Goal: Task Accomplishment & Management: Use online tool/utility

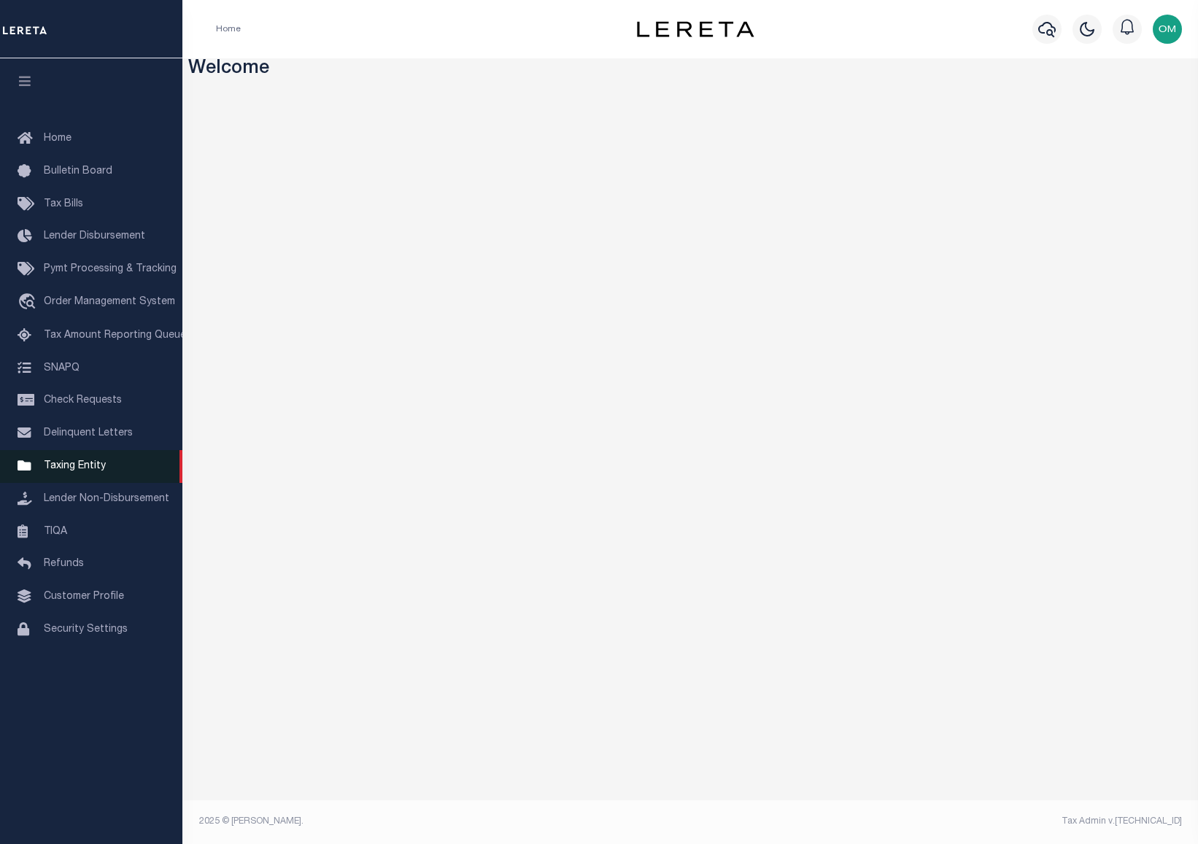
click at [94, 467] on span "Taxing Entity" at bounding box center [75, 466] width 62 height 10
click at [84, 471] on span "Taxing Entity" at bounding box center [75, 466] width 62 height 10
click at [86, 471] on span "Taxing Entity" at bounding box center [75, 466] width 62 height 10
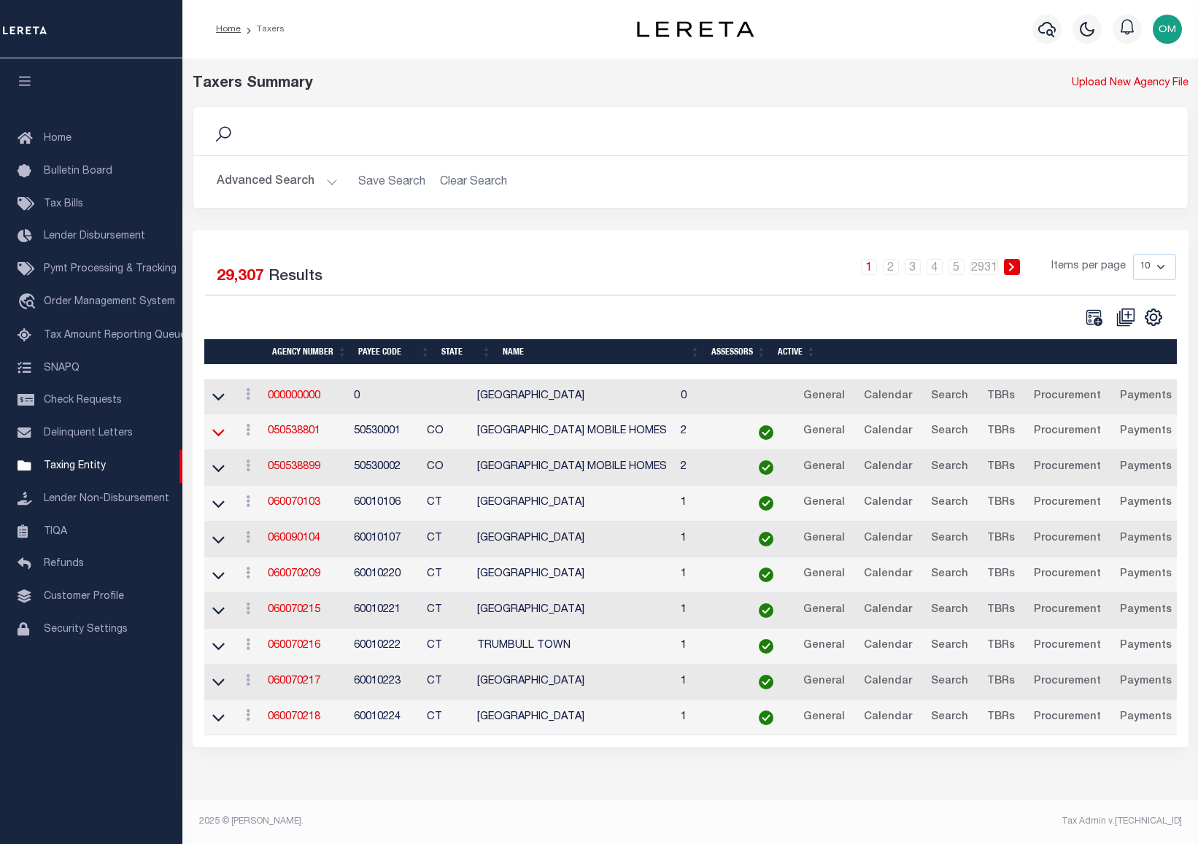
click at [220, 427] on icon at bounding box center [218, 431] width 12 height 15
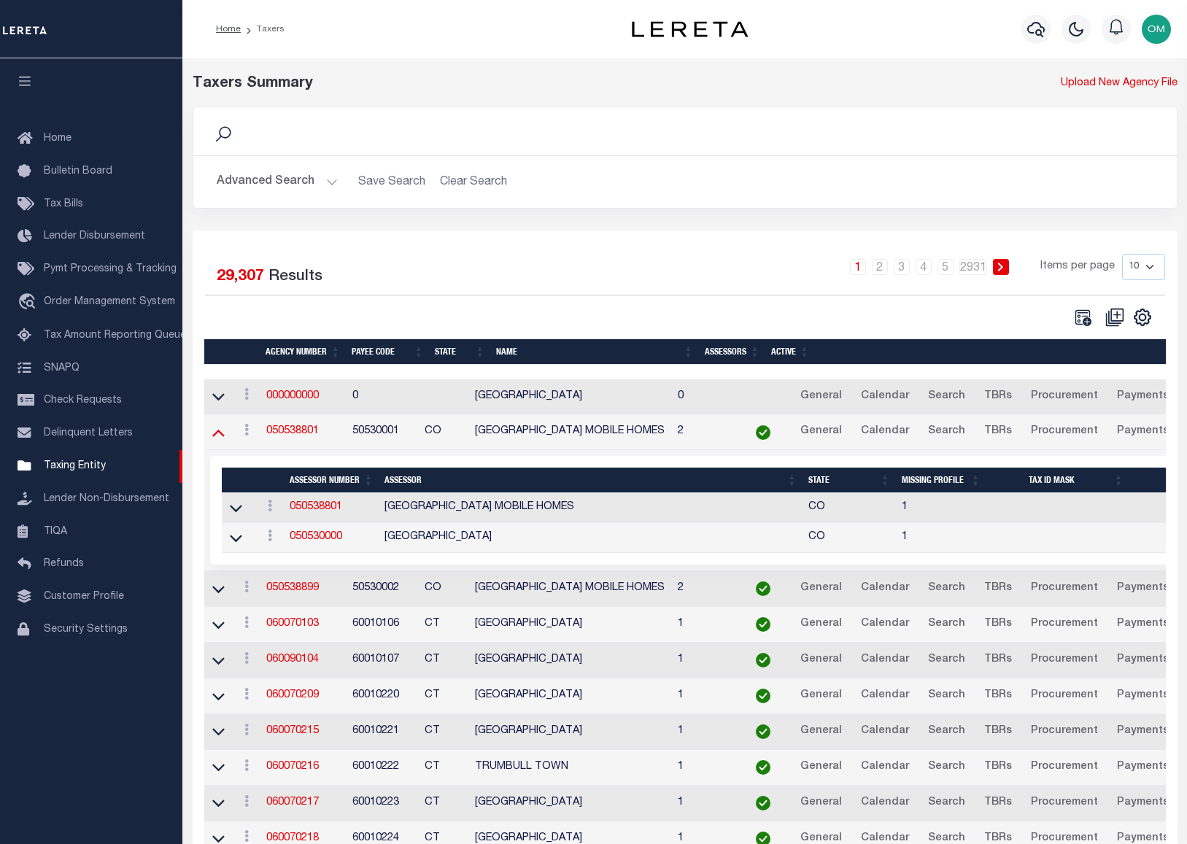
click at [221, 428] on icon at bounding box center [218, 431] width 12 height 15
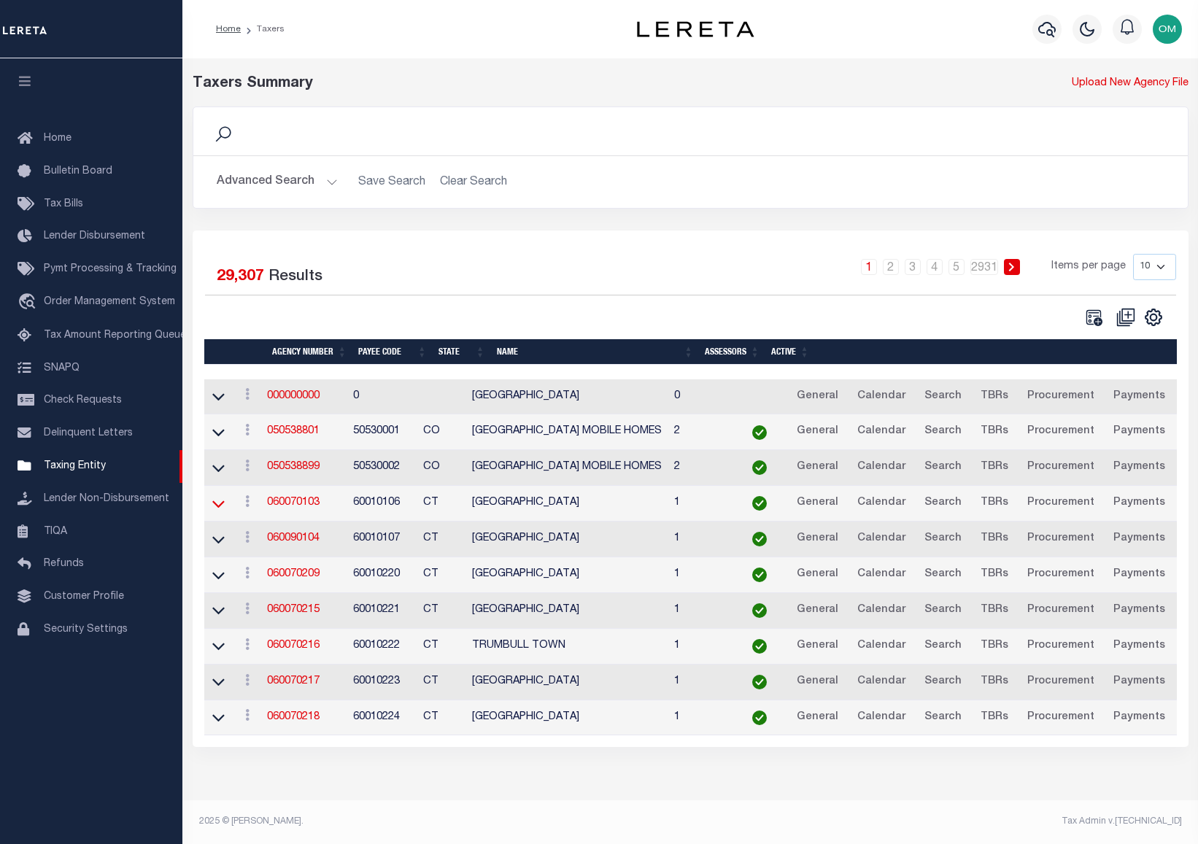
click at [221, 504] on icon at bounding box center [218, 503] width 12 height 15
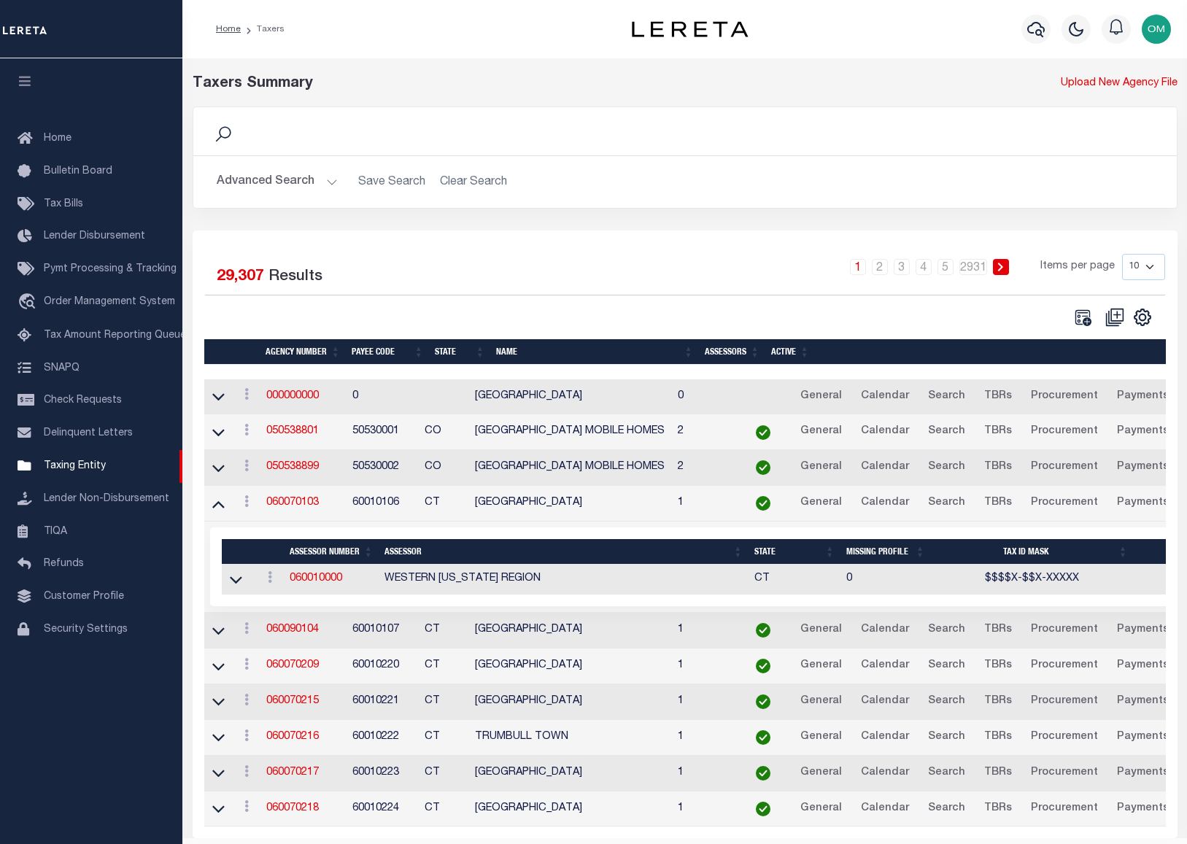
click at [221, 504] on icon at bounding box center [218, 503] width 12 height 15
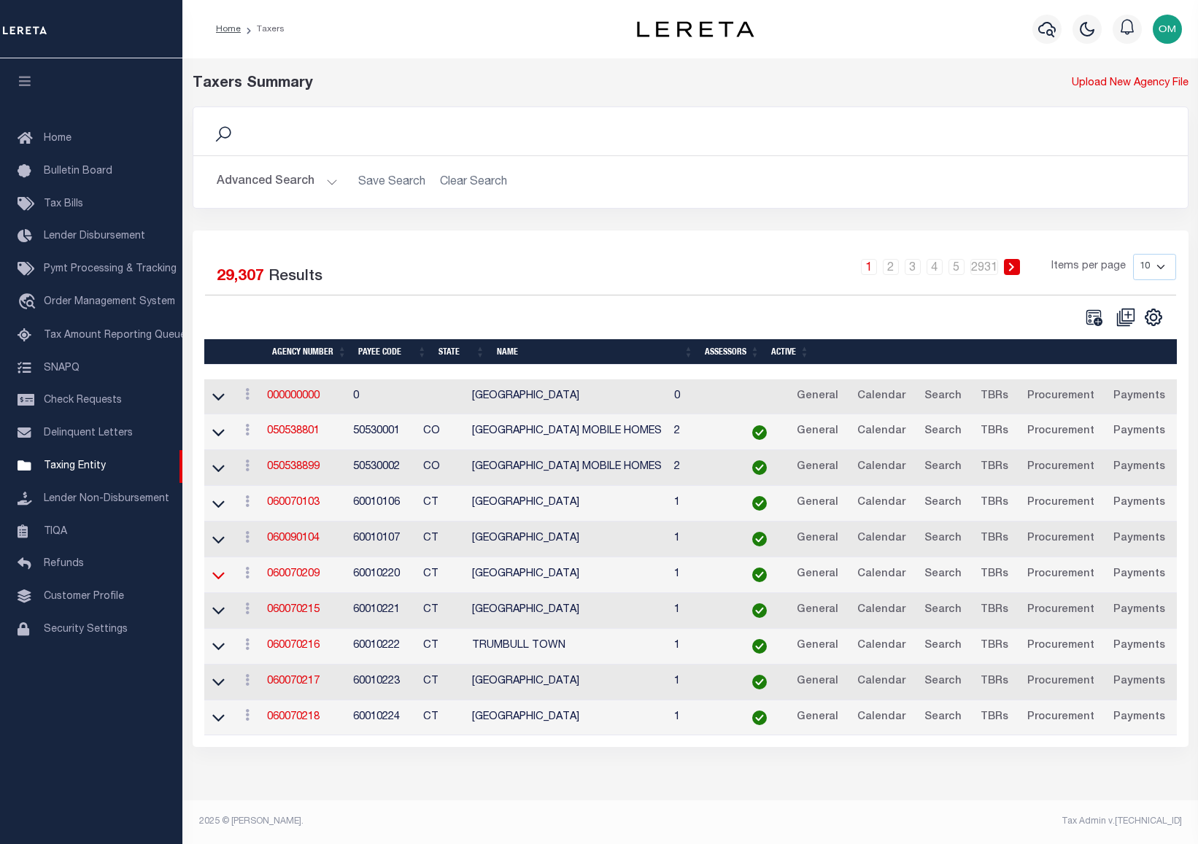
click at [220, 571] on icon at bounding box center [218, 574] width 12 height 15
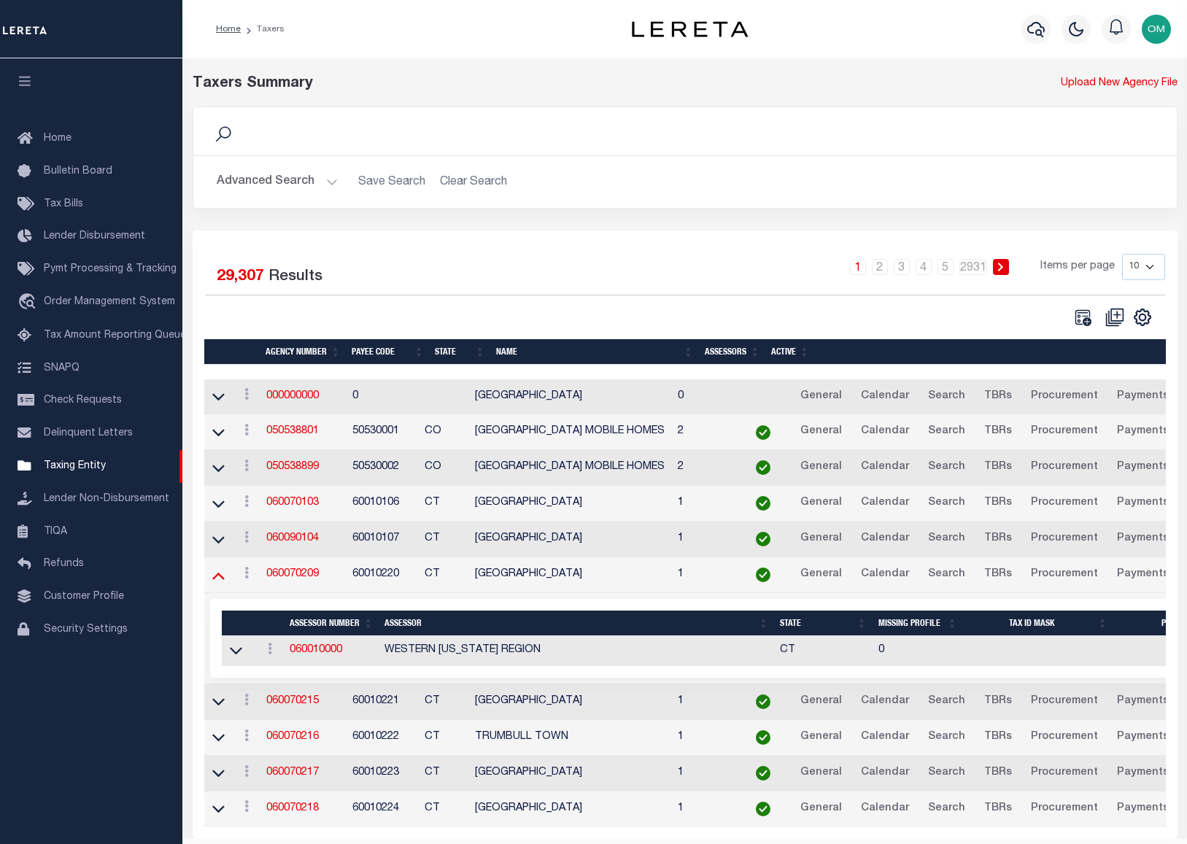
click at [222, 570] on icon at bounding box center [218, 574] width 12 height 15
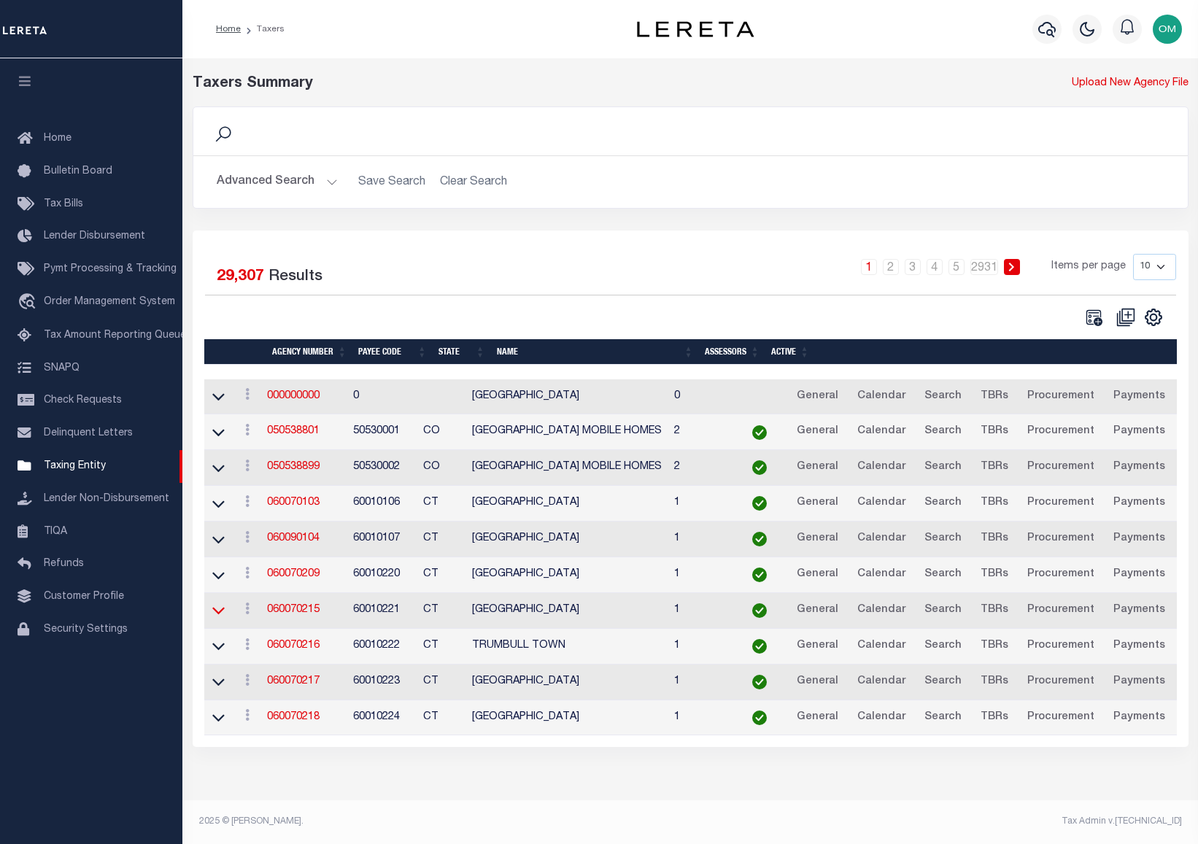
click at [220, 615] on icon at bounding box center [218, 611] width 12 height 7
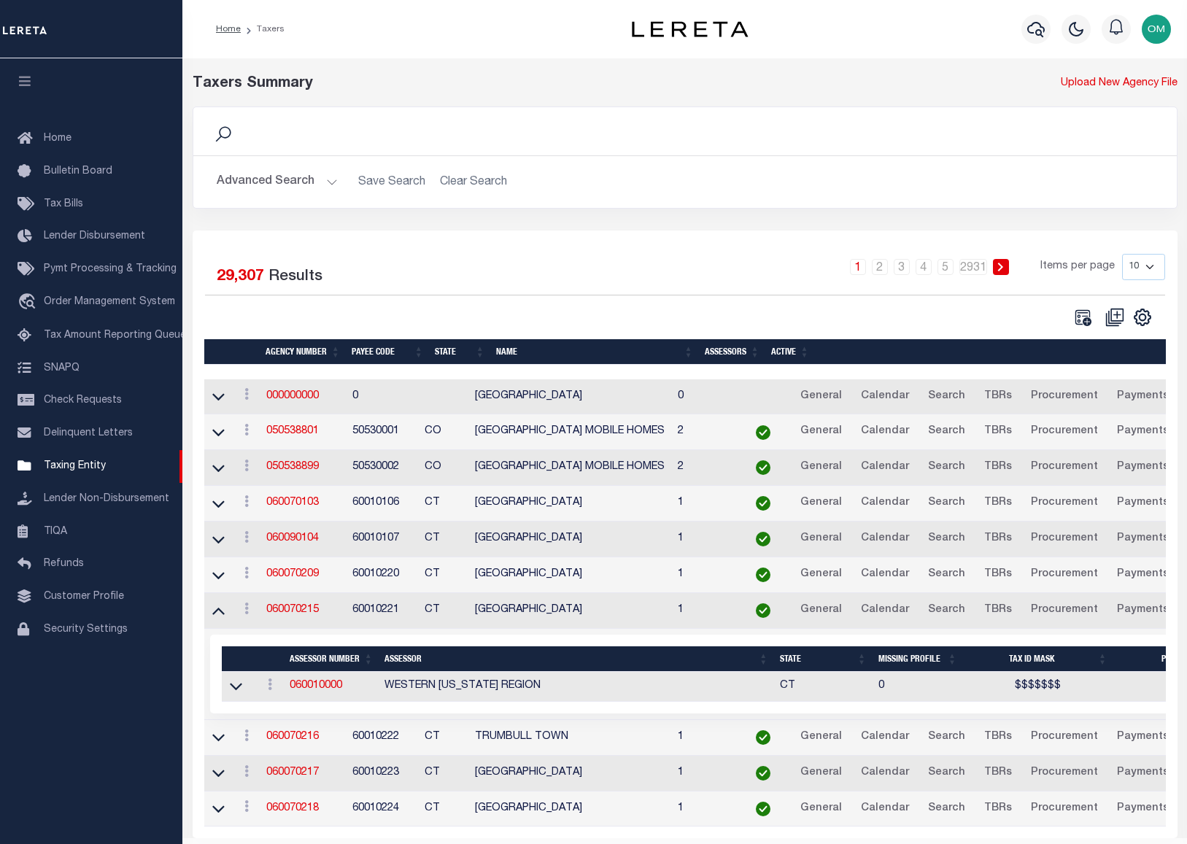
click at [220, 600] on td at bounding box center [218, 611] width 28 height 36
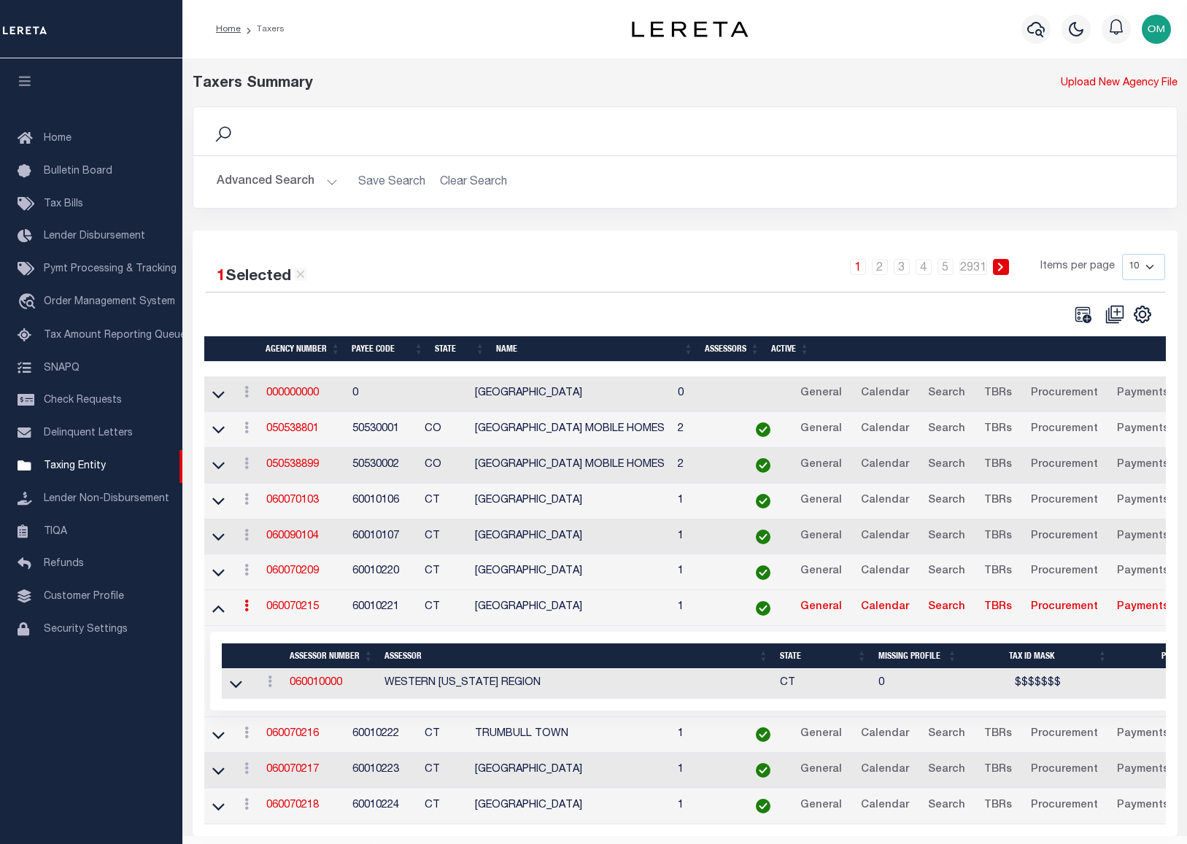
click at [321, 176] on button "Advanced Search" at bounding box center [277, 182] width 121 height 28
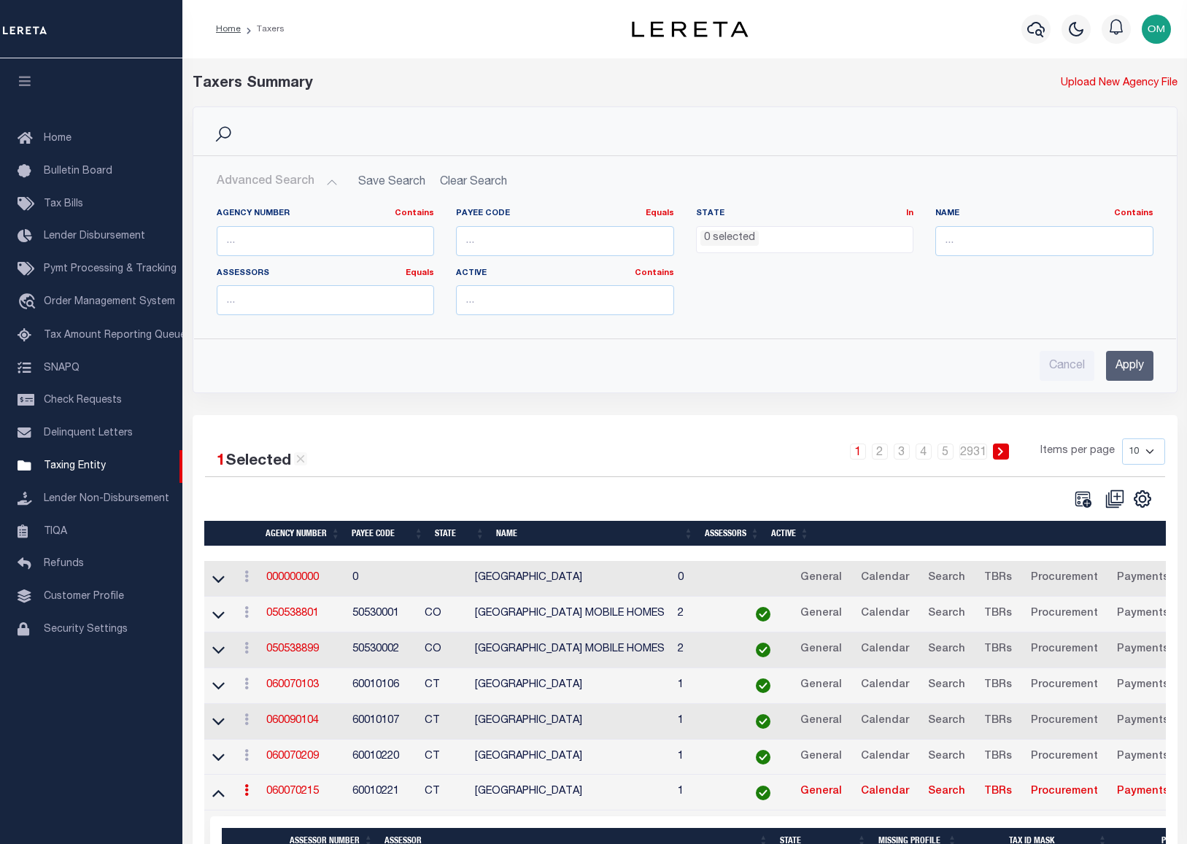
click at [810, 227] on ul "0 selected" at bounding box center [804, 237] width 217 height 20
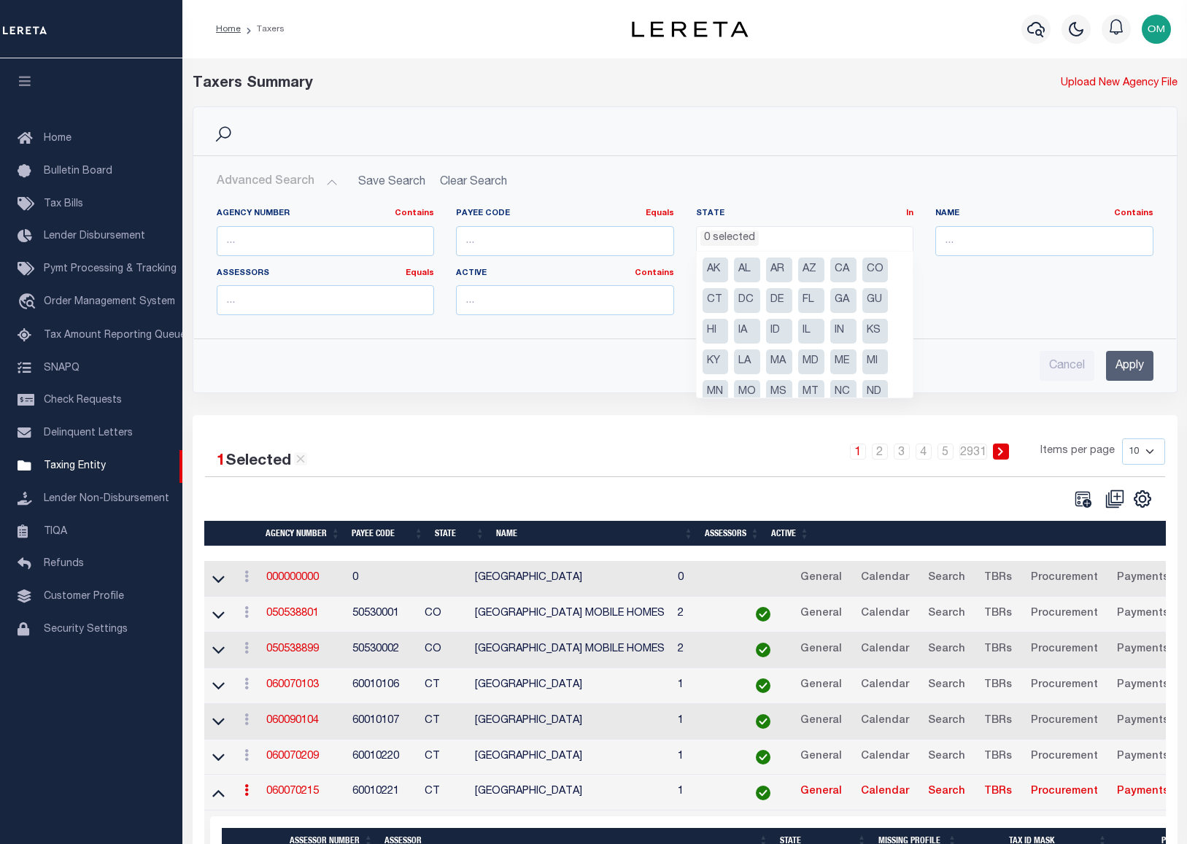
click at [849, 272] on li "CA" at bounding box center [843, 269] width 26 height 25
select select "CA"
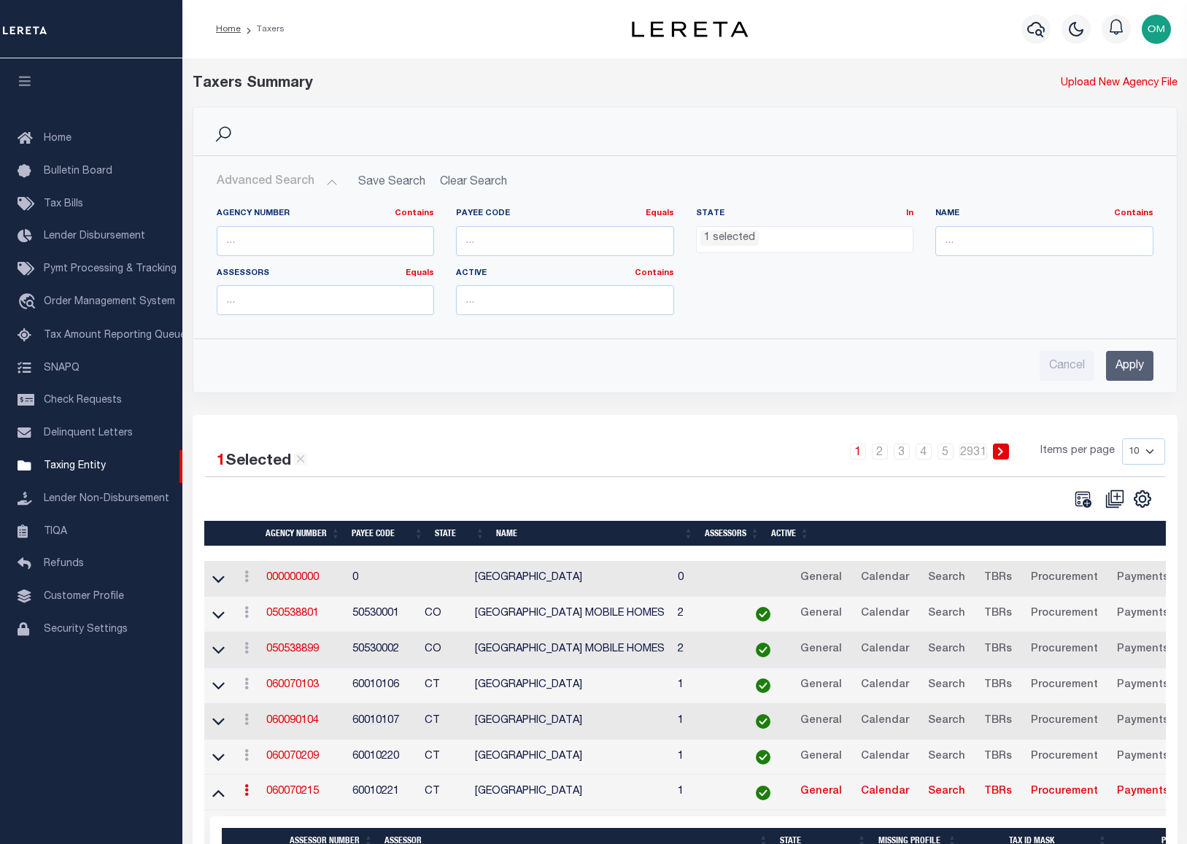
click at [1136, 362] on input "Apply" at bounding box center [1129, 366] width 47 height 30
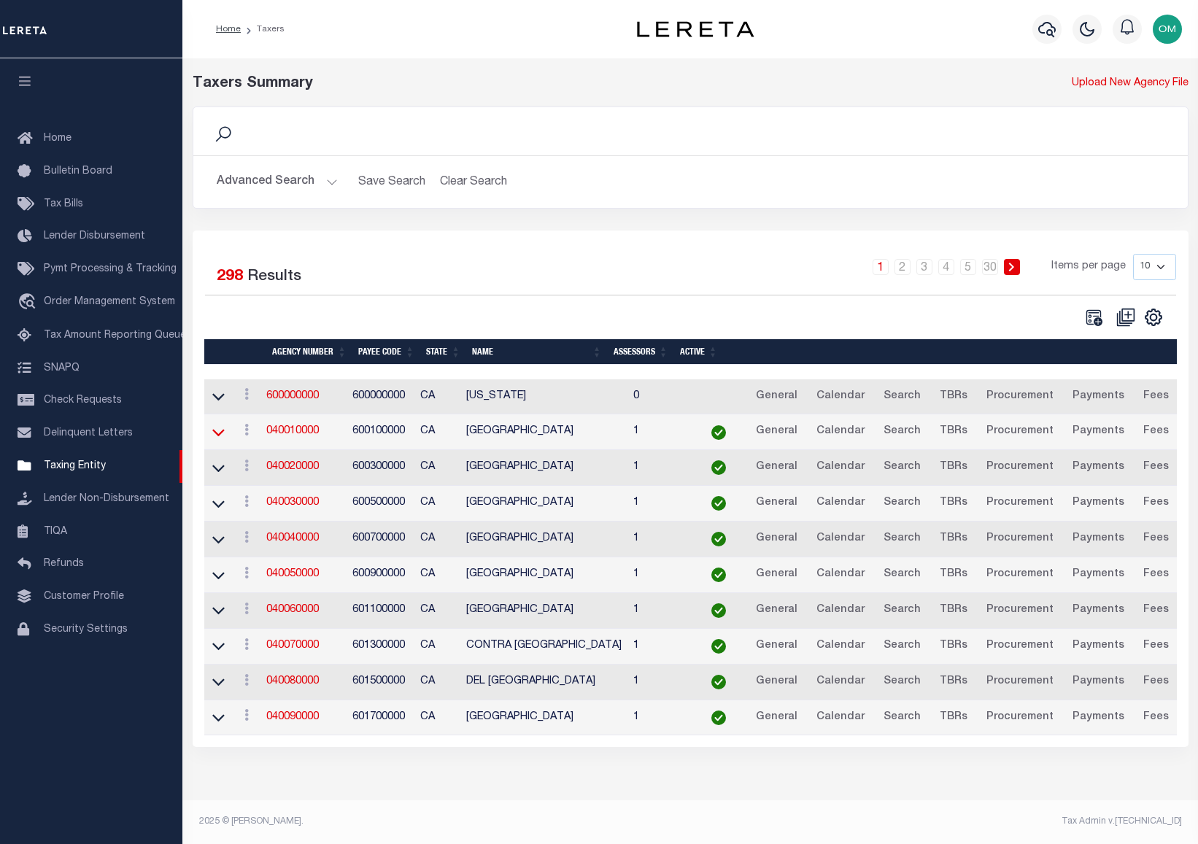
click at [220, 431] on icon at bounding box center [218, 431] width 12 height 15
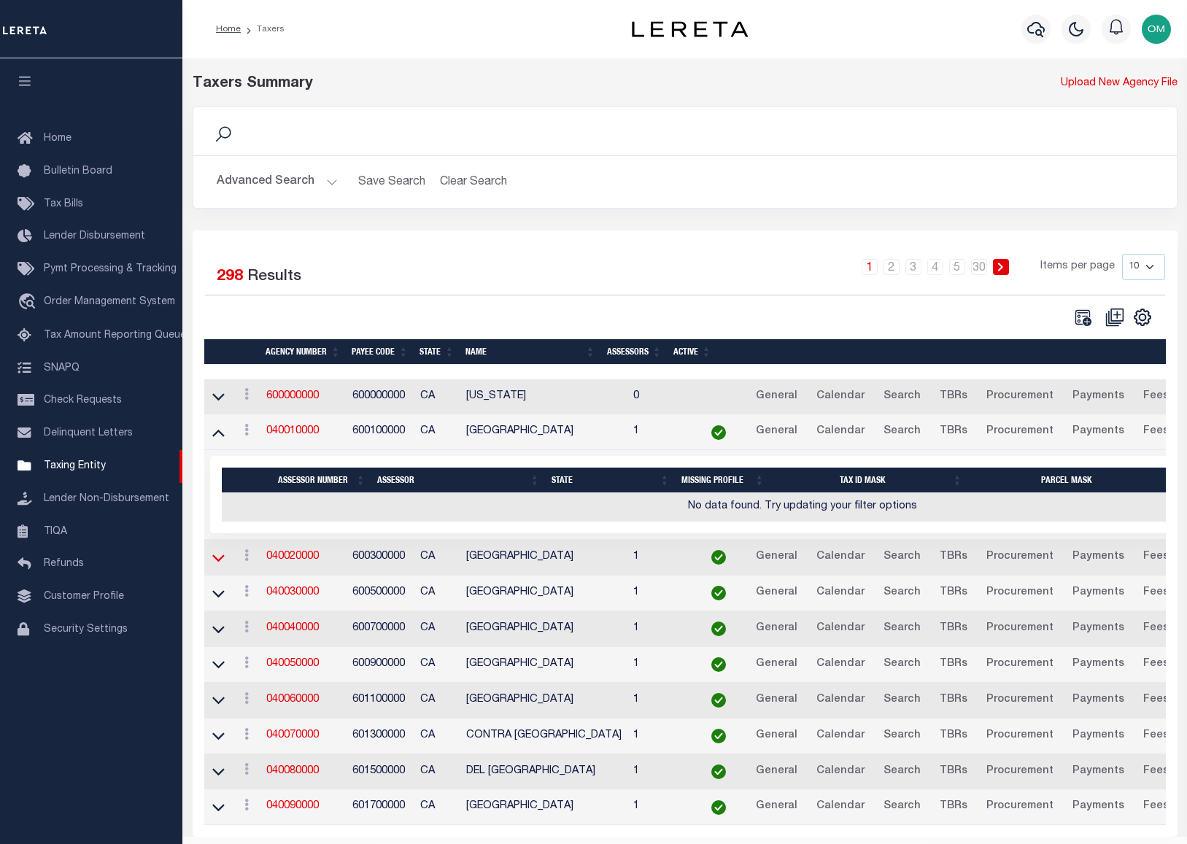
click at [220, 558] on icon at bounding box center [218, 557] width 12 height 15
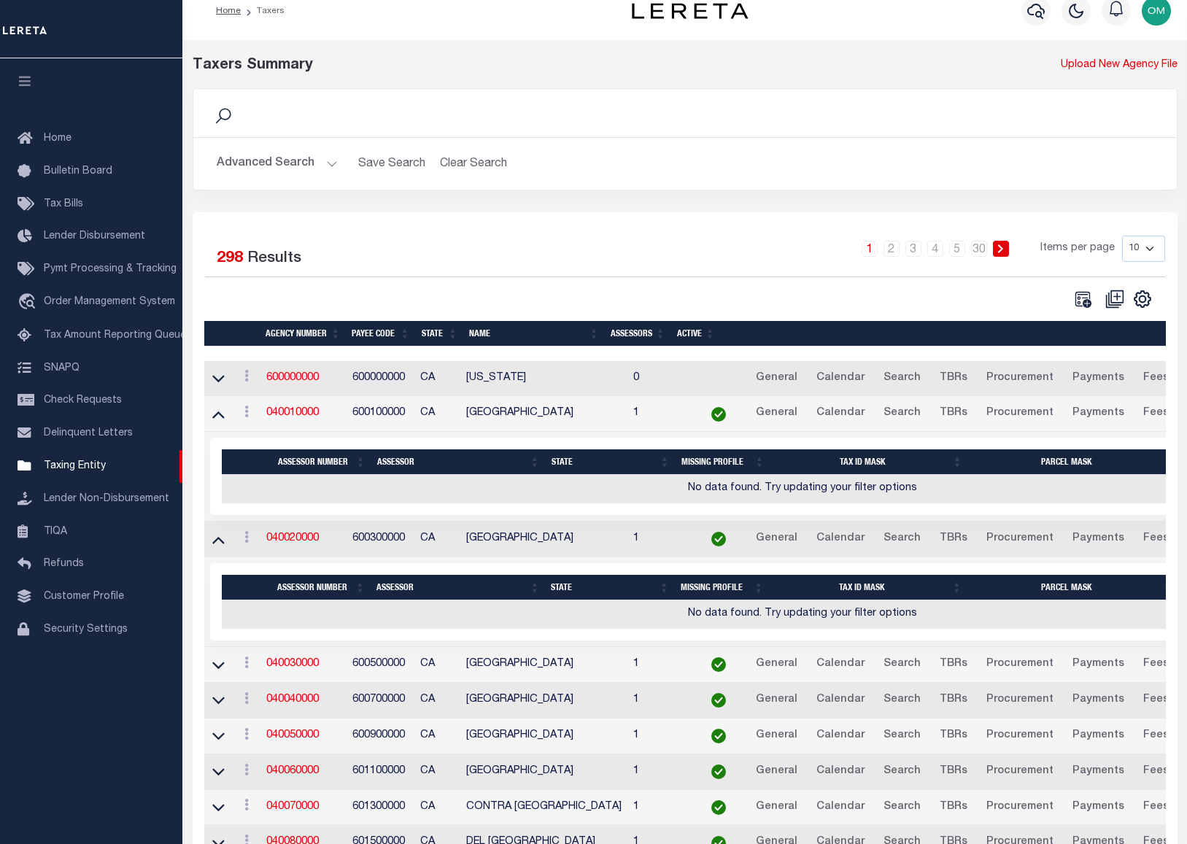
scroll to position [0, 0]
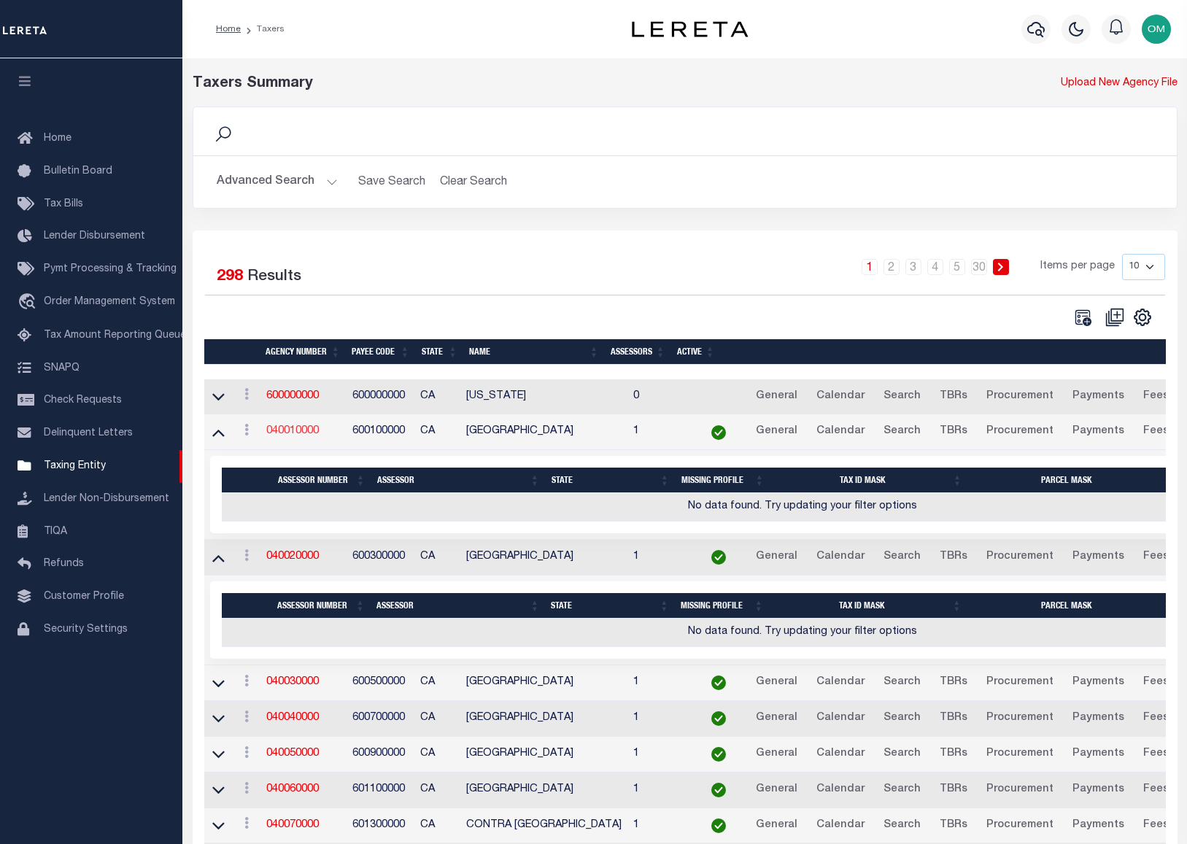
click at [295, 432] on link "040010000" at bounding box center [292, 431] width 53 height 10
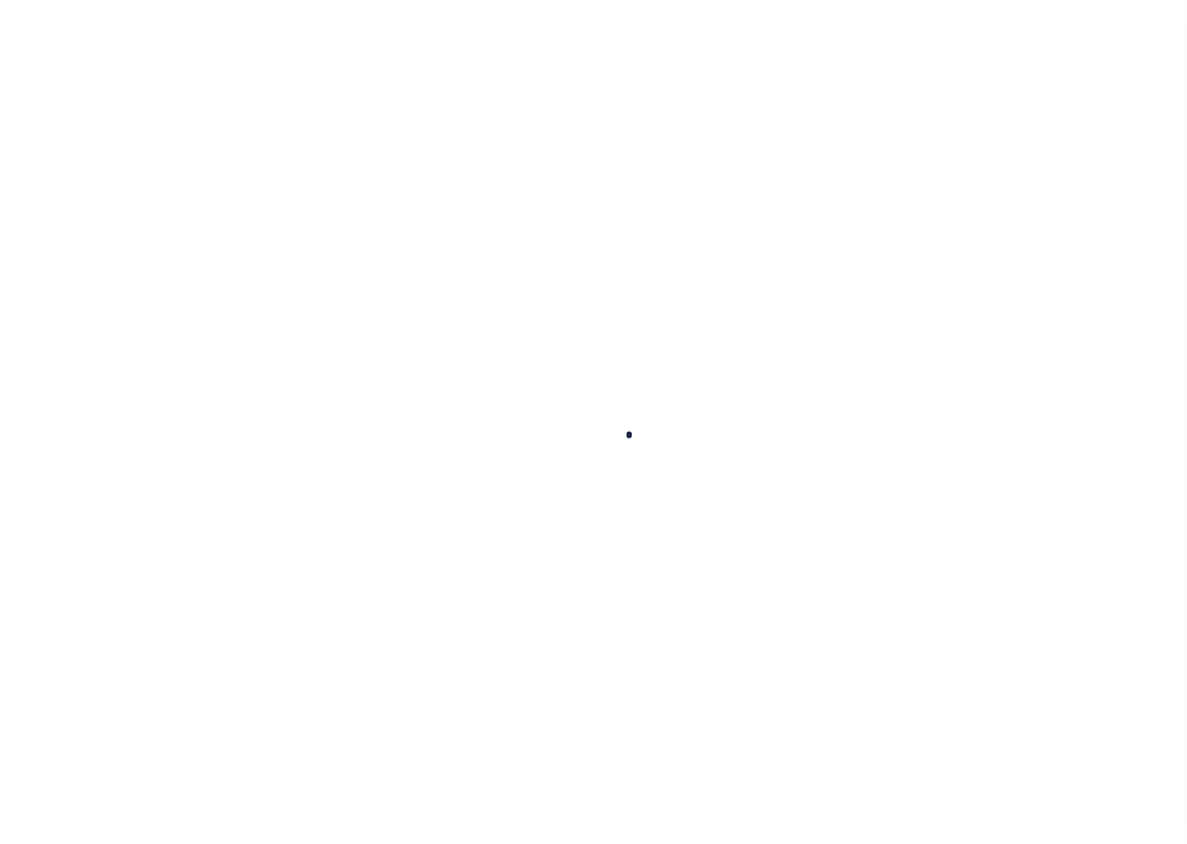
select select
checkbox input "false"
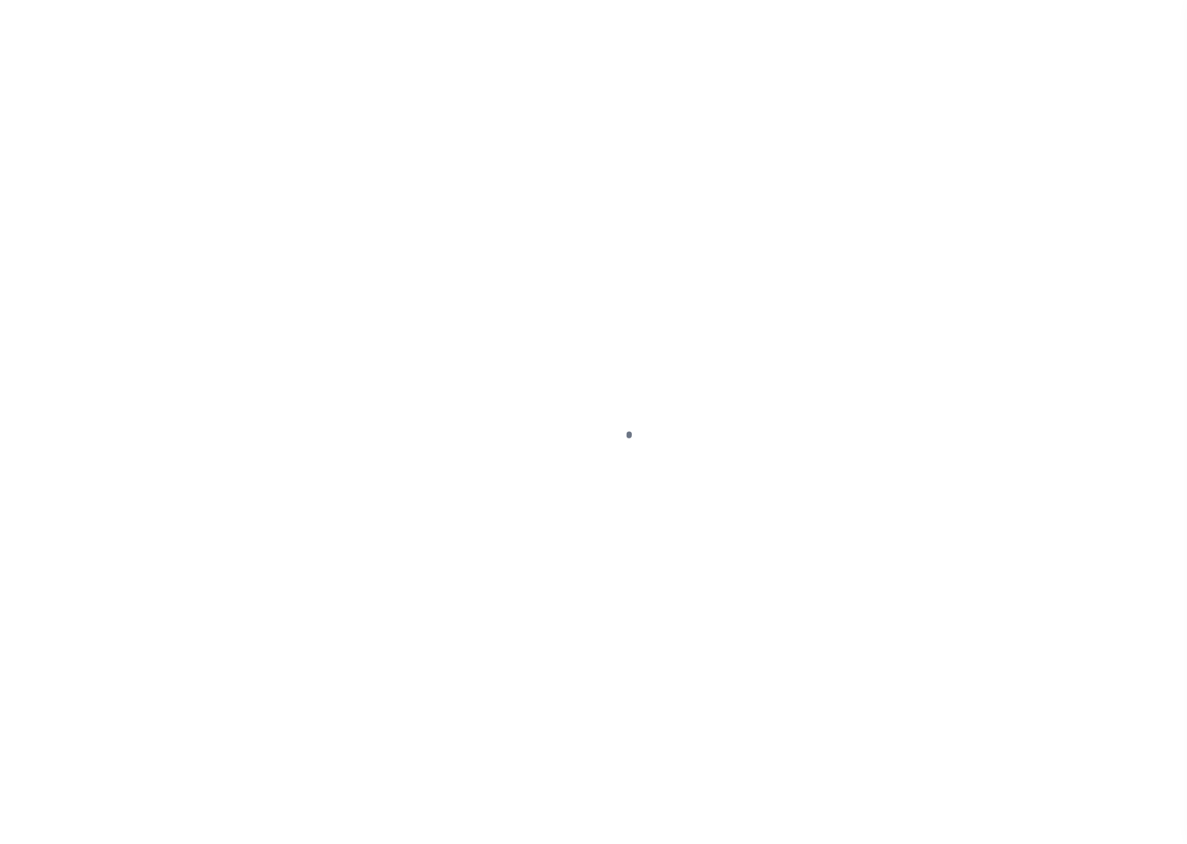
checkbox input "false"
type input "600100000"
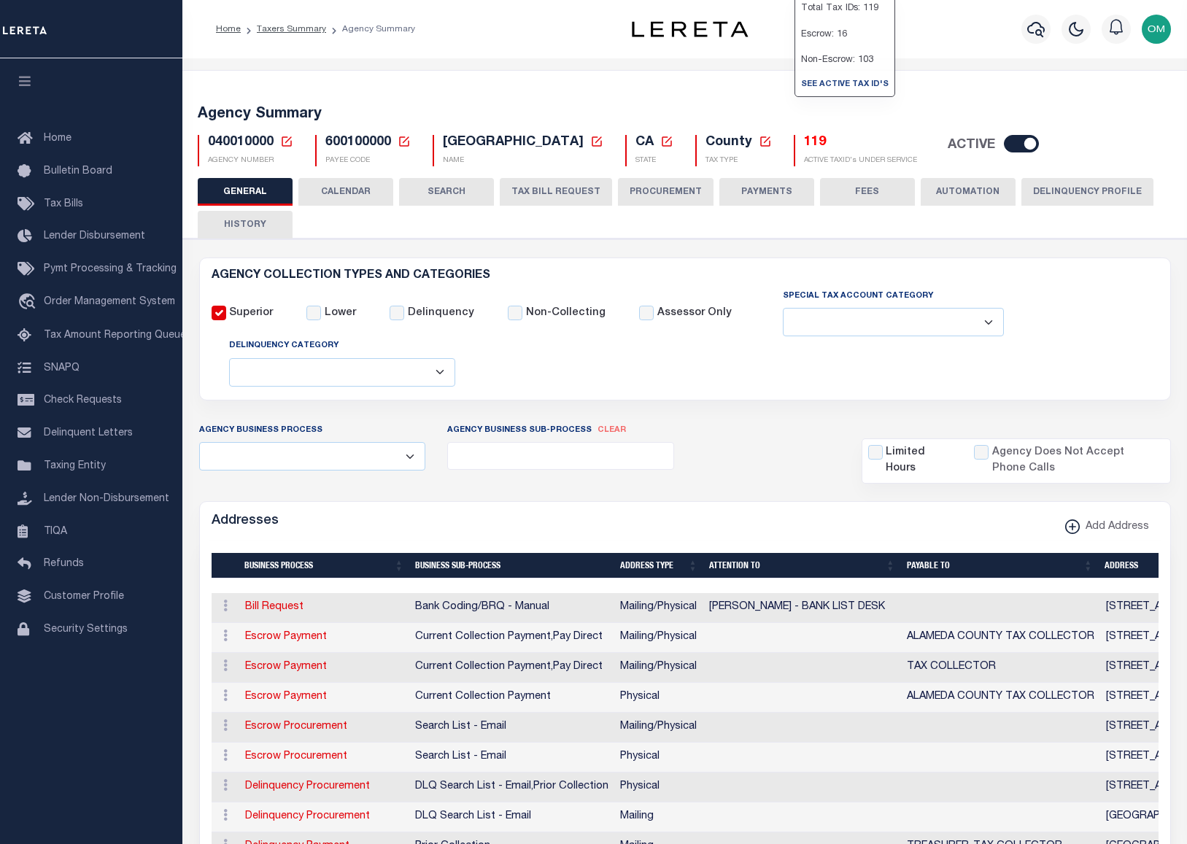
click at [804, 145] on h5 "119" at bounding box center [860, 143] width 113 height 16
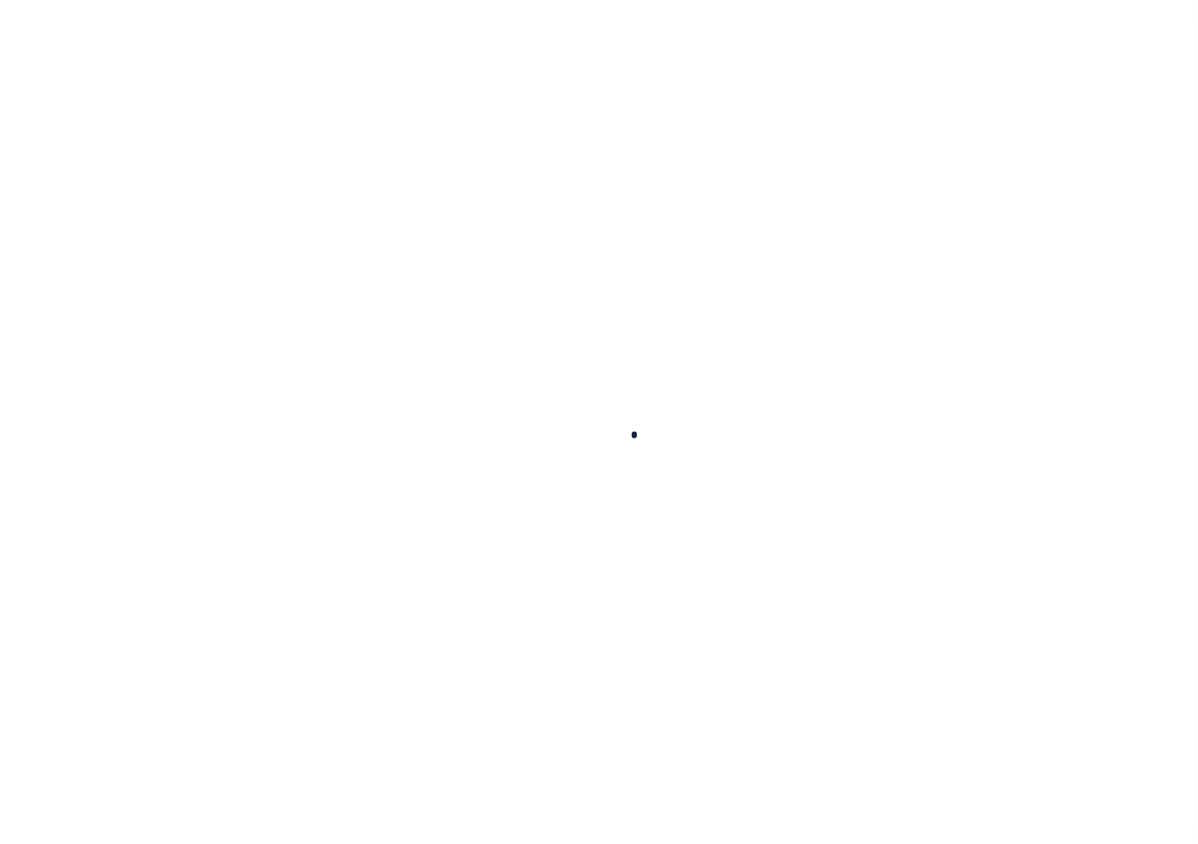
click at [796, 141] on div at bounding box center [599, 422] width 1198 height 844
select select
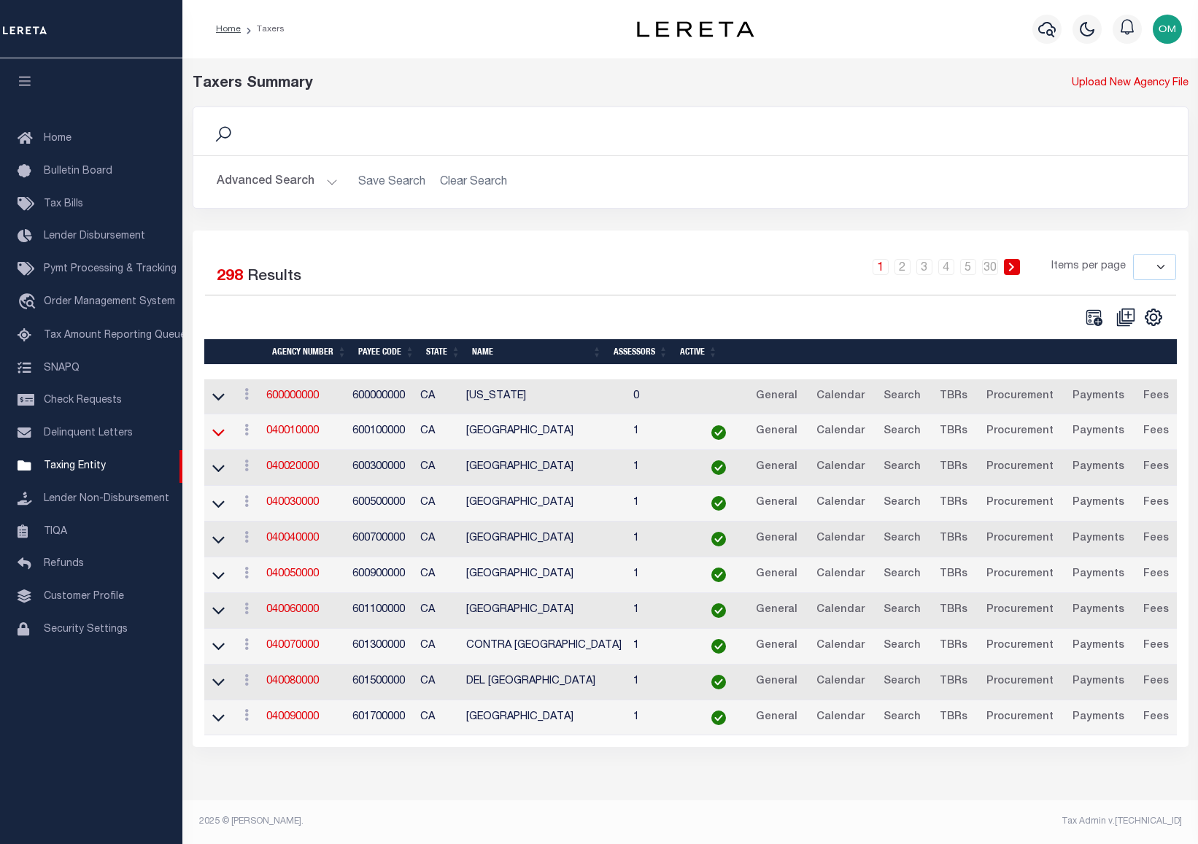
click at [217, 437] on icon at bounding box center [218, 433] width 12 height 7
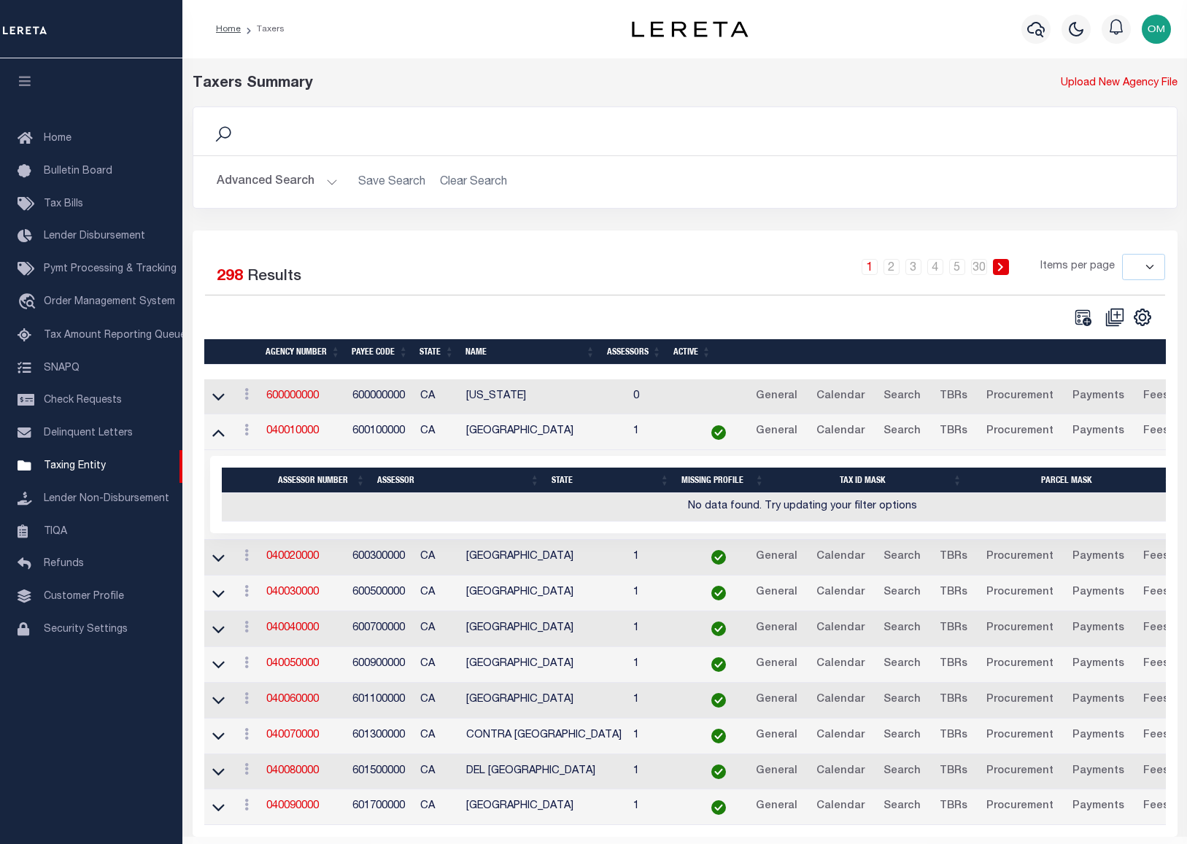
click at [687, 277] on div "1 2 3 4 5 … 30 Items per page 10 25 50 100" at bounding box center [807, 273] width 715 height 38
drag, startPoint x: 325, startPoint y: 433, endPoint x: 258, endPoint y: 438, distance: 67.2
click at [258, 438] on tr "View Clone agency 040010000 600100000 CA ALAMEDA COUNTY 1 General Calendar Sear…" at bounding box center [802, 432] width 1197 height 36
copy tr "View Clone agency 040010000"
drag, startPoint x: 536, startPoint y: 284, endPoint x: 524, endPoint y: 293, distance: 15.2
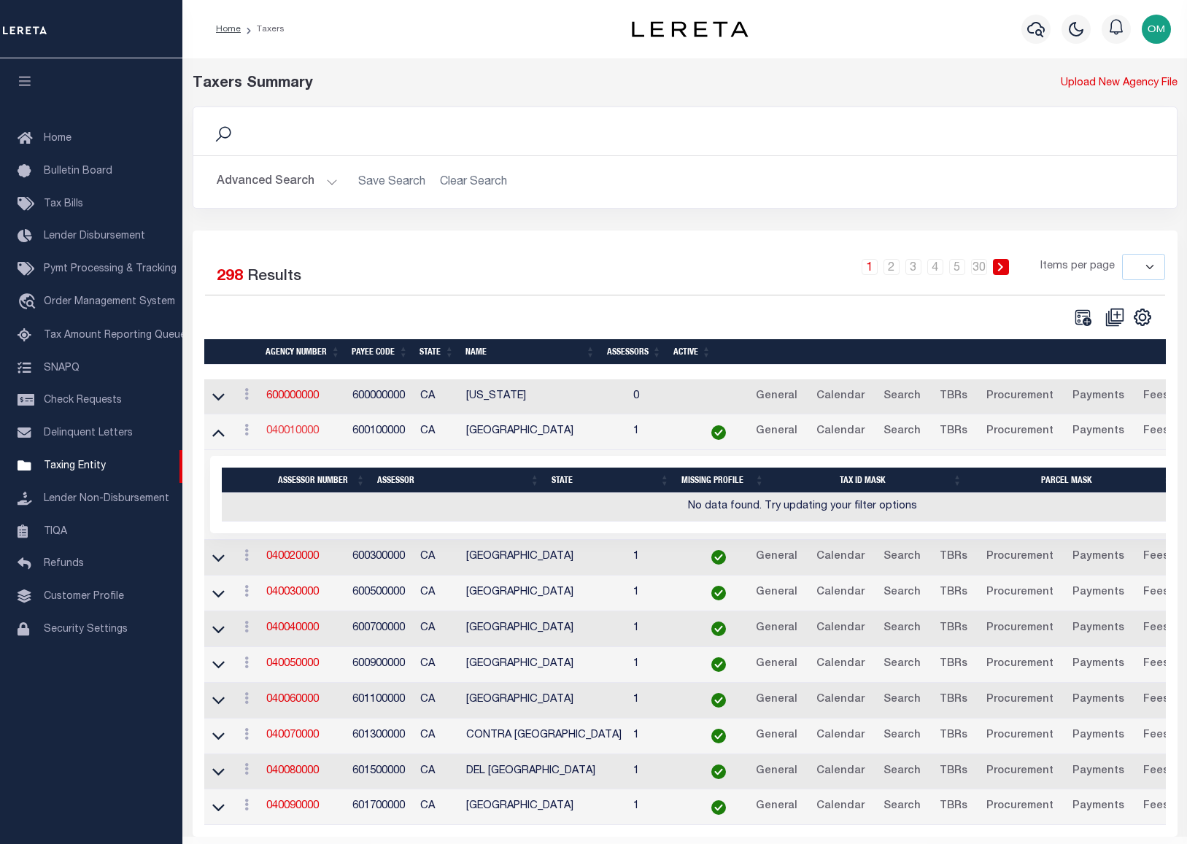
drag, startPoint x: 524, startPoint y: 293, endPoint x: 275, endPoint y: 433, distance: 285.4
click at [275, 433] on link "040010000" at bounding box center [292, 431] width 53 height 10
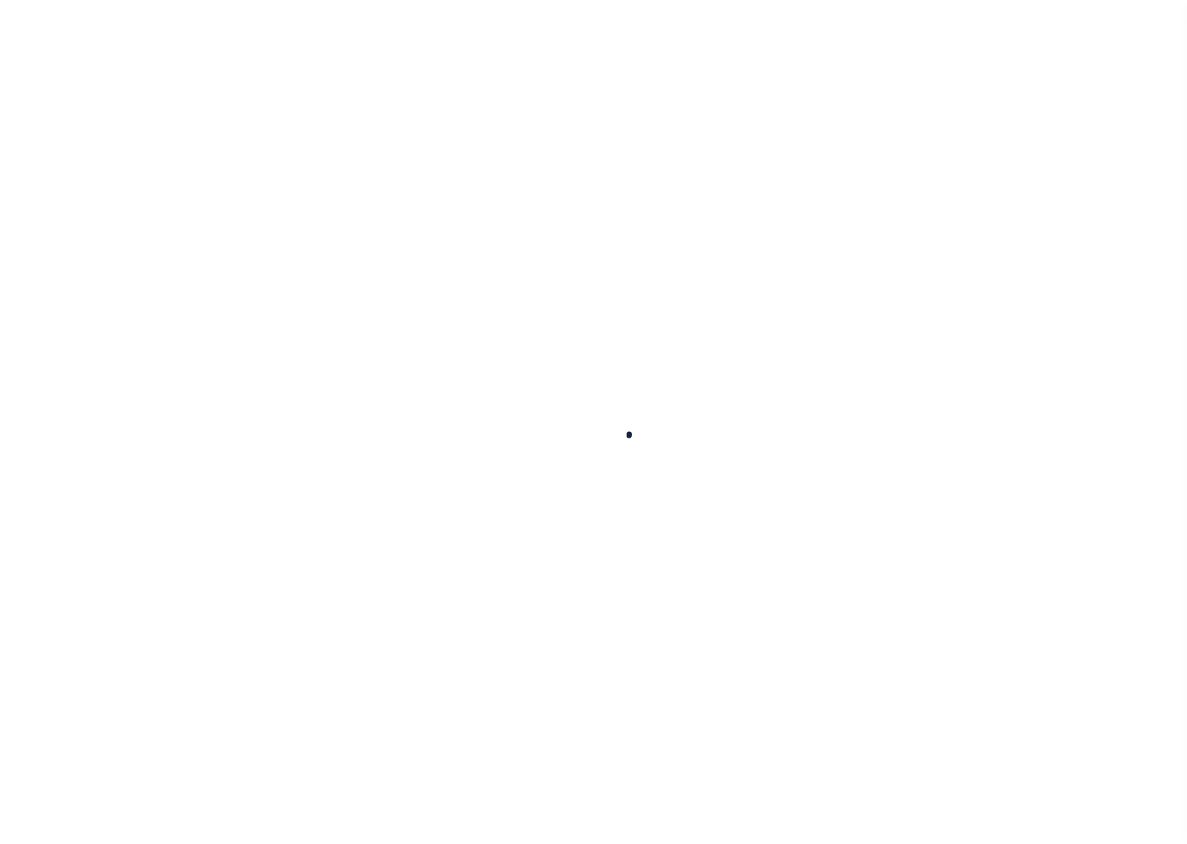
select select
checkbox input "false"
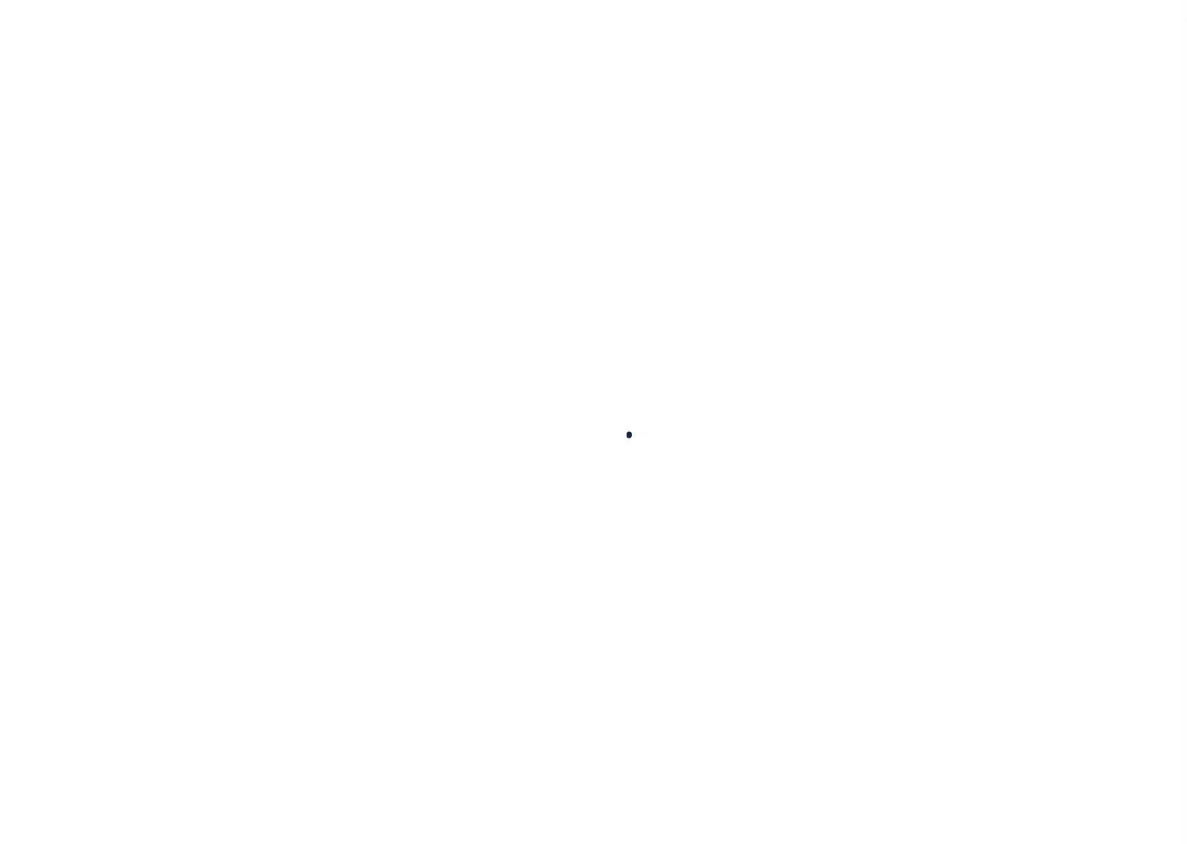
checkbox input "false"
type input "600100000"
select select
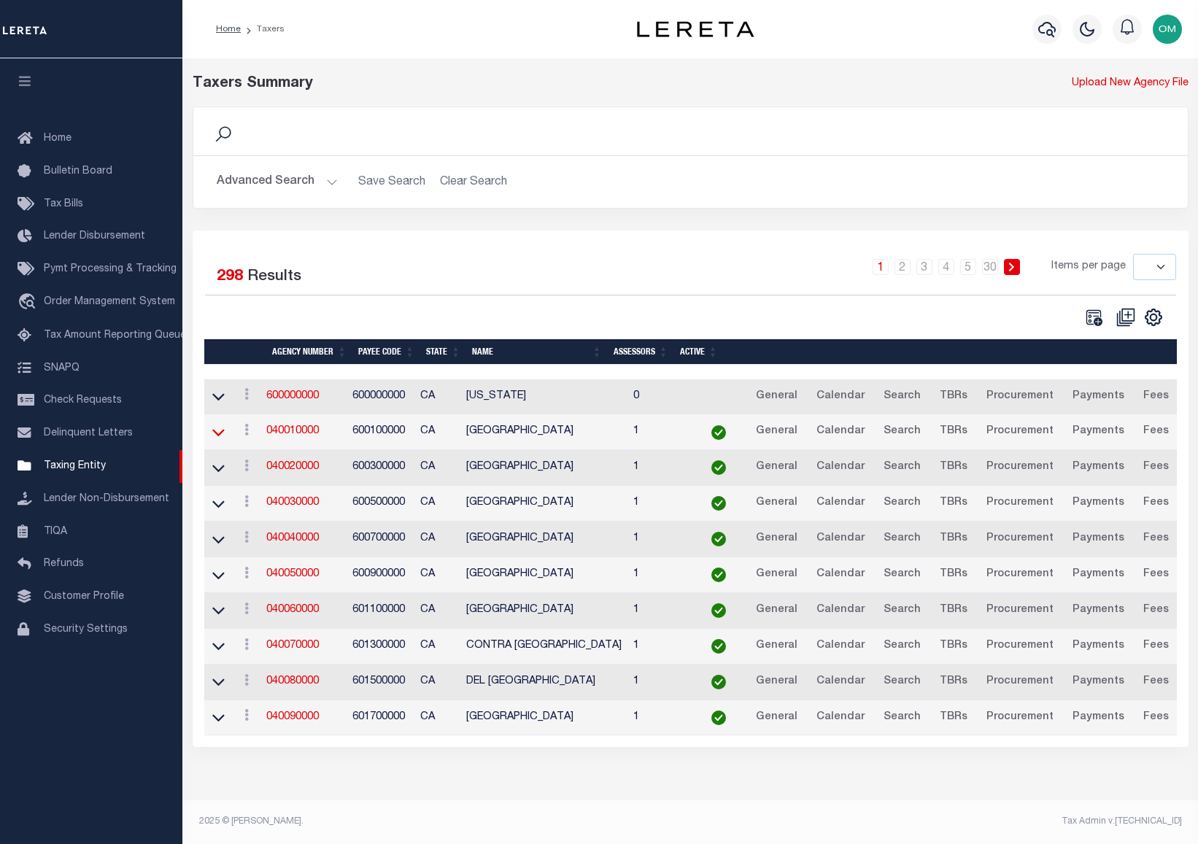
click at [217, 432] on icon at bounding box center [218, 431] width 12 height 15
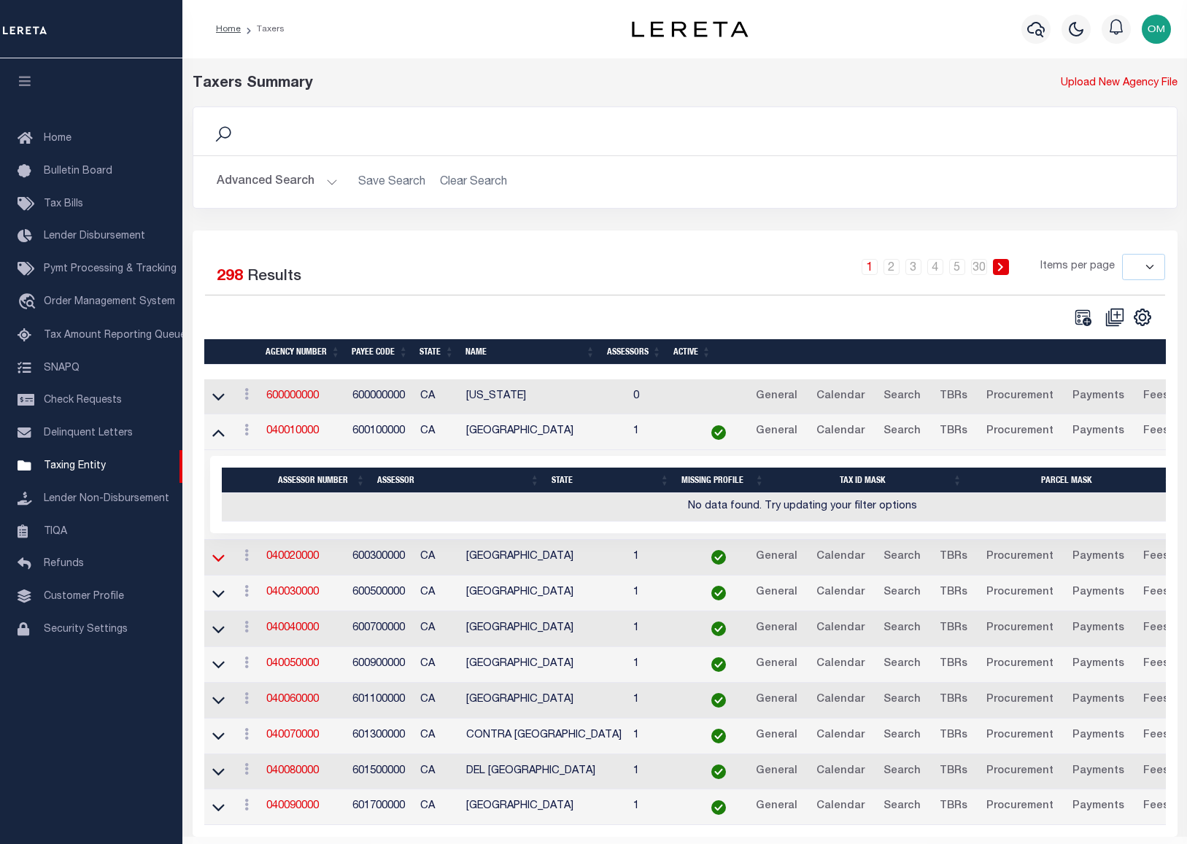
click at [218, 560] on icon at bounding box center [218, 557] width 12 height 15
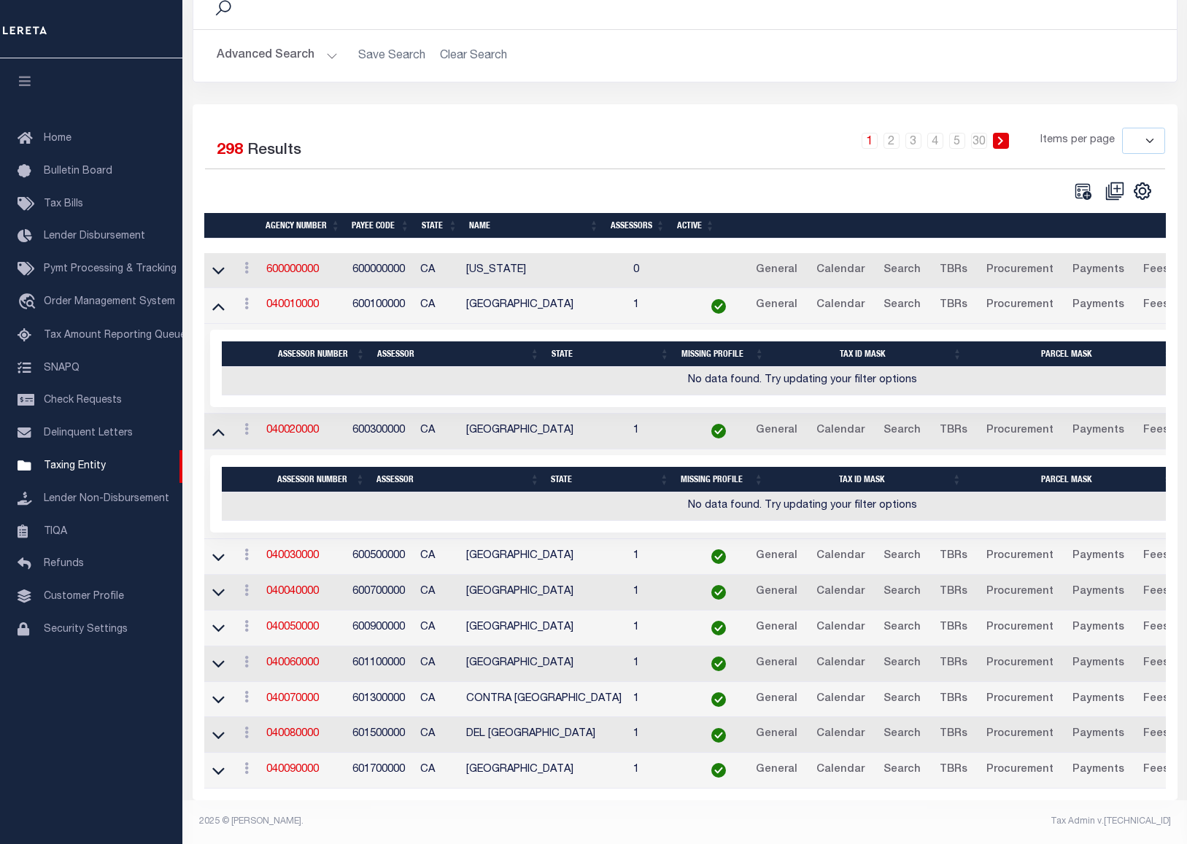
scroll to position [138, 0]
click at [214, 549] on icon at bounding box center [218, 556] width 12 height 15
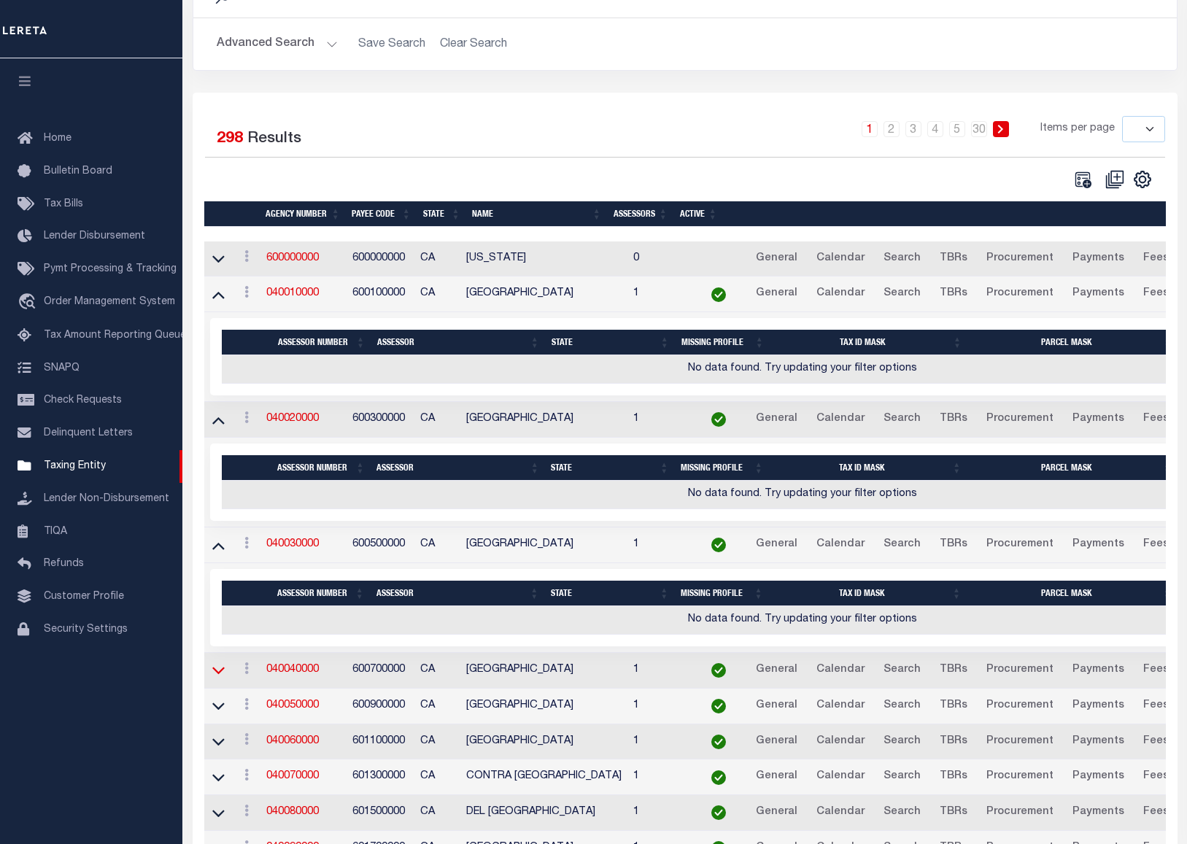
click at [222, 669] on icon at bounding box center [218, 669] width 12 height 15
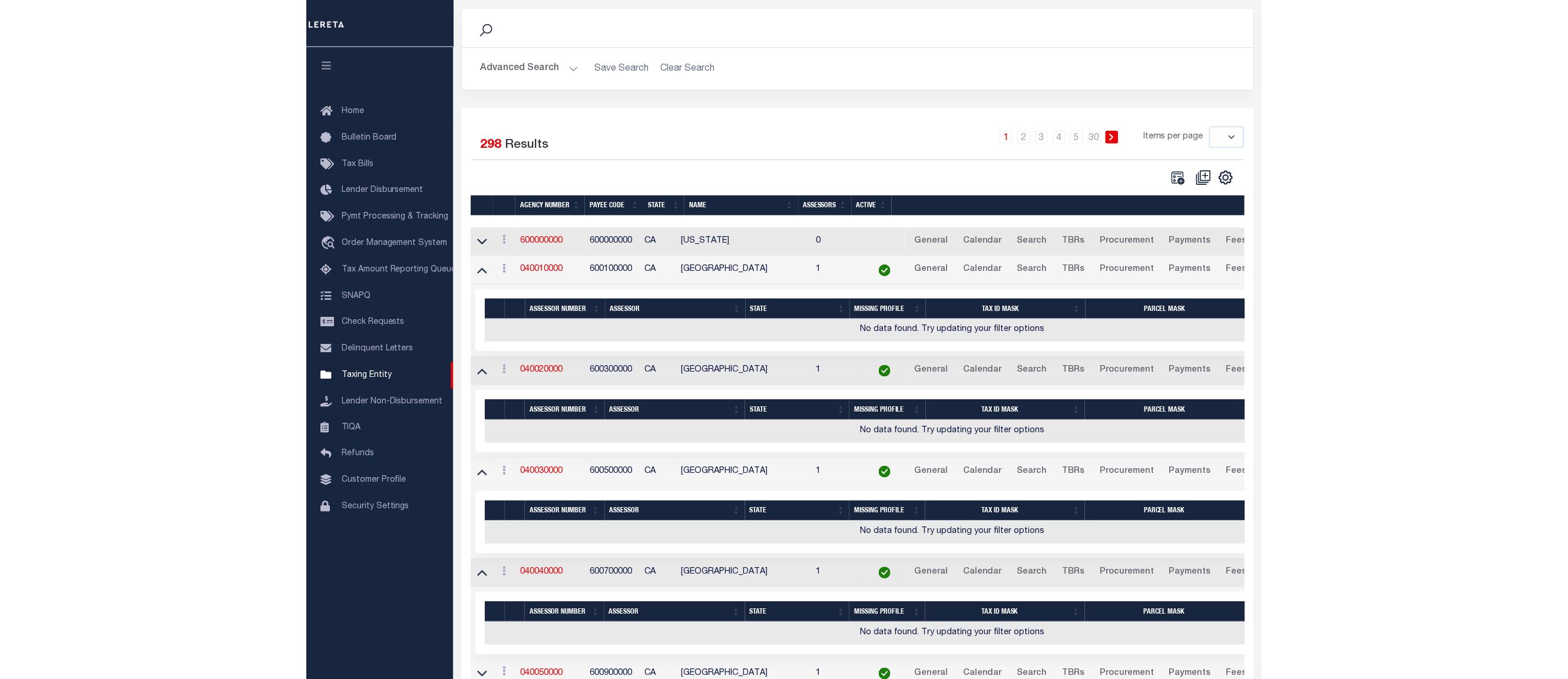
scroll to position [177, 0]
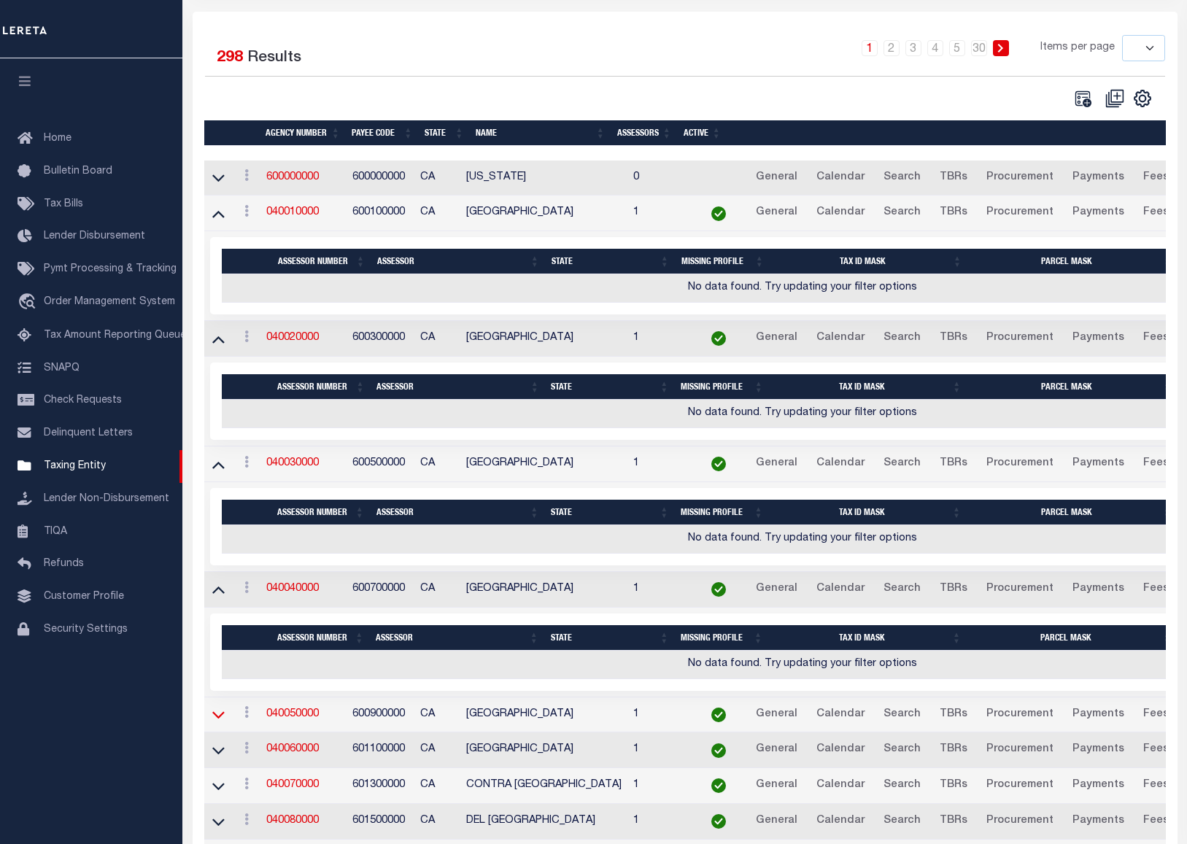
click at [219, 713] on icon at bounding box center [218, 714] width 12 height 15
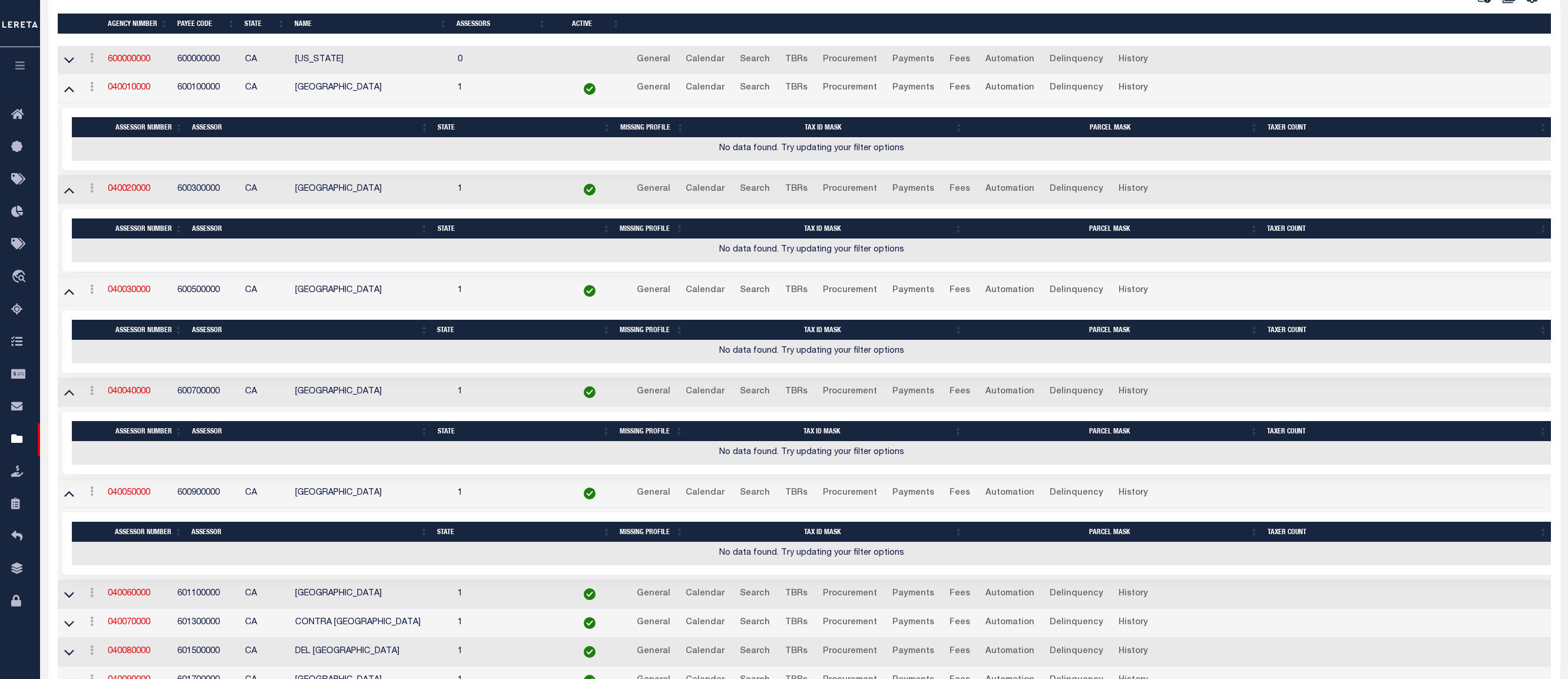
scroll to position [295, 0]
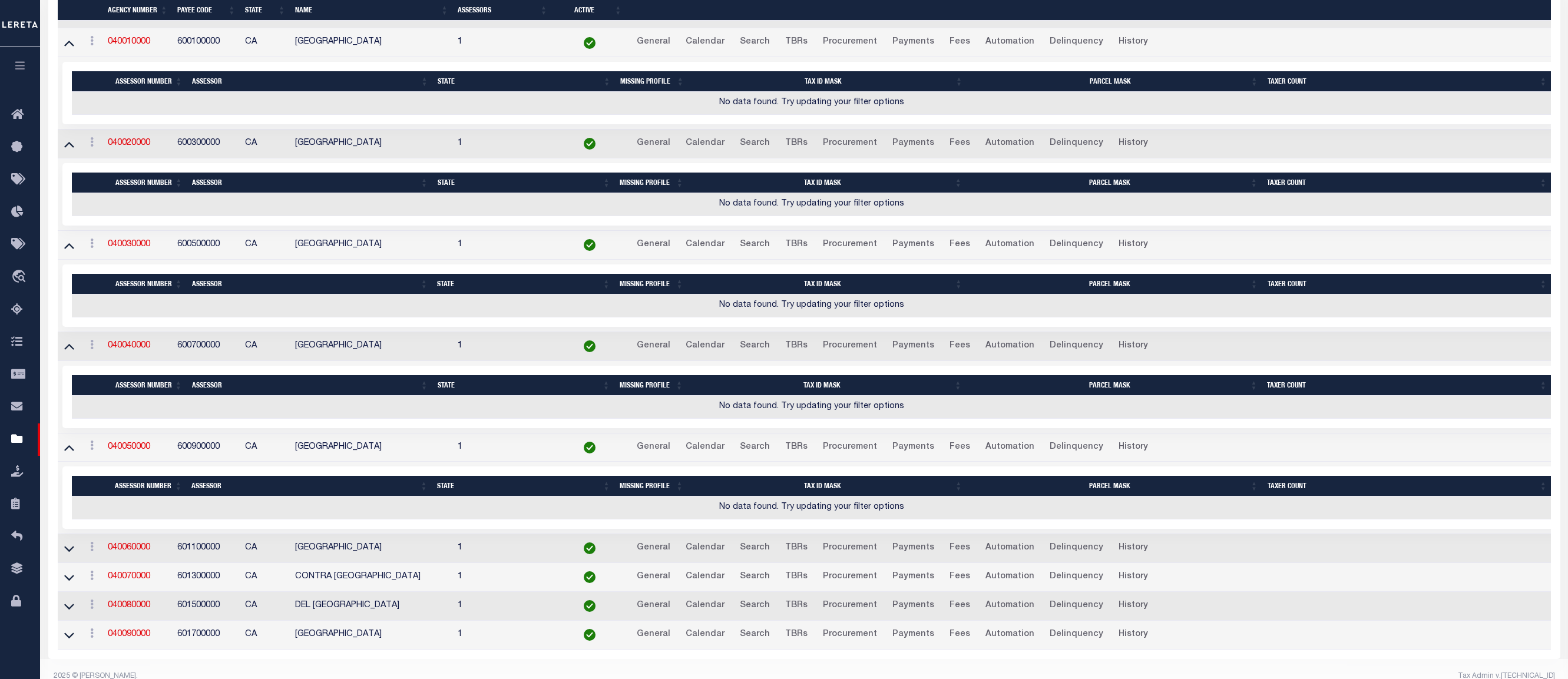
click at [74, 551] on link at bounding box center [69, 547] width 14 height 8
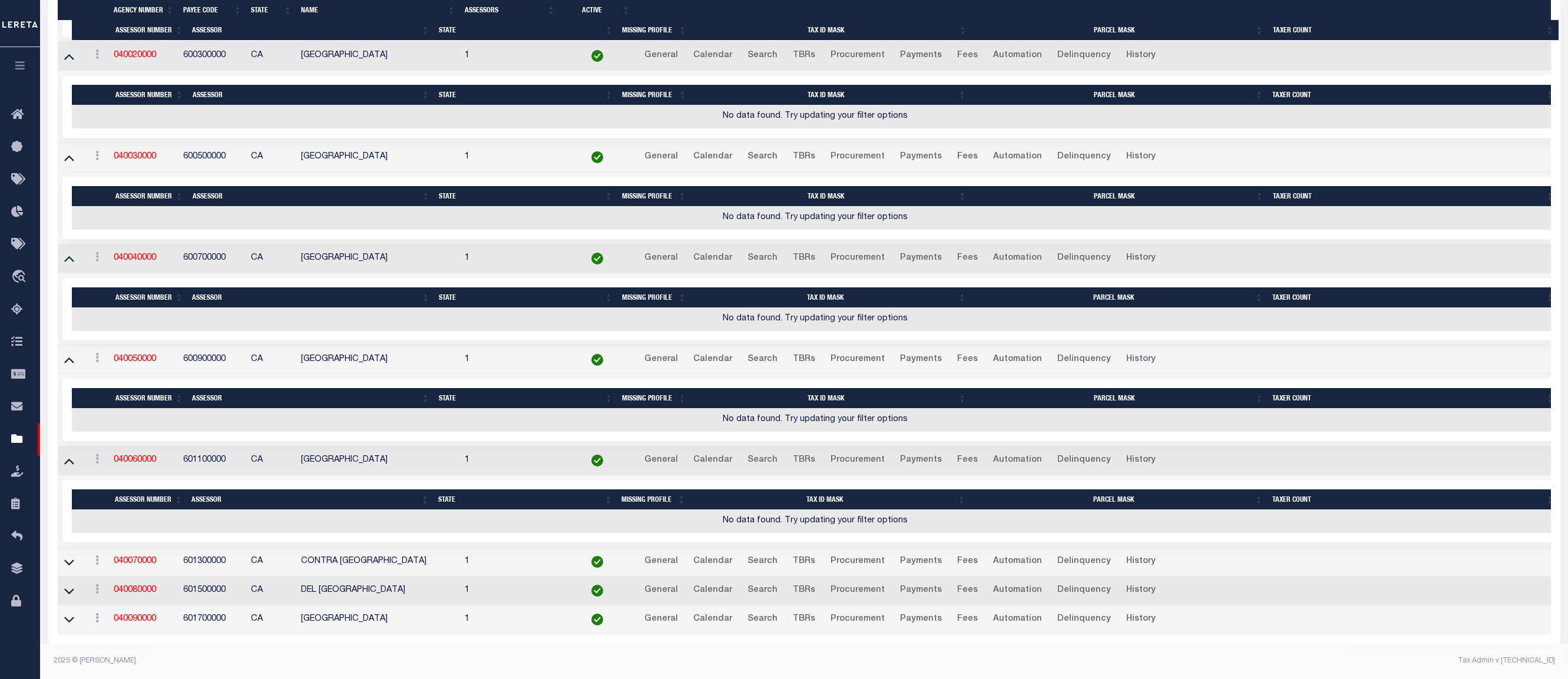
scroll to position [392, 0]
click at [71, 558] on icon at bounding box center [69, 561] width 10 height 12
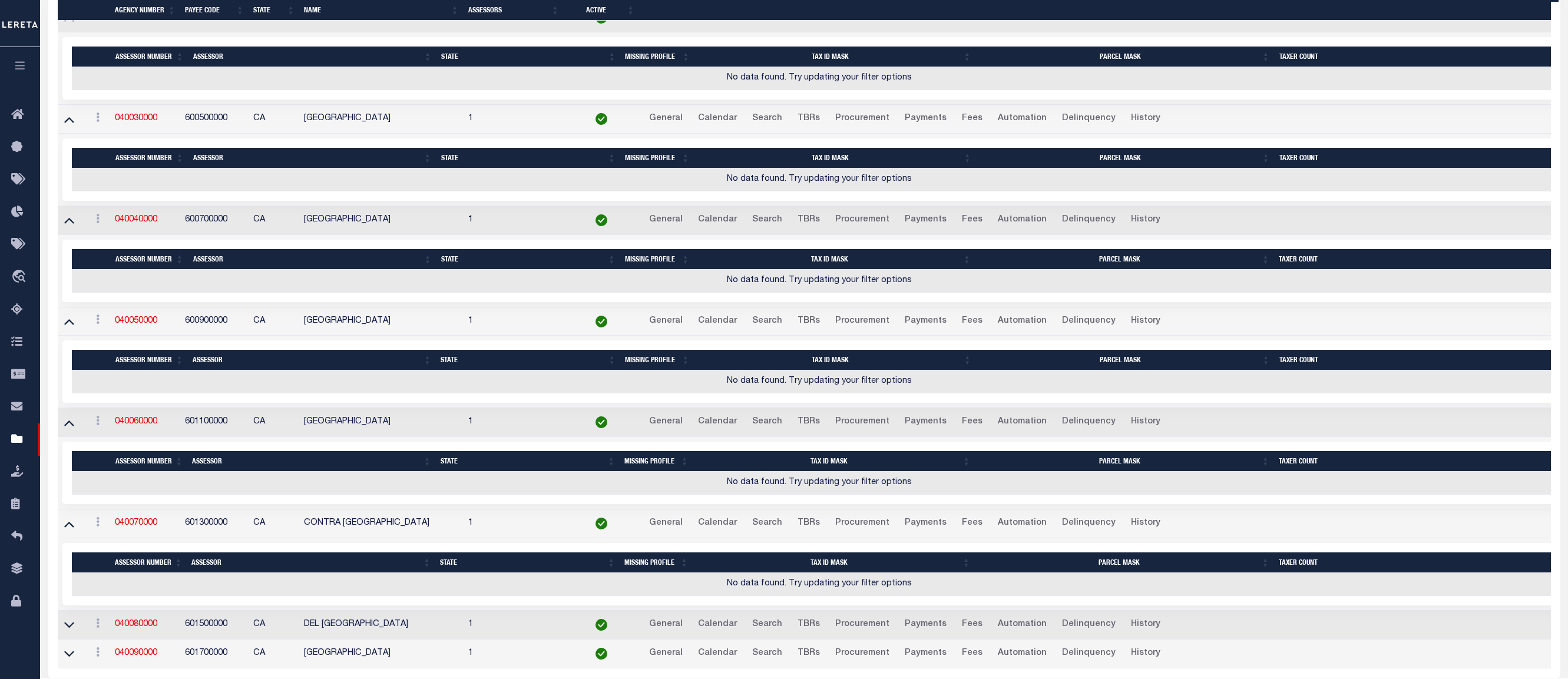
scroll to position [464, 0]
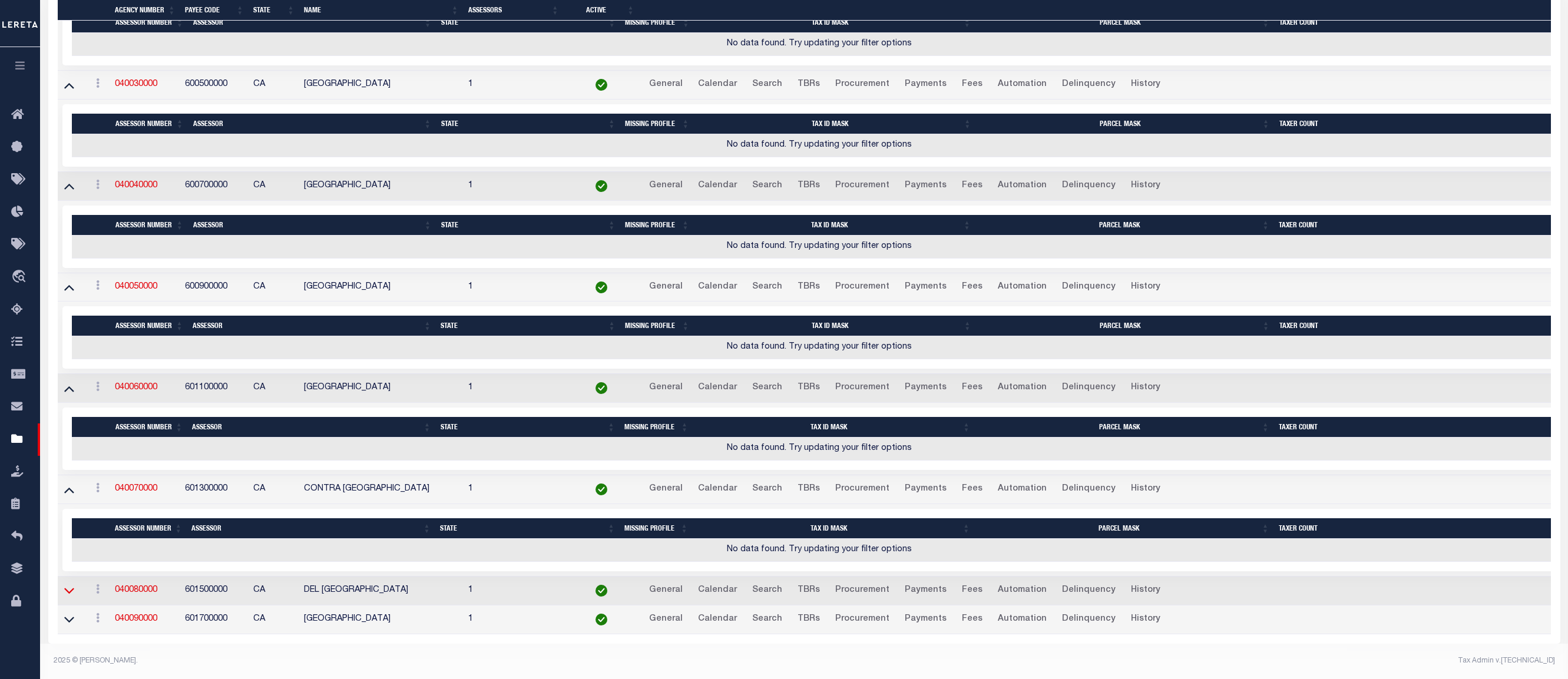
click at [65, 586] on icon at bounding box center [69, 589] width 10 height 12
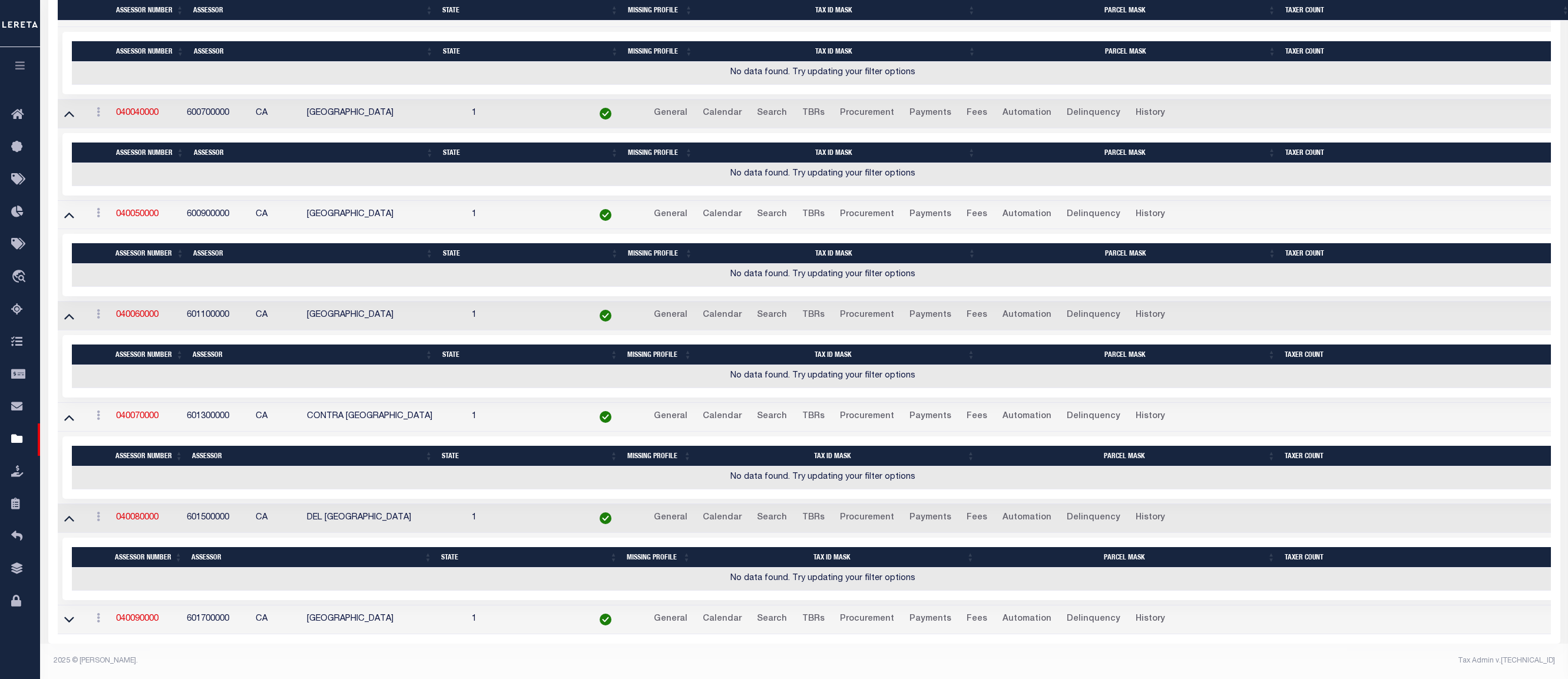
scroll to position [536, 0]
click at [70, 613] on icon at bounding box center [69, 618] width 10 height 12
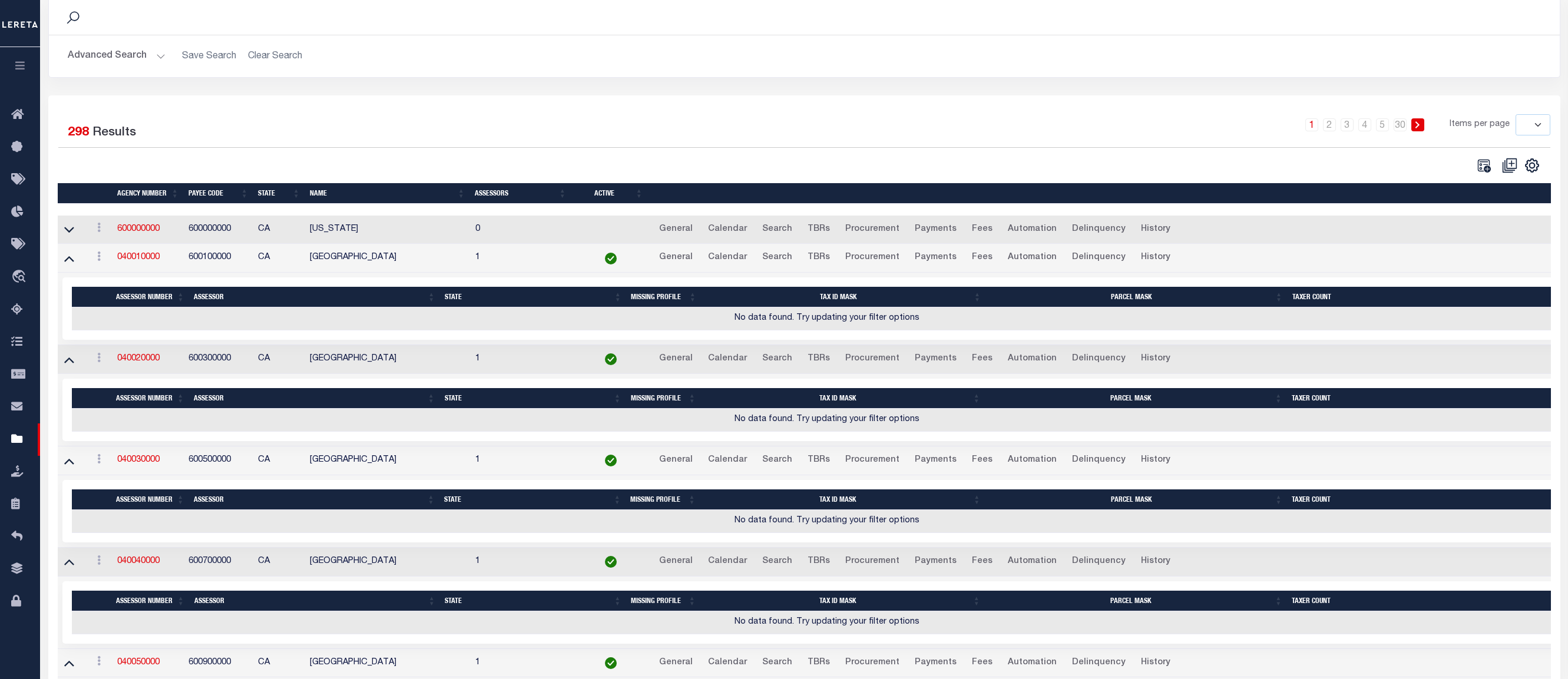
scroll to position [0, 0]
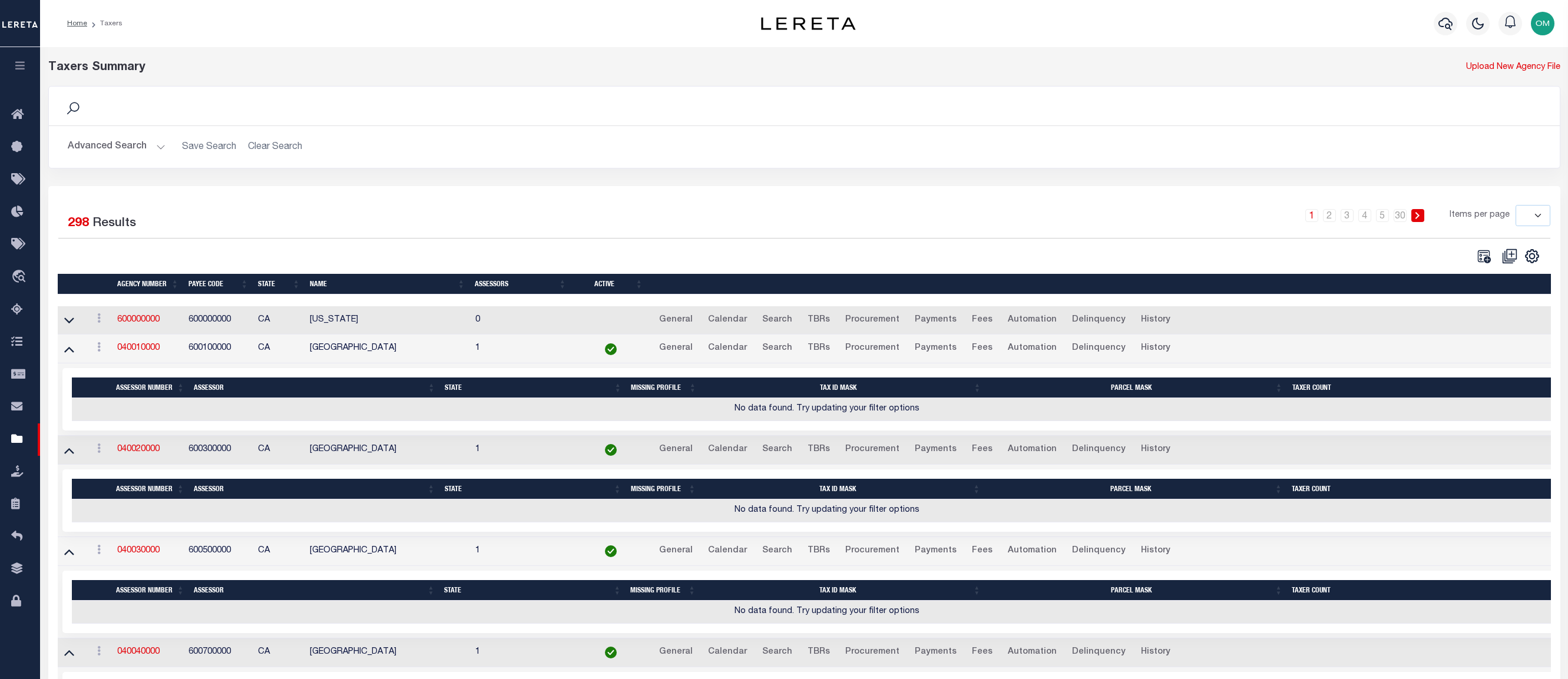
click at [159, 145] on button "Advanced Search" at bounding box center [116, 147] width 98 height 23
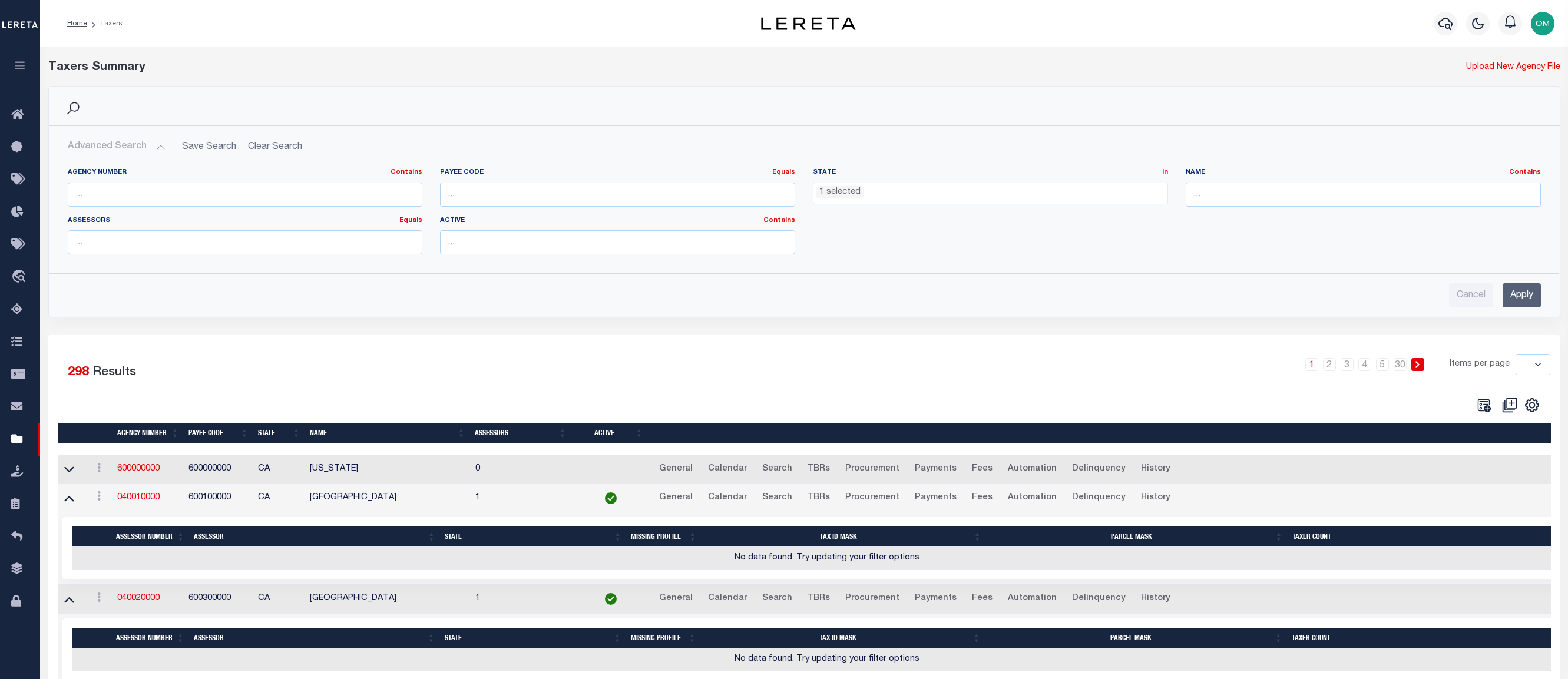
click at [923, 194] on ul "1 selected" at bounding box center [990, 191] width 354 height 16
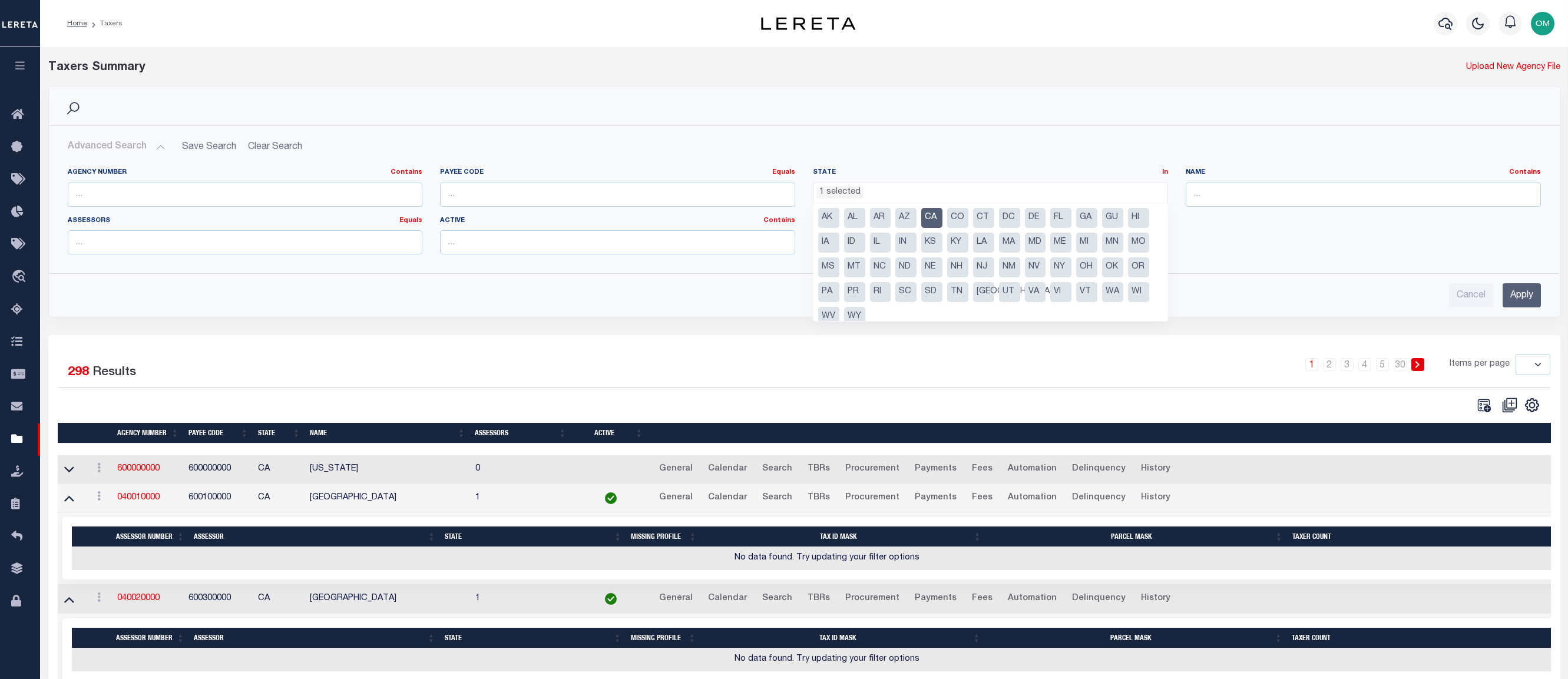
click at [967, 275] on div "Cancel Apply" at bounding box center [804, 291] width 1492 height 34
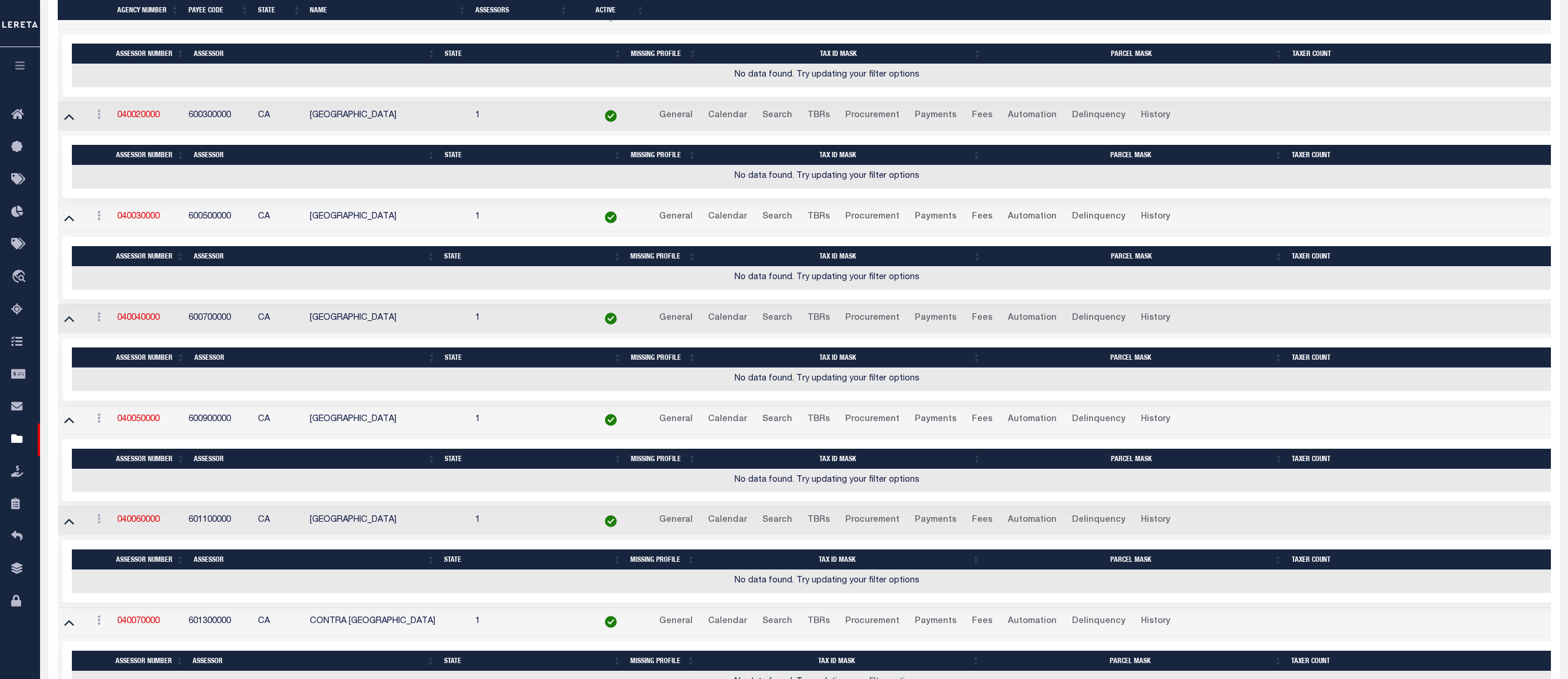
scroll to position [413, 0]
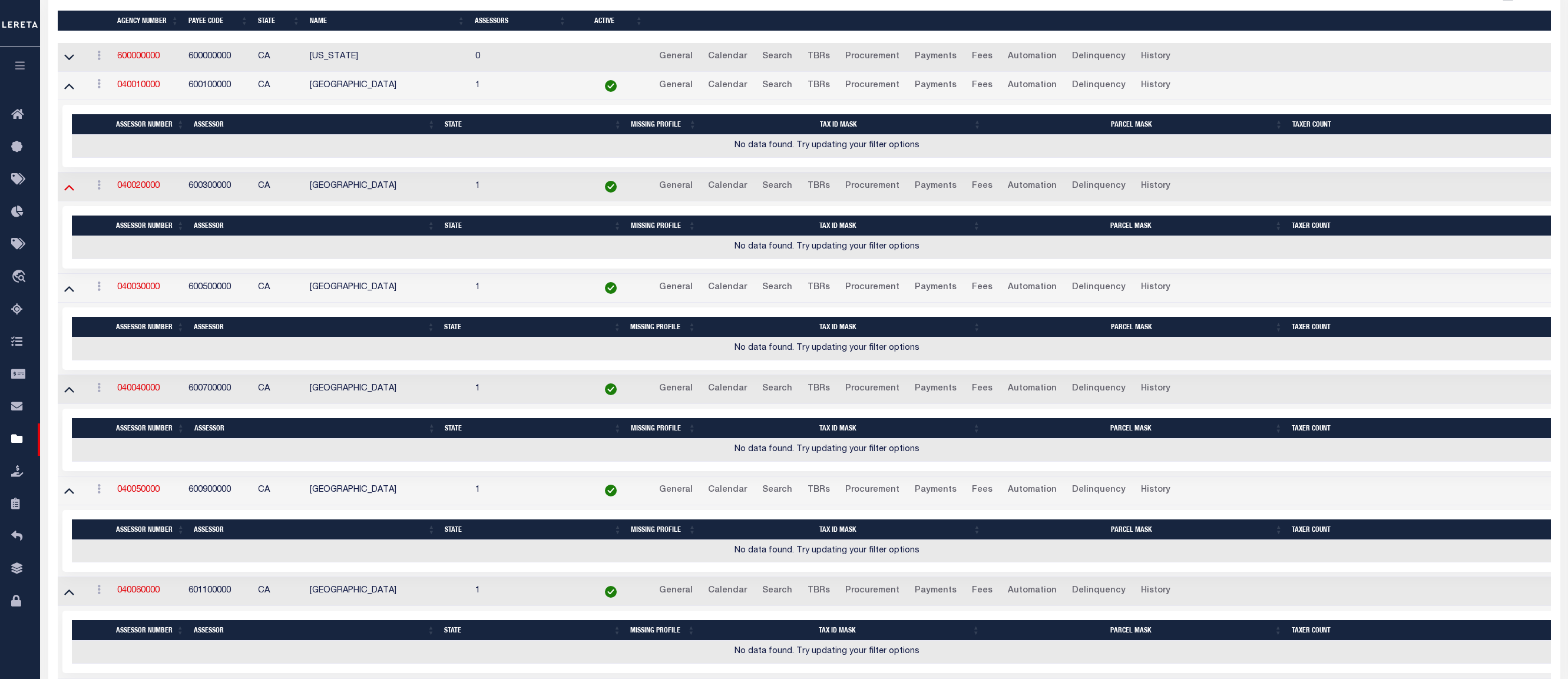
click at [73, 191] on icon at bounding box center [69, 187] width 10 height 6
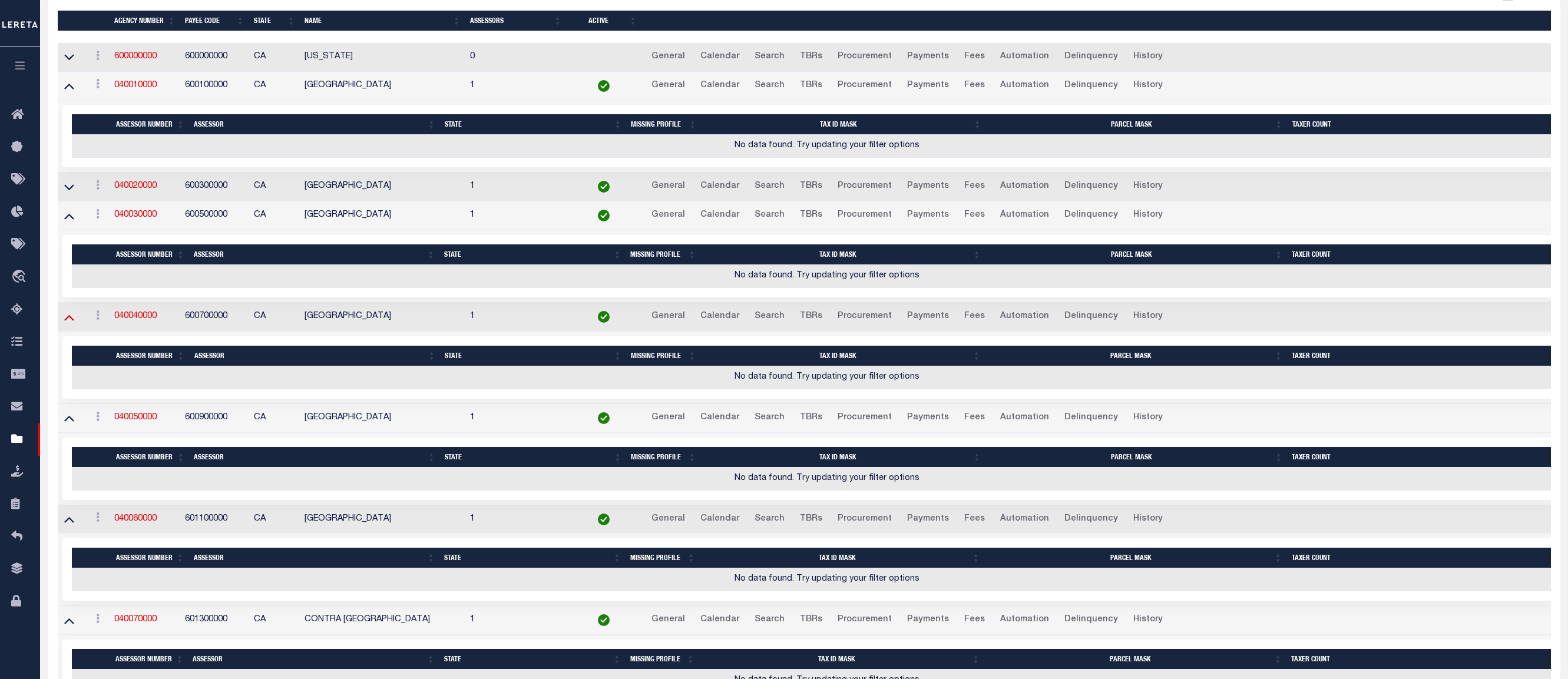
click at [70, 315] on icon at bounding box center [69, 316] width 10 height 12
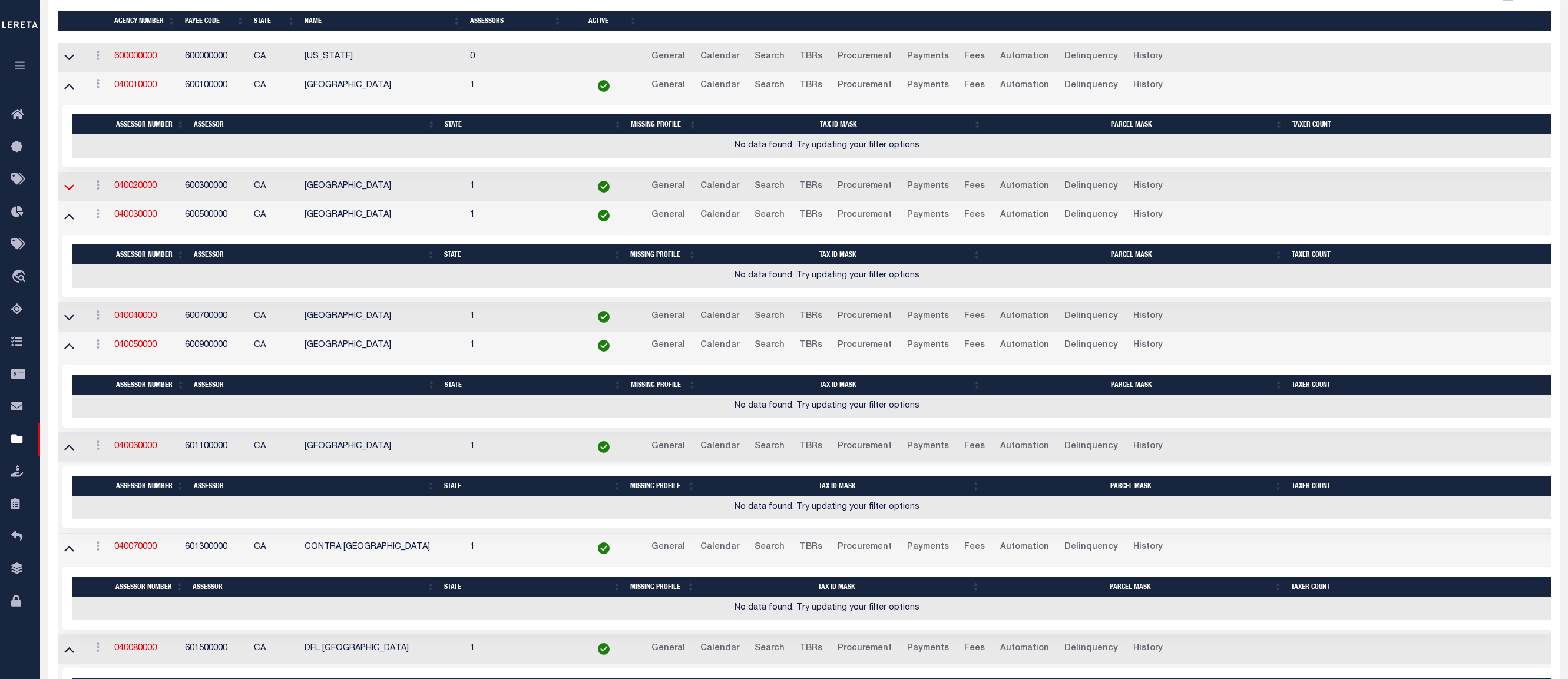
click at [71, 188] on icon at bounding box center [69, 187] width 10 height 12
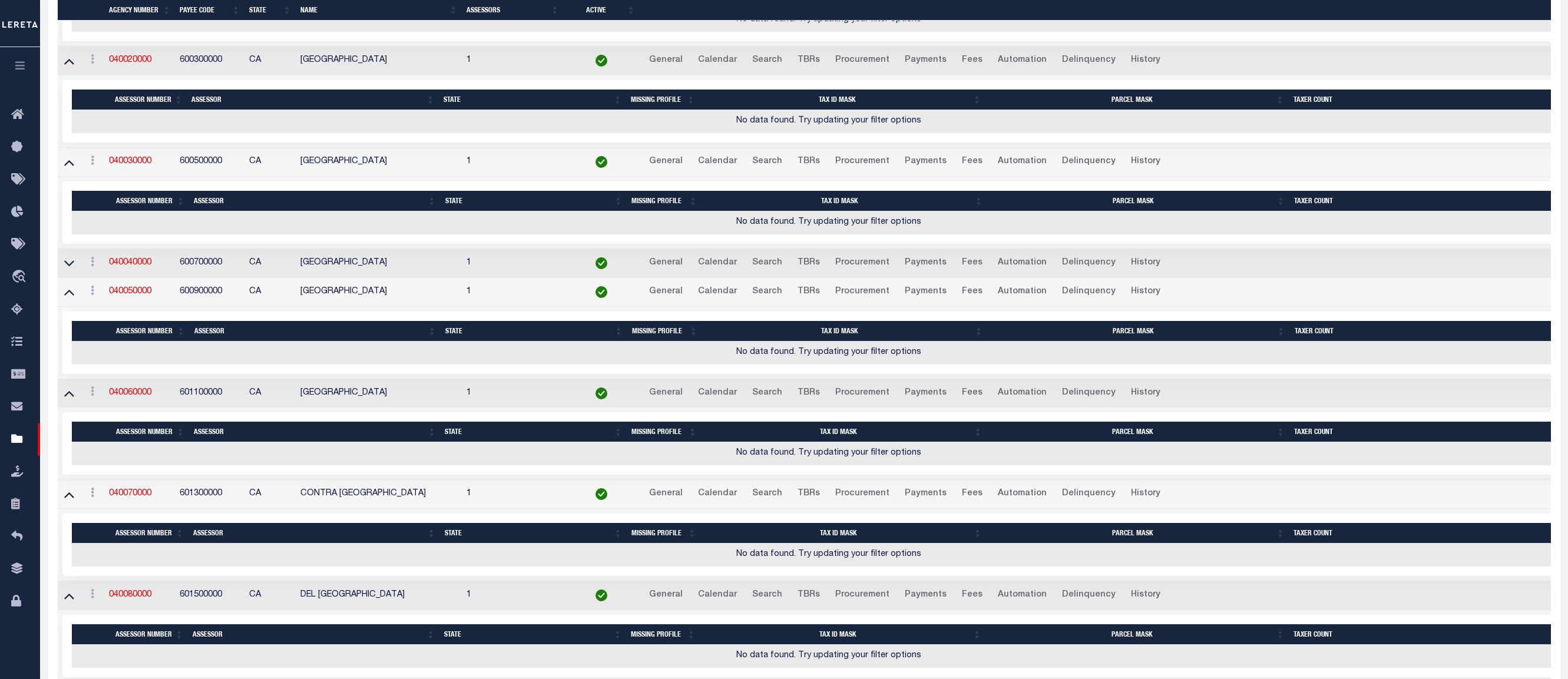
scroll to position [530, 0]
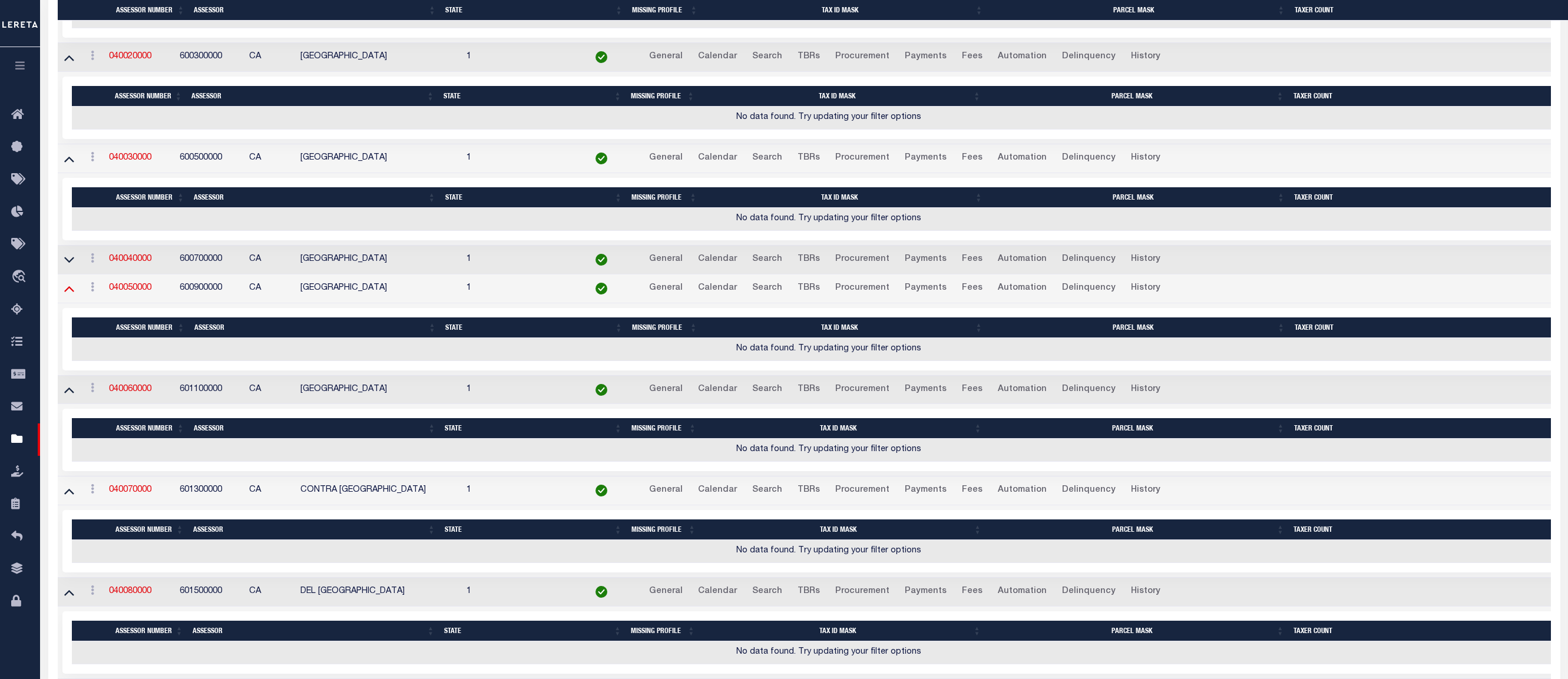
click at [69, 289] on icon at bounding box center [69, 288] width 10 height 6
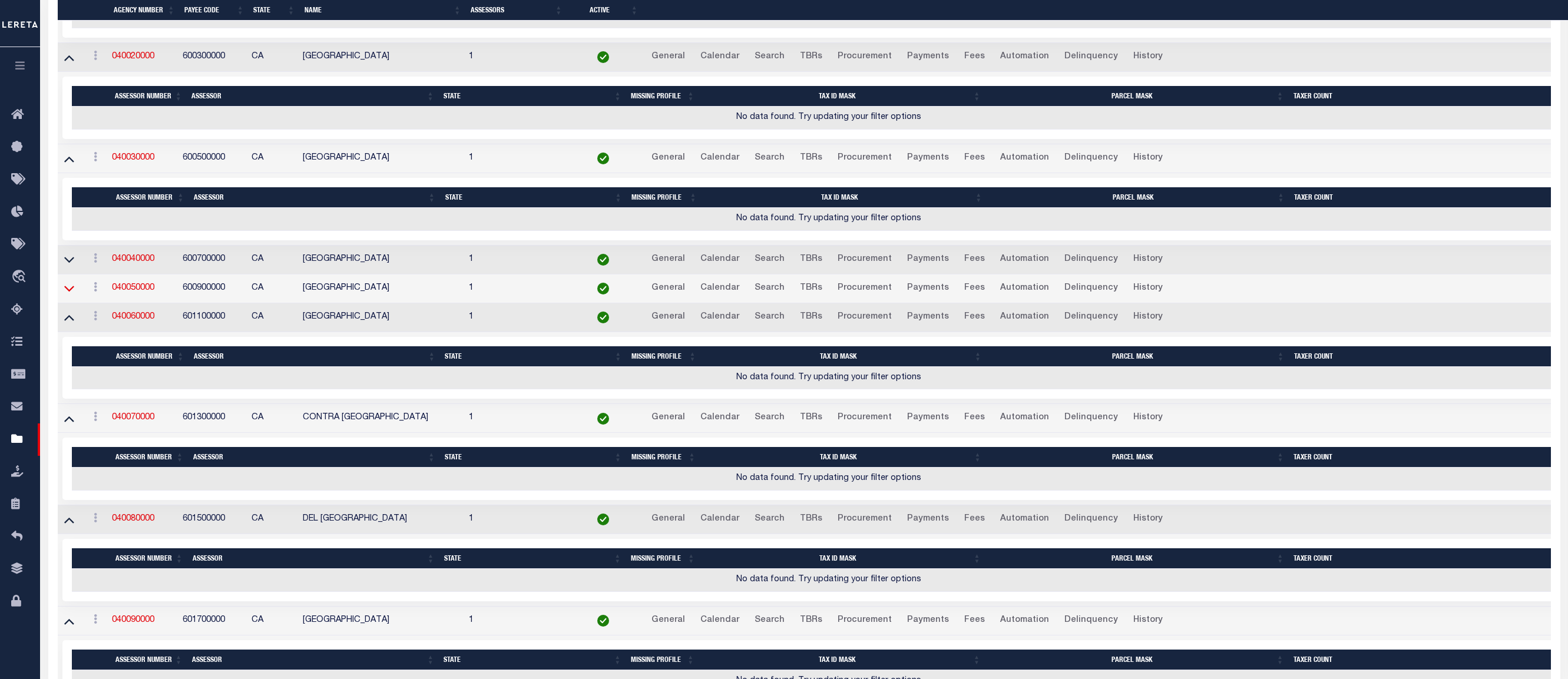
click at [69, 289] on icon at bounding box center [69, 287] width 10 height 12
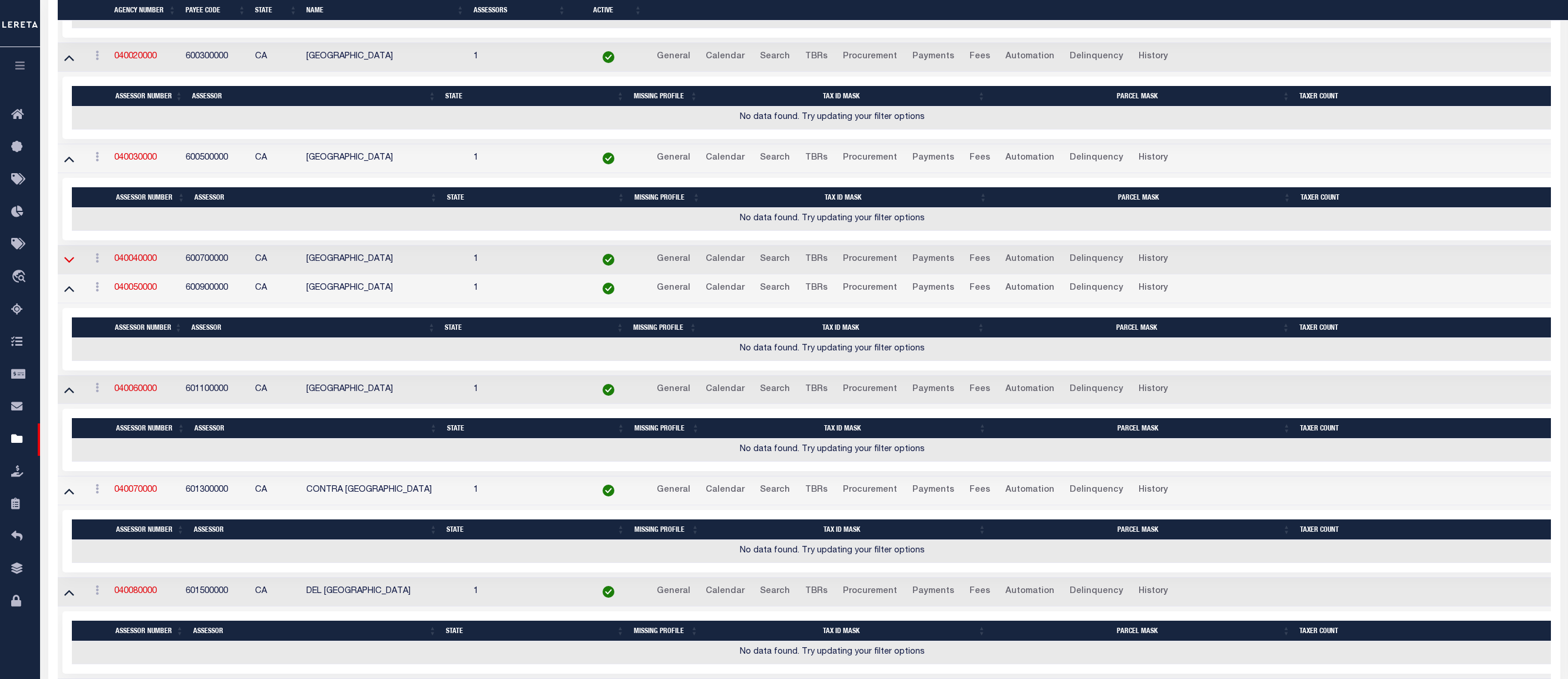
click at [69, 262] on icon at bounding box center [69, 259] width 10 height 12
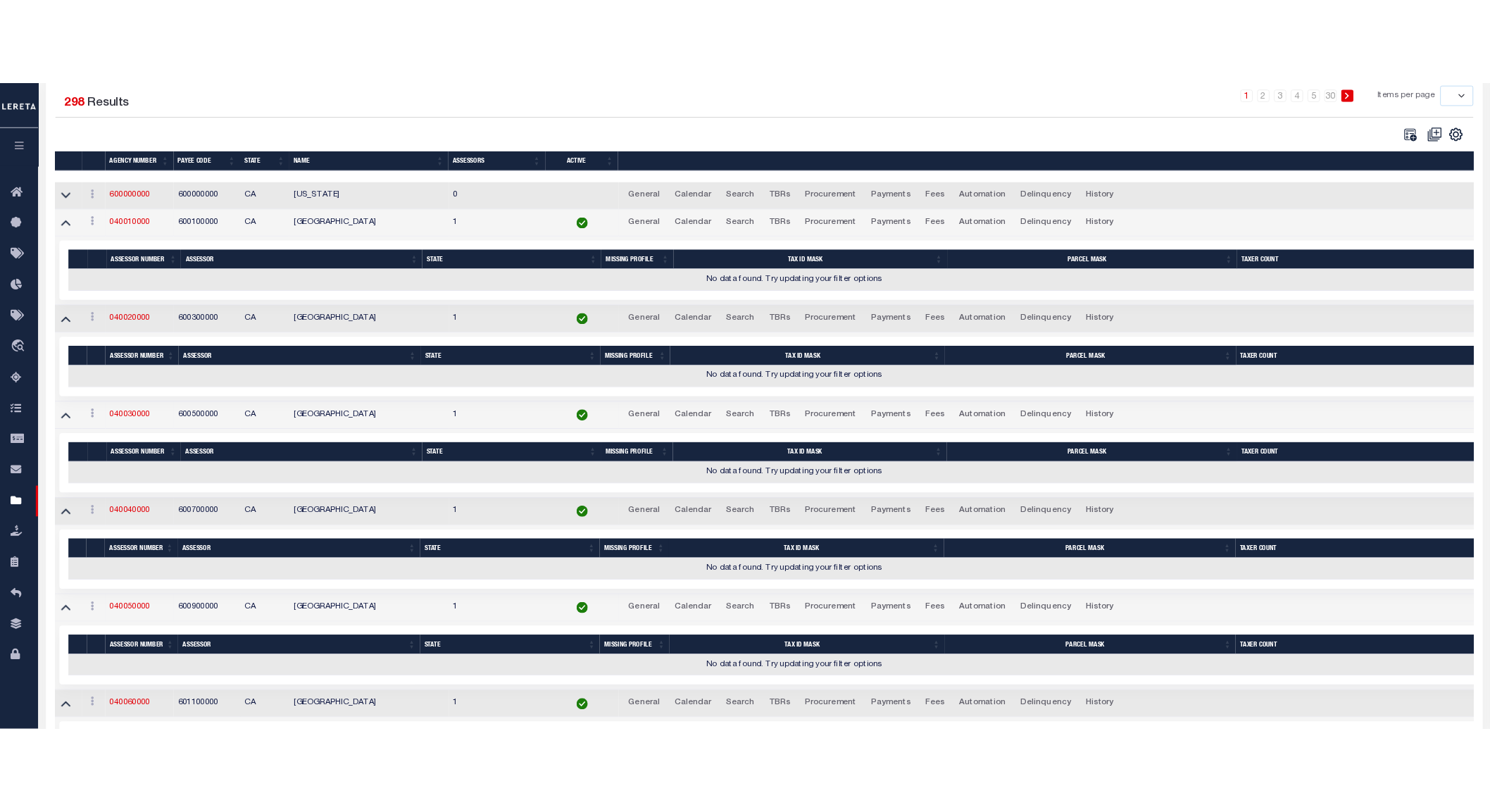
scroll to position [423, 0]
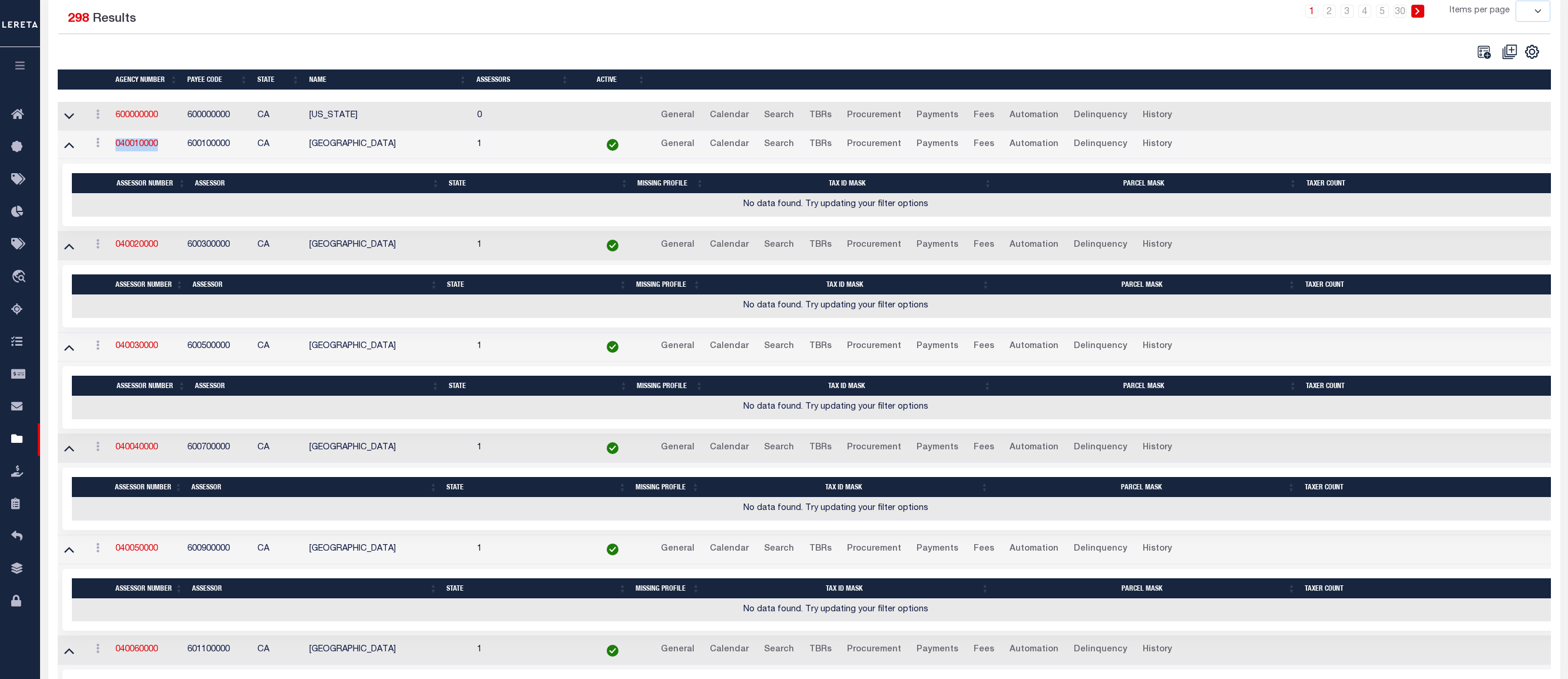
drag, startPoint x: 158, startPoint y: 149, endPoint x: 112, endPoint y: 152, distance: 46.1
click at [112, 152] on td "040010000" at bounding box center [146, 145] width 72 height 29
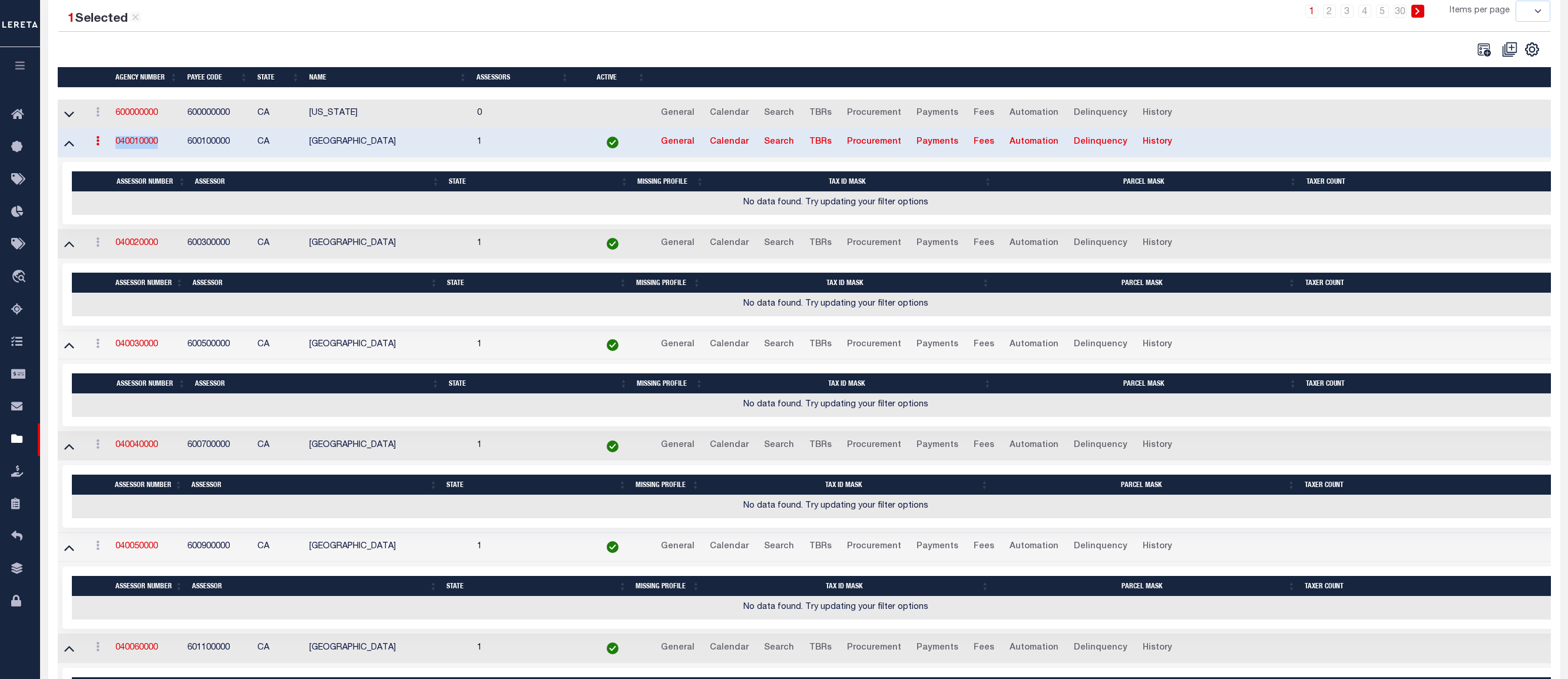
copy link "040010000"
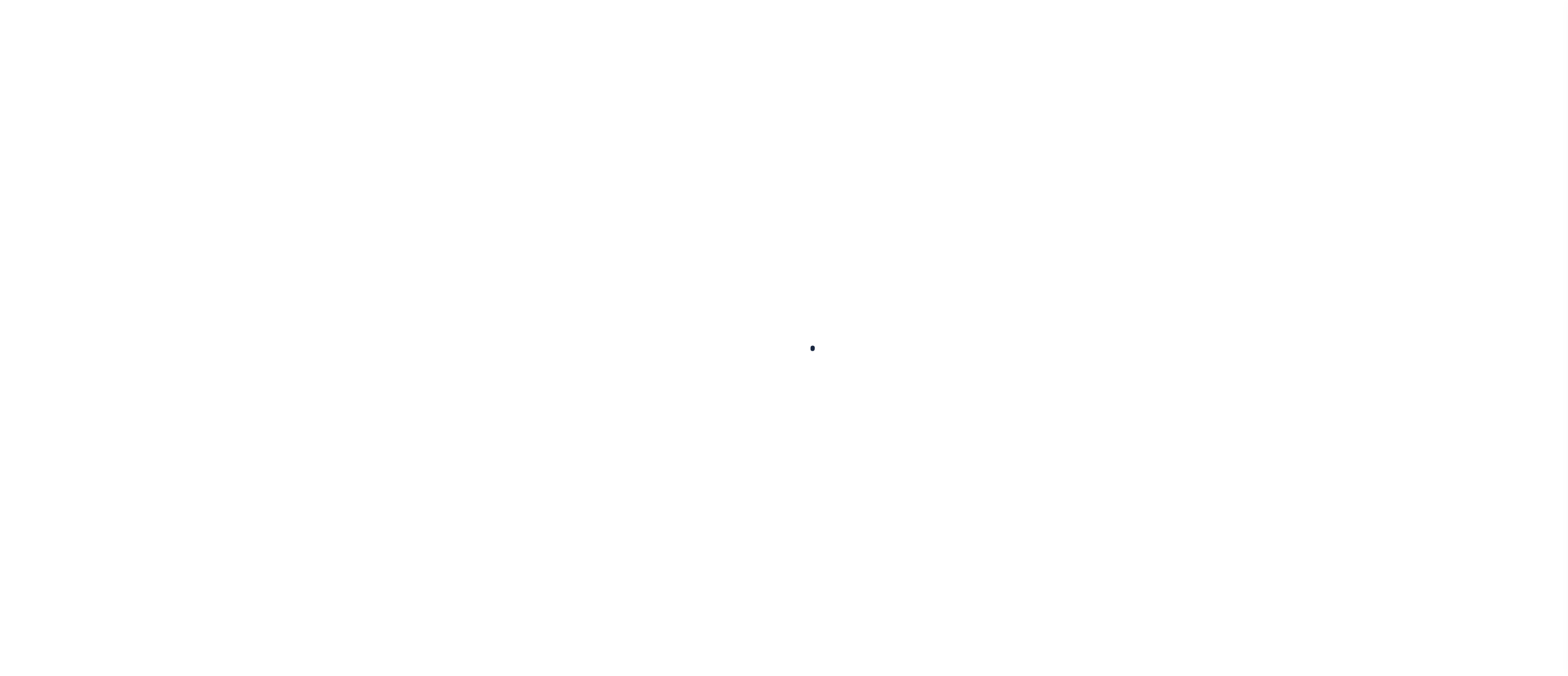
select select
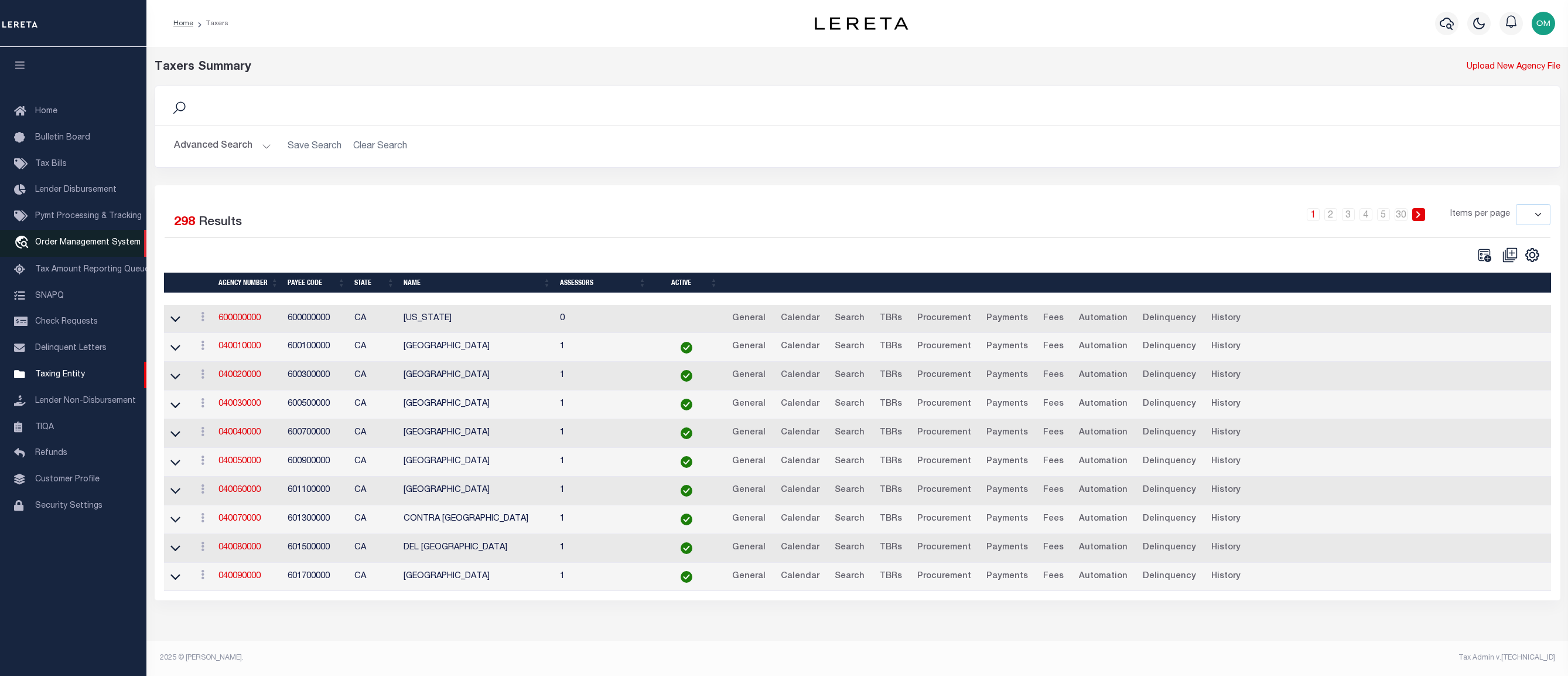
click at [94, 246] on span "Order Management System" at bounding box center [88, 243] width 105 height 8
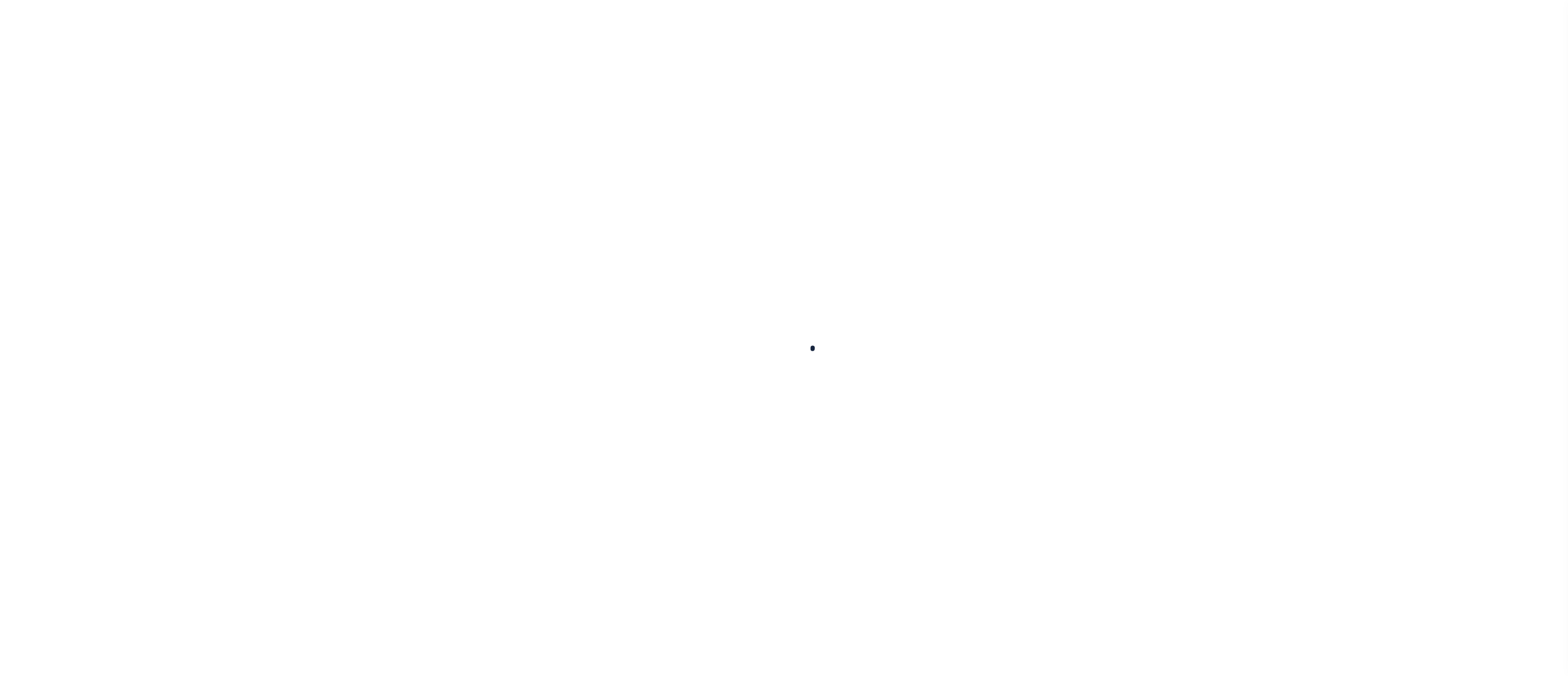
select select "200"
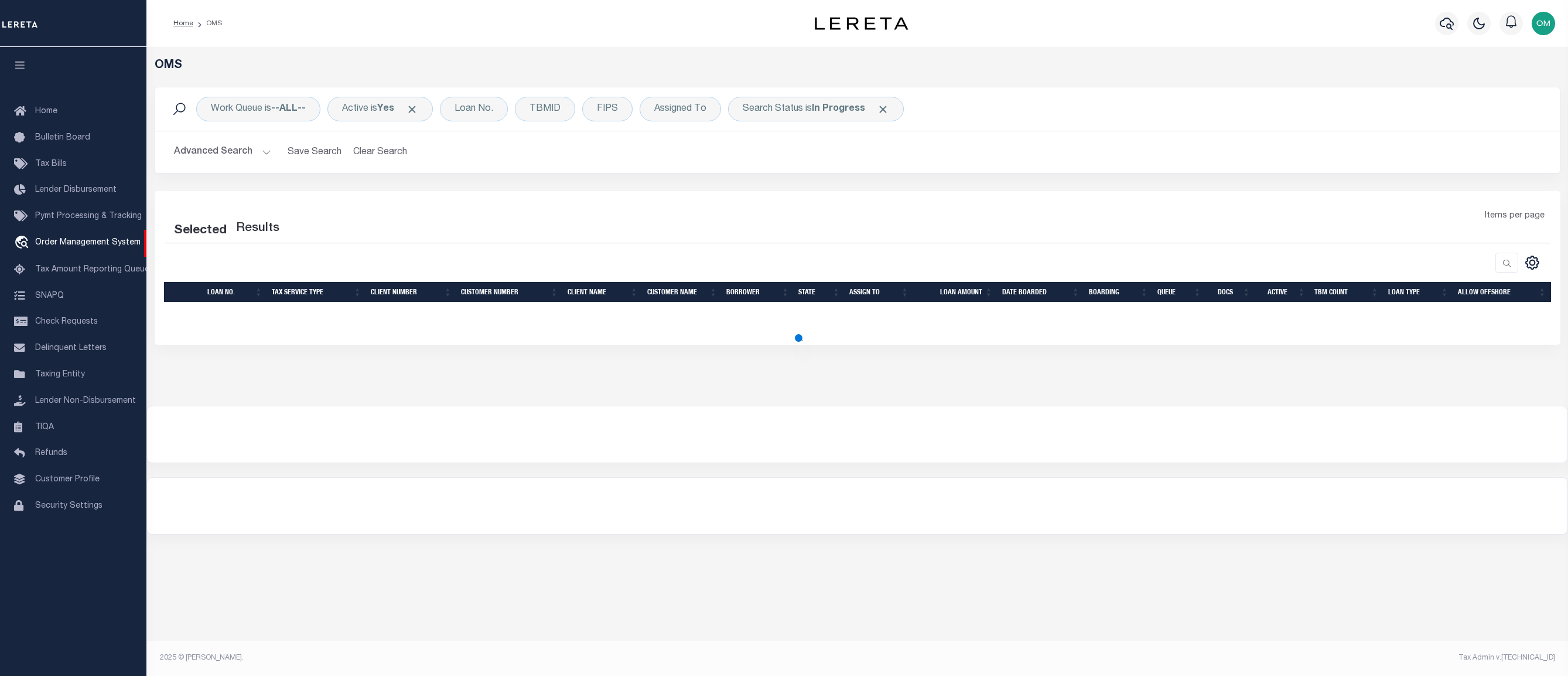
select select "200"
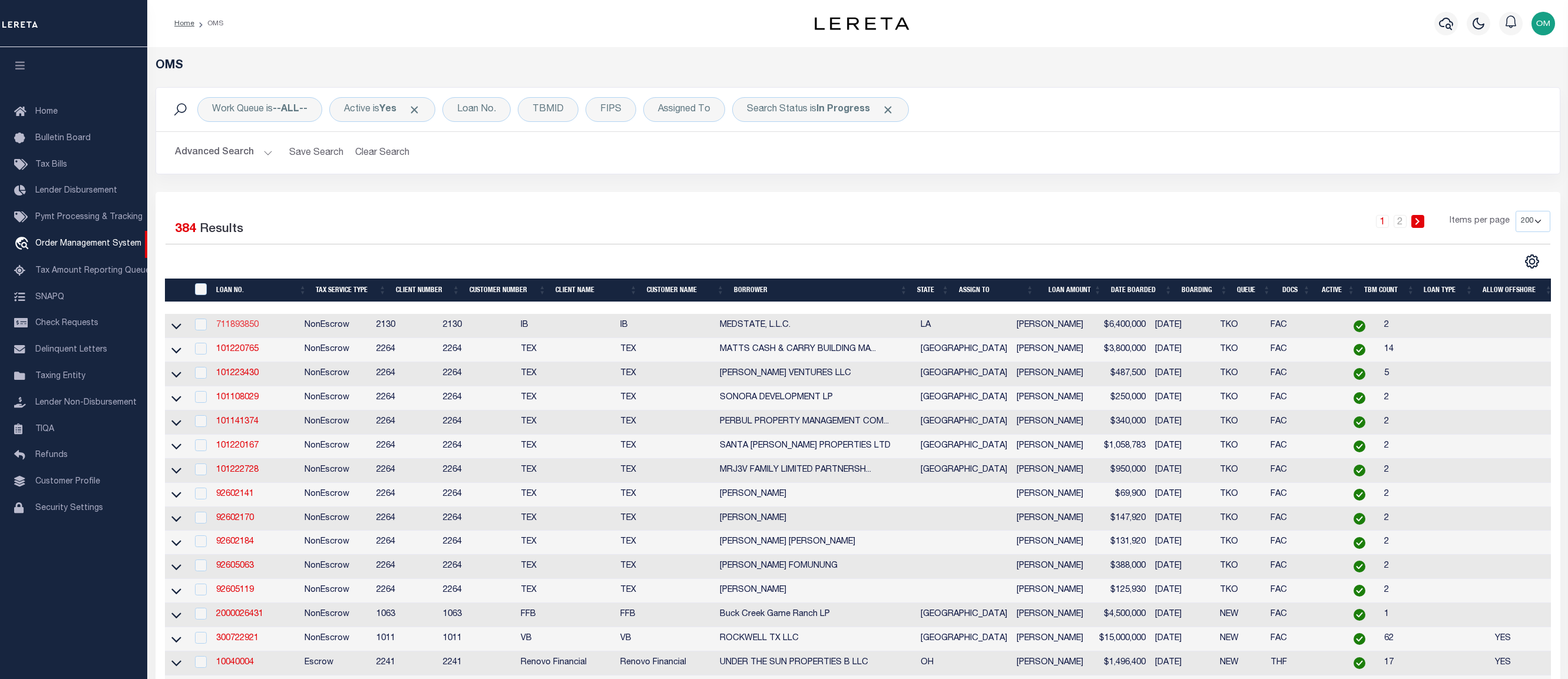
click at [230, 325] on link "711893850" at bounding box center [238, 325] width 43 height 8
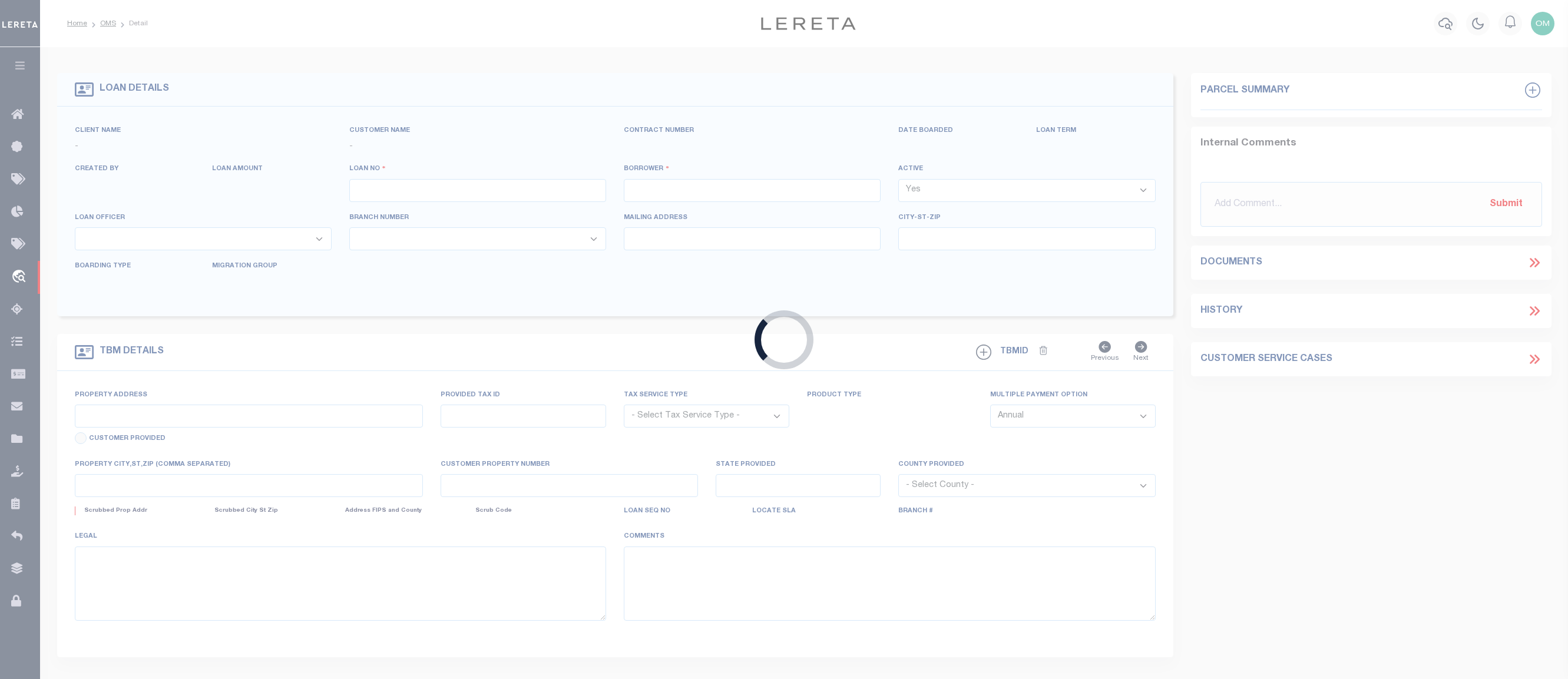
type input "711893850"
type input "MEDSTATE, L.L.C."
select select
type input "[STREET_ADDRESS][PERSON_NAME] AND 2-X"
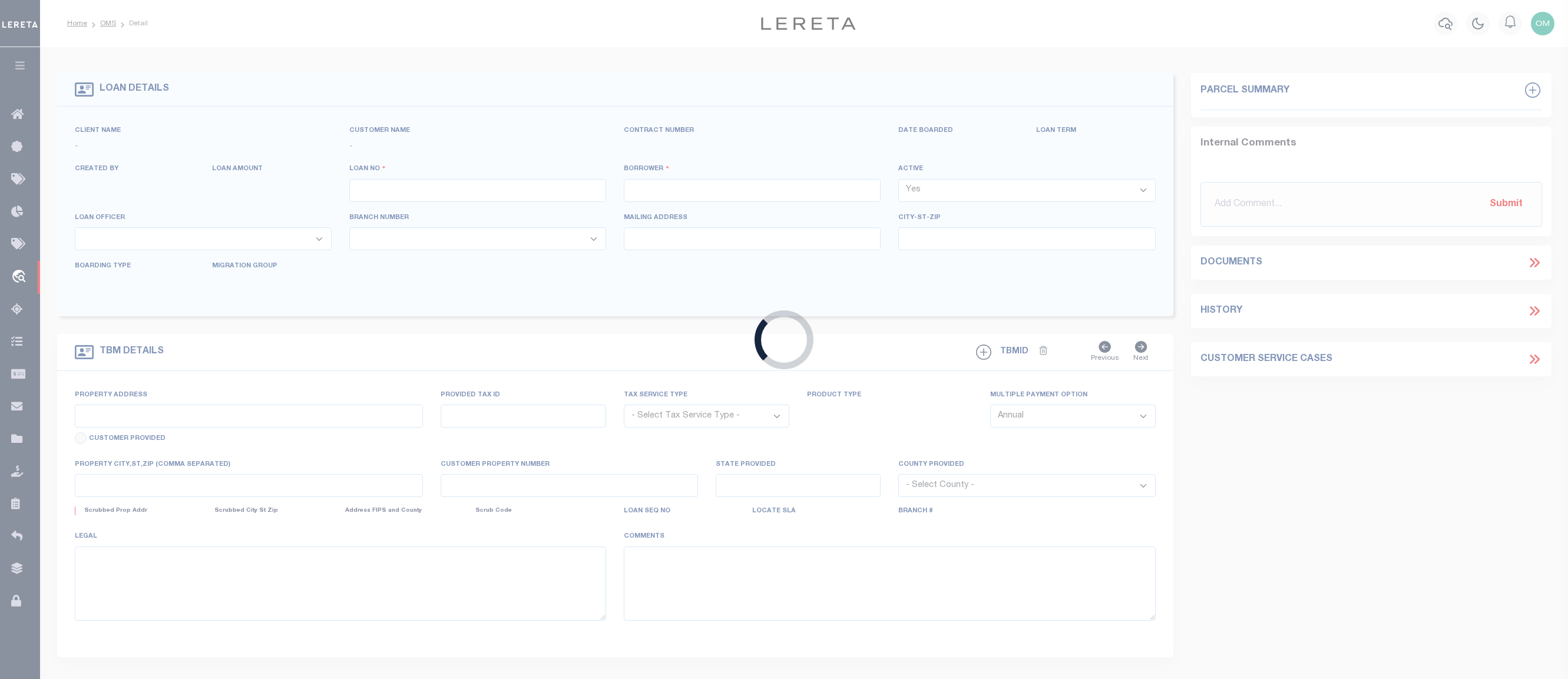
type input "[PERSON_NAME] LA 70433"
select select "NonEscrow"
type input "[STREET_ADDRESS][PERSON_NAME] AND 2-X"
type input "1068111276"
select select
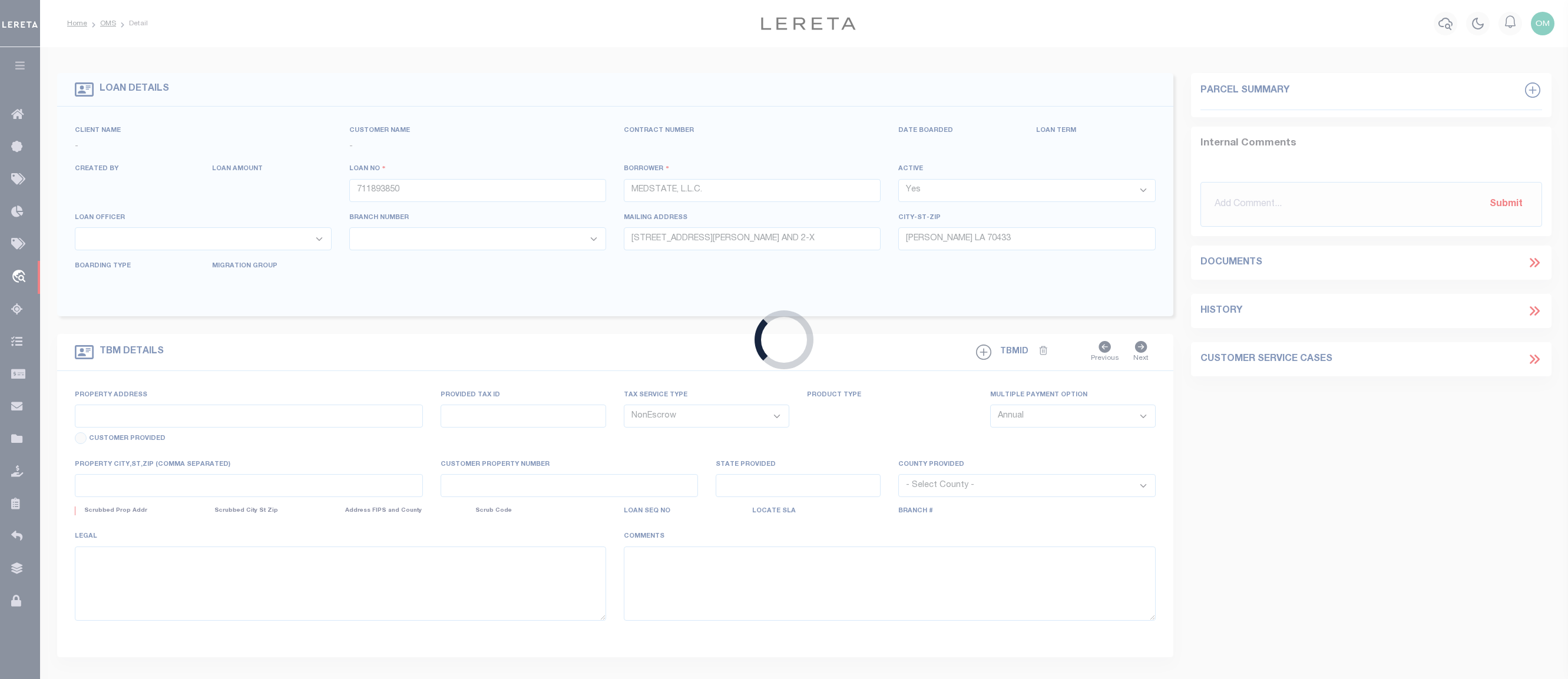
type input "[PERSON_NAME] LA 70433"
type input "Eastern"
type input "LA"
select select "2464"
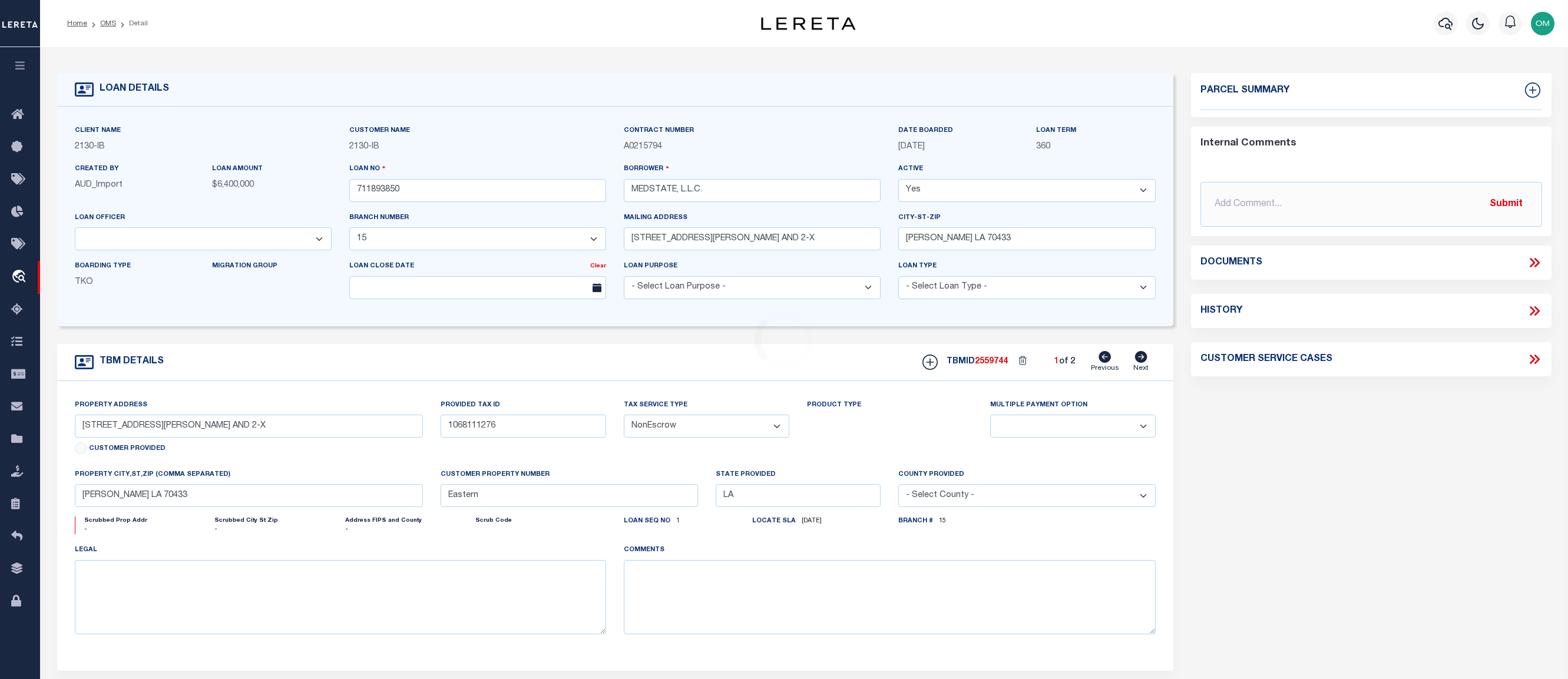
select select "4950"
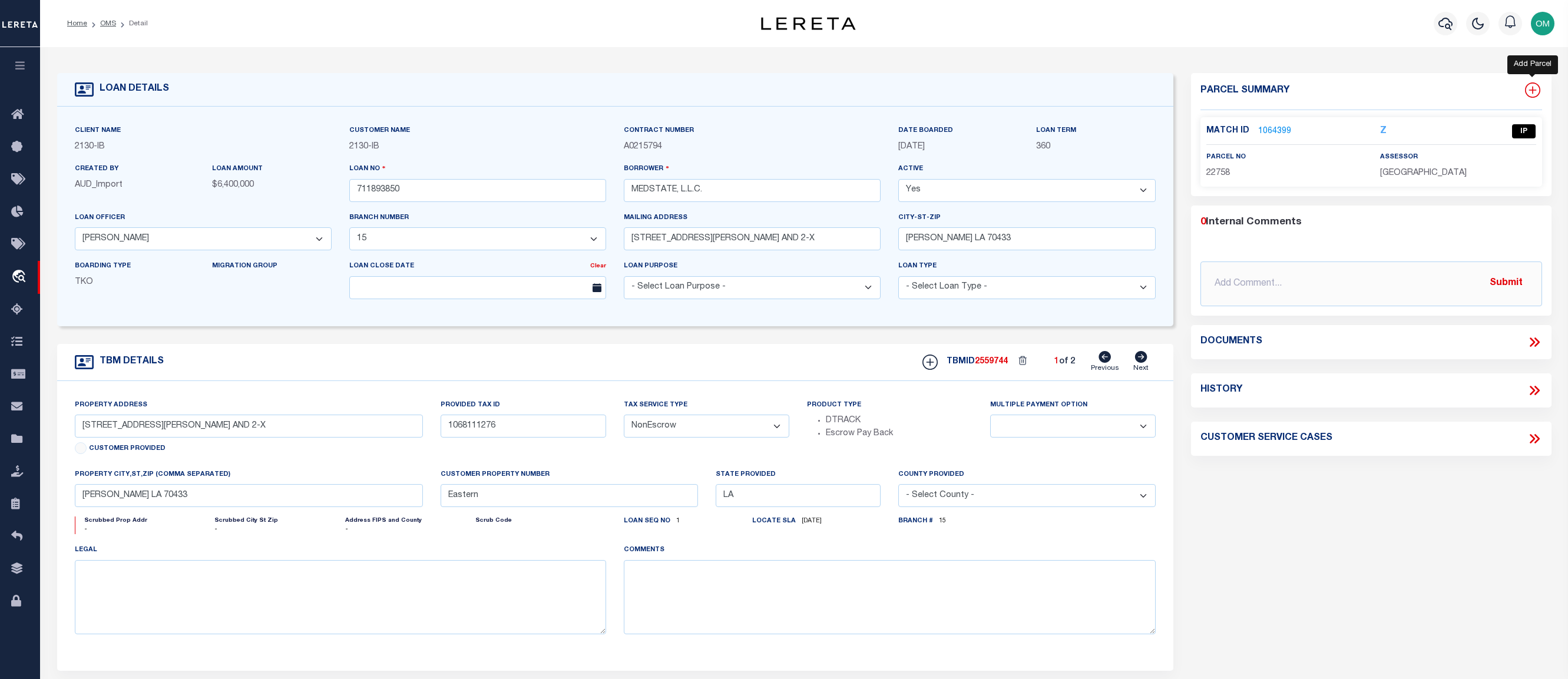
click at [1532, 88] on icon at bounding box center [1532, 90] width 15 height 15
select select "IP"
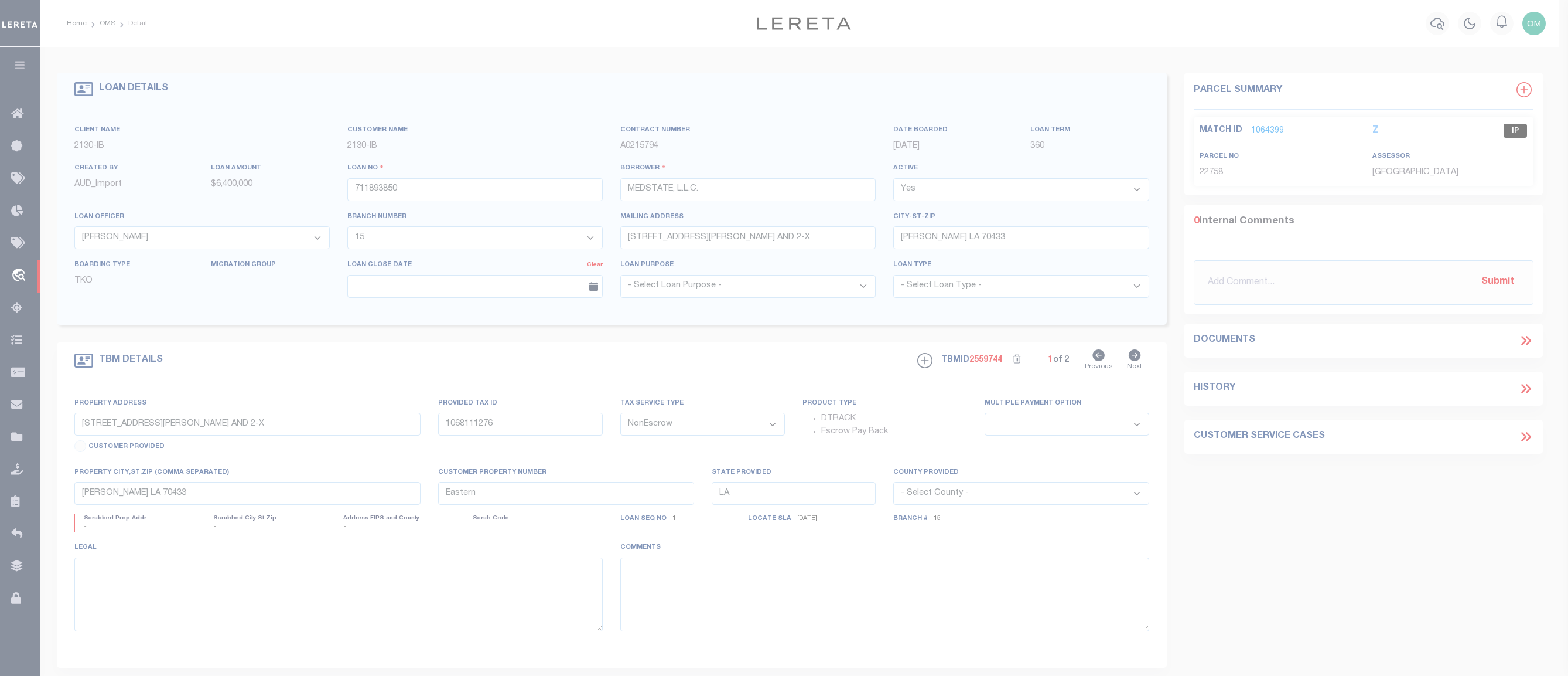
type textarea "-"
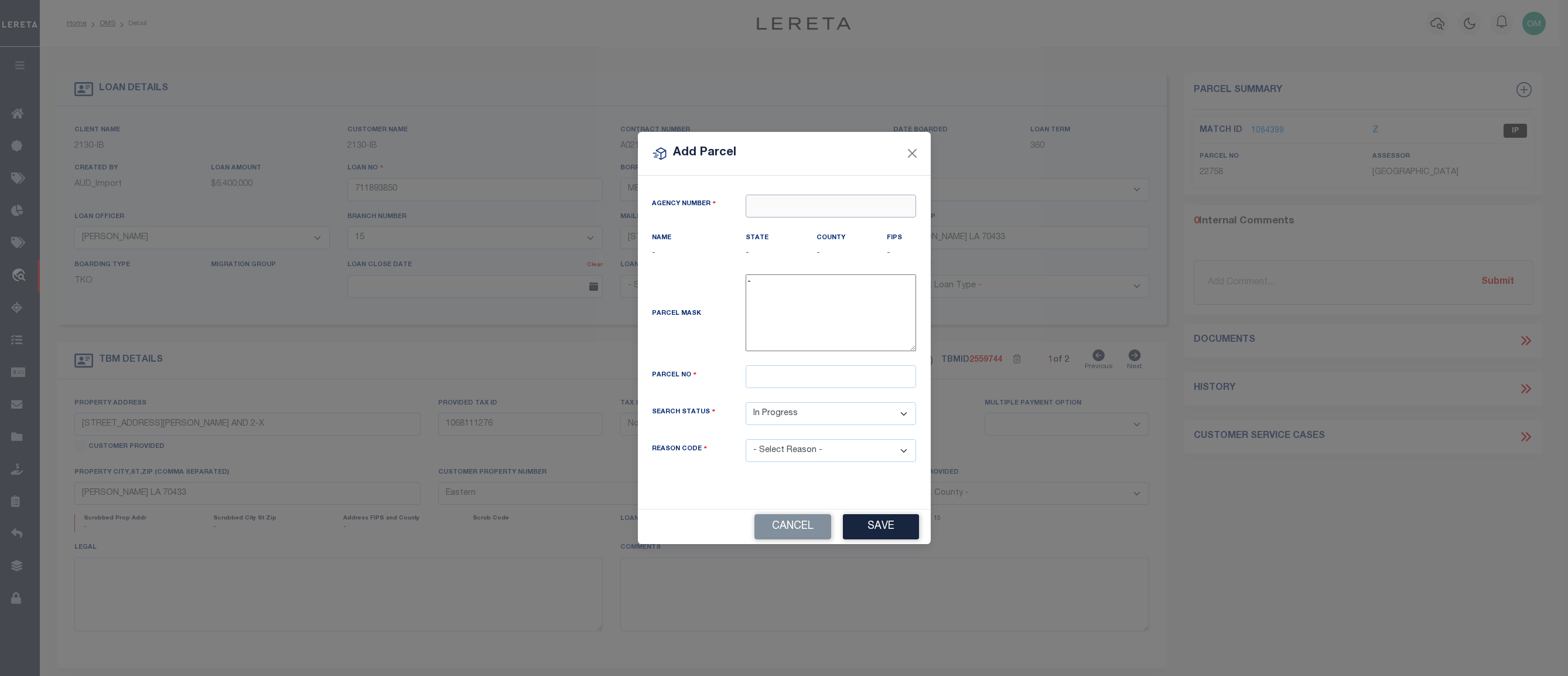
click at [815, 211] on input "text" at bounding box center [831, 206] width 170 height 23
paste input "040010000"
type input "040010000"
click at [831, 231] on div "040010000 : ALAMEDA COUNTY" at bounding box center [831, 236] width 169 height 34
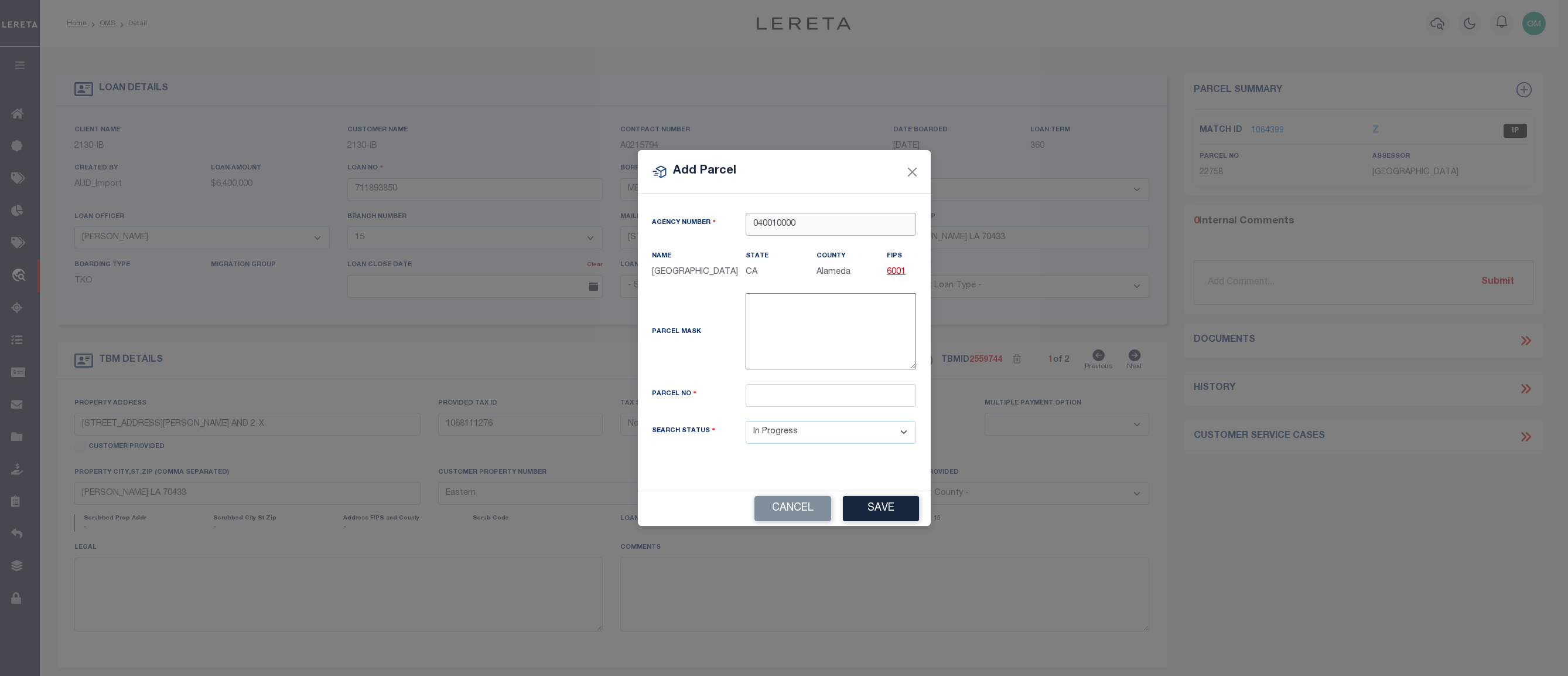
type input "040010000"
click at [791, 395] on input "text" at bounding box center [831, 395] width 170 height 23
type input "1111"
click at [884, 513] on button "Save" at bounding box center [880, 508] width 76 height 25
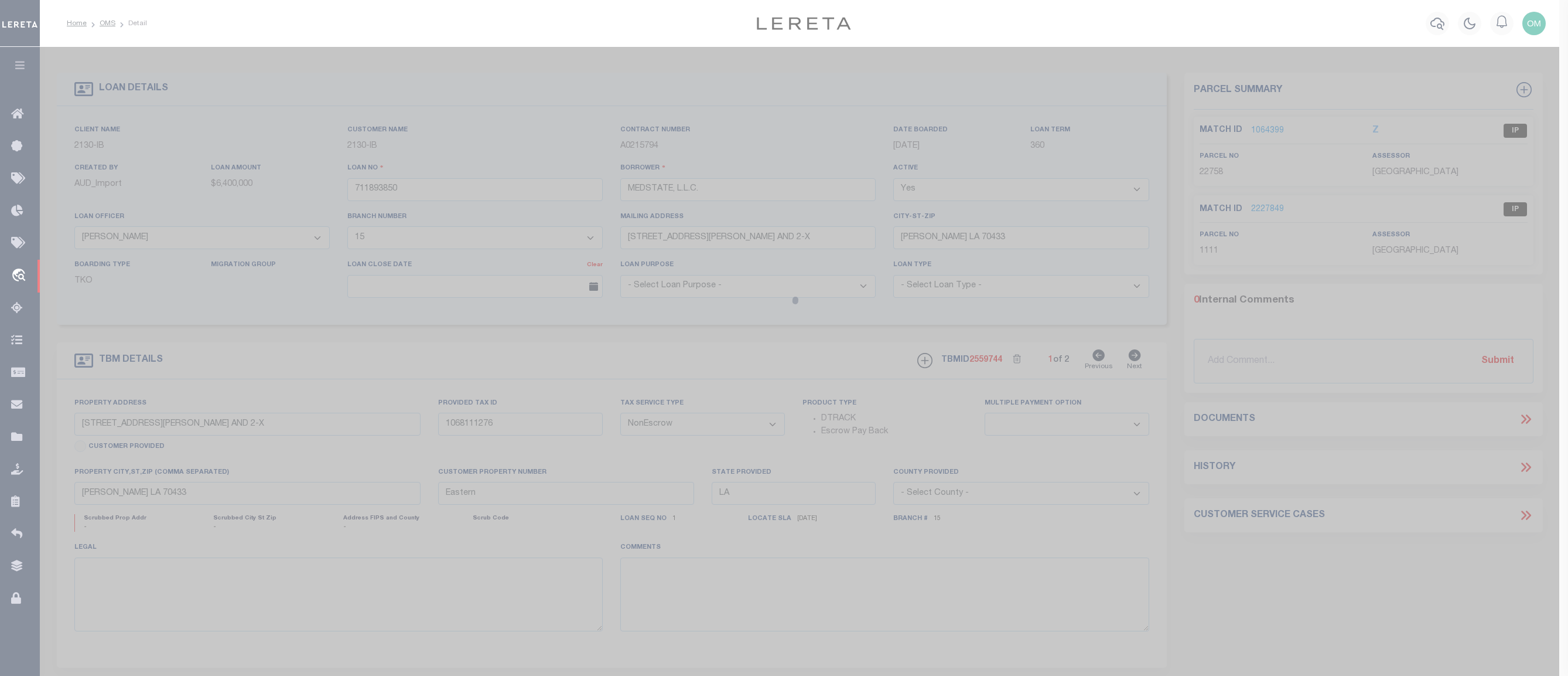
select select "AS"
checkbox input "false"
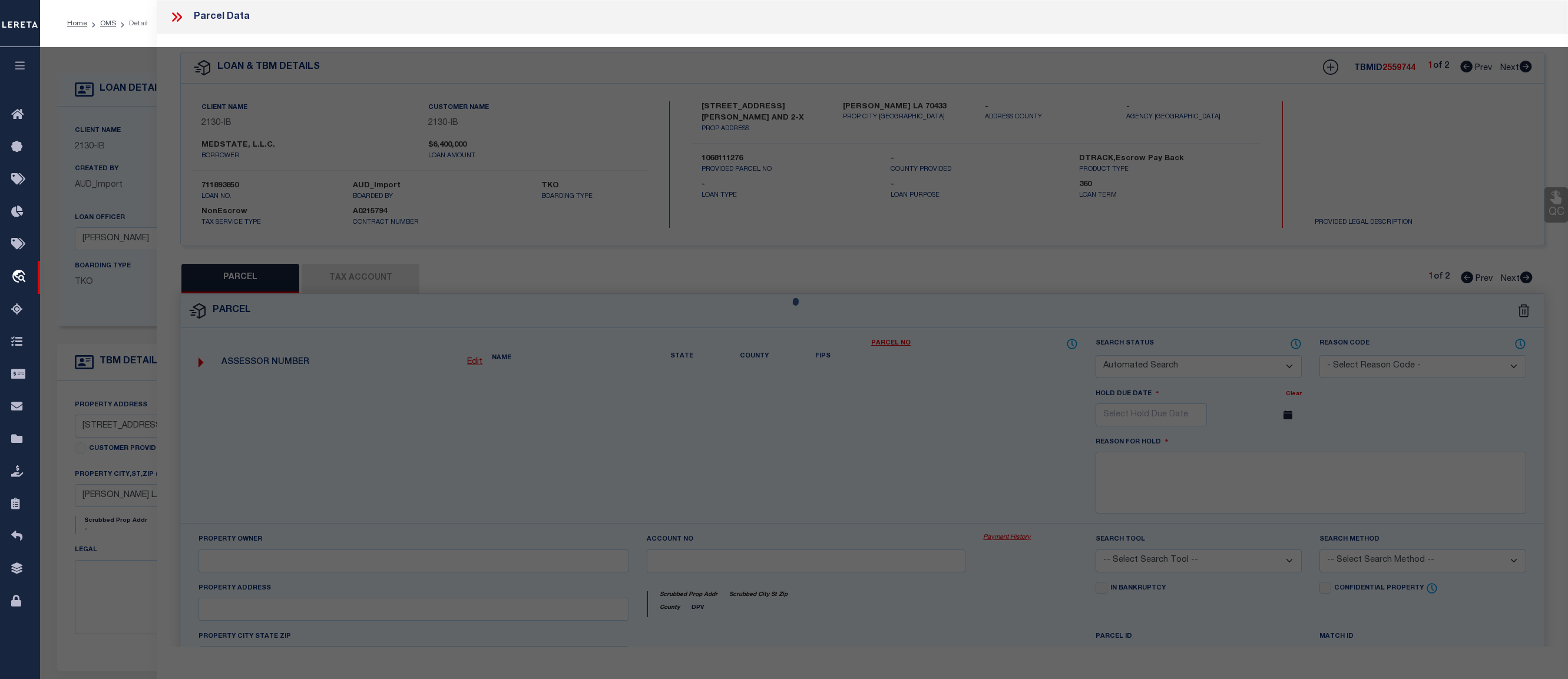
select select "IP"
checkbox input "false"
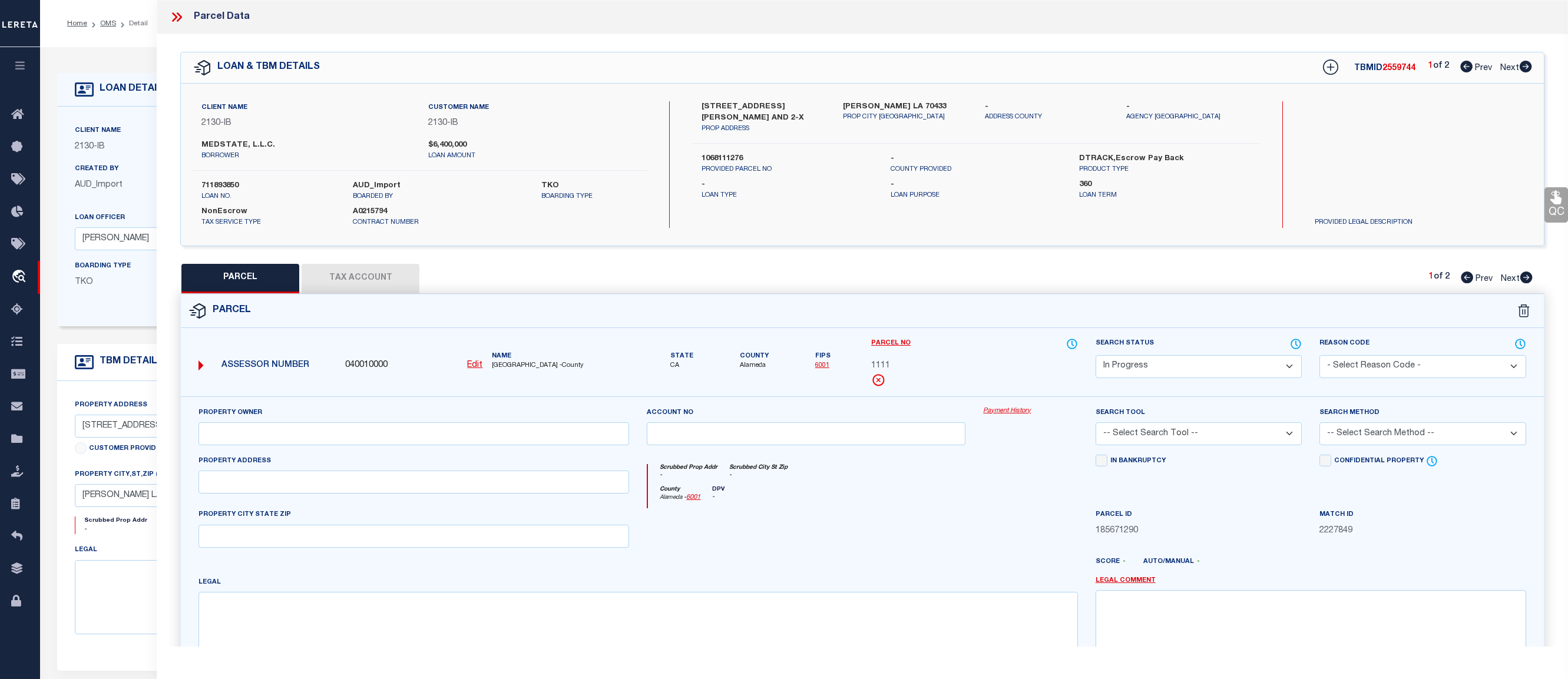
click at [380, 275] on button "Tax Account" at bounding box center [360, 279] width 118 height 29
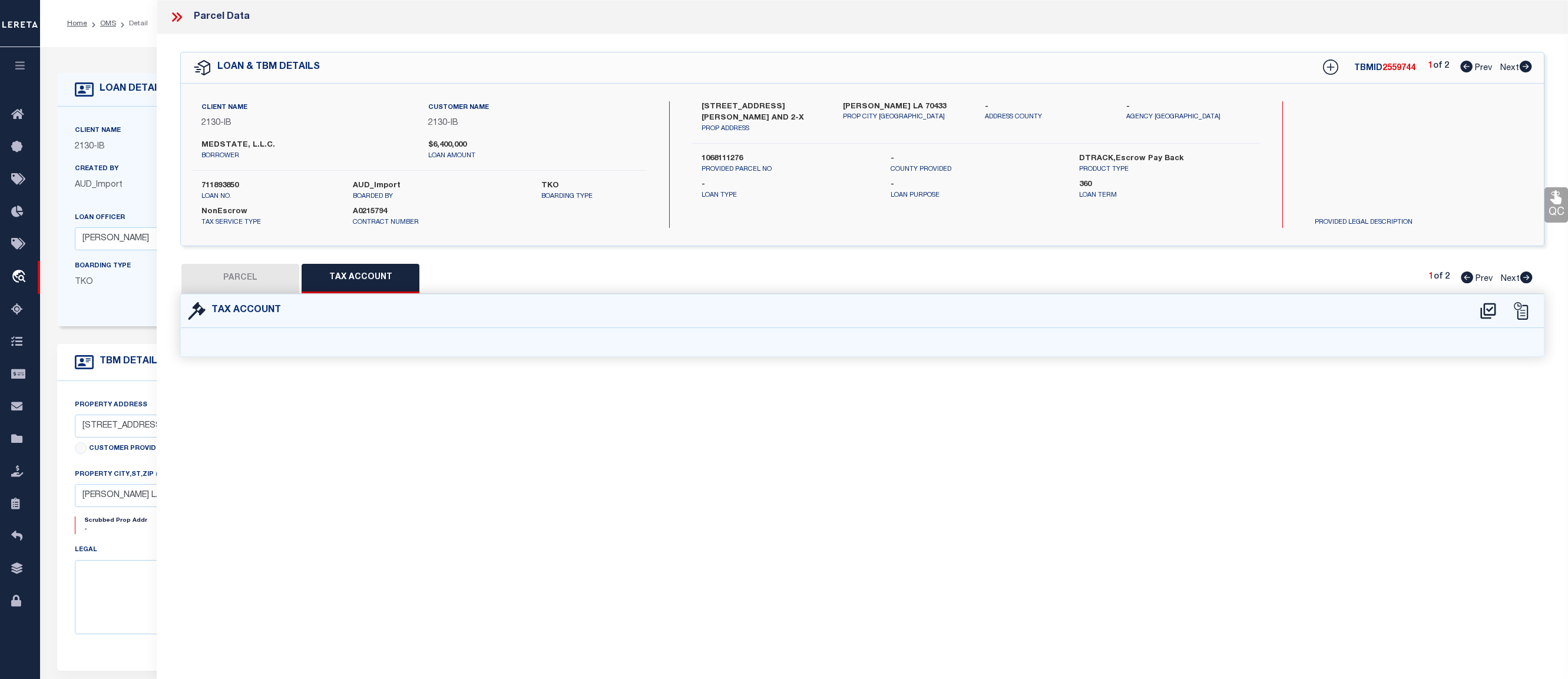
select select "100"
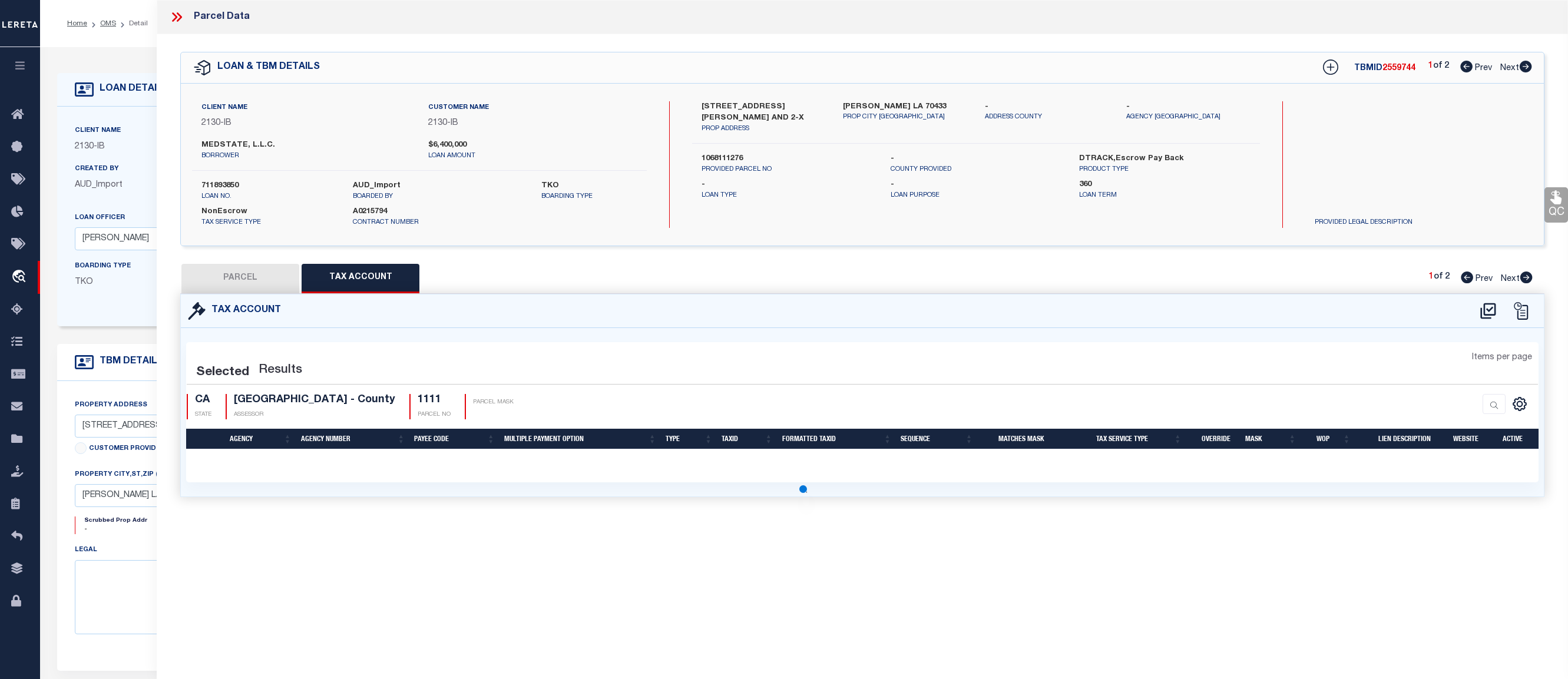
select select "100"
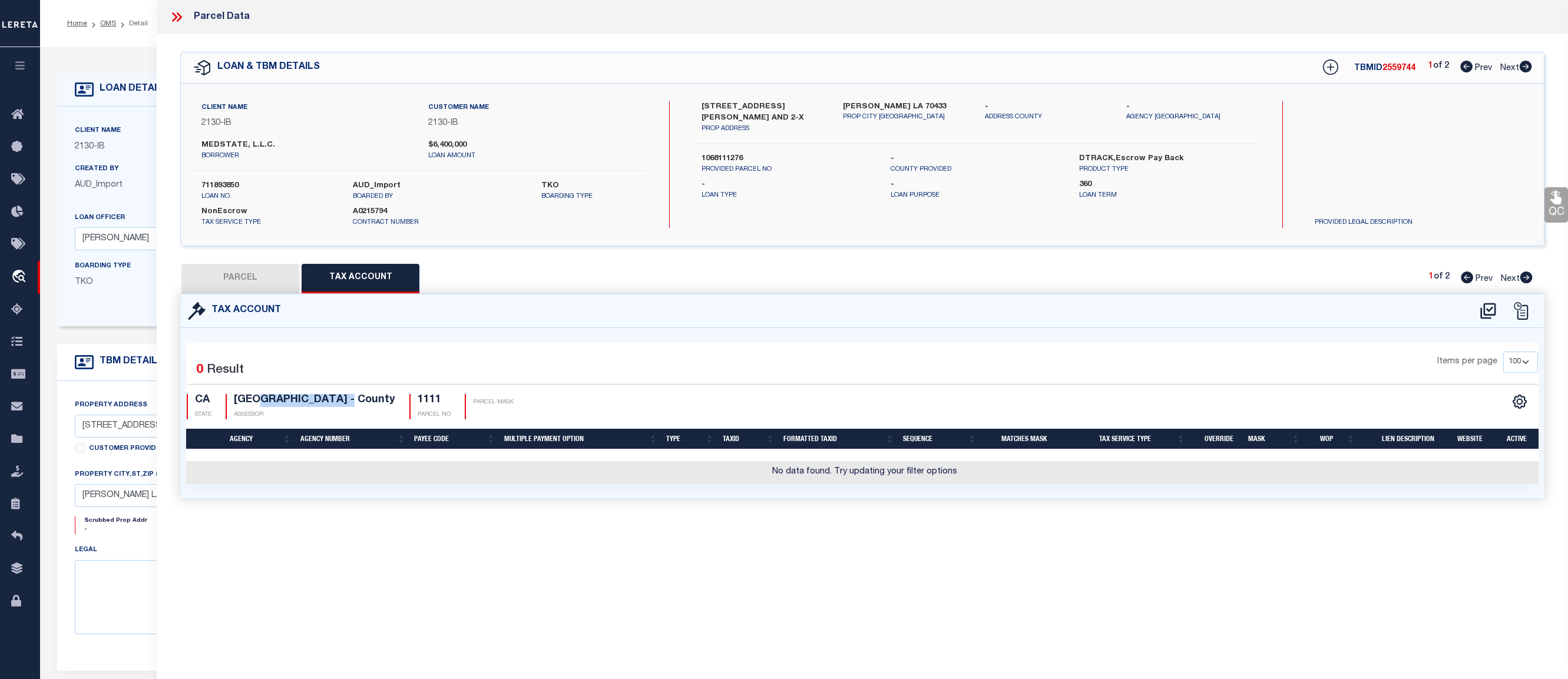
drag, startPoint x: 268, startPoint y: 401, endPoint x: 358, endPoint y: 404, distance: 90.0
click at [358, 404] on h4 "[GEOGRAPHIC_DATA] - County" at bounding box center [315, 400] width 162 height 13
click at [1490, 307] on icon at bounding box center [1489, 310] width 19 height 19
select select "100"
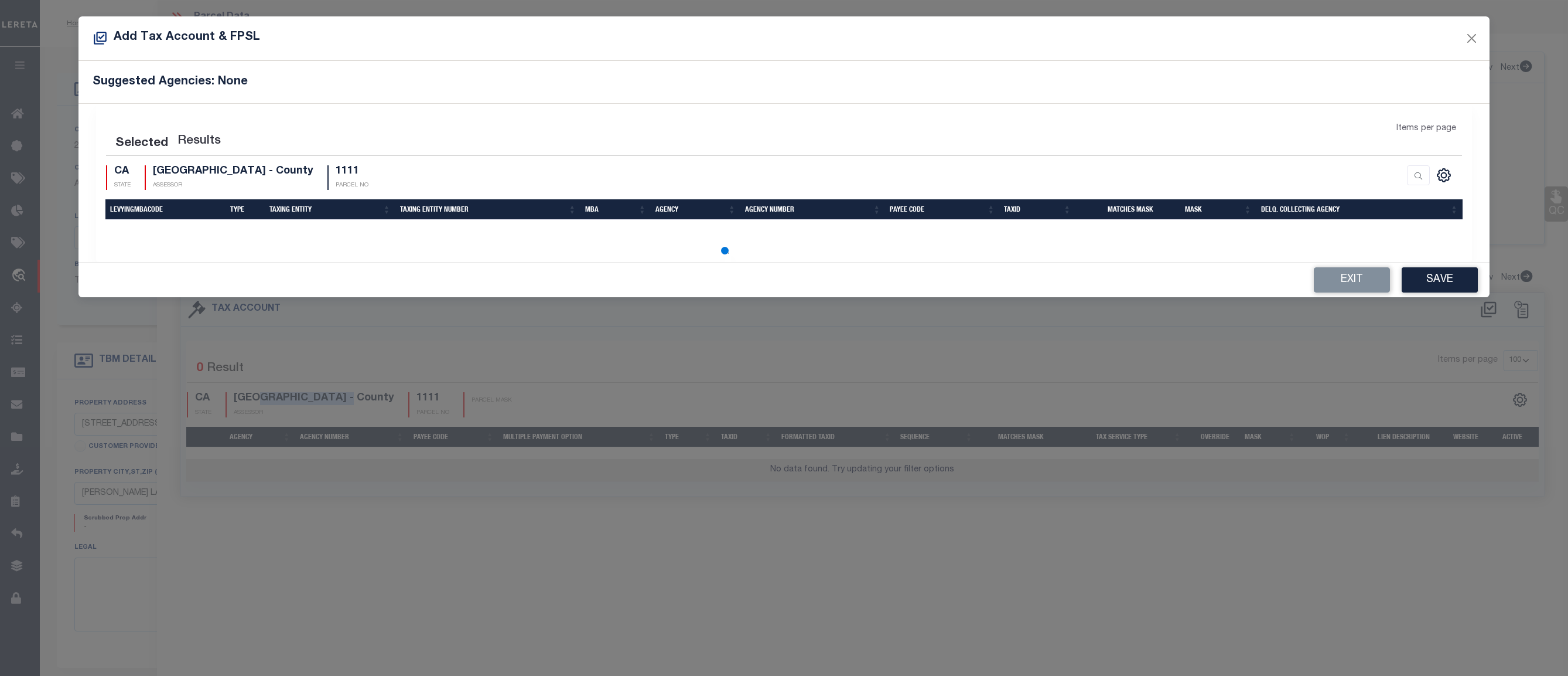
select select "100"
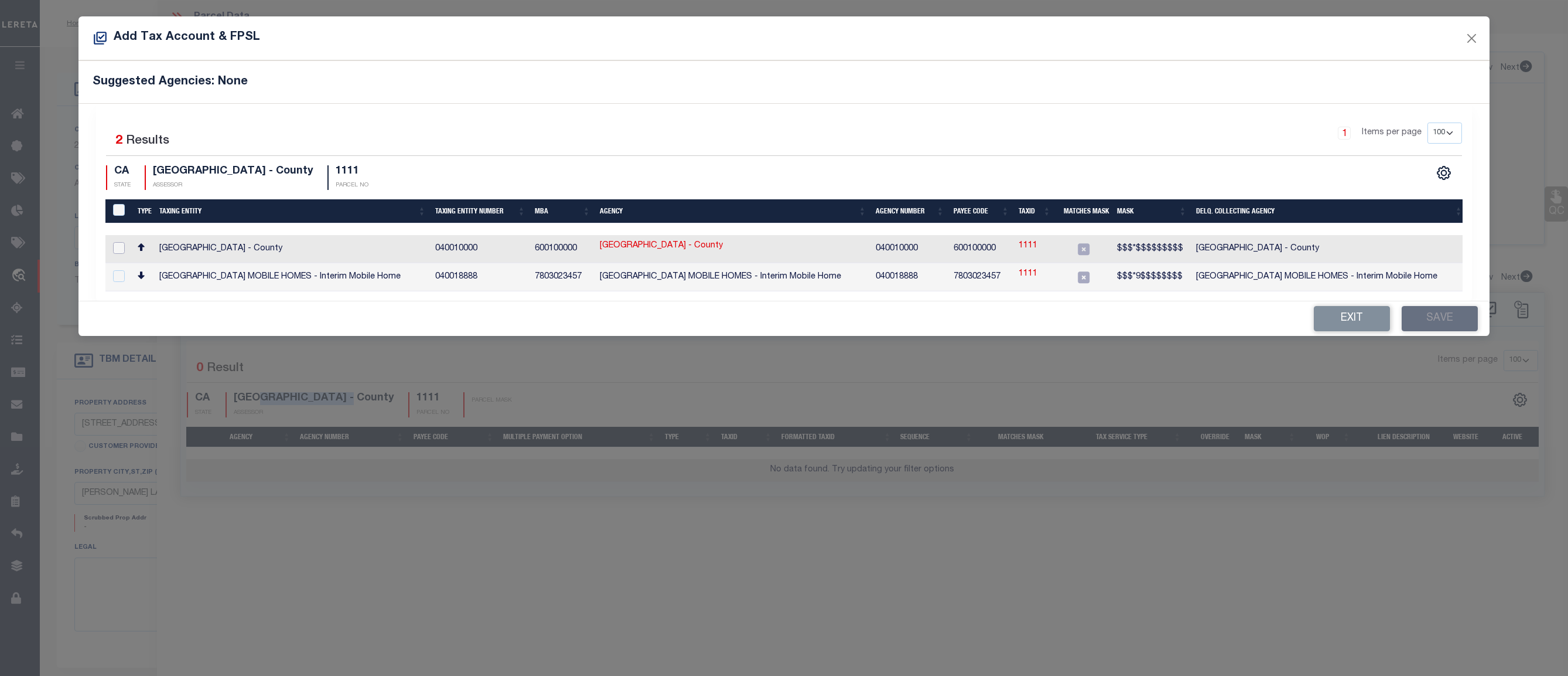
click at [122, 248] on input "checkbox" at bounding box center [119, 248] width 12 height 12
checkbox input "true"
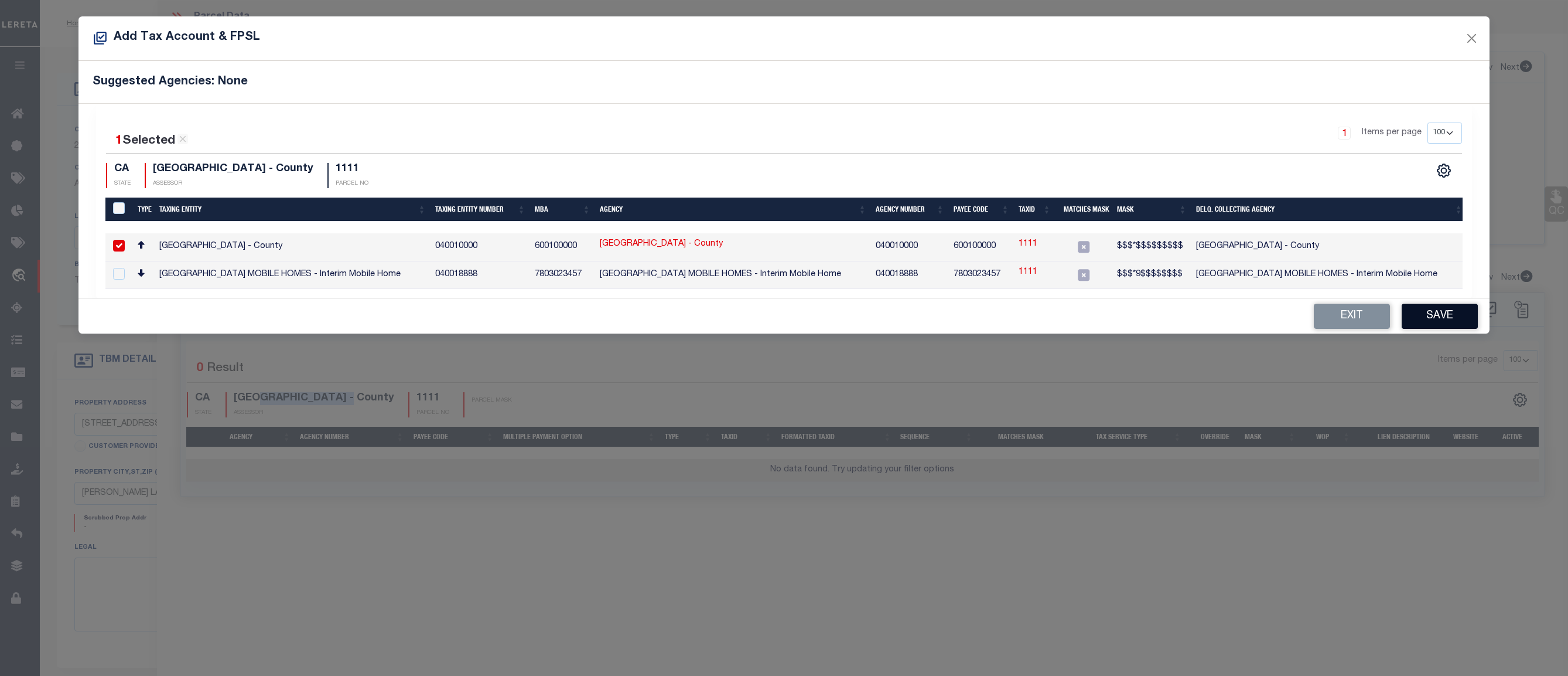
click at [1449, 313] on button "Save" at bounding box center [1439, 316] width 76 height 25
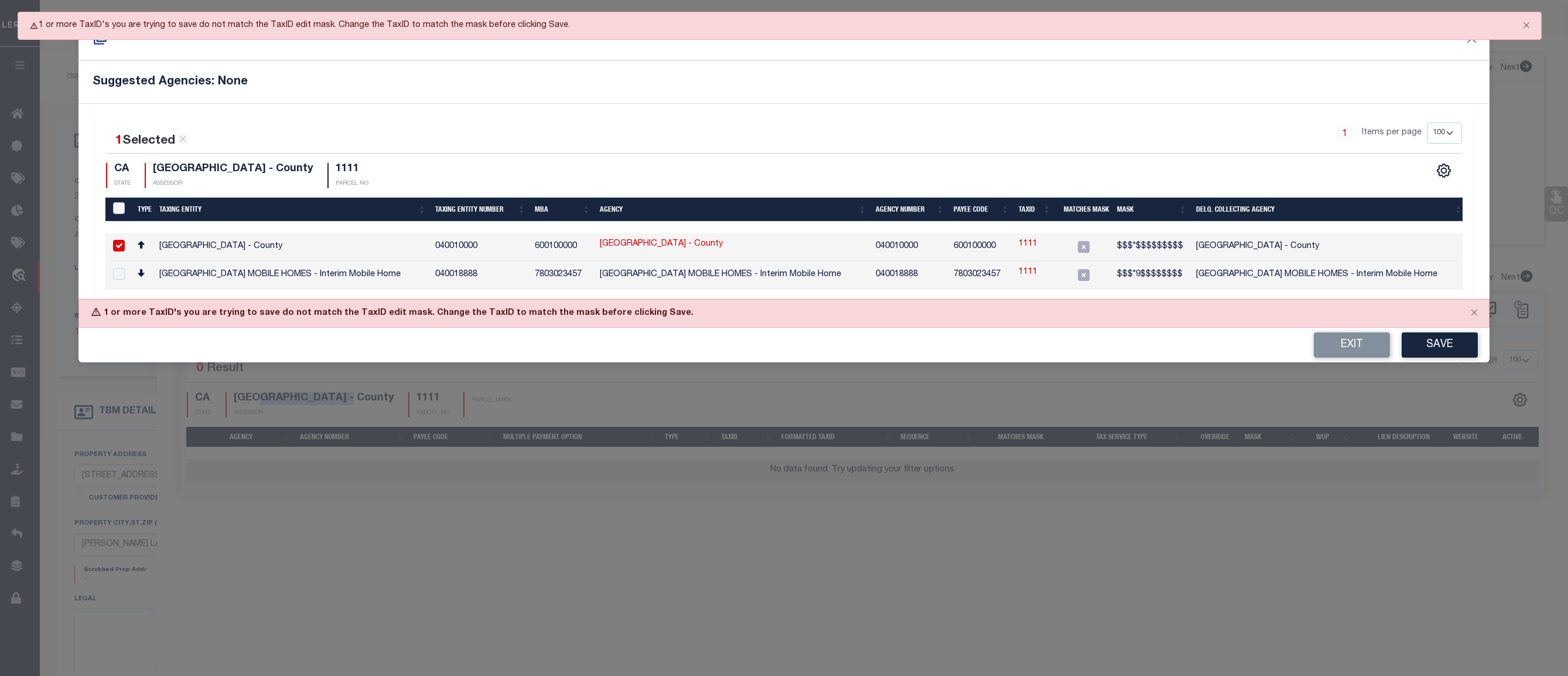
click at [1023, 247] on link "1111" at bounding box center [1027, 244] width 18 height 13
type input "1111"
type textarea "$$$*$$$$$$$$$"
checkbox input "false"
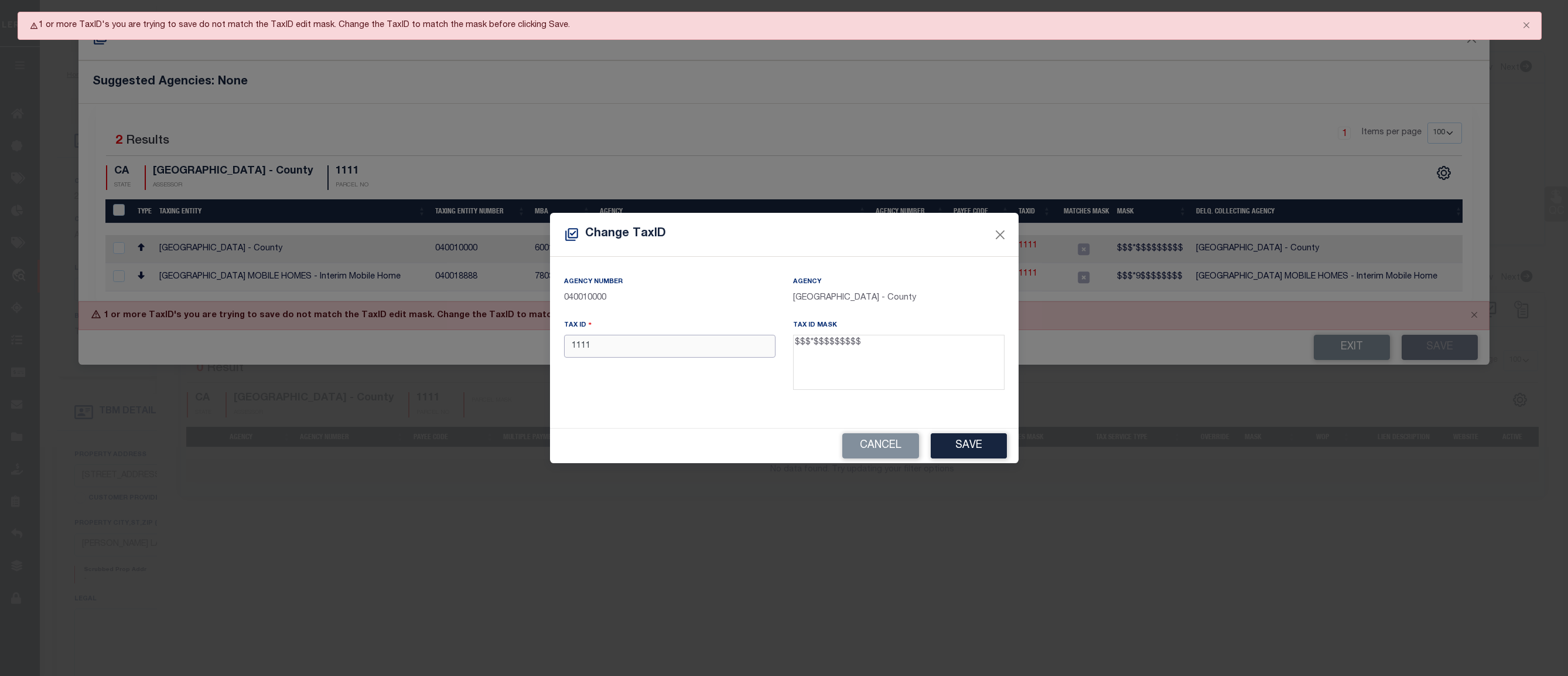
drag, startPoint x: 649, startPoint y: 352, endPoint x: 642, endPoint y: 352, distance: 7.0
click at [642, 352] on input "1111" at bounding box center [669, 346] width 211 height 23
drag, startPoint x: 812, startPoint y: 345, endPoint x: 889, endPoint y: 346, distance: 77.0
click at [889, 346] on textarea "$$$*$$$$$$$$$" at bounding box center [898, 362] width 211 height 55
click at [674, 345] on input "111" at bounding box center [669, 346] width 211 height 23
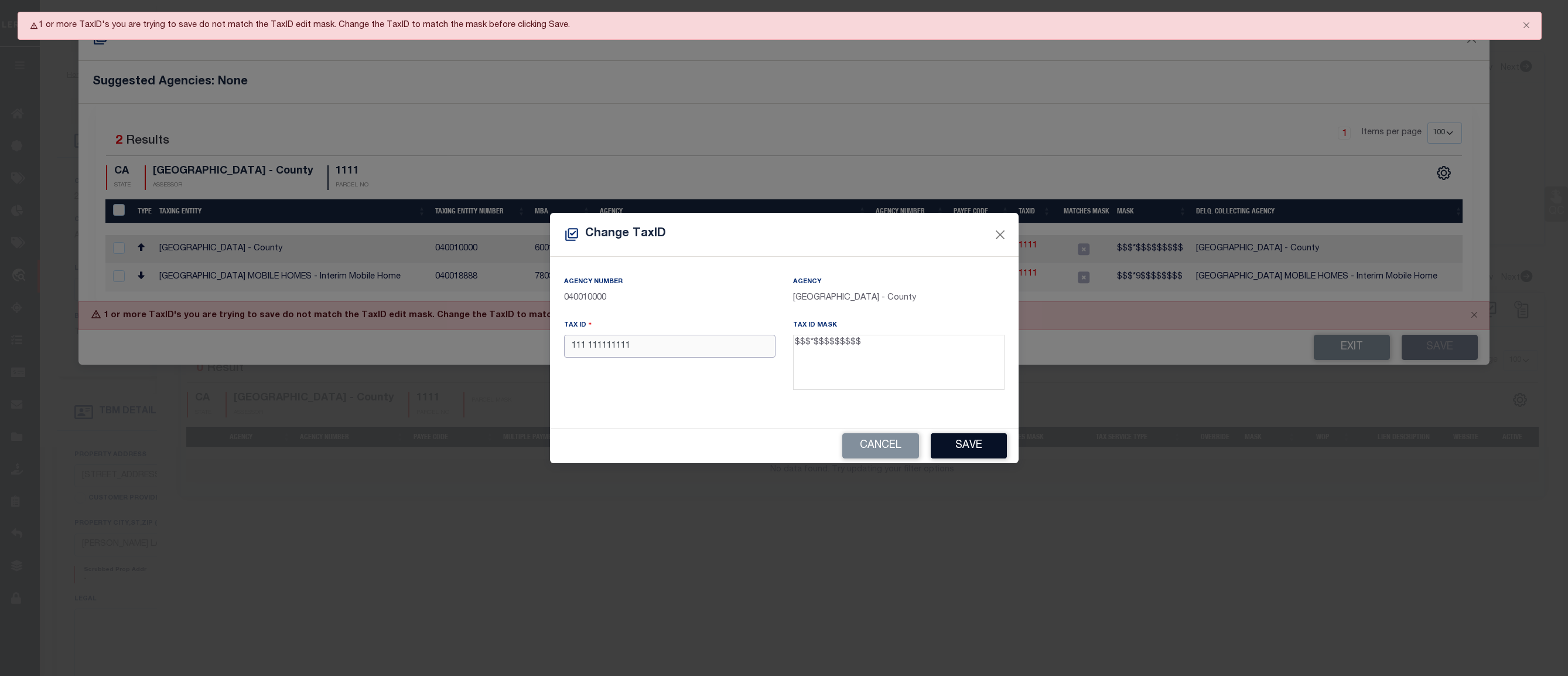
type input "111 111111111"
click at [969, 446] on button "Save" at bounding box center [969, 445] width 76 height 25
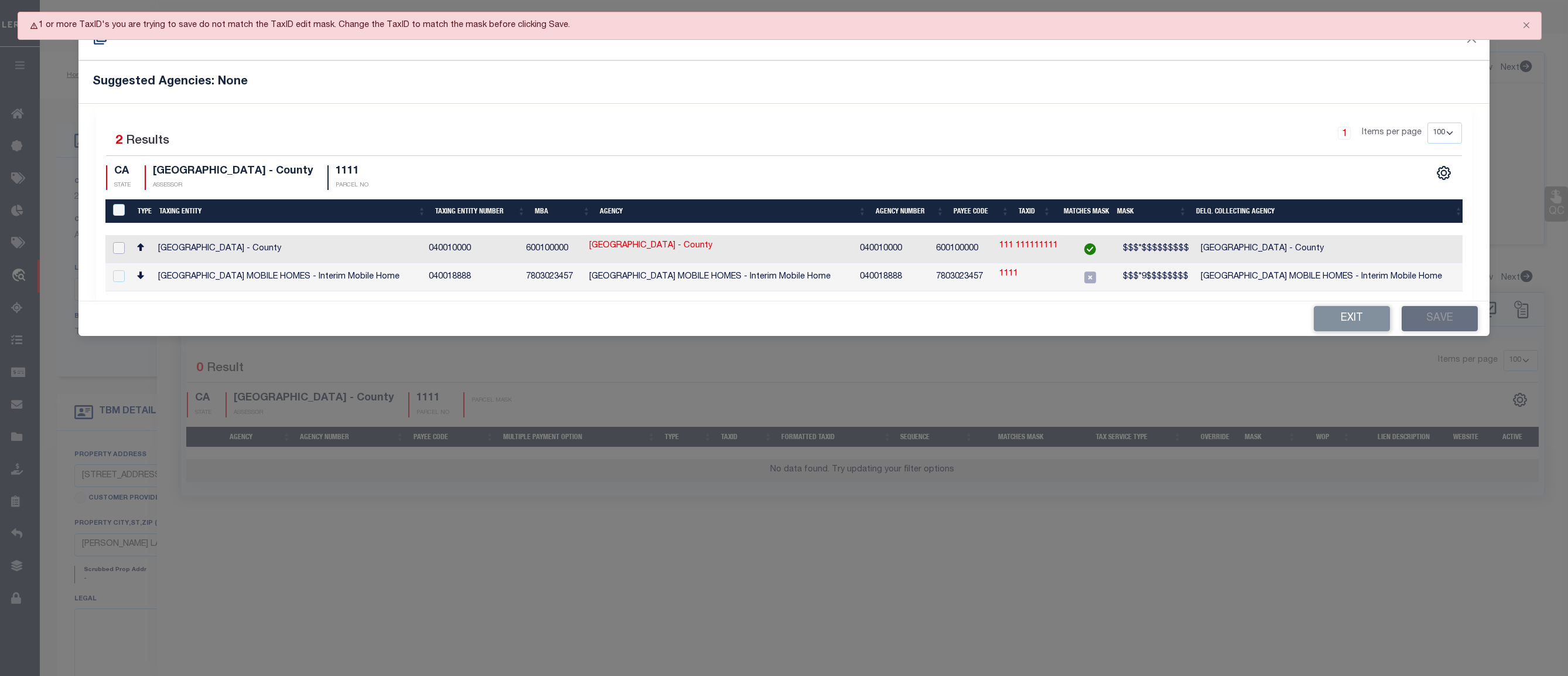
click at [118, 246] on input "checkbox" at bounding box center [119, 248] width 12 height 12
checkbox input "true"
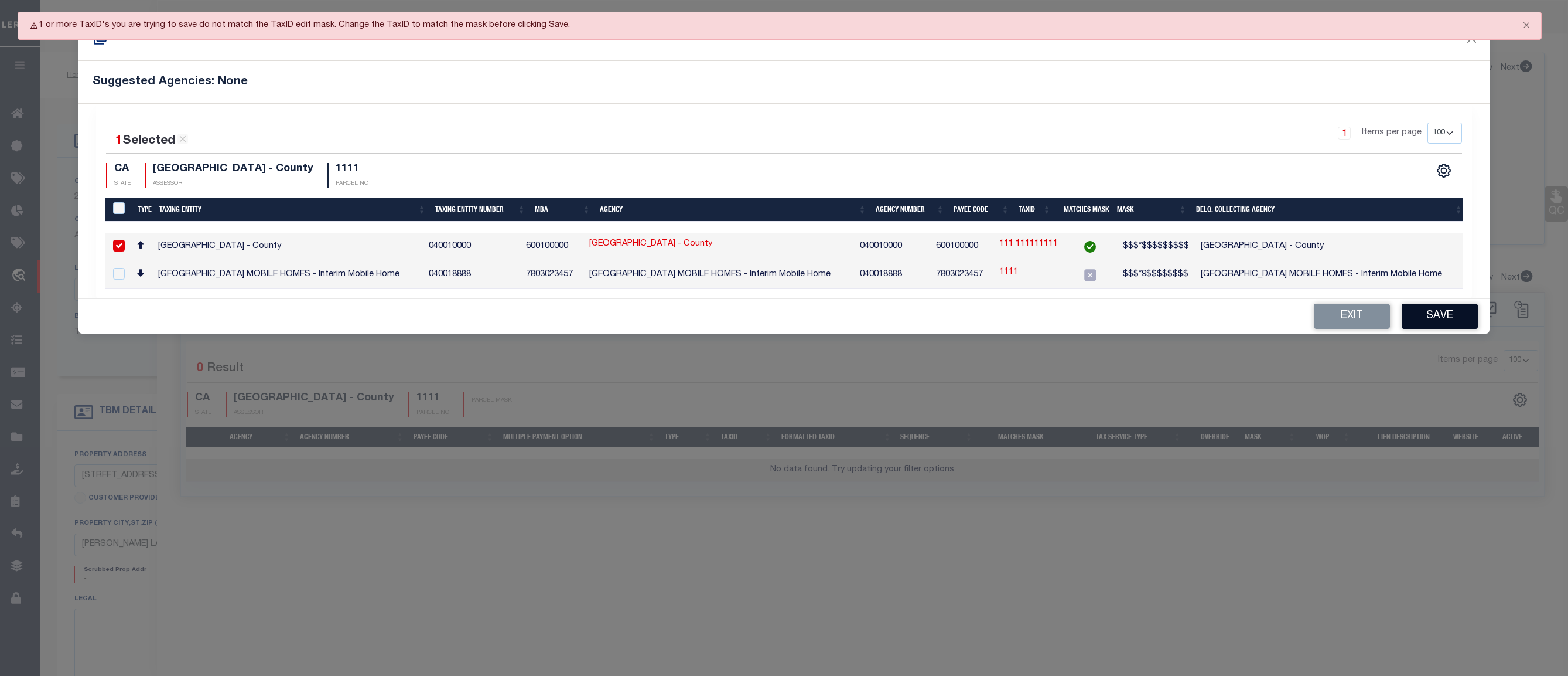
click at [1436, 313] on button "Save" at bounding box center [1439, 316] width 76 height 25
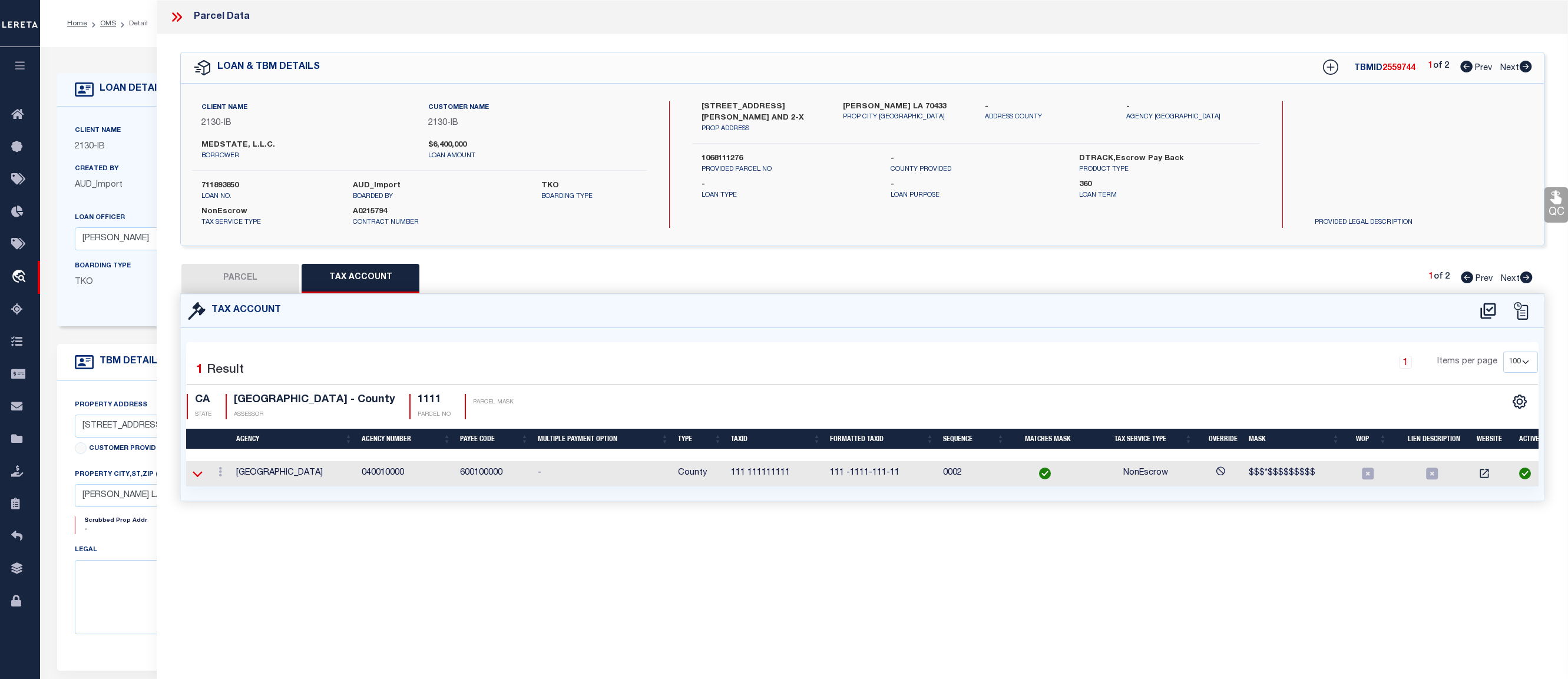
click at [202, 472] on icon at bounding box center [197, 473] width 10 height 6
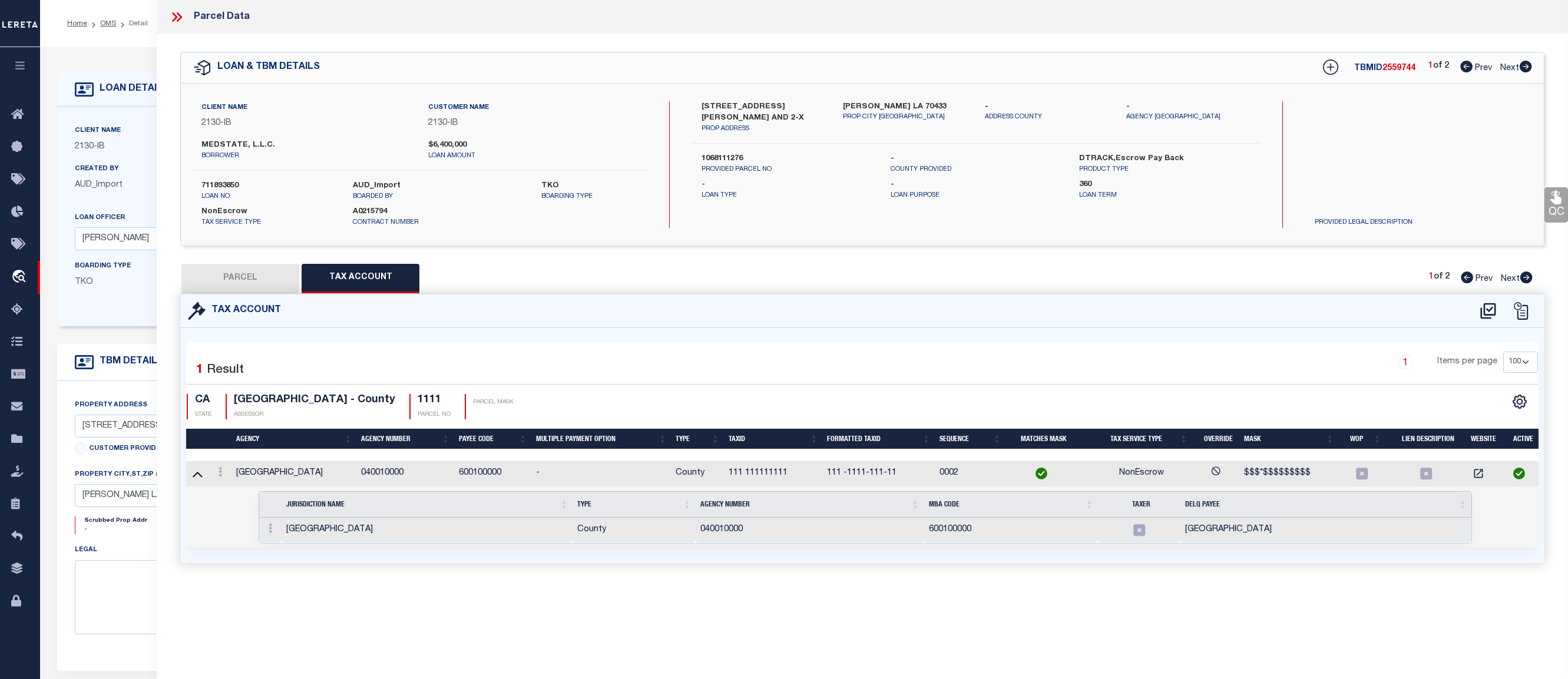
click at [237, 283] on button "PARCEL" at bounding box center [241, 279] width 118 height 29
select select "AS"
checkbox input "false"
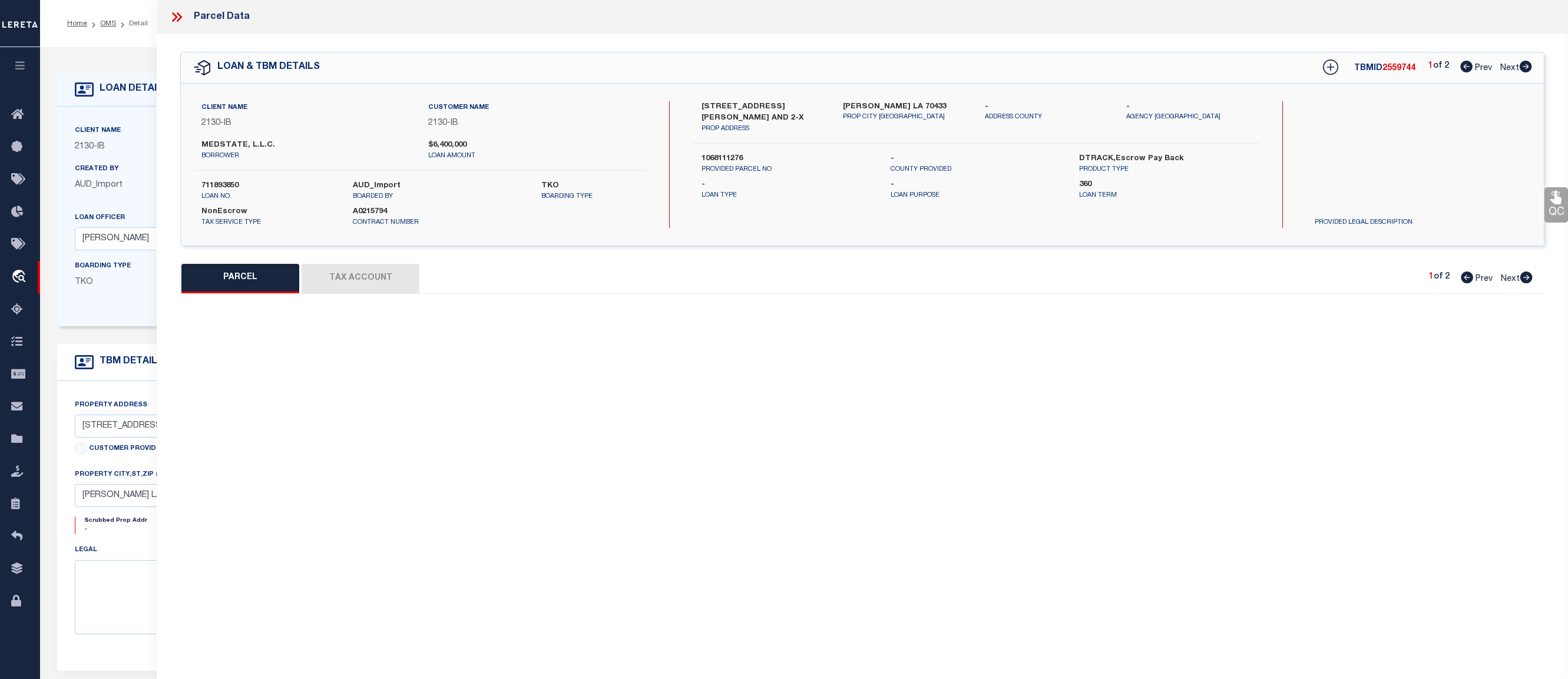
select select "IP"
checkbox input "false"
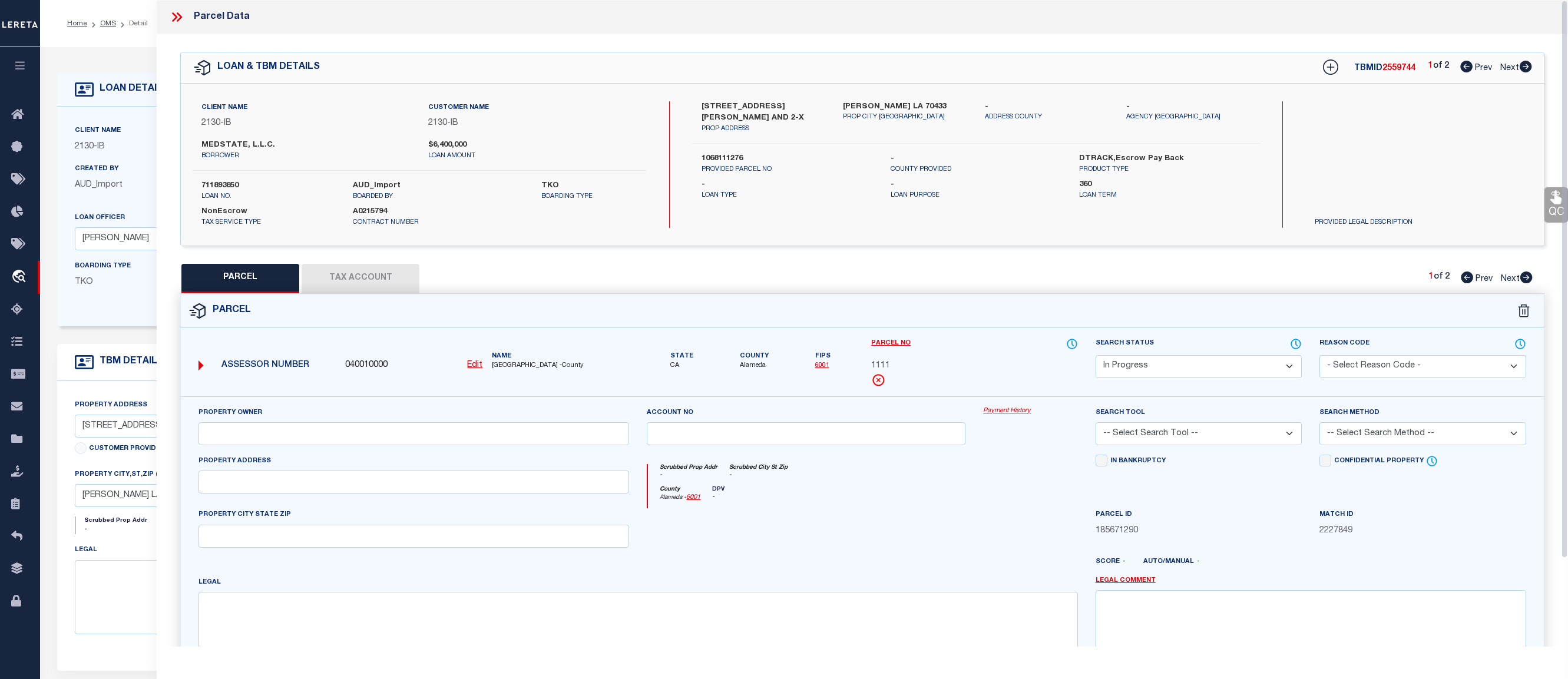
click at [173, 19] on icon at bounding box center [176, 17] width 15 height 15
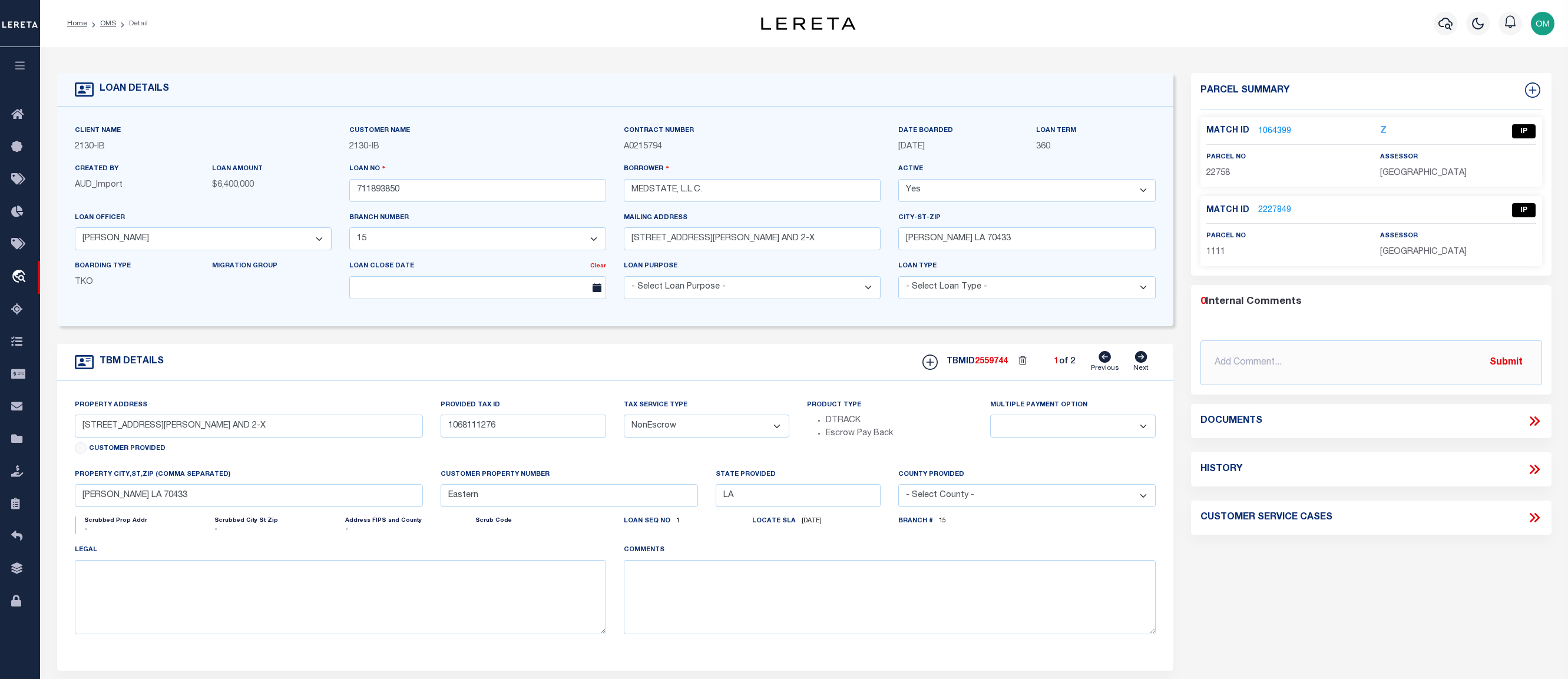
click at [1270, 207] on link "2227849" at bounding box center [1275, 210] width 33 height 12
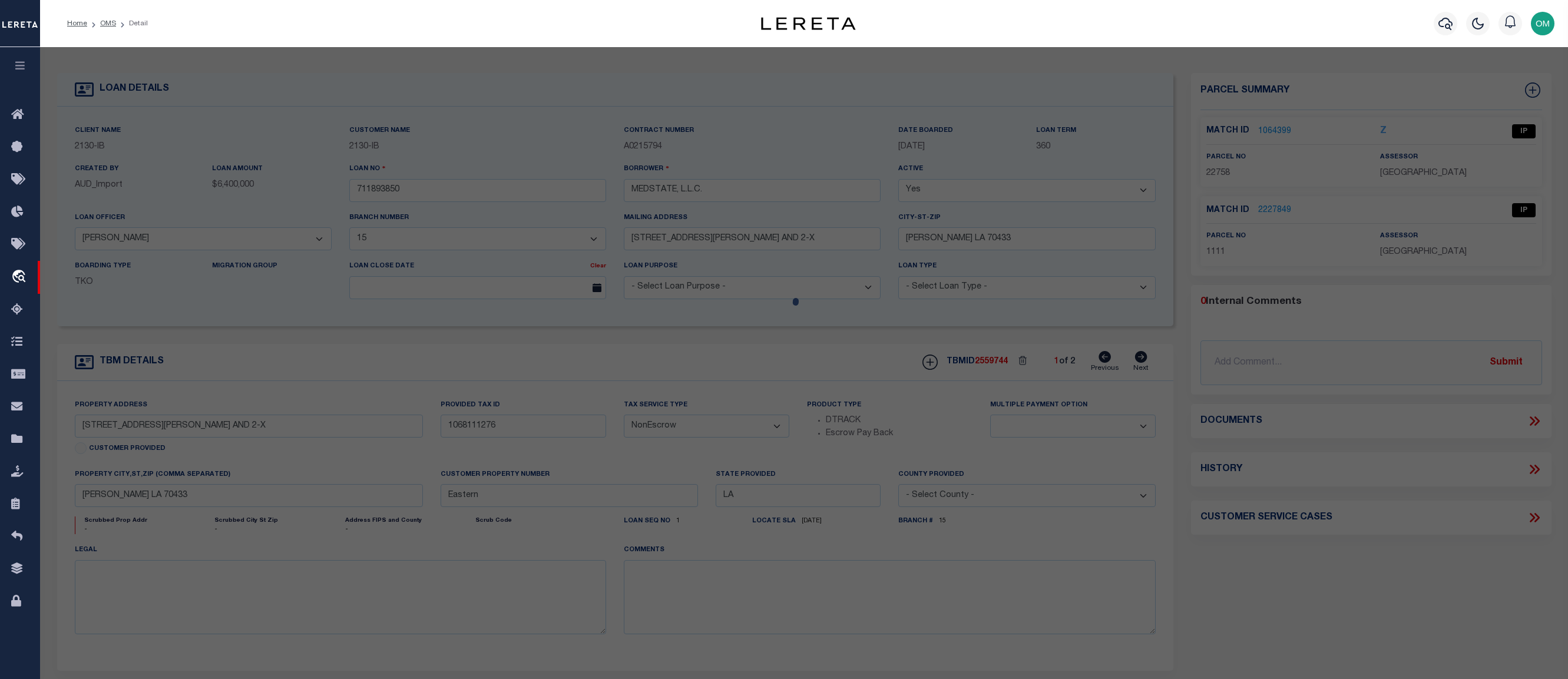
select select "AS"
checkbox input "false"
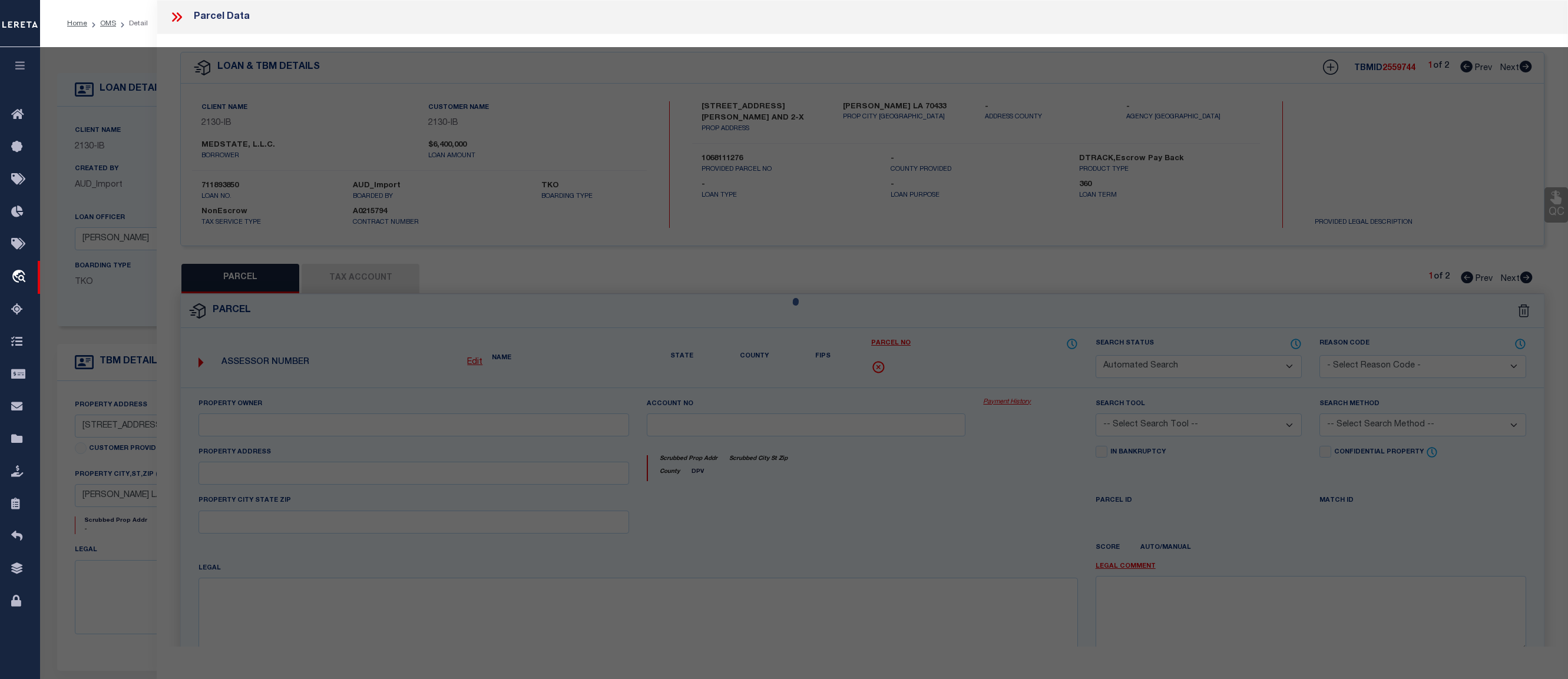
select select "IP"
checkbox input "false"
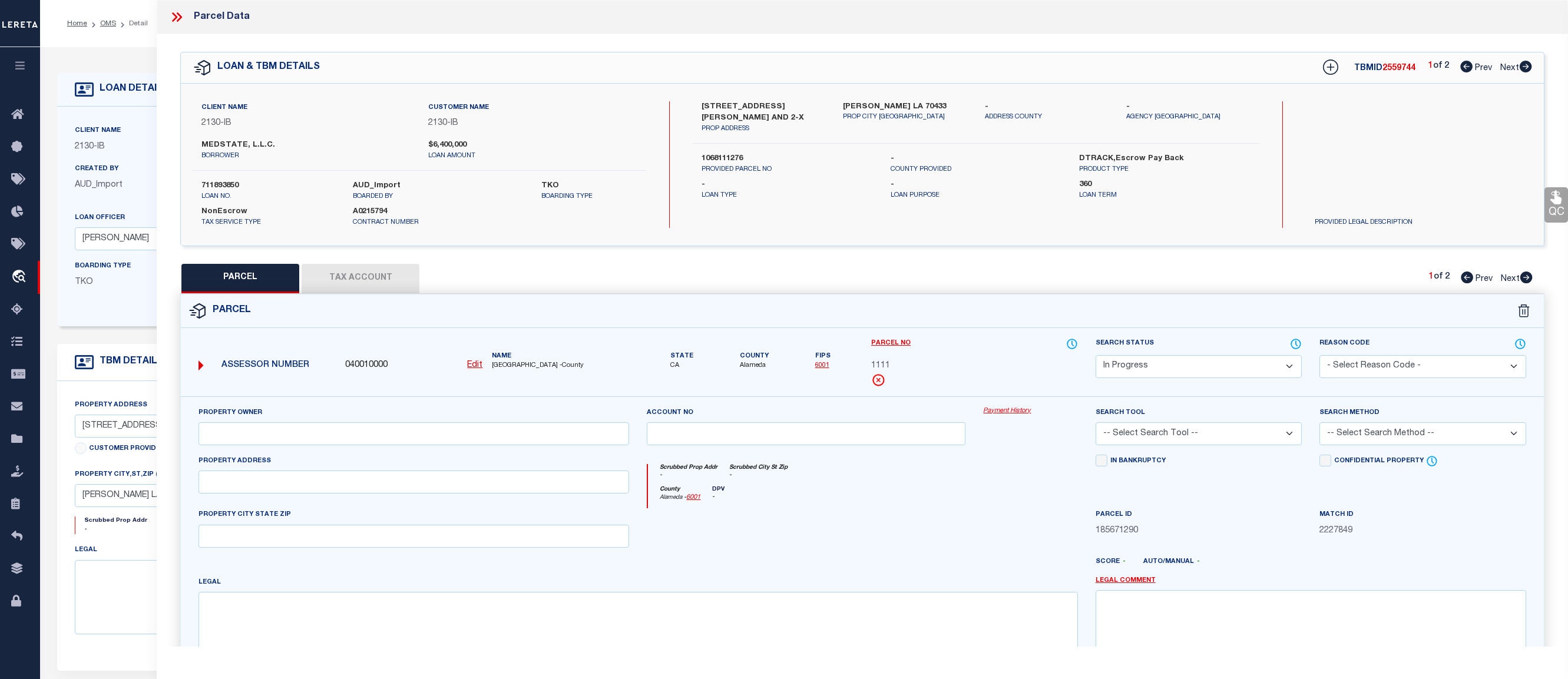
click at [1225, 362] on select "Automated Search Bad Parcel Complete Duplicate Parcel High Dollar Reporting In …" at bounding box center [1200, 367] width 207 height 23
select select "PC"
click at [1096, 355] on select "Automated Search Bad Parcel Complete Duplicate Parcel High Dollar Reporting In …" at bounding box center [1200, 367] width 207 height 23
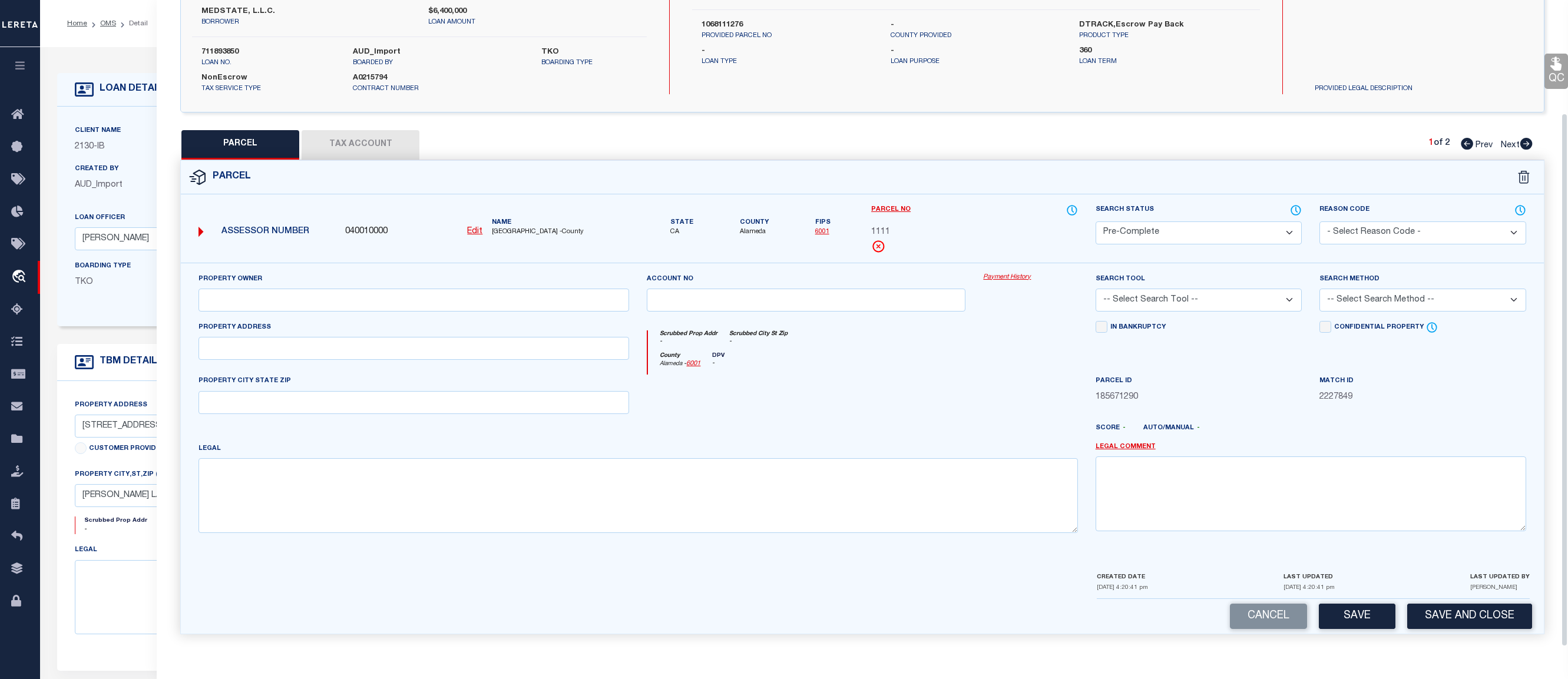
scroll to position [136, 0]
click at [1454, 620] on button "Save and Close" at bounding box center [1469, 614] width 125 height 25
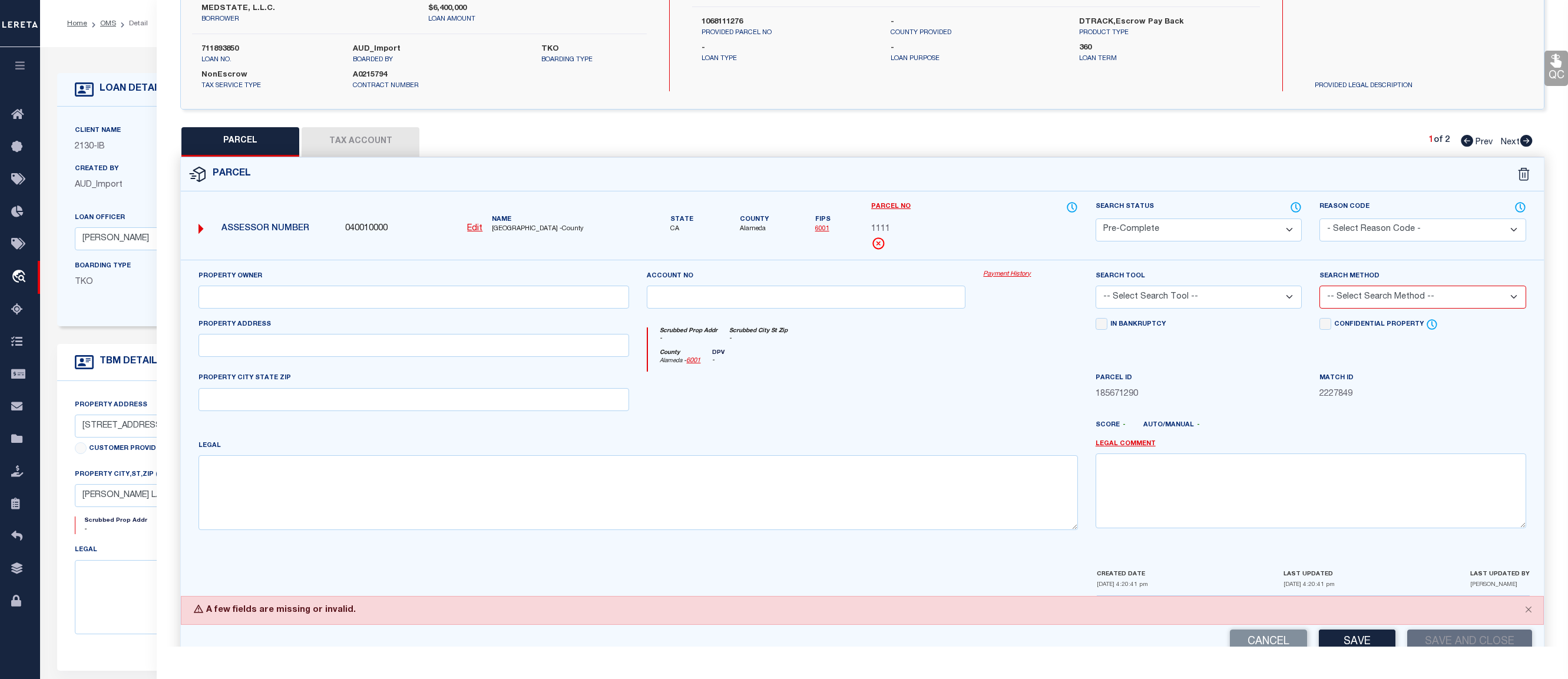
click at [1168, 304] on select "-- Select Search Tool -- 3rd Party Website Agency File Agency Website ATLS CNV-…" at bounding box center [1200, 297] width 207 height 23
select select "TPW"
click at [1096, 286] on select "-- Select Search Tool -- 3rd Party Website Agency File Agency Website ATLS CNV-…" at bounding box center [1200, 297] width 207 height 23
drag, startPoint x: 1379, startPoint y: 298, endPoint x: 1373, endPoint y: 309, distance: 12.5
click at [1378, 299] on select "-- Select Search Method -- Property Address Legal Liability Info Provided" at bounding box center [1423, 297] width 207 height 23
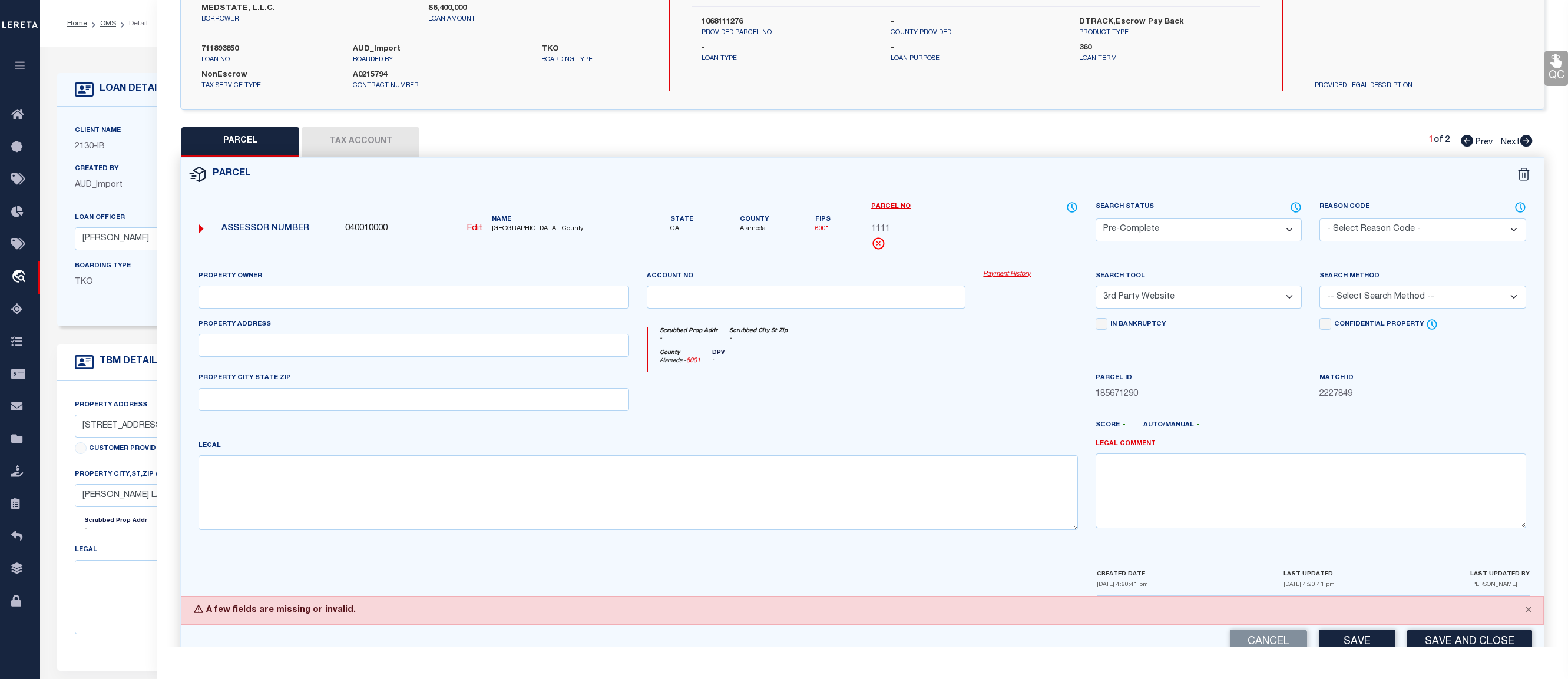
select select "ADD"
click at [1320, 286] on select "-- Select Search Method -- Property Address Legal Liability Info Provided" at bounding box center [1423, 297] width 207 height 23
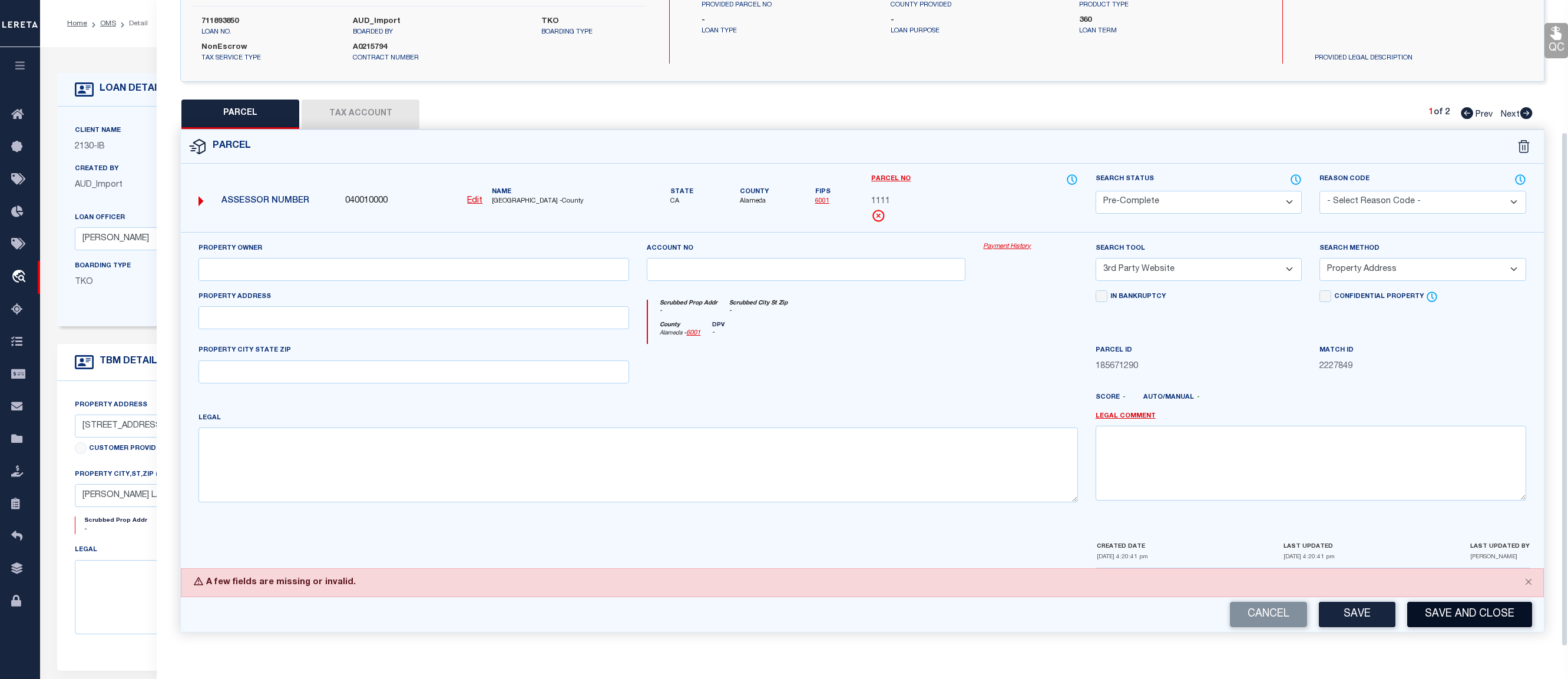
click at [1449, 618] on button "Save and Close" at bounding box center [1469, 614] width 125 height 25
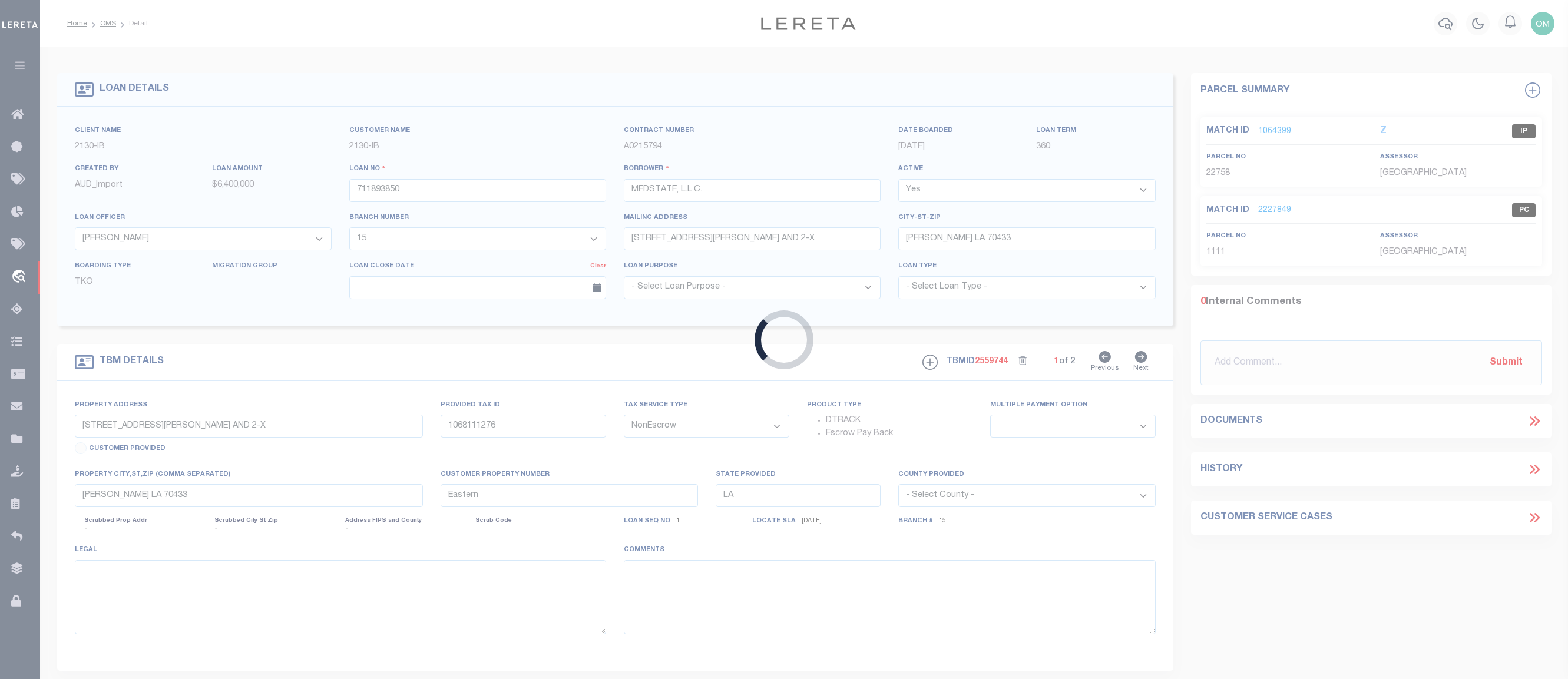
select select
select select "4950"
select select "2464"
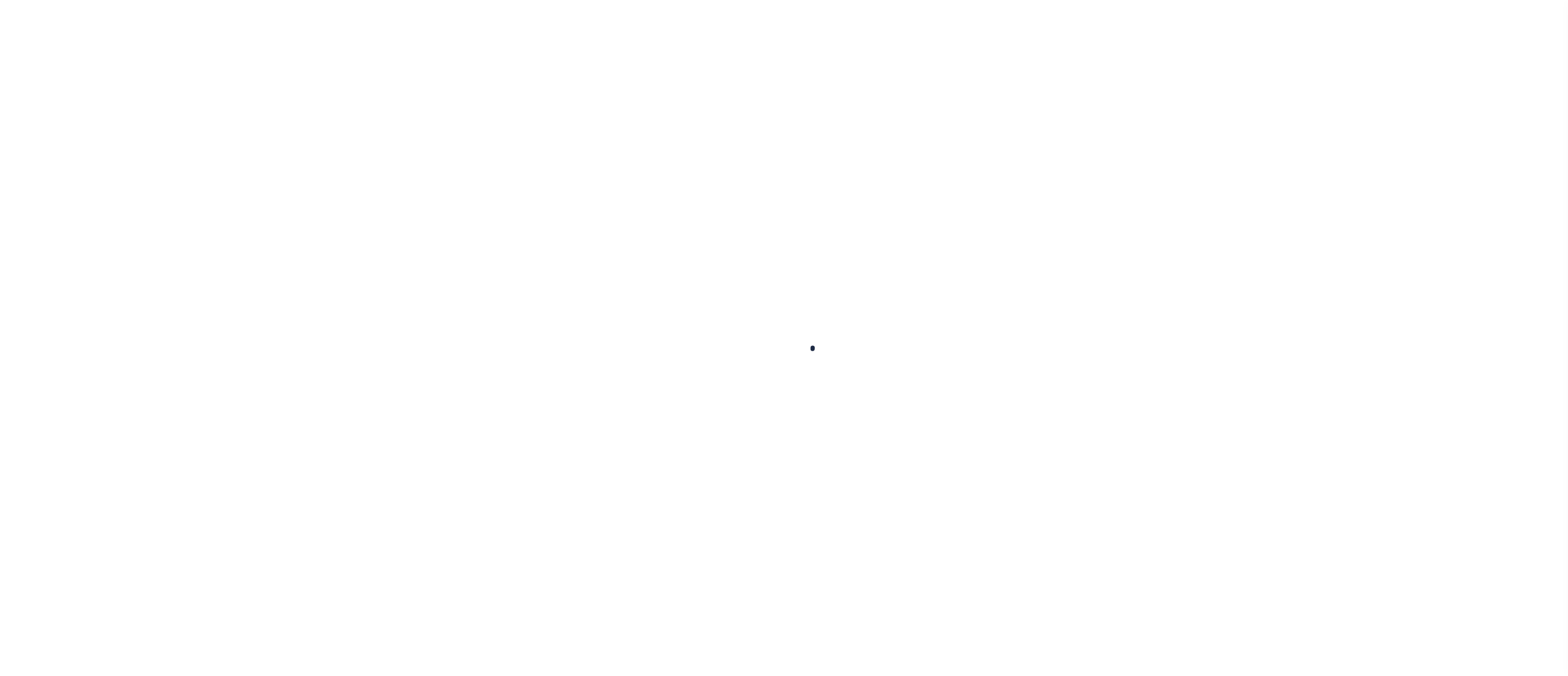
type input "711893850"
type input "MEDSTATE, L.L.C."
select select
type input "[STREET_ADDRESS][PERSON_NAME] AND 2-X"
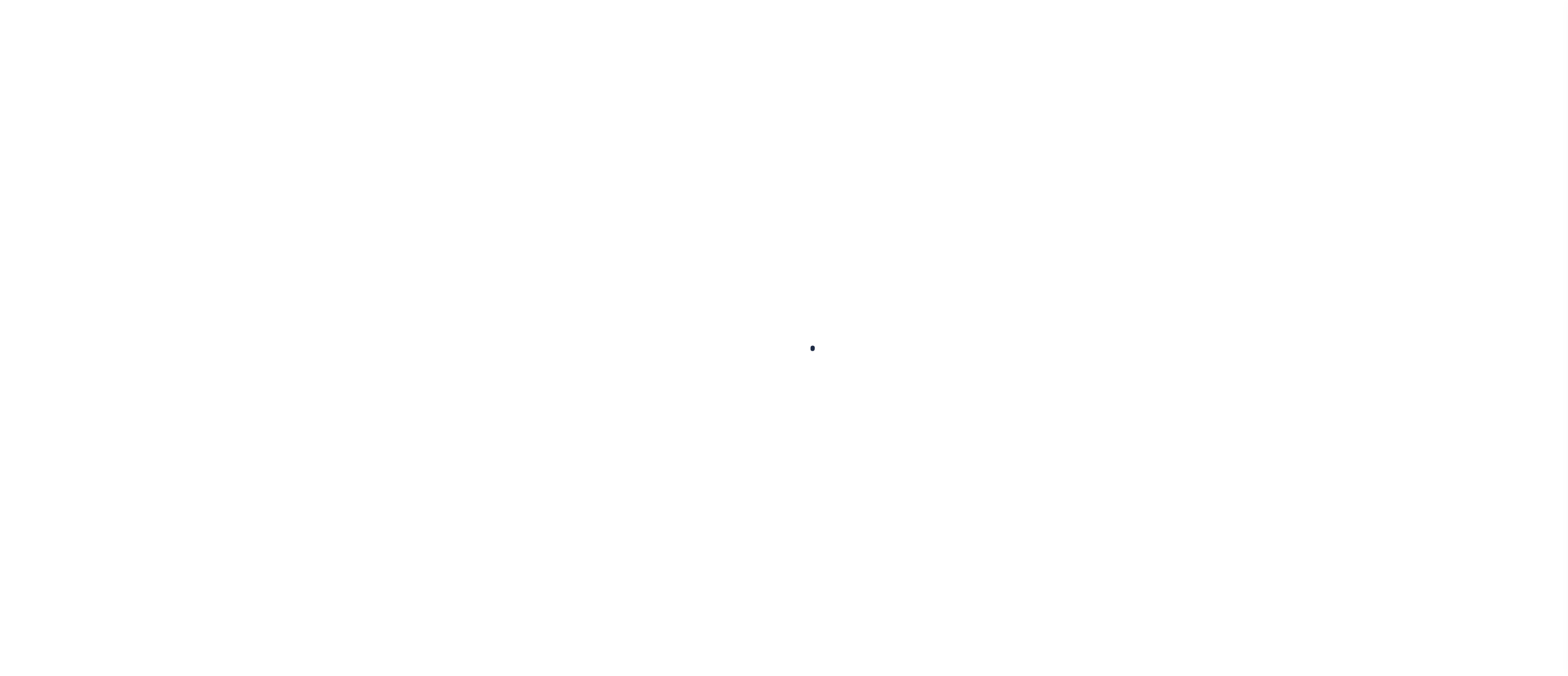
type input "[PERSON_NAME] LA 70433"
select select "NonEscrow"
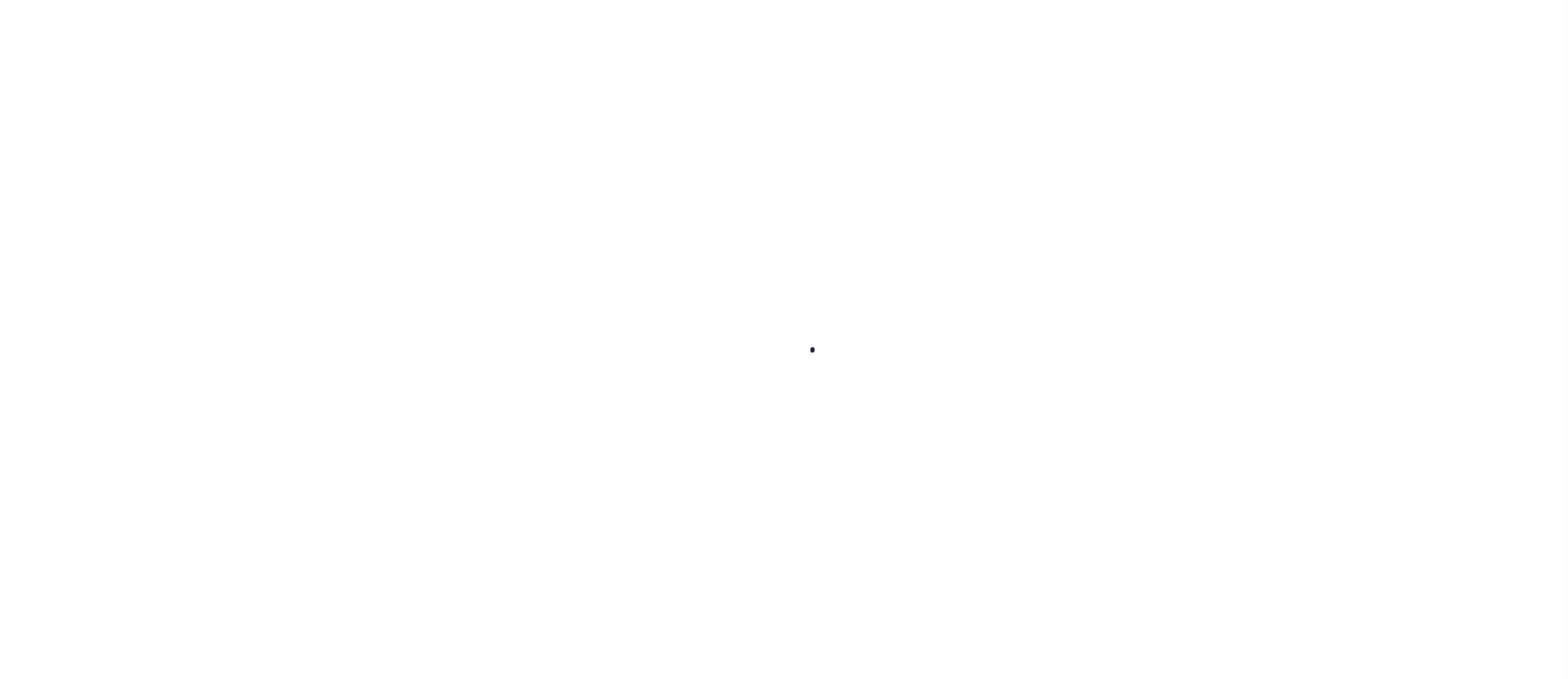
type input "[STREET_ADDRESS][PERSON_NAME] AND 2-X"
type input "1068111276"
select select
type input "[PERSON_NAME] LA 70433"
type input "Eastern"
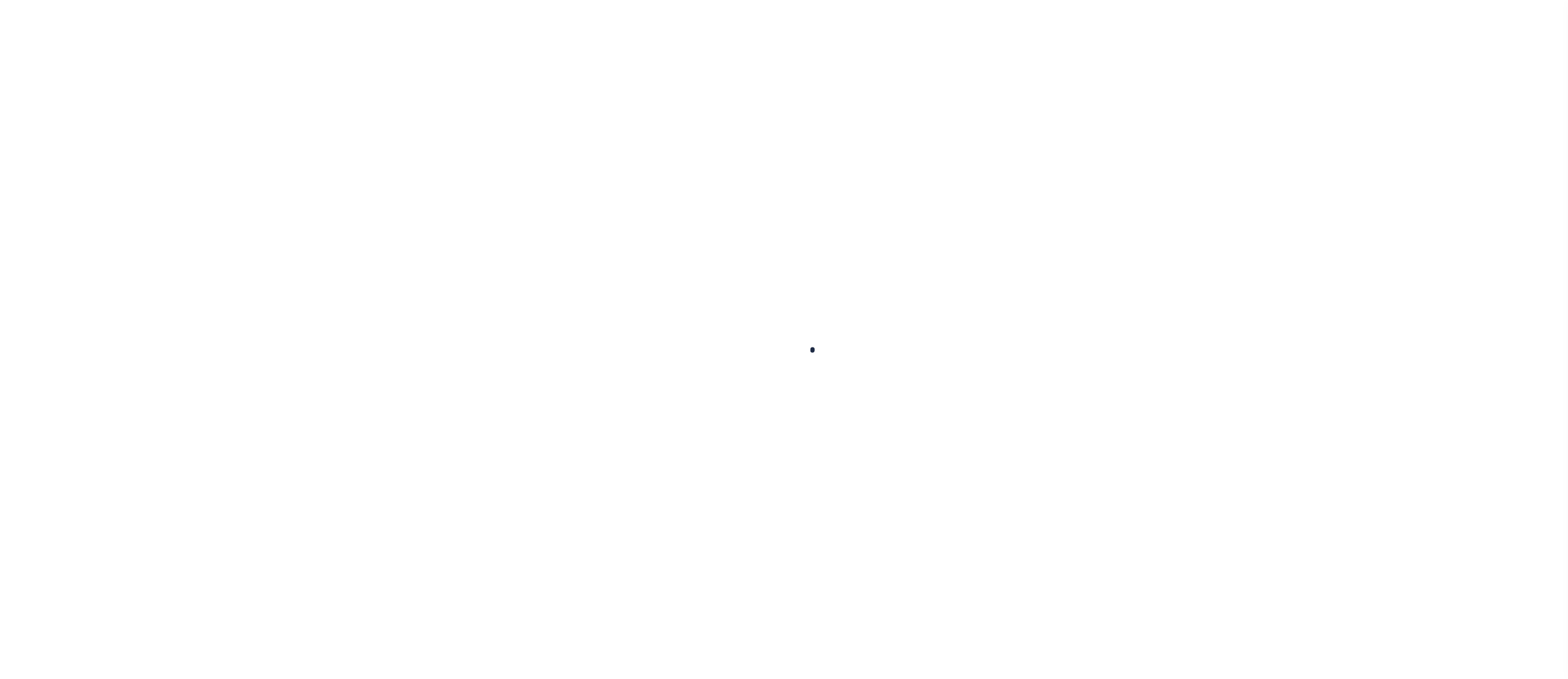
type input "LA"
select select "4950"
select select "2464"
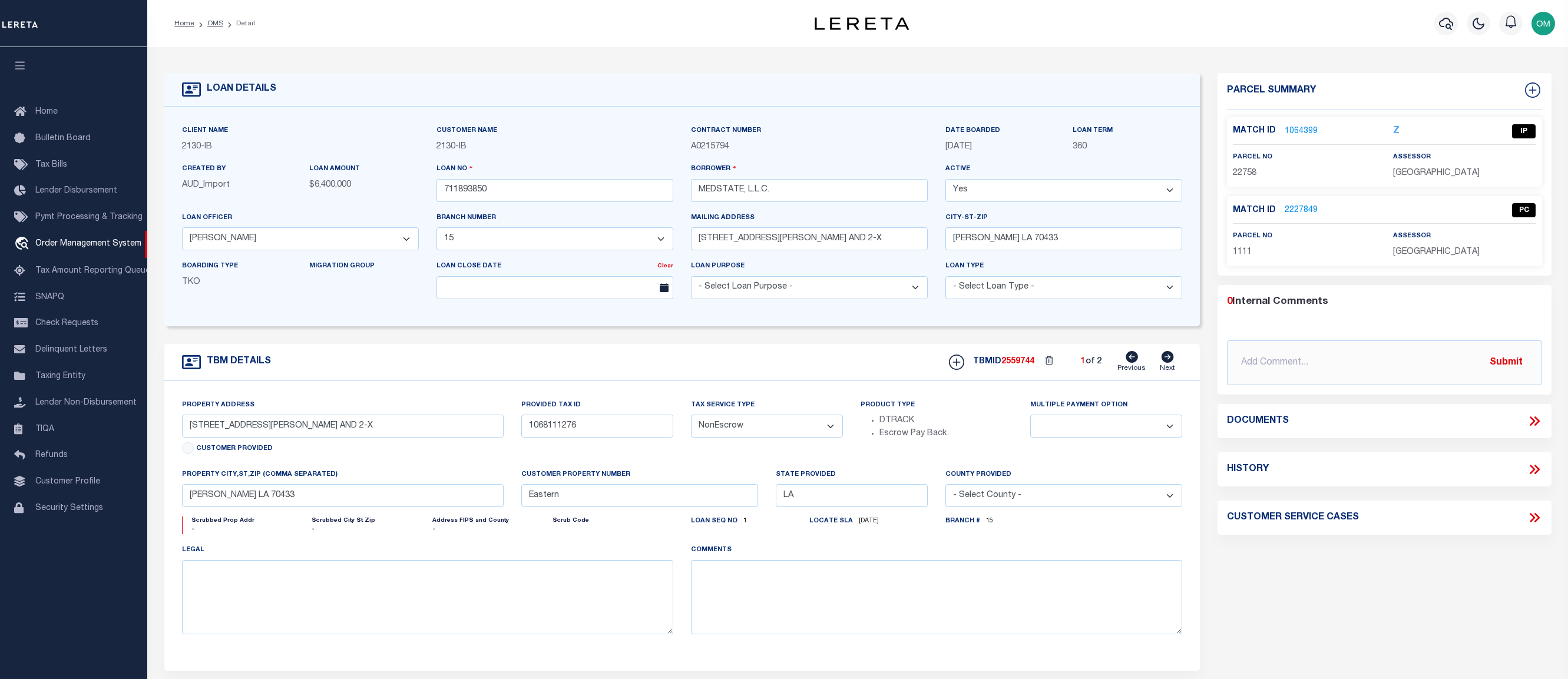
click at [1171, 358] on icon at bounding box center [1167, 357] width 12 height 12
type input "[STREET_ADDRESS][PERSON_NAME] UNIT 3 AND 2-X"
select select
type input "90226"
select select
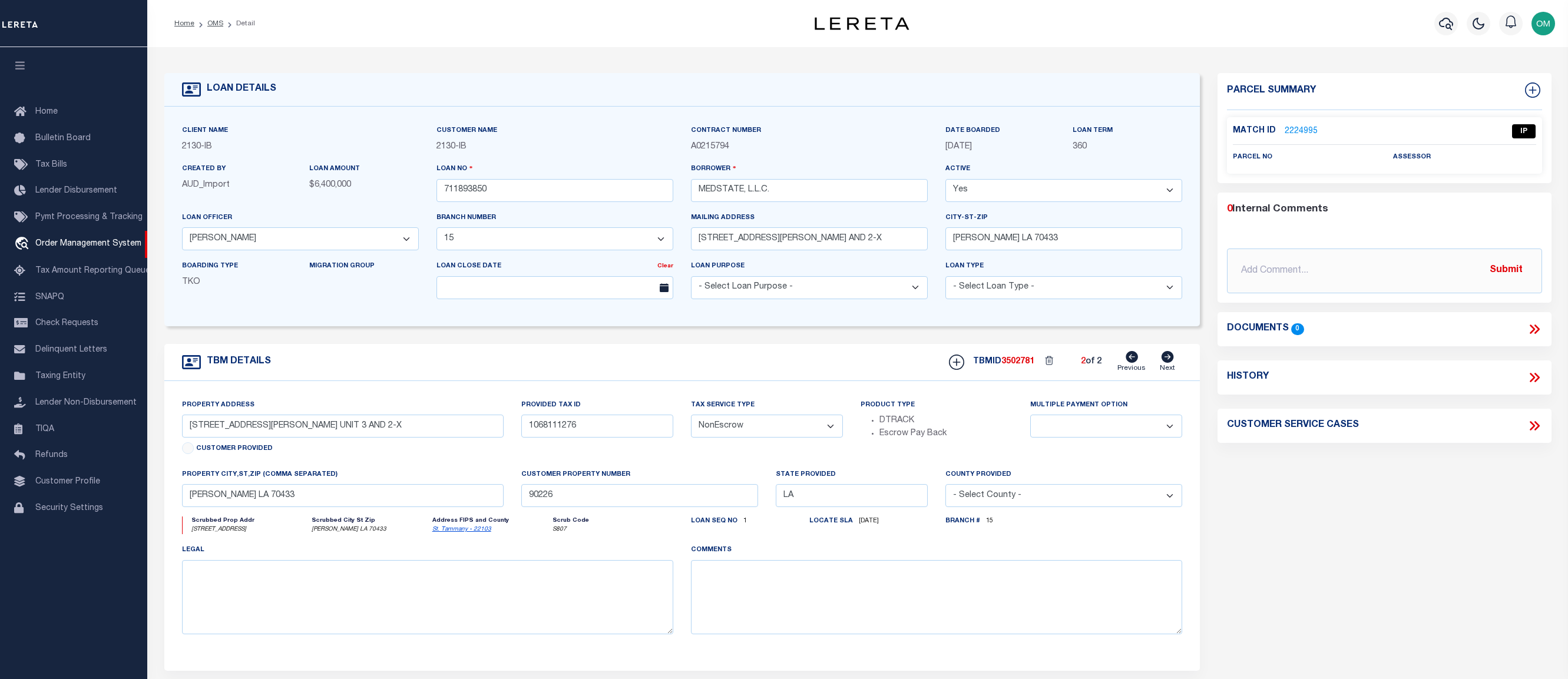
click at [1133, 362] on icon at bounding box center [1132, 357] width 12 height 12
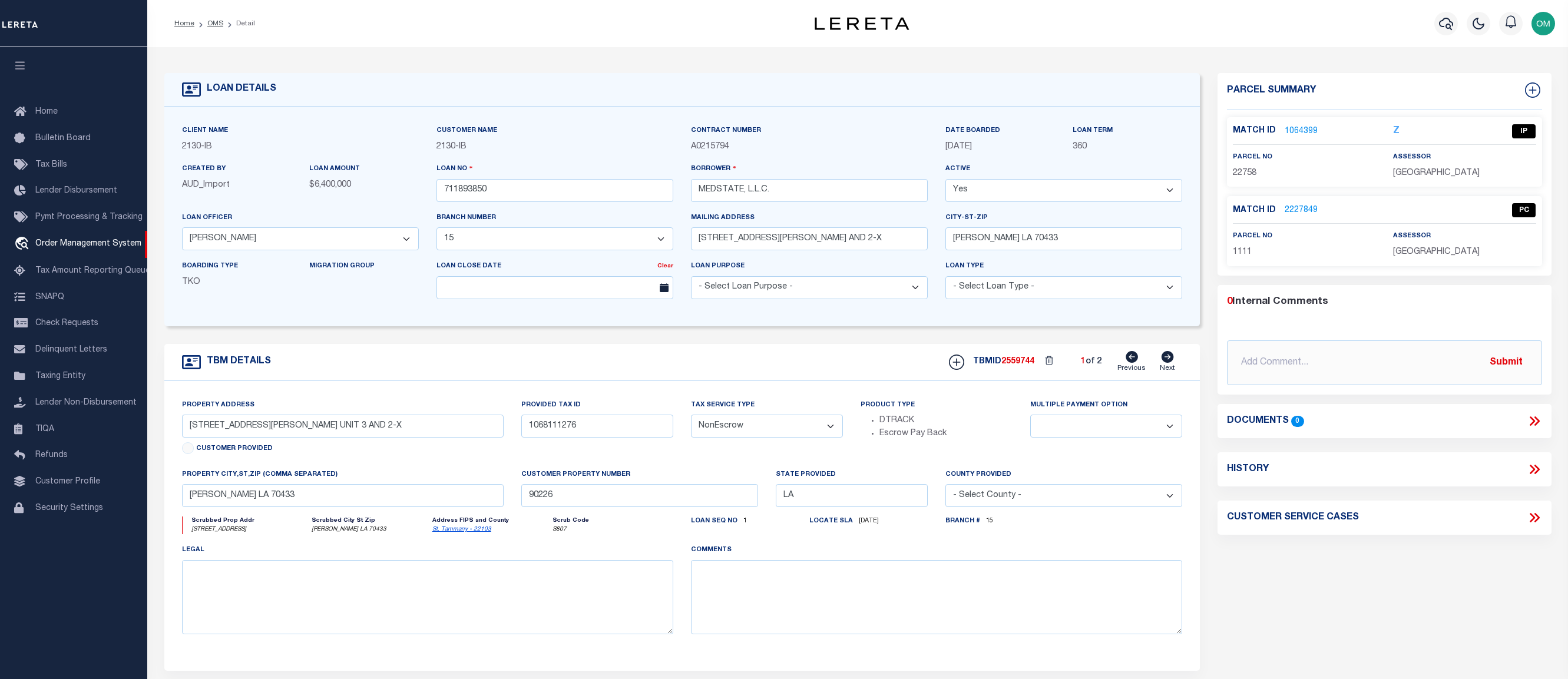
type input "[STREET_ADDRESS][PERSON_NAME] AND 2-X"
select select
type input "Eastern"
click at [1302, 204] on link "2227849" at bounding box center [1301, 210] width 33 height 12
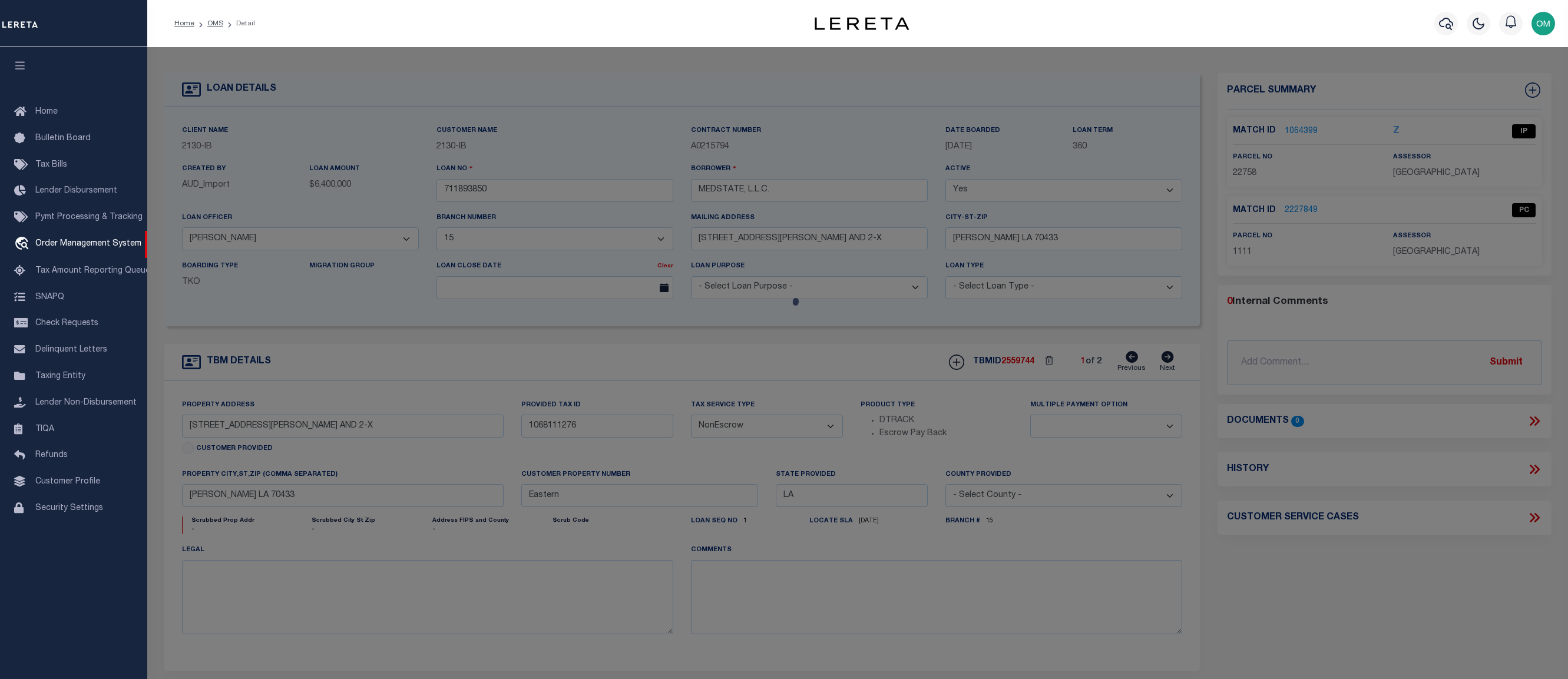
checkbox input "false"
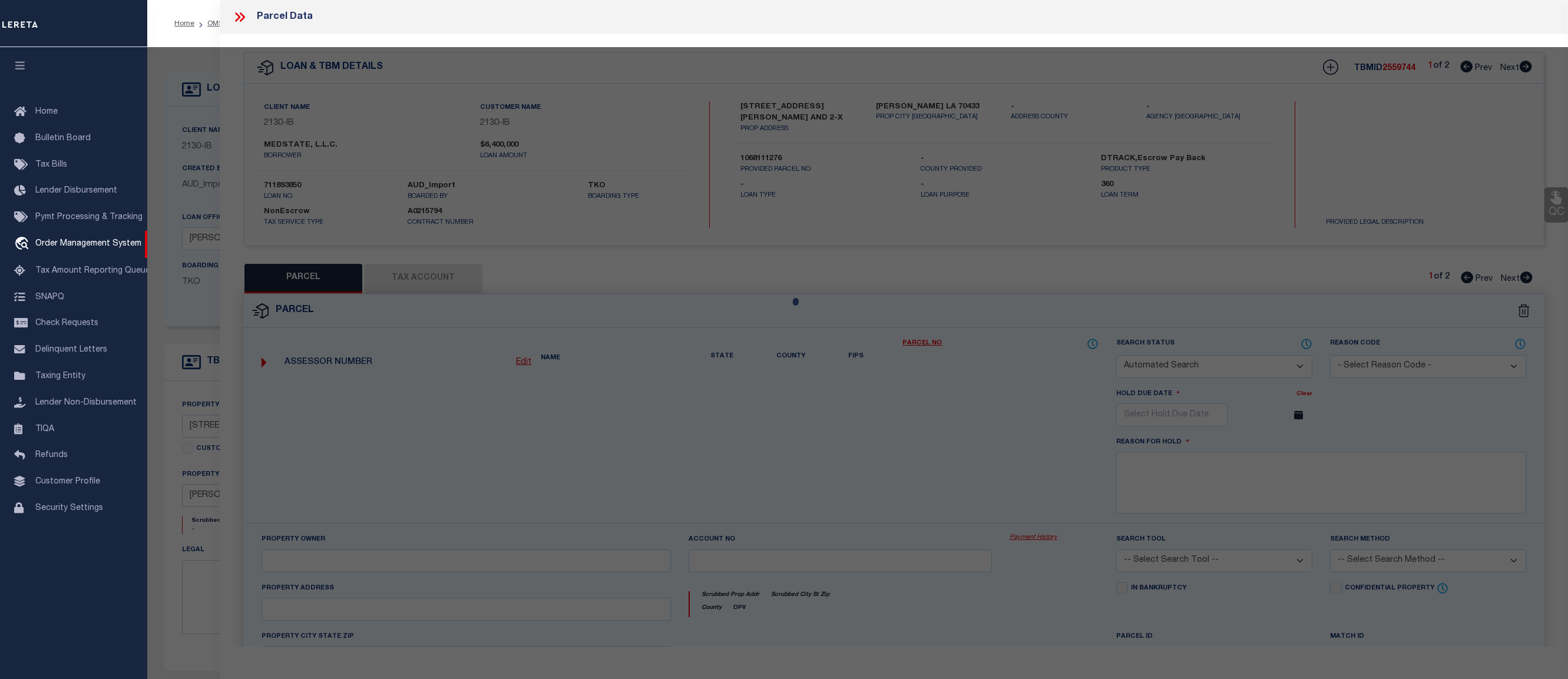
select select "PC"
select select "TPW"
select select "ADD"
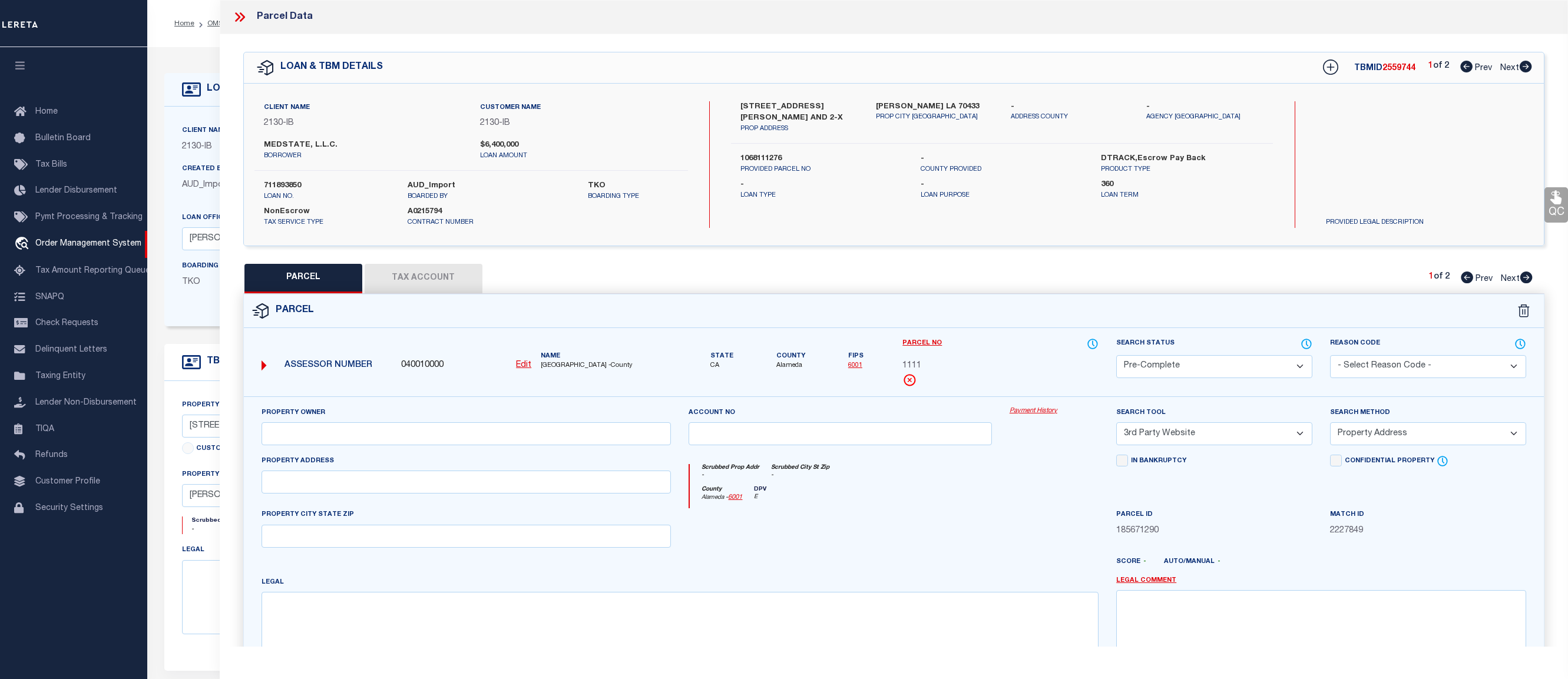
click at [1046, 409] on link "Payment History" at bounding box center [1054, 411] width 89 height 10
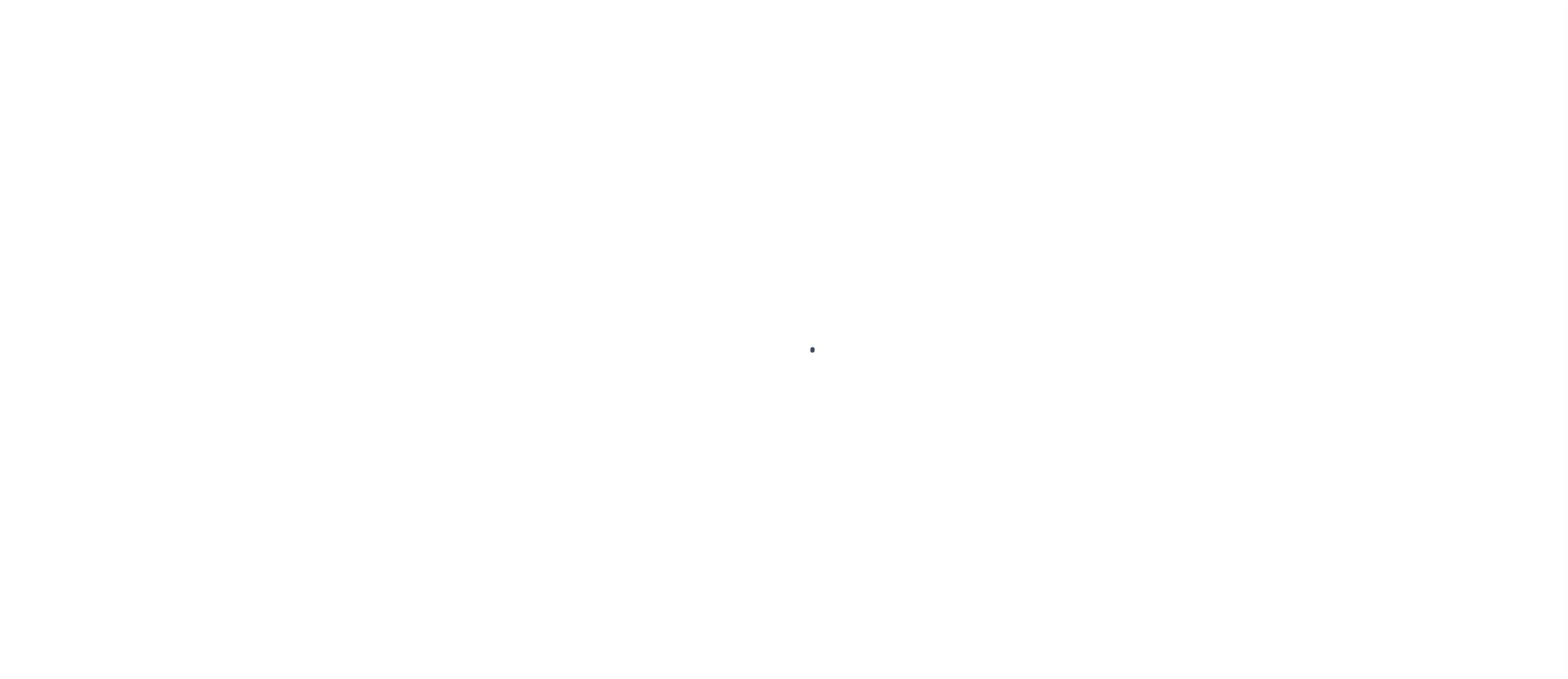
select select "4950"
select select "2464"
select select "NonEscrow"
type input "711893850"
type input "MEDSTATE, L.L.C."
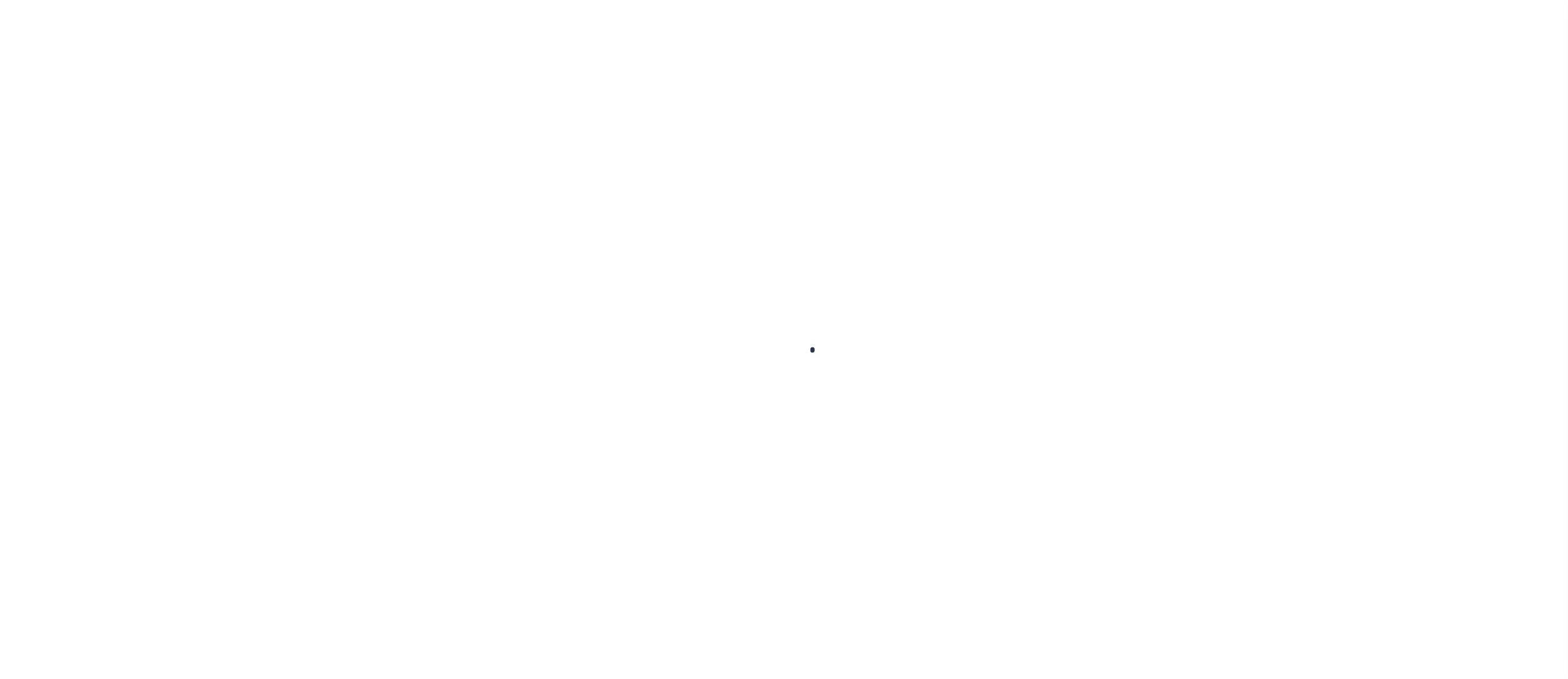
select select
type input "[STREET_ADDRESS][PERSON_NAME] AND 2-X"
type input "[PERSON_NAME] LA 70433"
select select "NonEscrow"
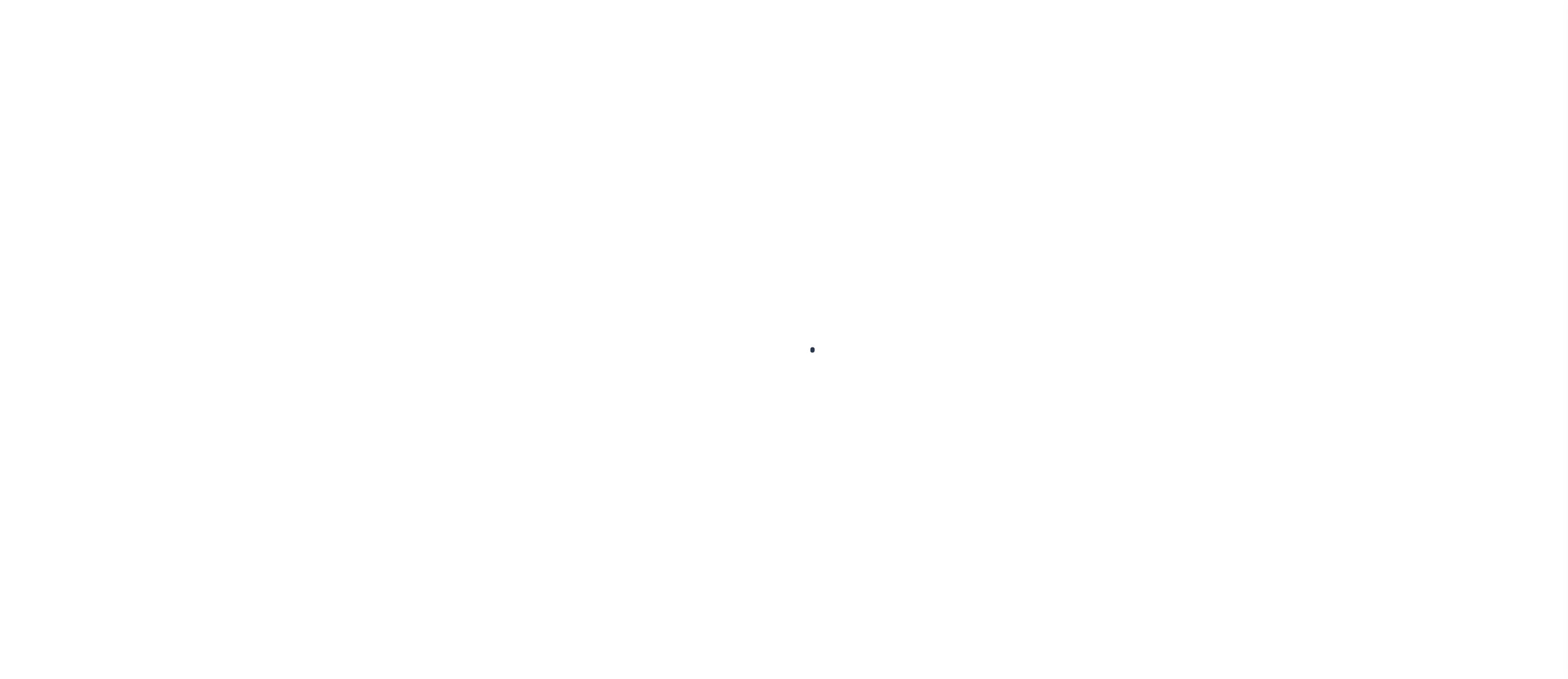
type input "[STREET_ADDRESS][PERSON_NAME] AND 2-X"
type input "1068111276"
select select
type input "[PERSON_NAME] LA 70433"
type input "Eastern"
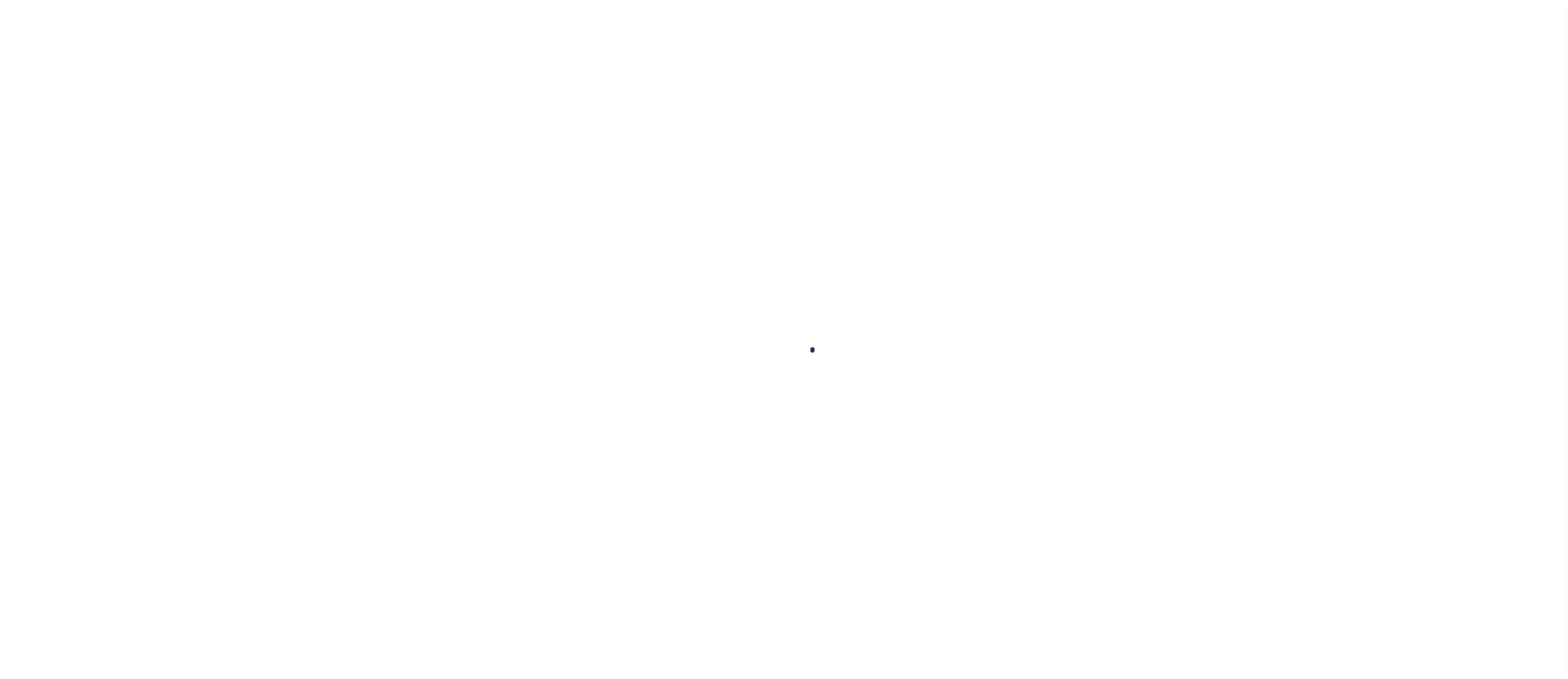
type input "LA"
select select "2464"
select select "4950"
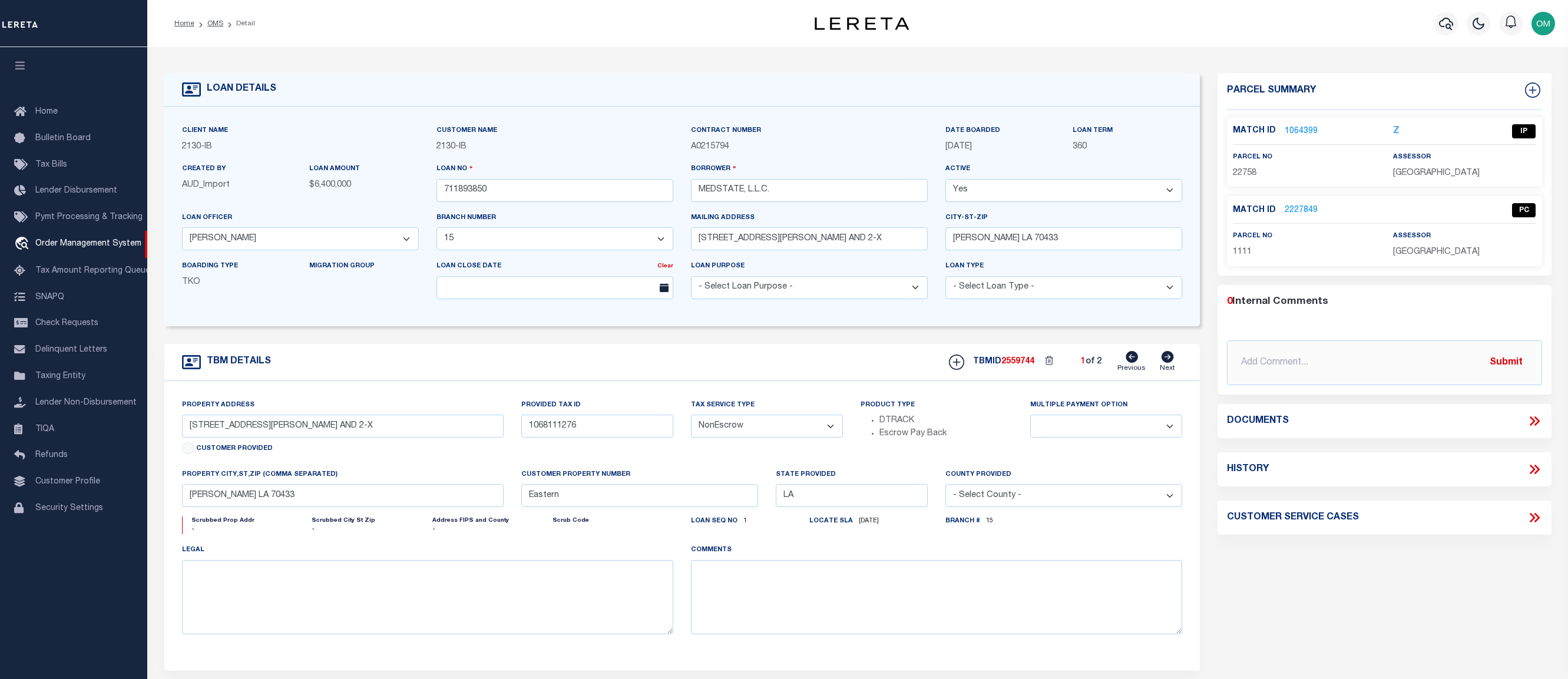
click at [1307, 209] on link "2227849" at bounding box center [1301, 210] width 33 height 12
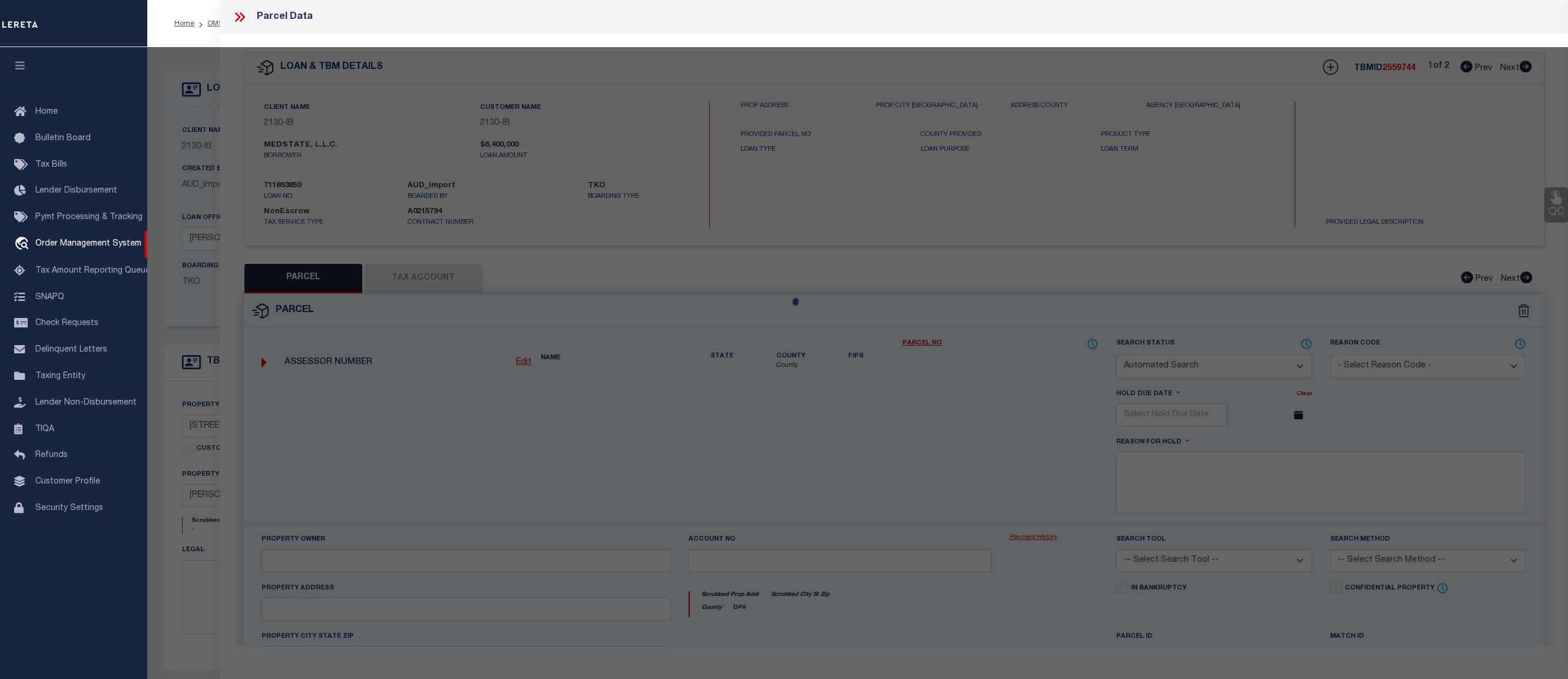
checkbox input "false"
select select "PC"
select select "TPW"
select select "ADD"
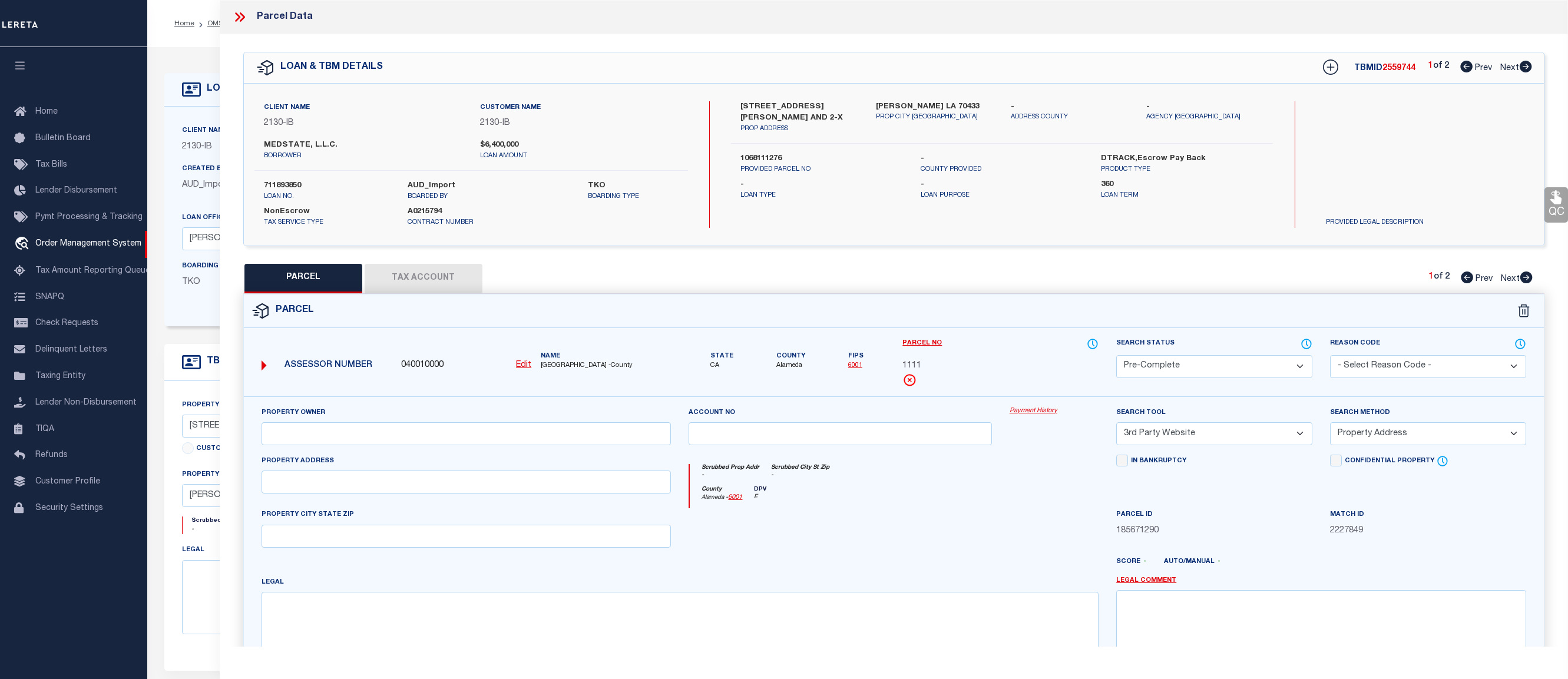
click at [430, 270] on button "Tax Account" at bounding box center [423, 279] width 118 height 29
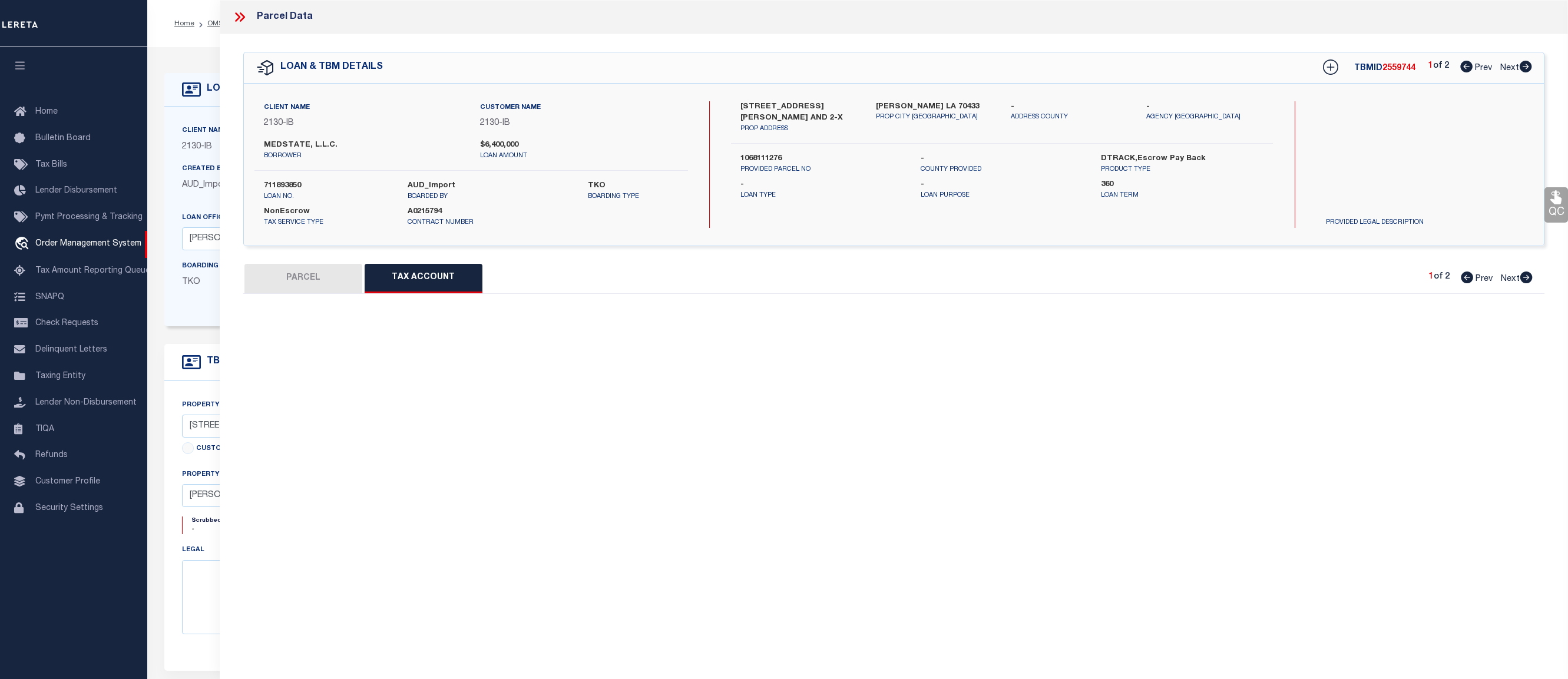
select select "100"
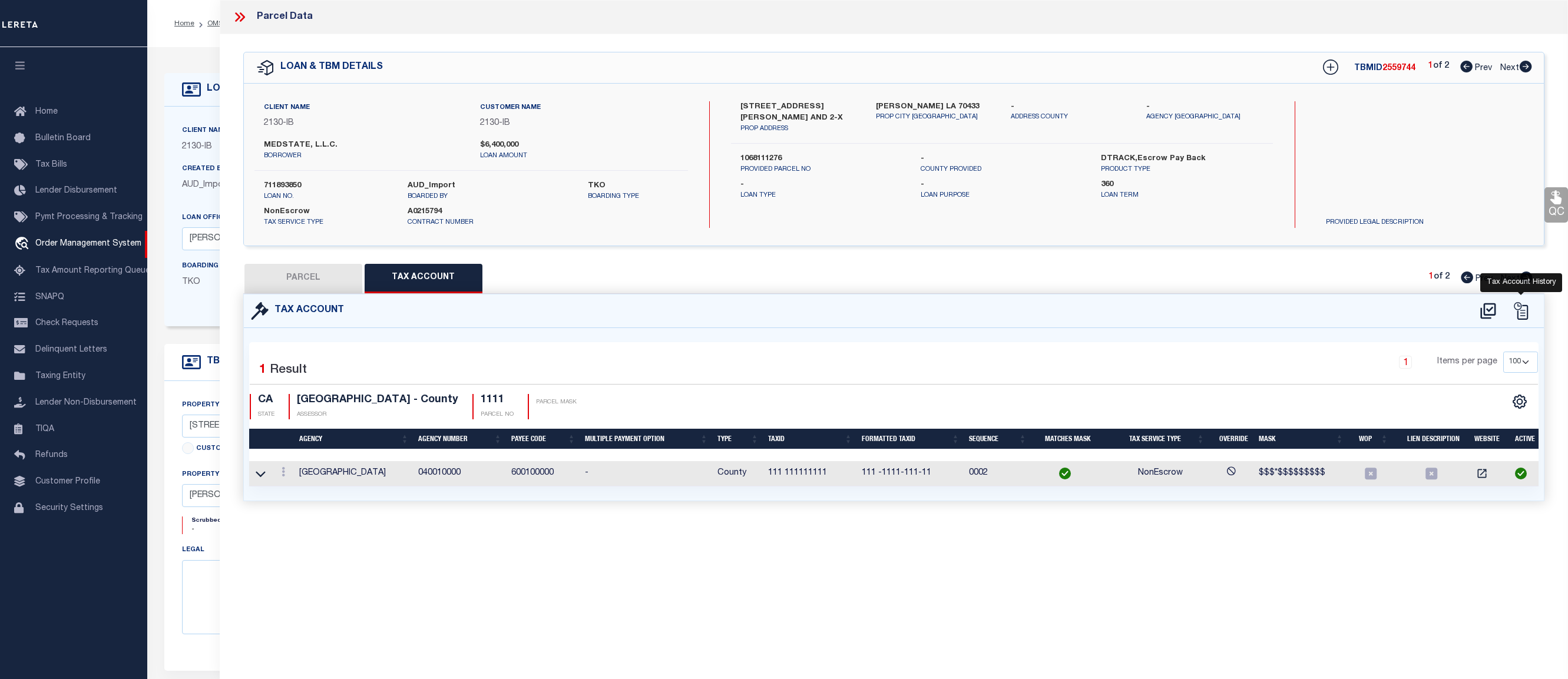
click at [1524, 306] on icon at bounding box center [1521, 311] width 18 height 18
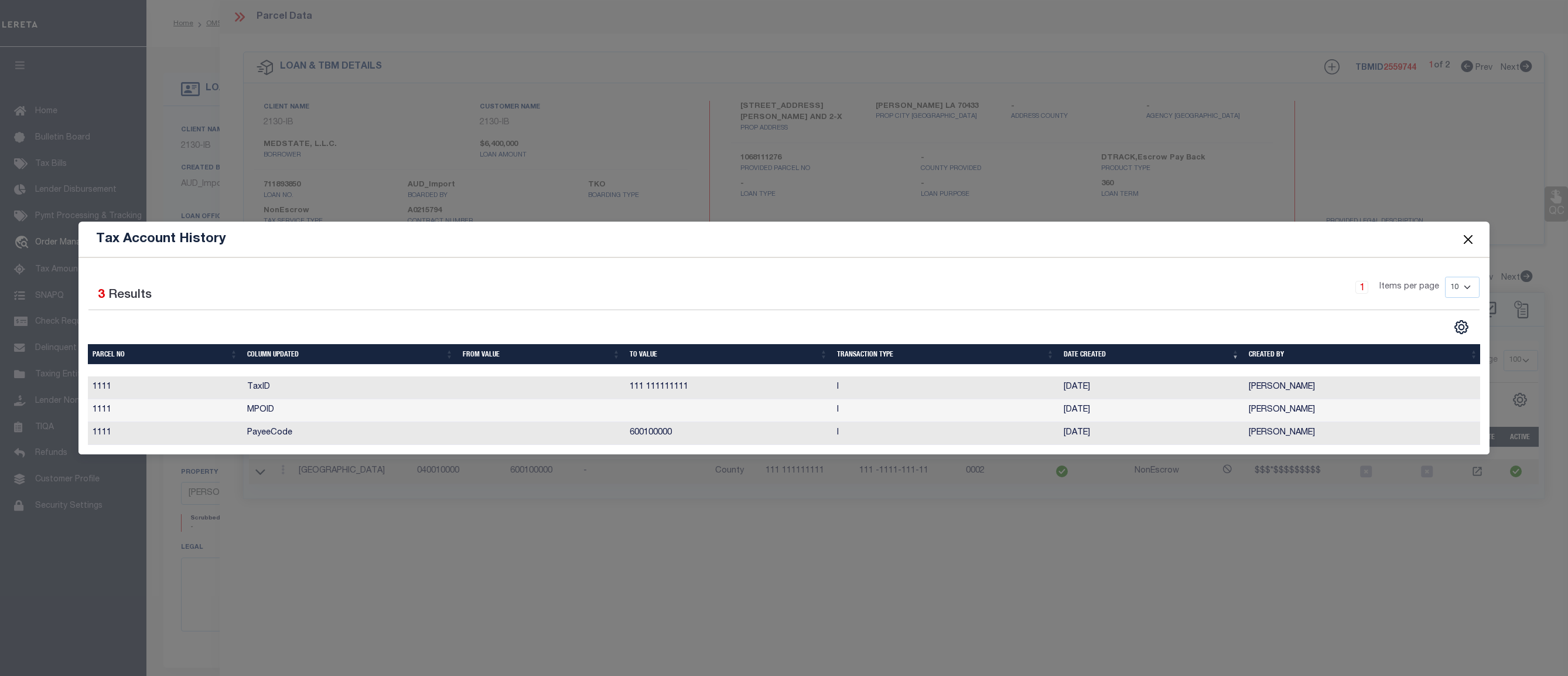
click at [1465, 235] on button "Close" at bounding box center [1468, 240] width 15 height 15
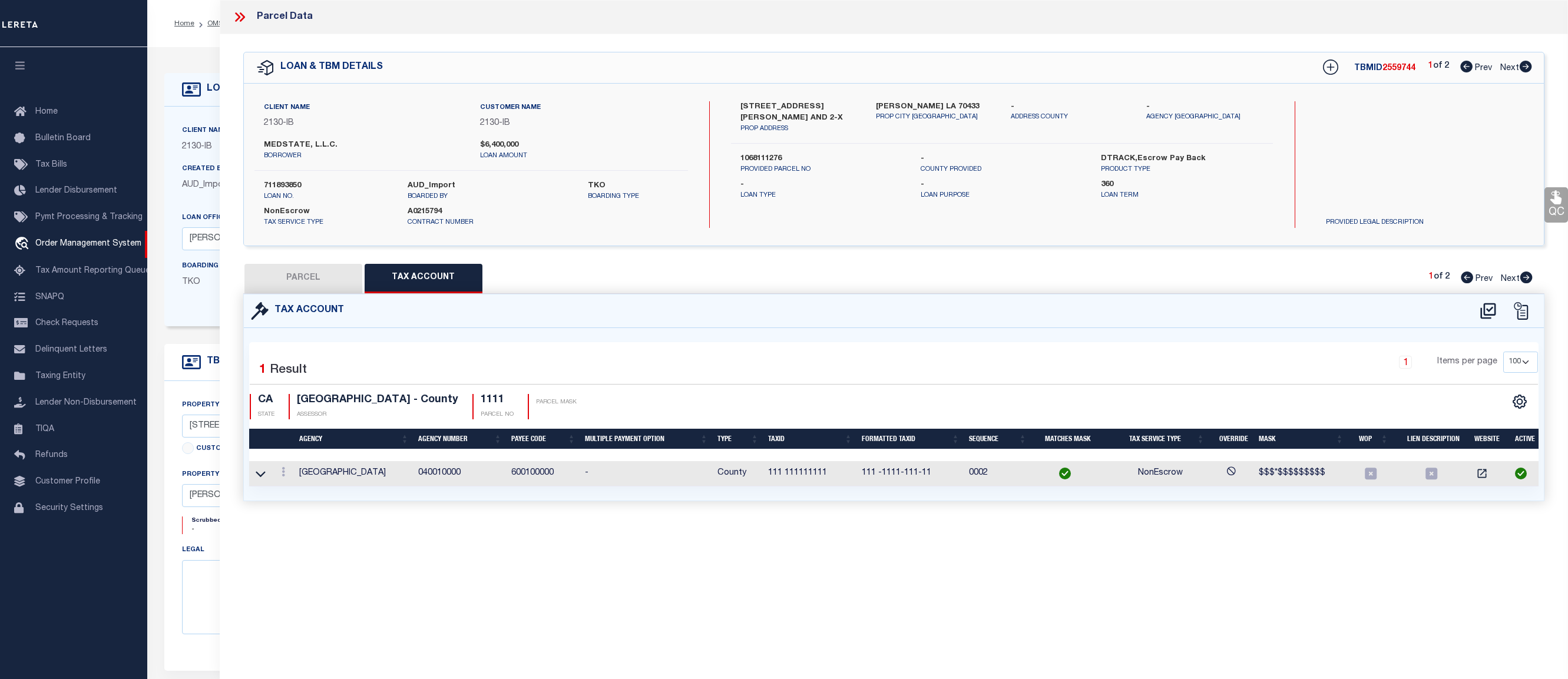
click at [290, 274] on button "PARCEL" at bounding box center [304, 279] width 118 height 29
select select "AS"
select select
checkbox input "false"
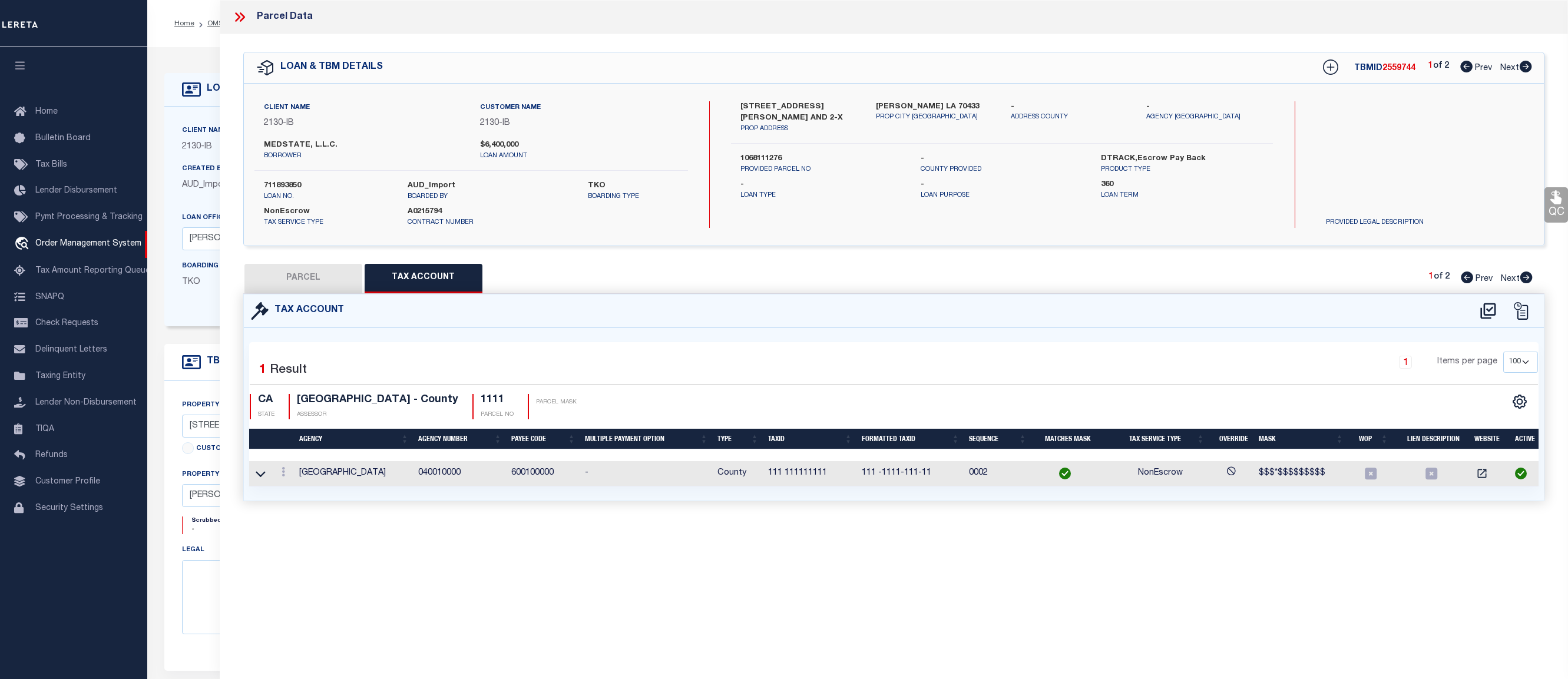
checkbox input "false"
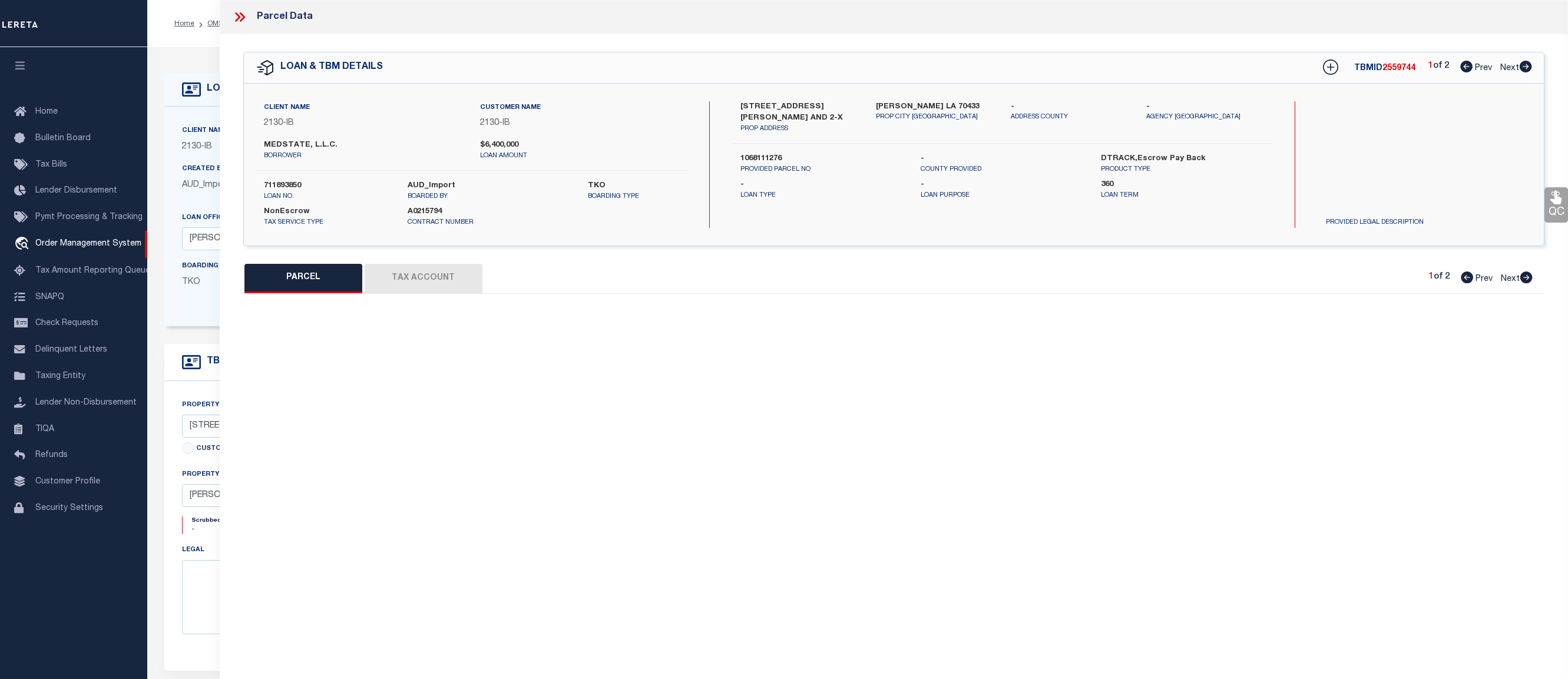
select select "PC"
select select "TPW"
select select "ADD"
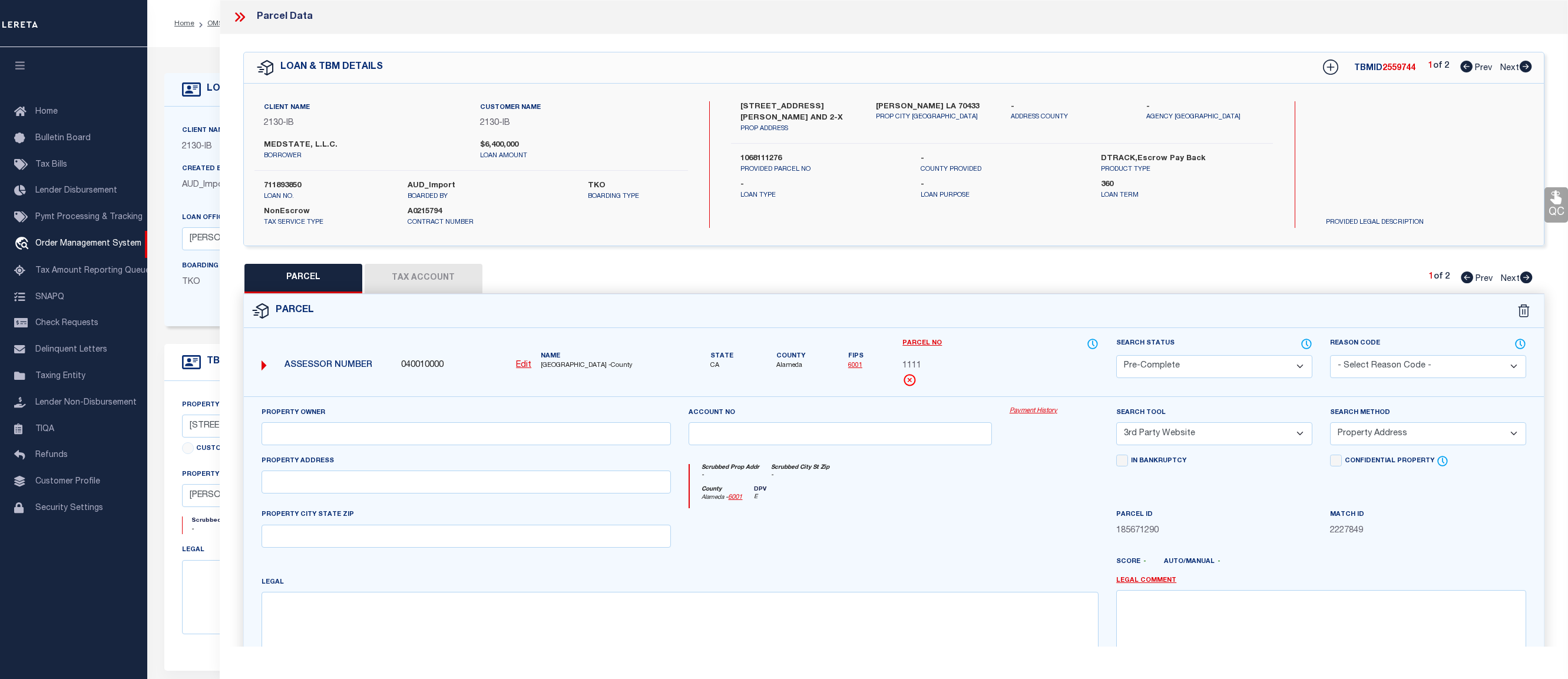
click at [236, 13] on icon at bounding box center [238, 17] width 6 height 10
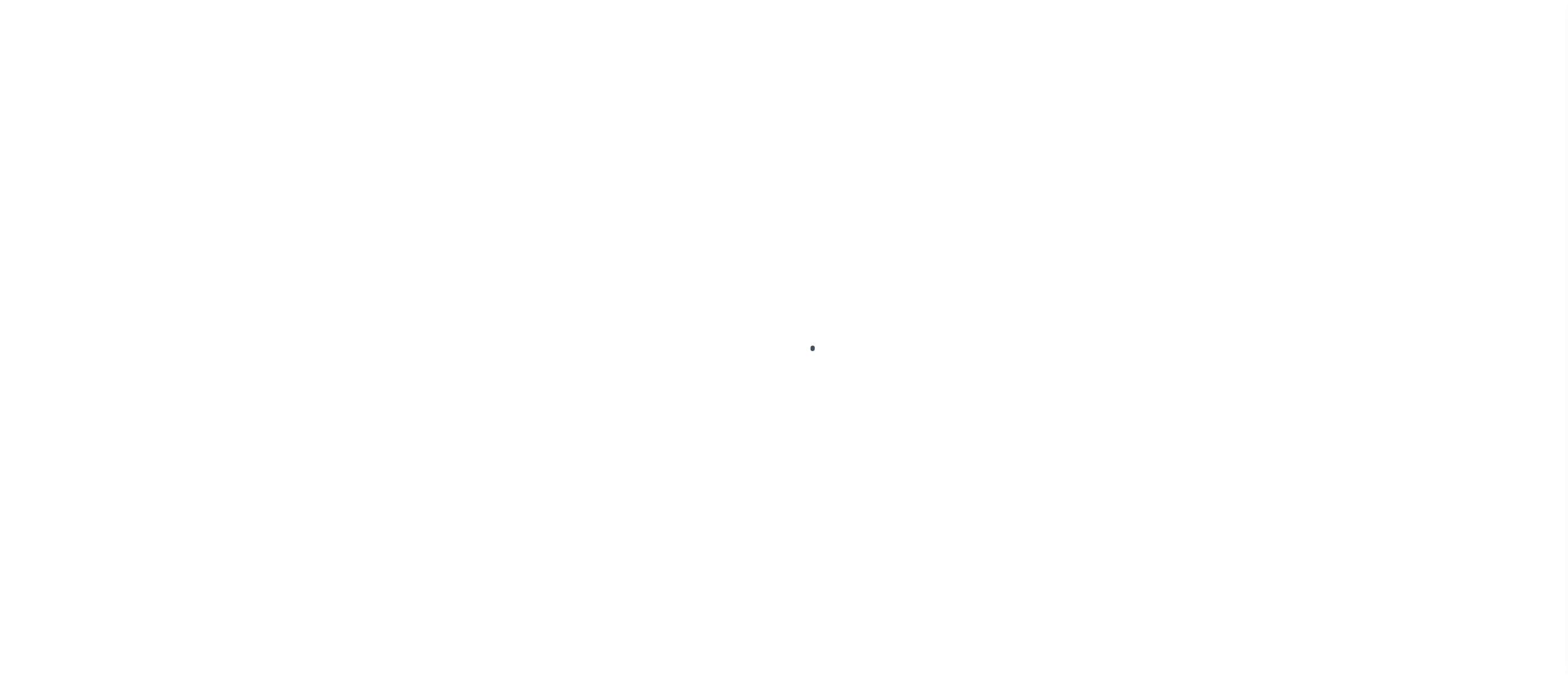
select select "NonEscrow"
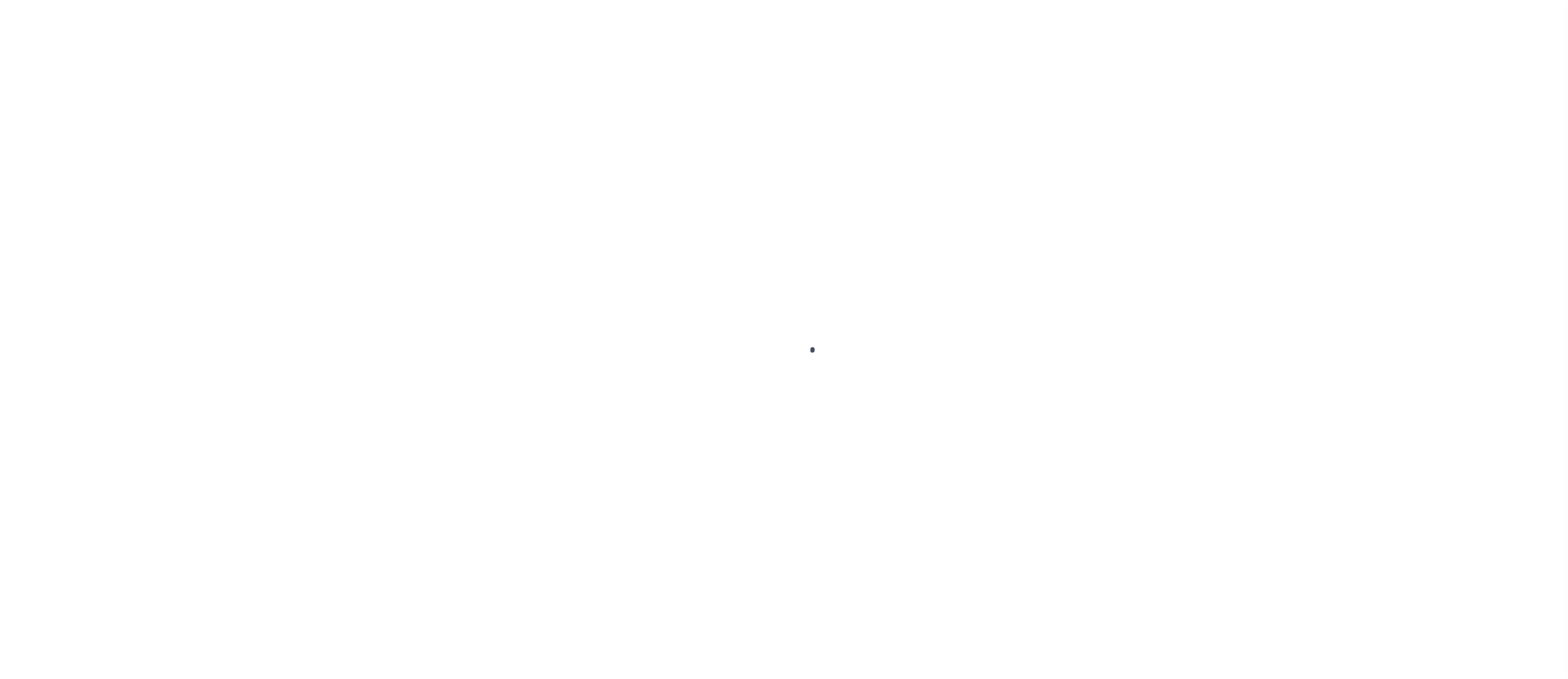
type input "[STREET_ADDRESS][PERSON_NAME] AND 2-X"
type input "1068111276"
select select
type input "[PERSON_NAME] LA 70433"
type input "Eastern"
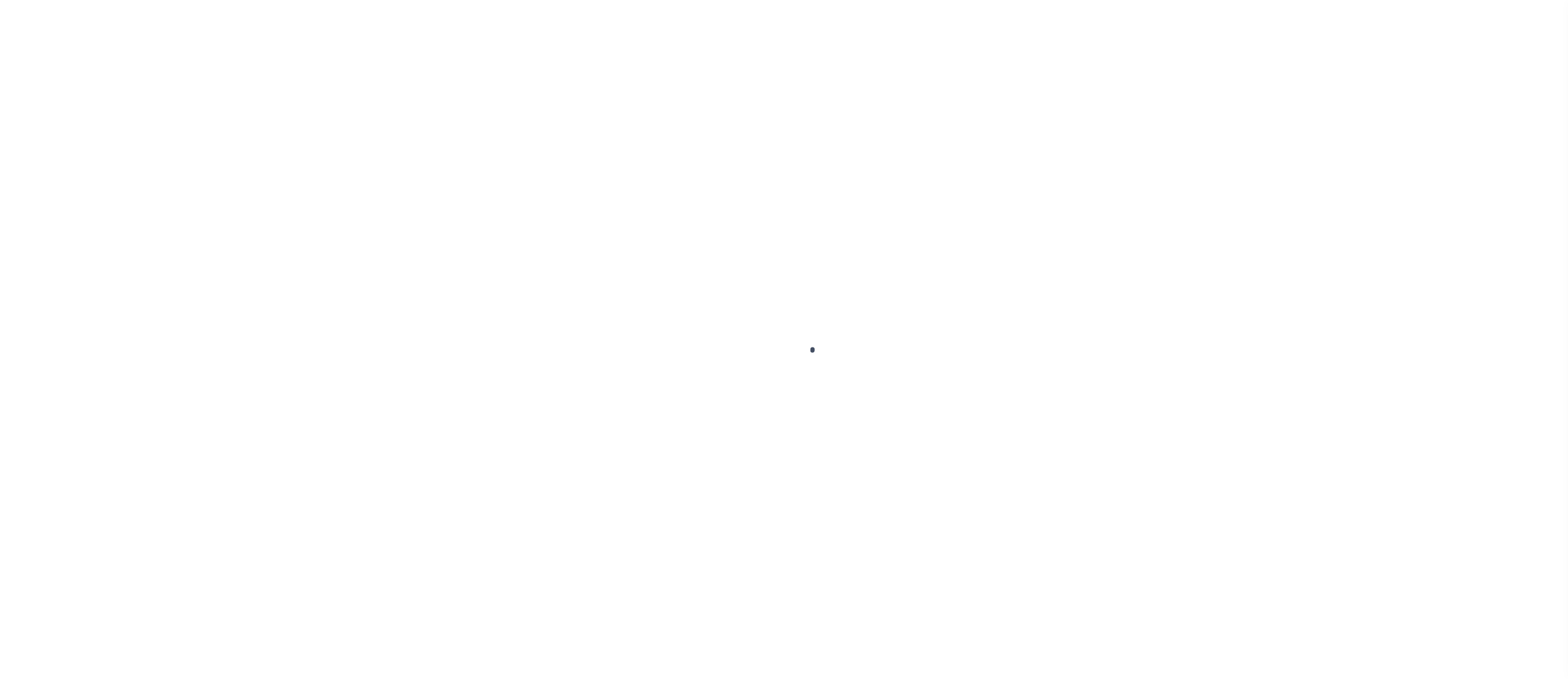
type input "LA"
select select "4950"
select select "2464"
type input "711893850"
type input "MEDSTATE, L.L.C."
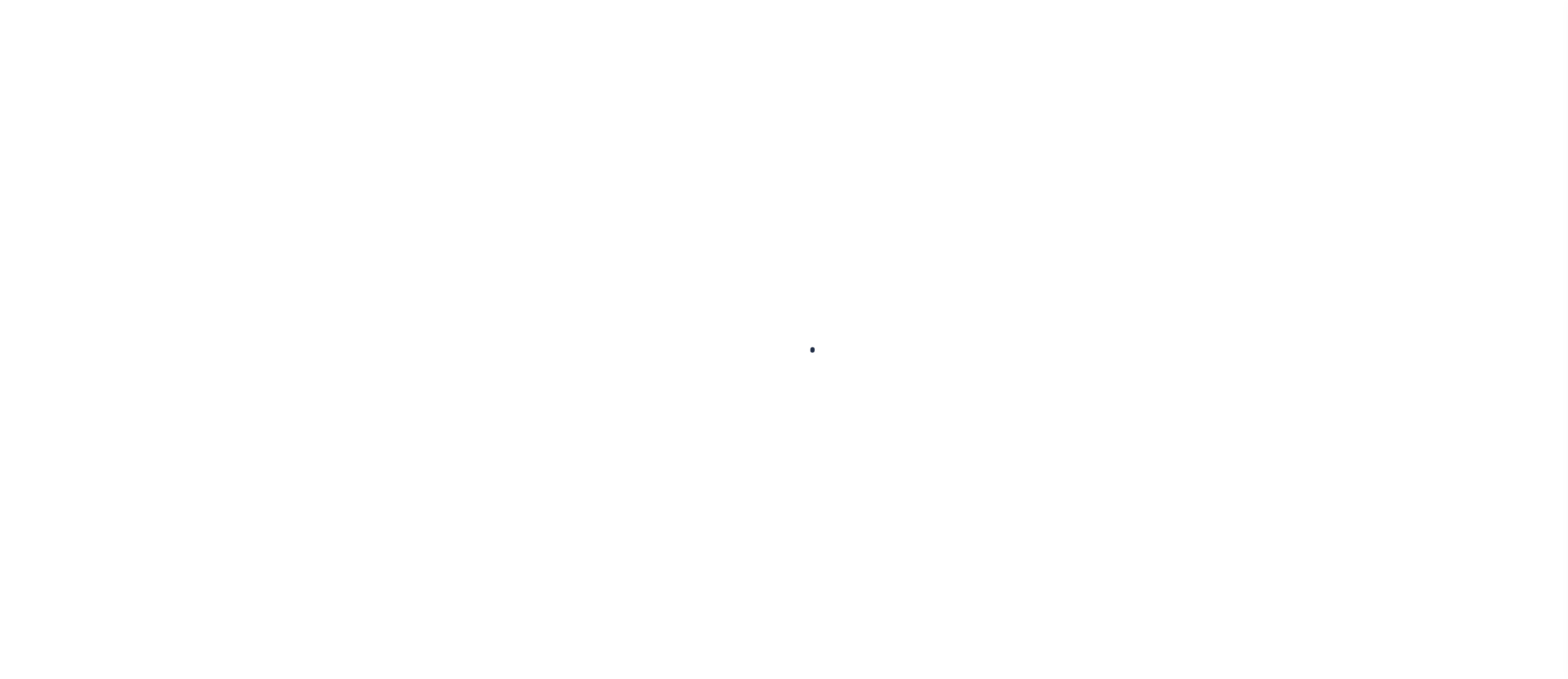
select select
type input "[STREET_ADDRESS][PERSON_NAME] AND 2-X"
type input "[PERSON_NAME] LA 70433"
select select "NonEscrow"
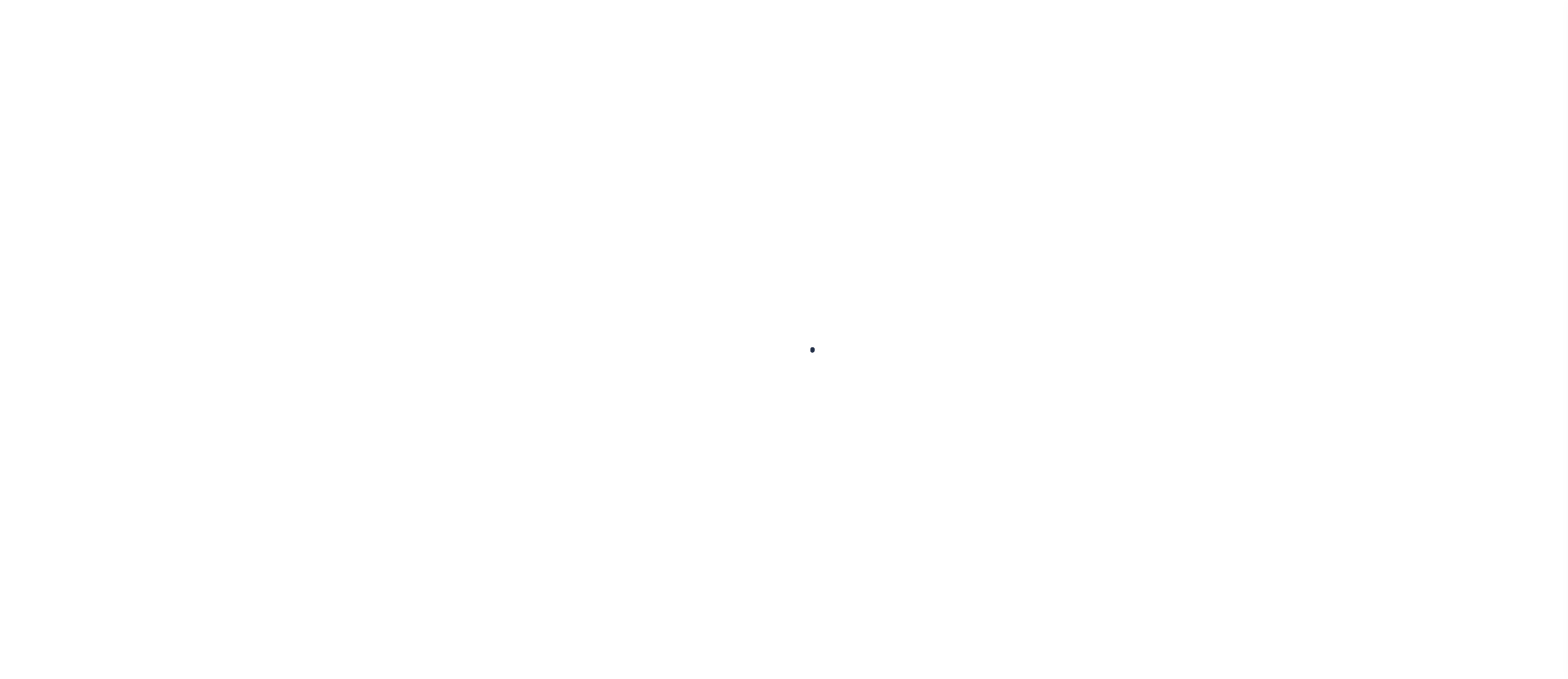
type input "[STREET_ADDRESS][PERSON_NAME] AND 2-X"
type input "1068111276"
select select
type input "[PERSON_NAME] LA 70433"
type input "Eastern"
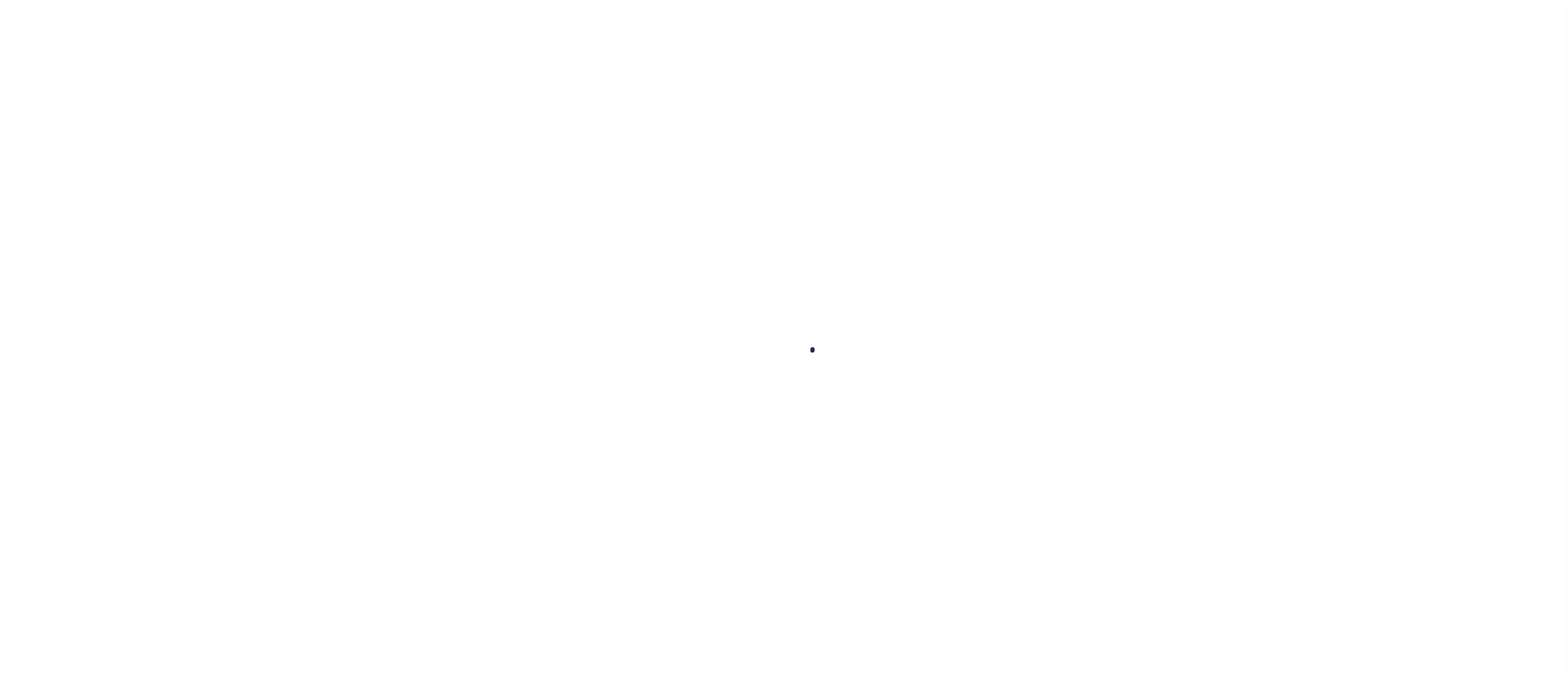
type input "LA"
select select "4950"
select select "2464"
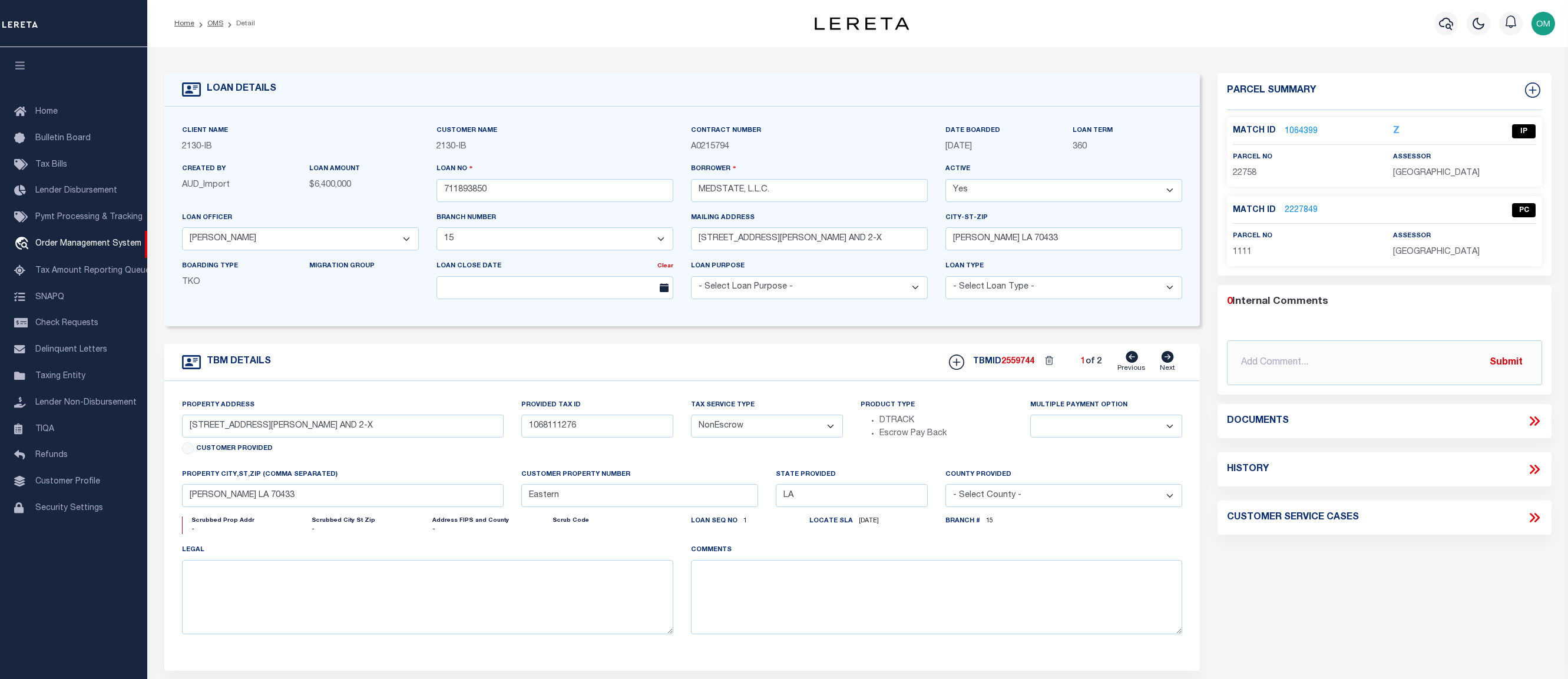
click at [1291, 208] on link "2227849" at bounding box center [1301, 210] width 33 height 12
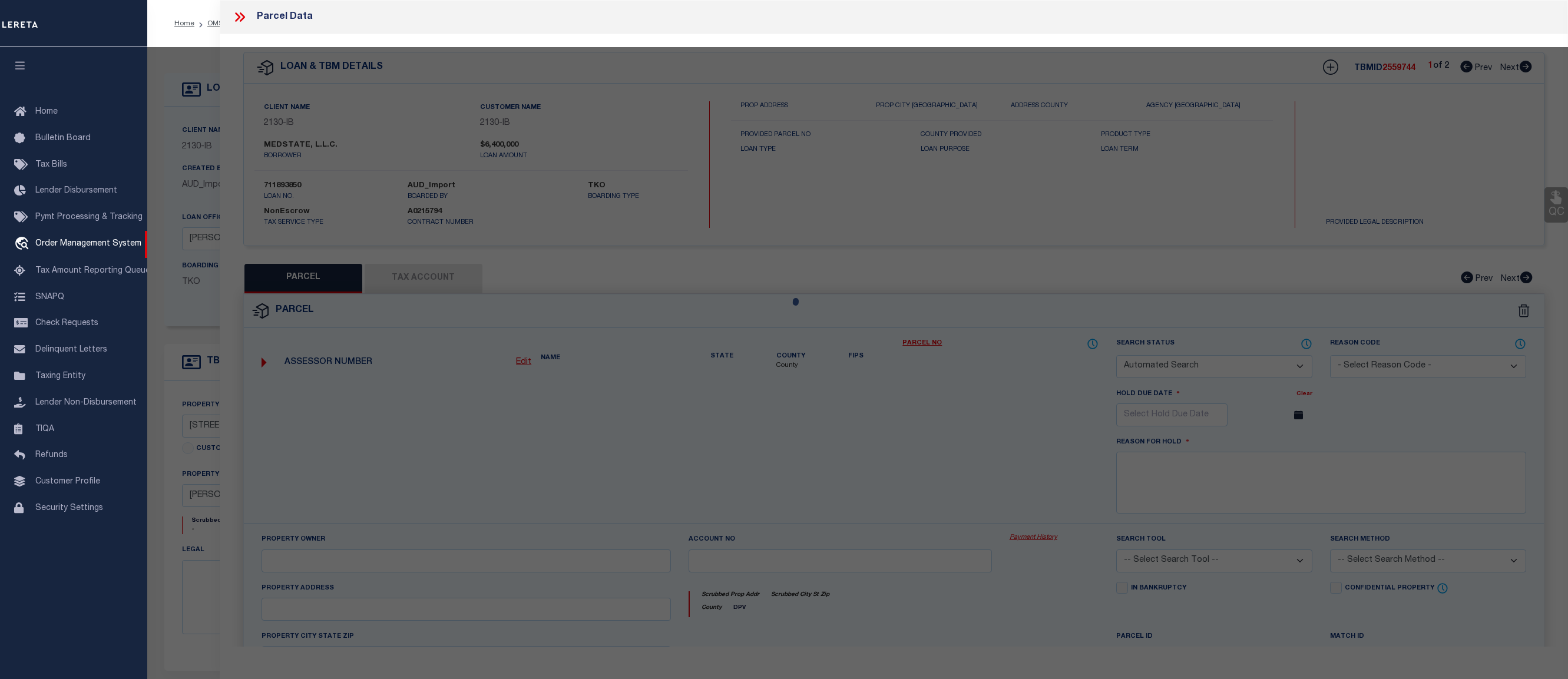
checkbox input "false"
select select "PC"
select select "TPW"
select select "ADD"
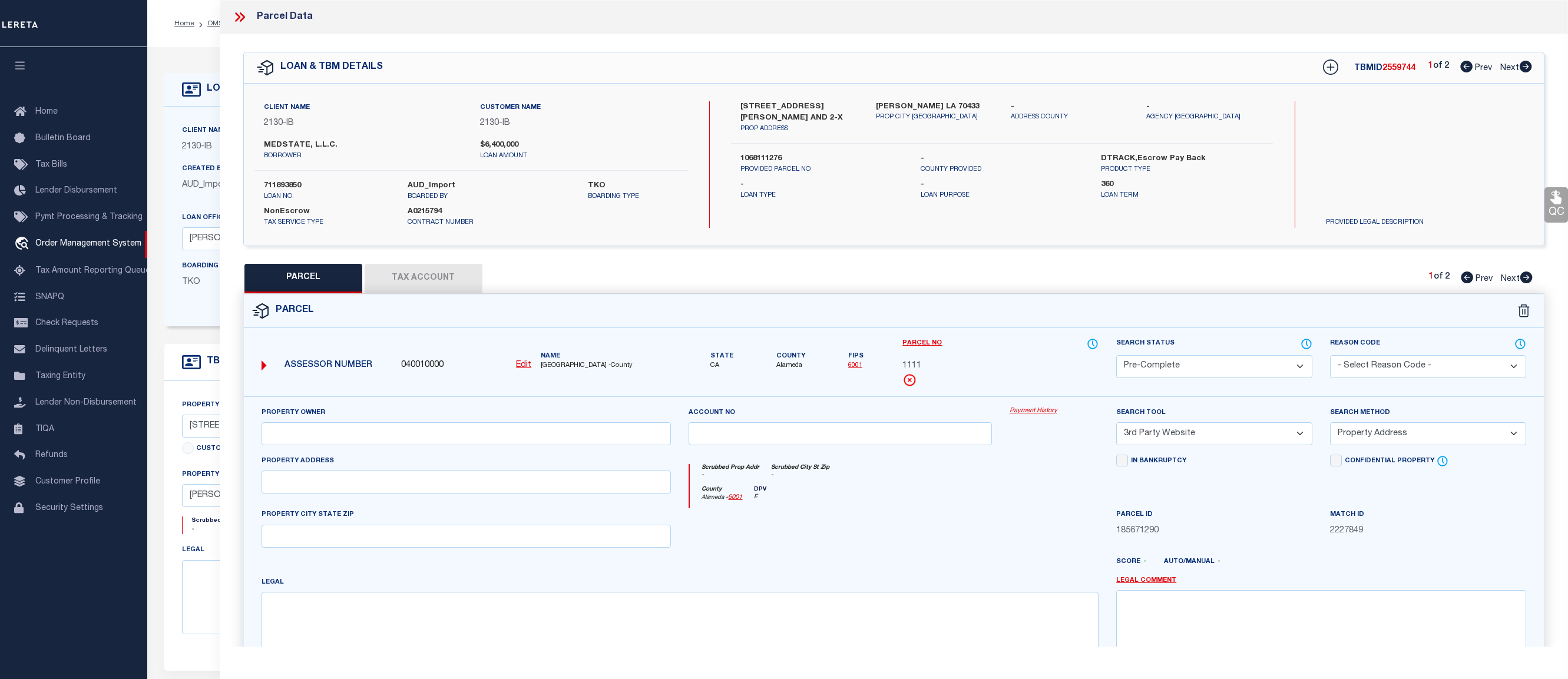
click at [1026, 408] on link "Payment History" at bounding box center [1054, 411] width 89 height 10
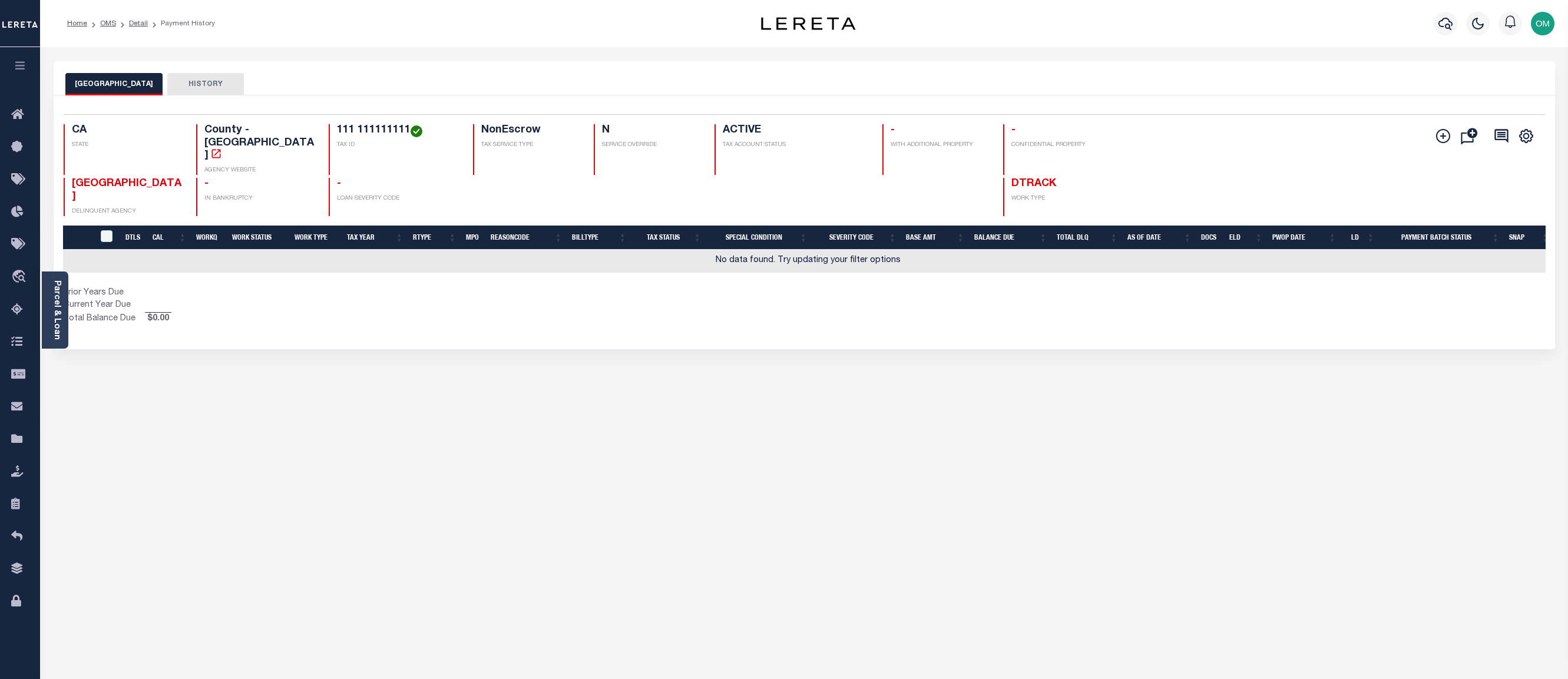
click at [186, 84] on button "HISTORY" at bounding box center [205, 84] width 77 height 23
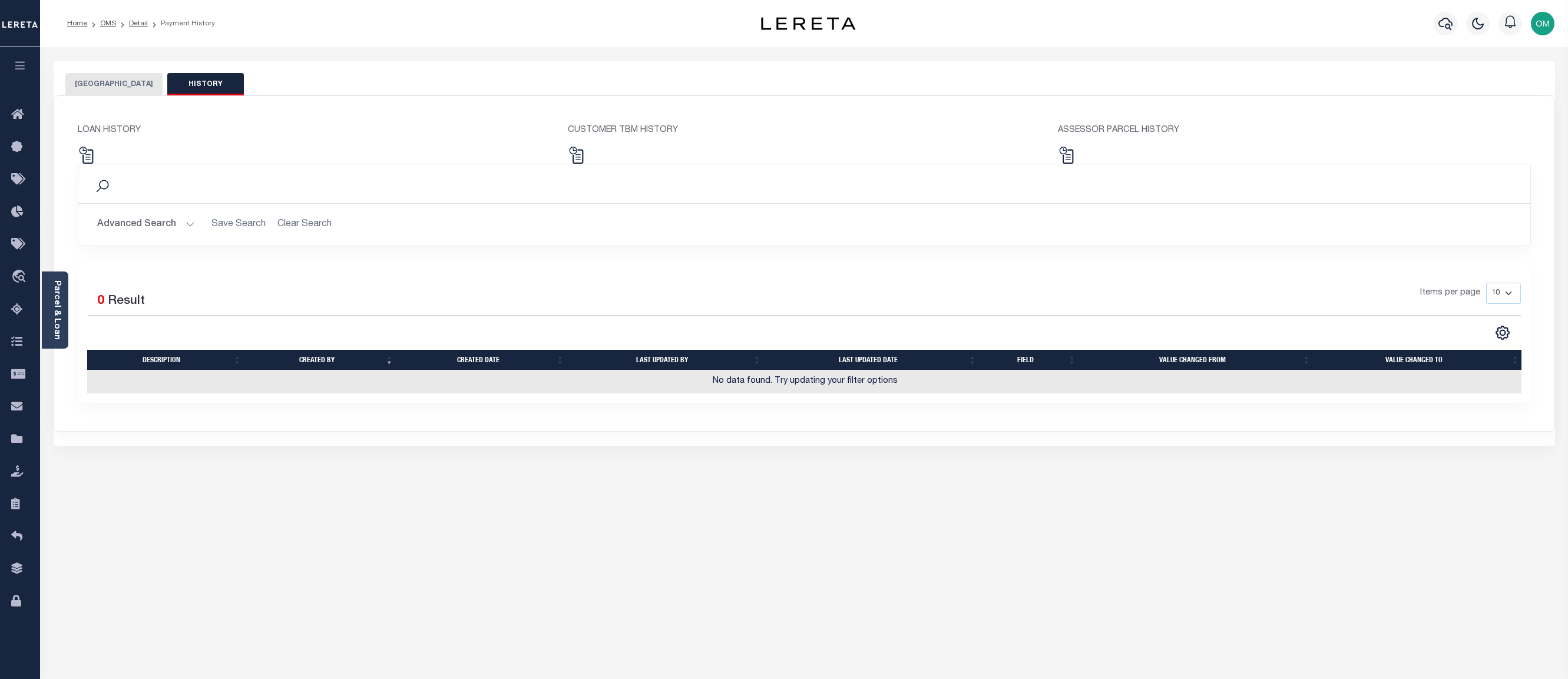
click at [130, 84] on button "ALAMEDA COUNTY" at bounding box center [114, 84] width 97 height 23
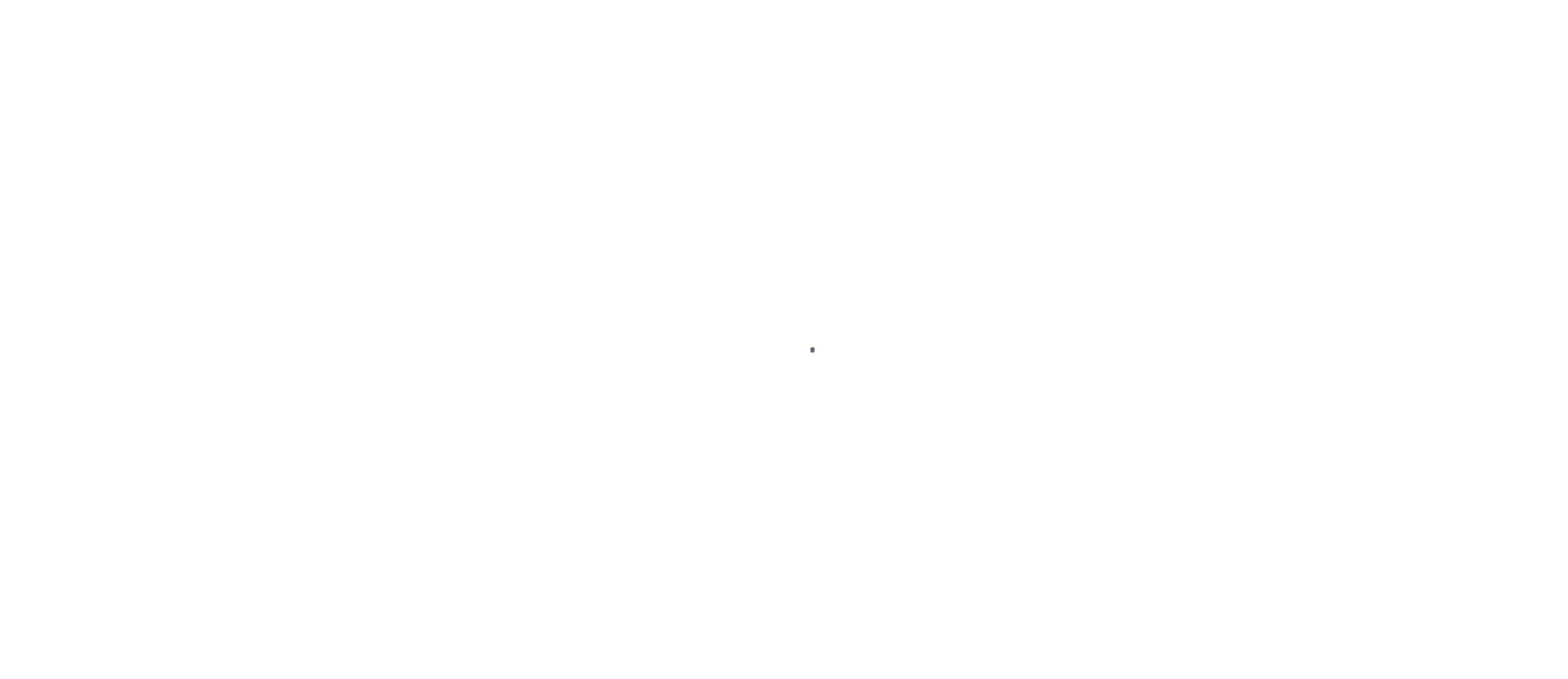
select select "2464"
select select "NonEscrow"
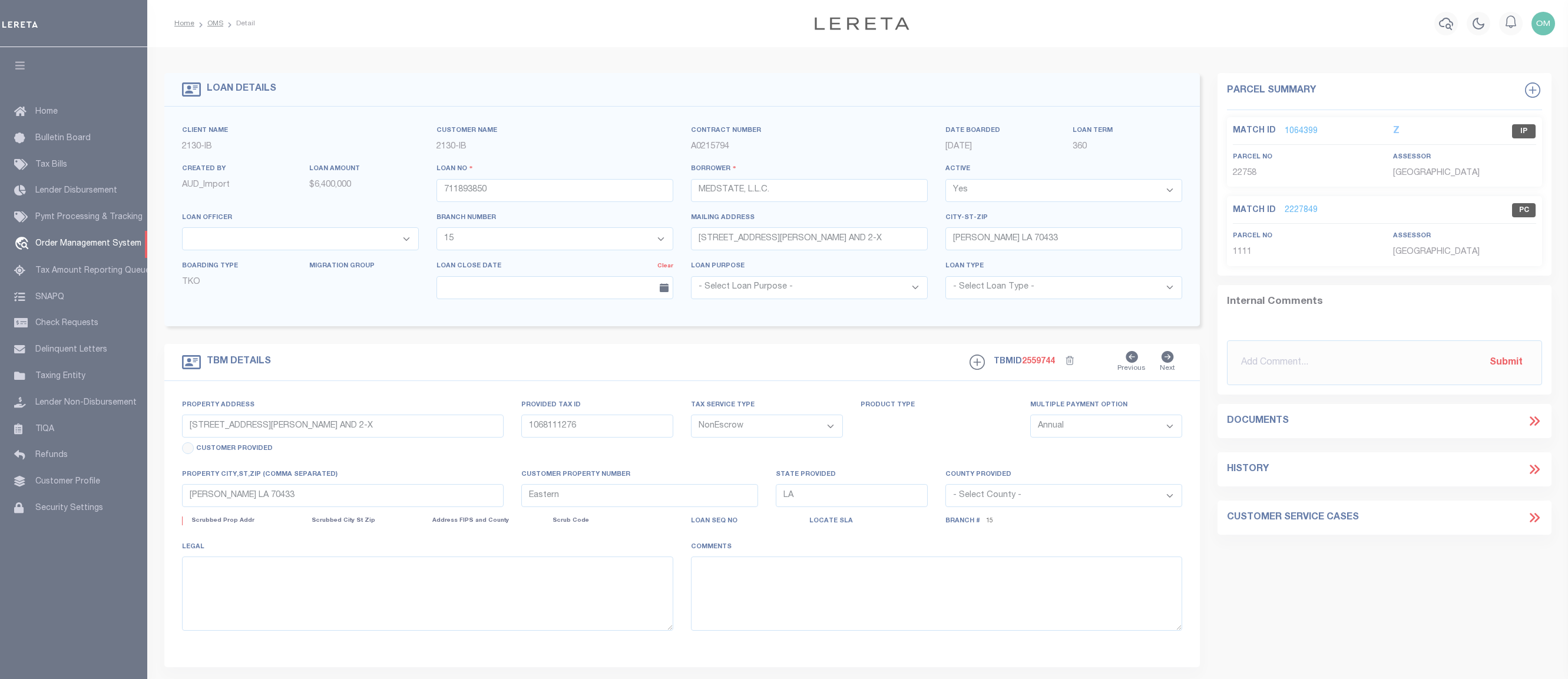
select select
select select "4950"
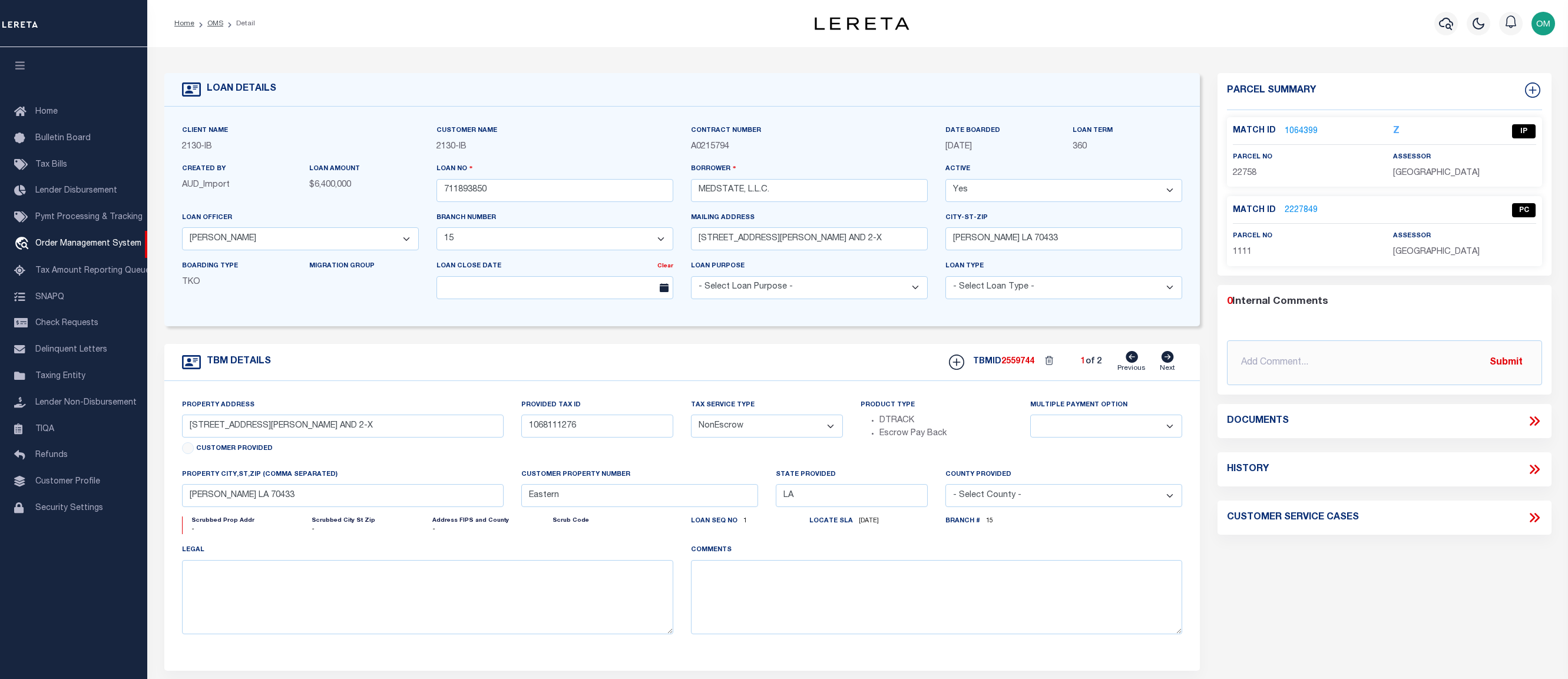
click at [733, 38] on div "Home OMS Detail Profile Sign out" at bounding box center [857, 23] width 1421 height 47
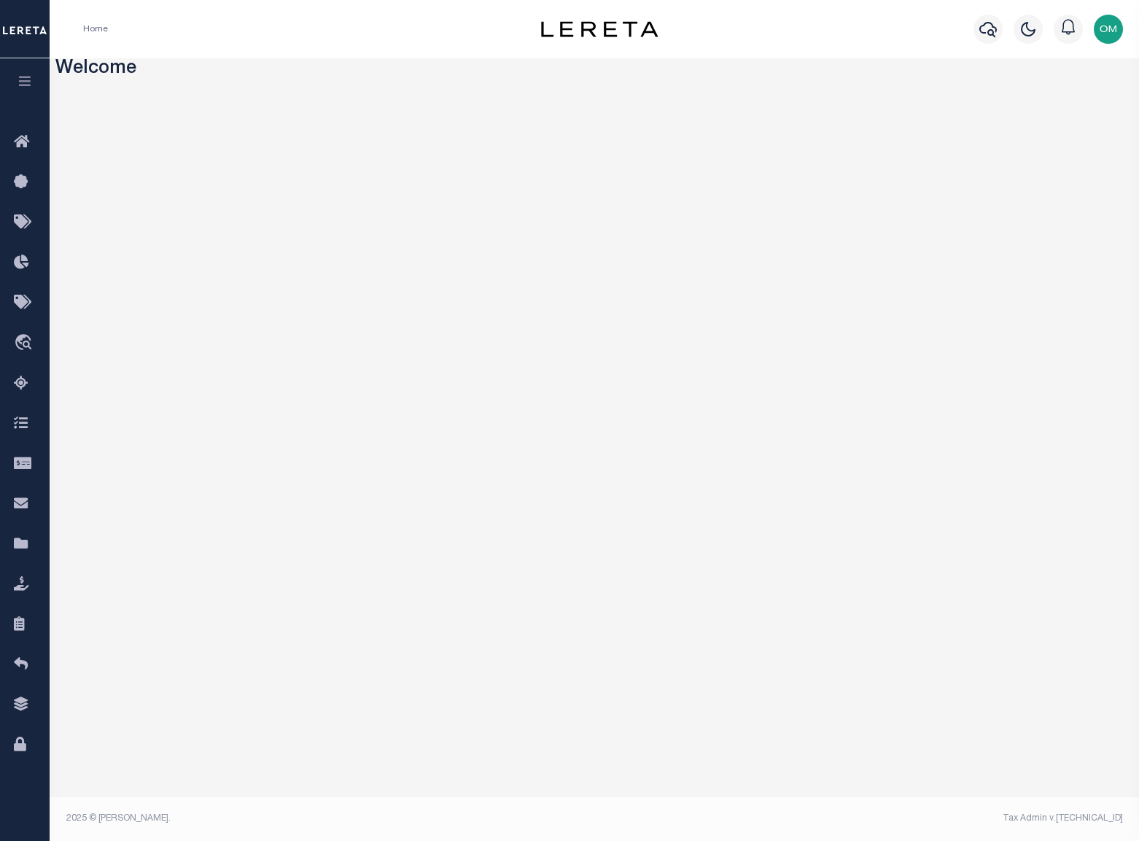
click at [26, 73] on button "button" at bounding box center [25, 83] width 50 height 50
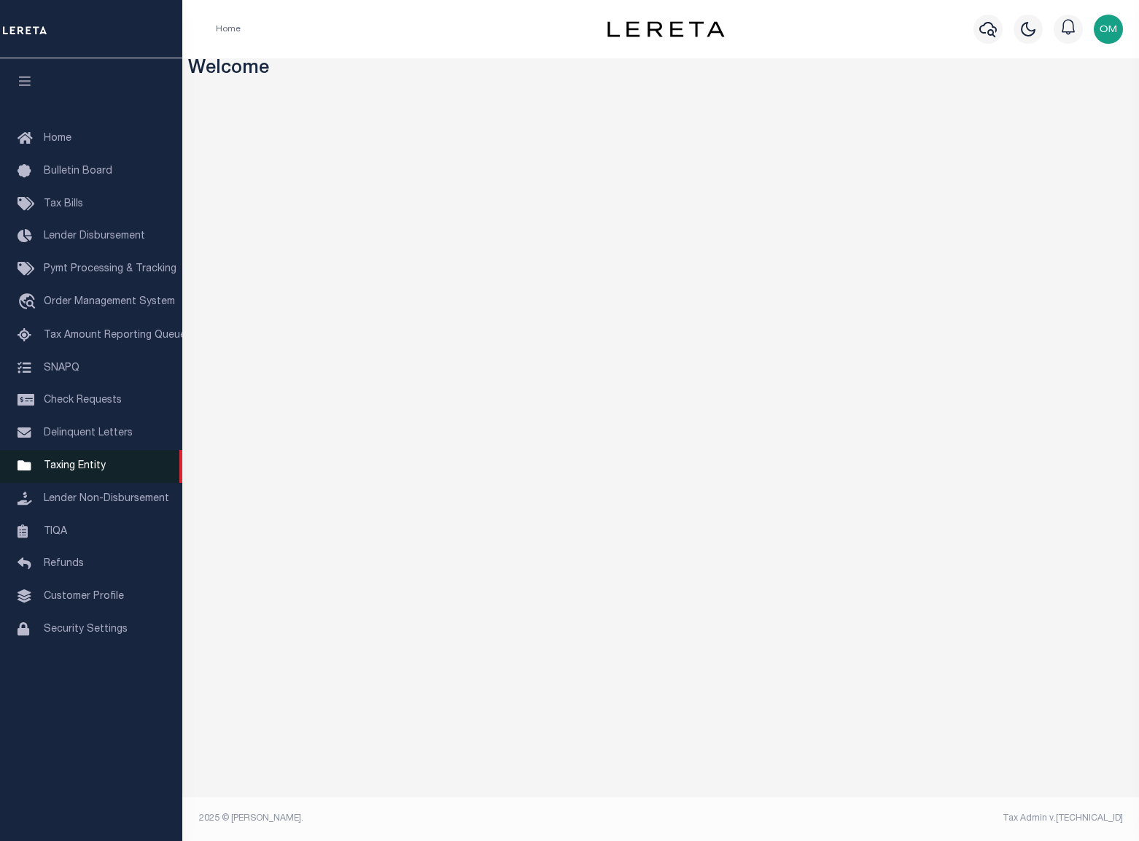
click at [89, 471] on span "Taxing Entity" at bounding box center [75, 466] width 62 height 10
